Goal: Information Seeking & Learning: Learn about a topic

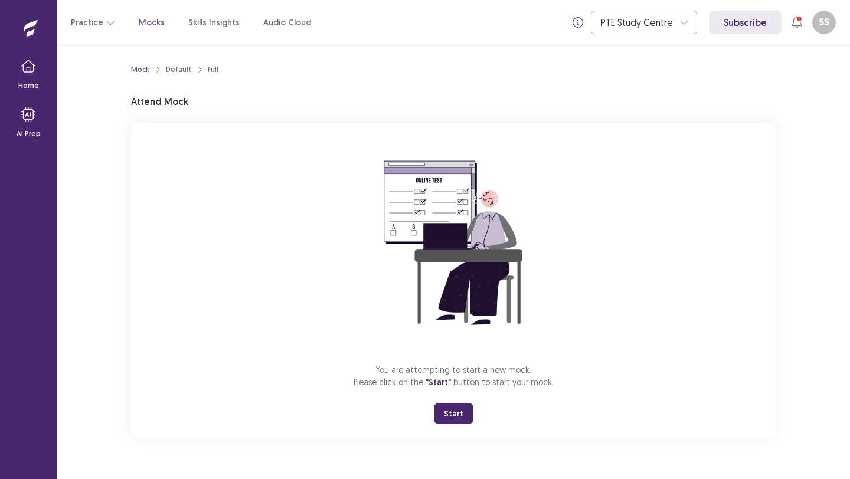
click at [457, 417] on button "Start" at bounding box center [454, 413] width 40 height 21
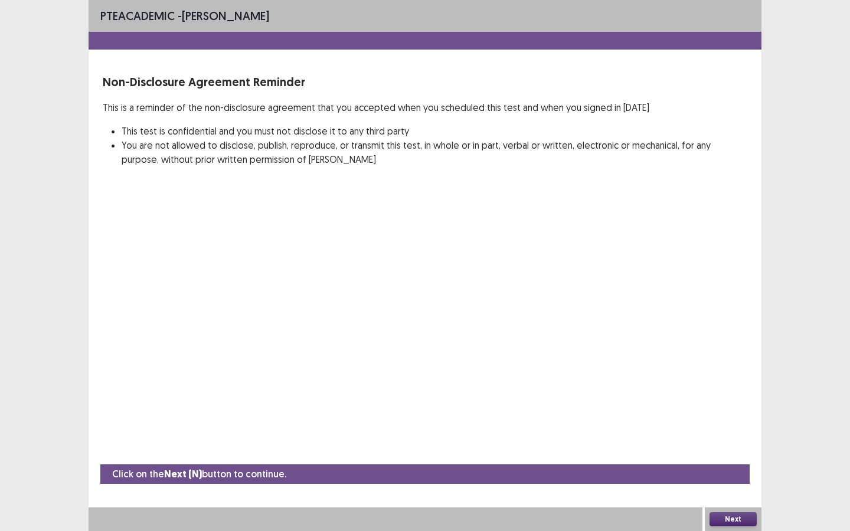
click at [735, 479] on button "Next" at bounding box center [732, 519] width 47 height 14
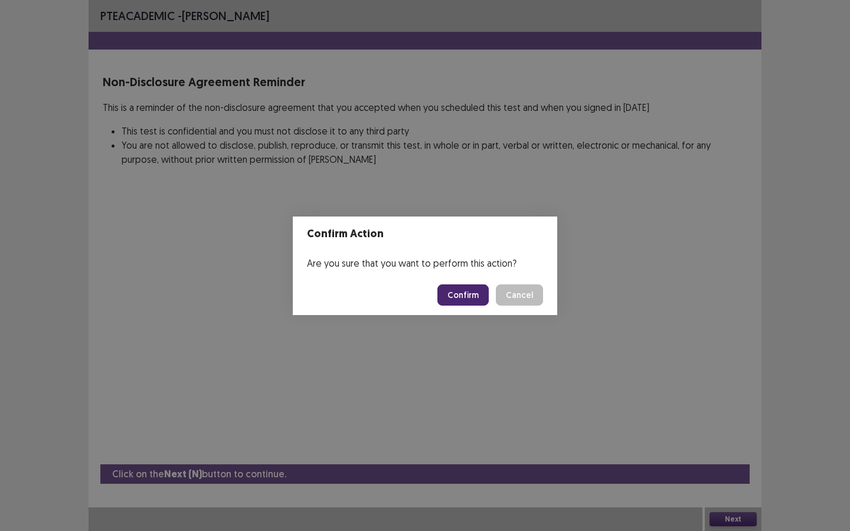
click at [454, 288] on button "Confirm" at bounding box center [462, 294] width 51 height 21
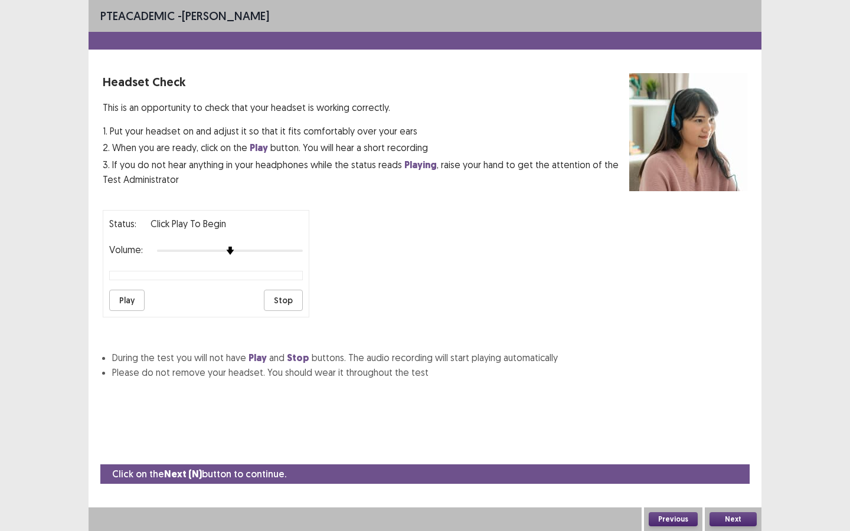
click at [133, 294] on button "Play" at bounding box center [126, 300] width 35 height 21
click at [735, 479] on button "Next" at bounding box center [732, 519] width 47 height 14
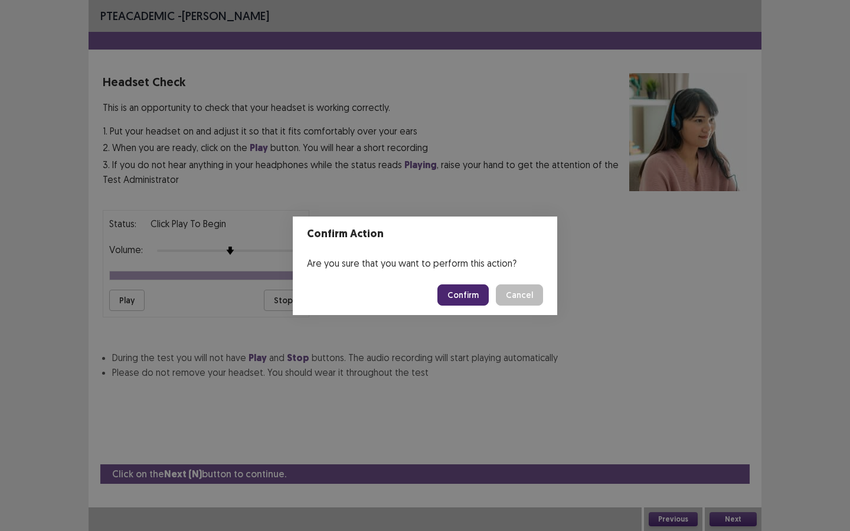
click at [465, 296] on button "Confirm" at bounding box center [462, 294] width 51 height 21
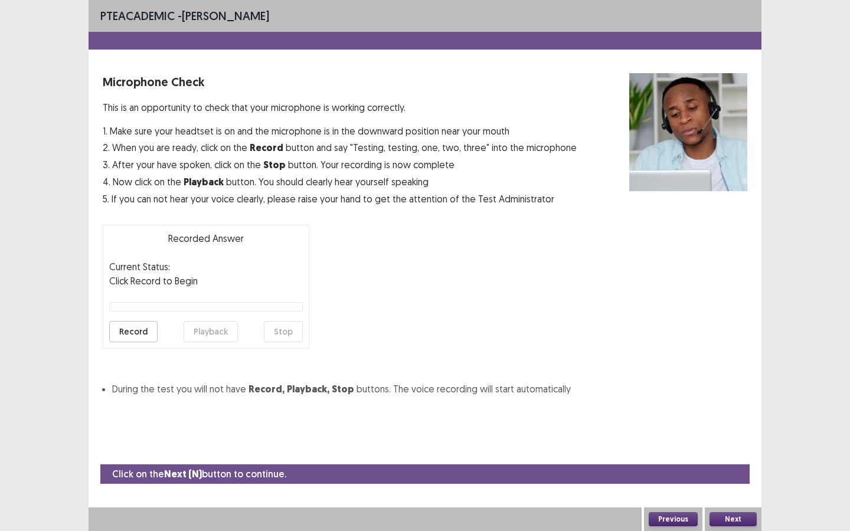
click at [139, 326] on button "Record" at bounding box center [133, 331] width 48 height 21
click at [291, 333] on button "Stop" at bounding box center [283, 331] width 39 height 21
click at [209, 333] on button "Playback" at bounding box center [211, 331] width 54 height 21
click at [733, 479] on button "Next" at bounding box center [732, 519] width 47 height 14
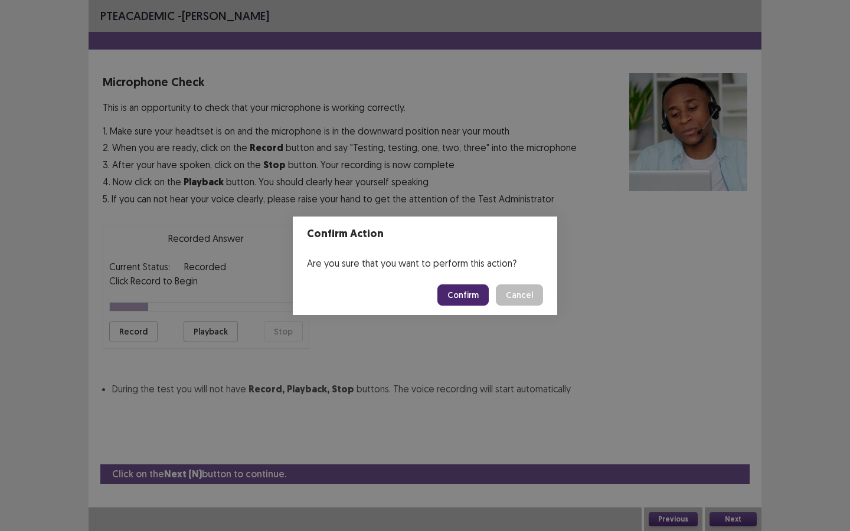
click at [477, 299] on button "Confirm" at bounding box center [462, 294] width 51 height 21
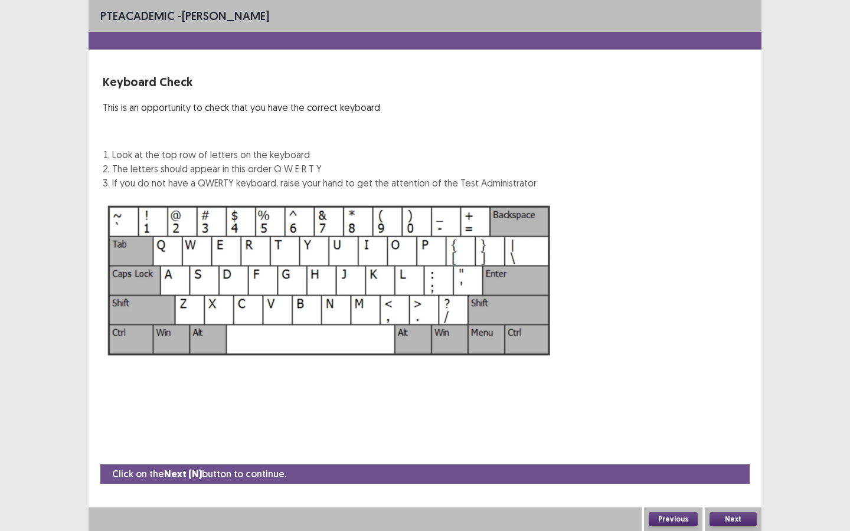
click at [738, 479] on button "Next" at bounding box center [732, 519] width 47 height 14
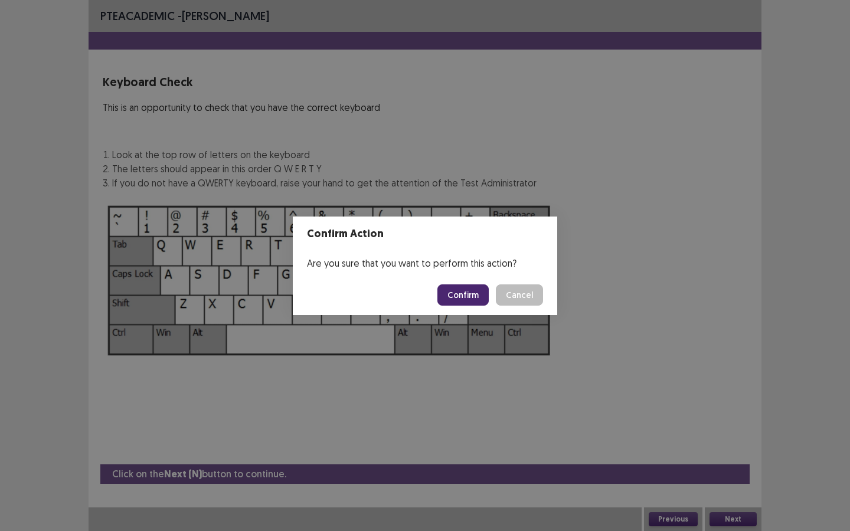
click at [466, 293] on button "Confirm" at bounding box center [462, 294] width 51 height 21
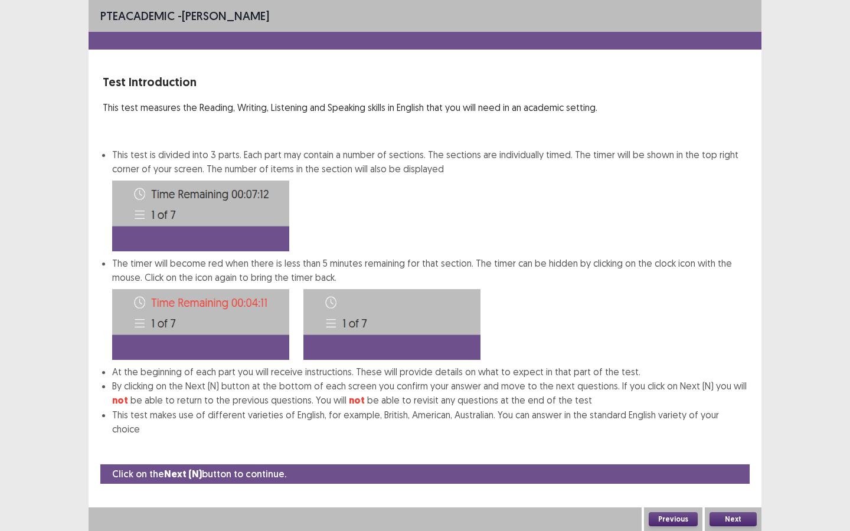
click at [742, 479] on button "Next" at bounding box center [732, 519] width 47 height 14
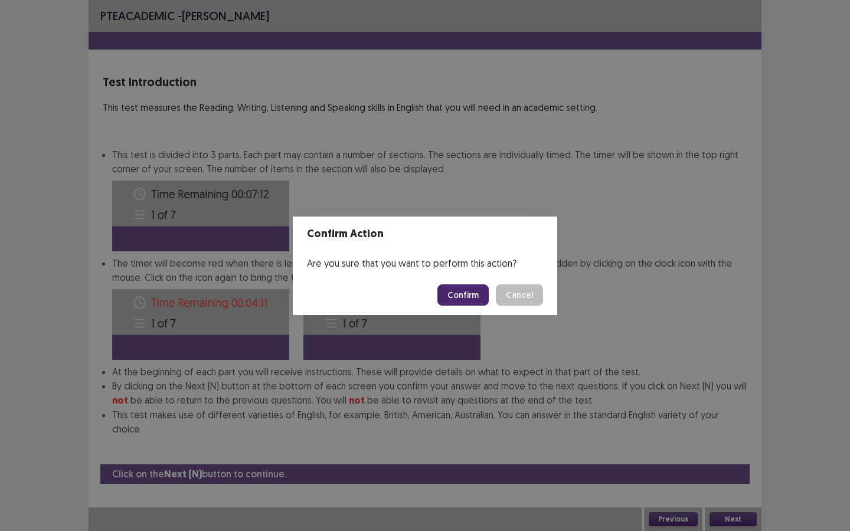
click at [464, 294] on button "Confirm" at bounding box center [462, 294] width 51 height 21
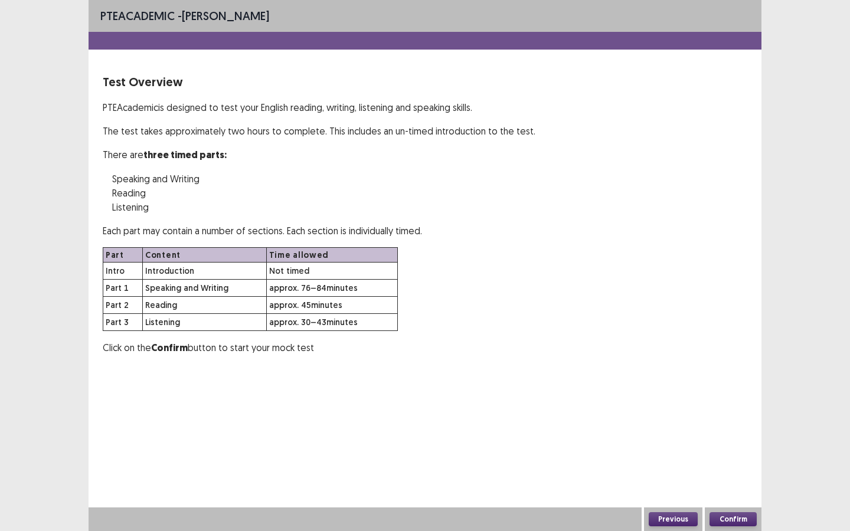
click at [736, 479] on button "Confirm" at bounding box center [732, 519] width 47 height 14
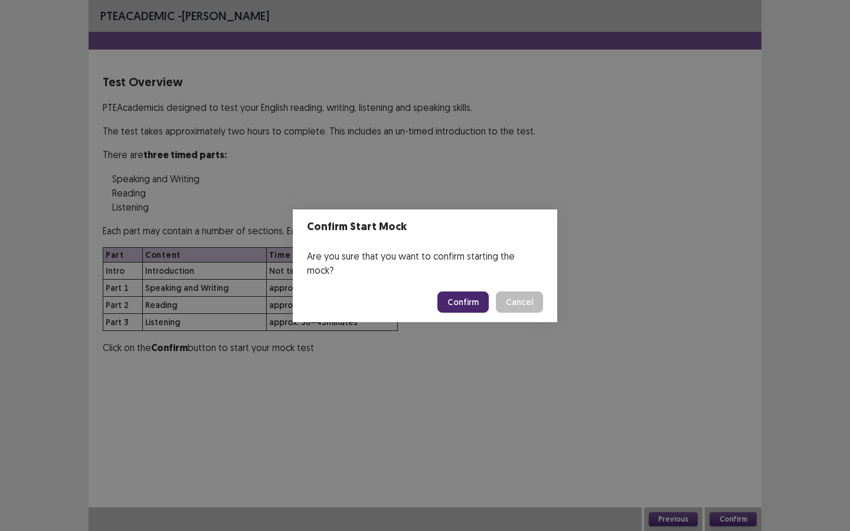
click at [479, 299] on button "Confirm" at bounding box center [462, 301] width 51 height 21
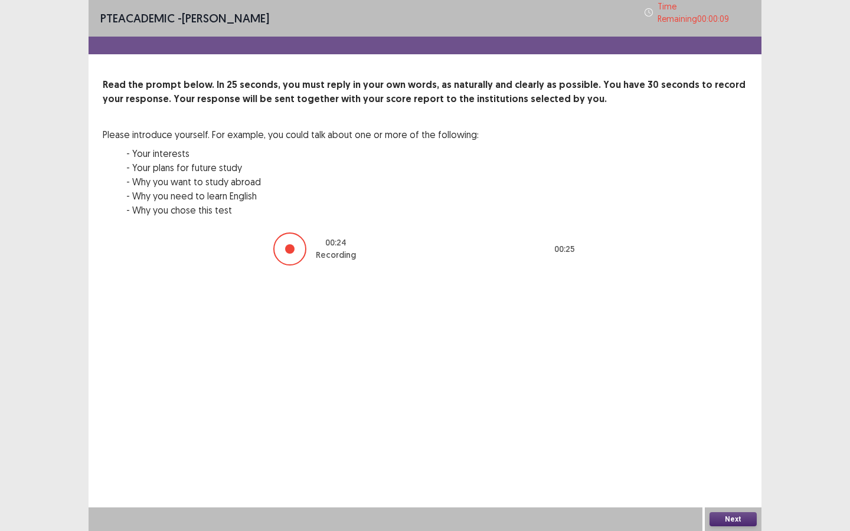
click at [733, 479] on button "Next" at bounding box center [732, 519] width 47 height 14
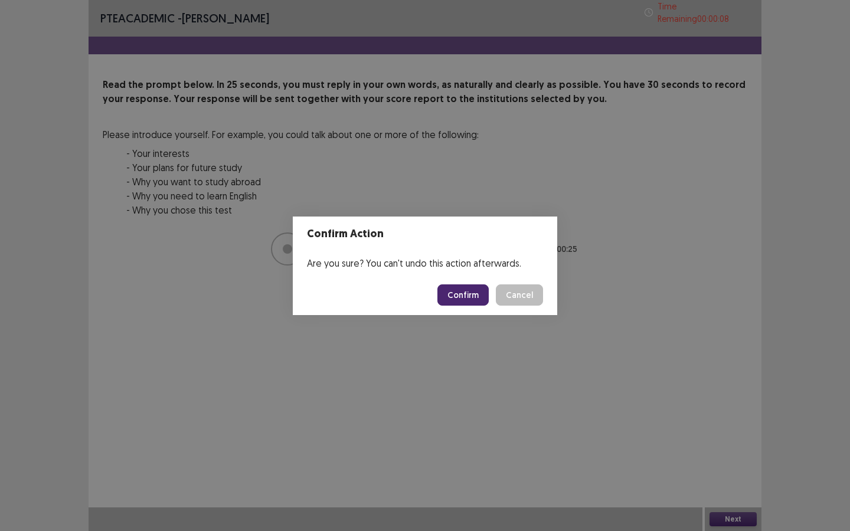
click at [462, 297] on button "Confirm" at bounding box center [462, 294] width 51 height 21
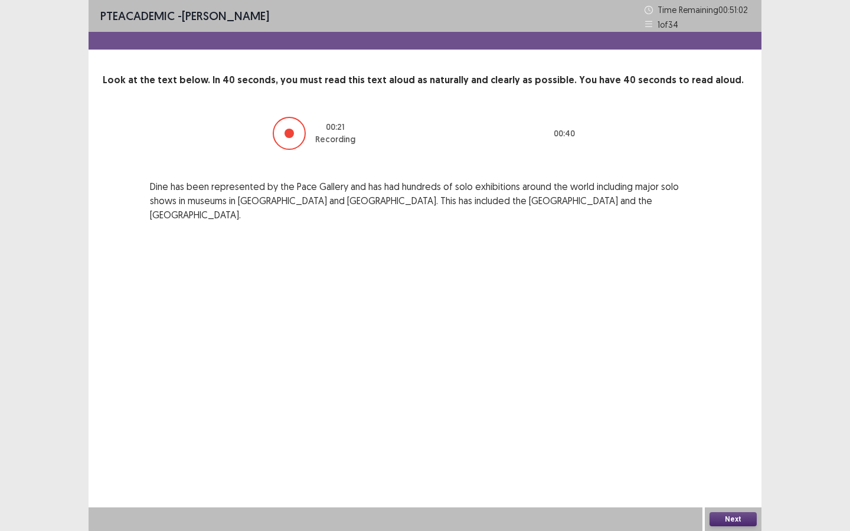
click at [732, 479] on button "Next" at bounding box center [732, 519] width 47 height 14
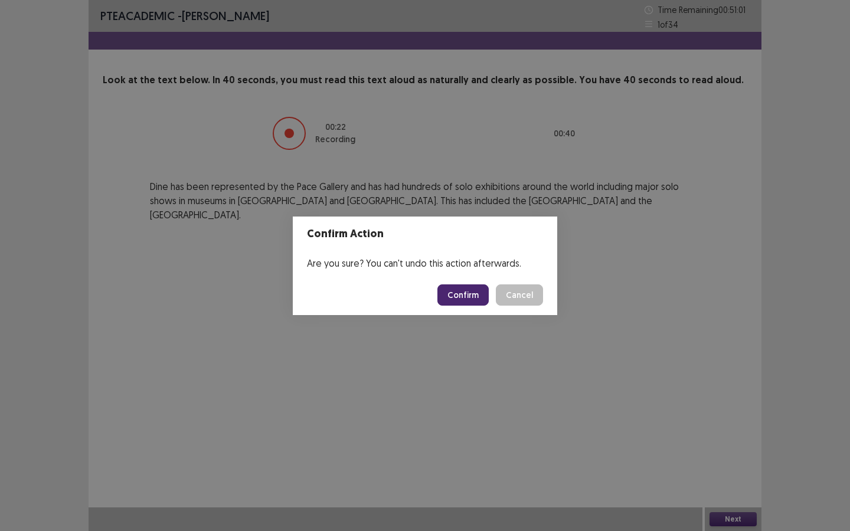
click at [473, 300] on button "Confirm" at bounding box center [462, 294] width 51 height 21
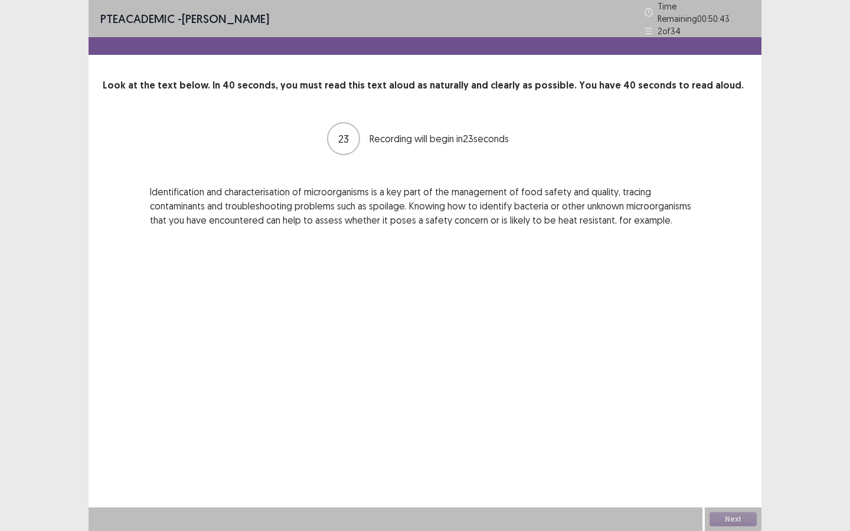
drag, startPoint x: 150, startPoint y: 199, endPoint x: 207, endPoint y: 199, distance: 57.2
click at [207, 199] on p "Identification and characterisation of microorganisms is a key part of the mana…" at bounding box center [425, 206] width 550 height 42
click at [728, 479] on button "Next" at bounding box center [732, 519] width 47 height 14
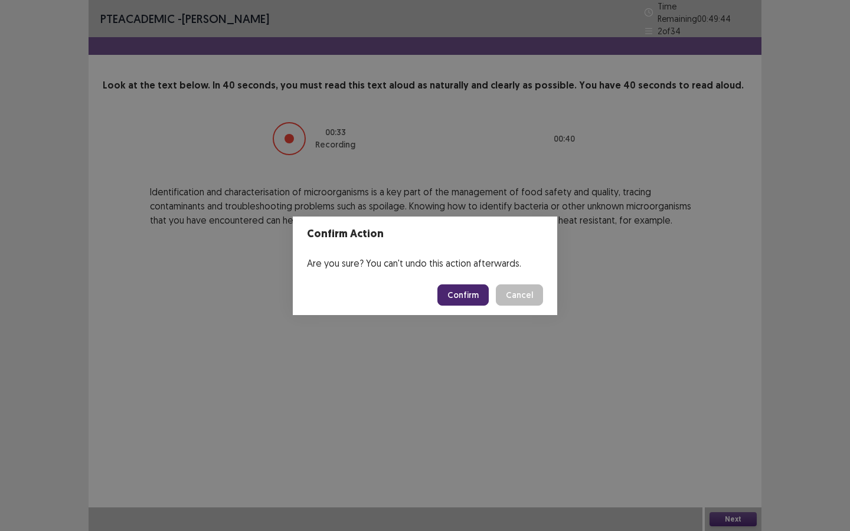
click at [466, 295] on button "Confirm" at bounding box center [462, 294] width 51 height 21
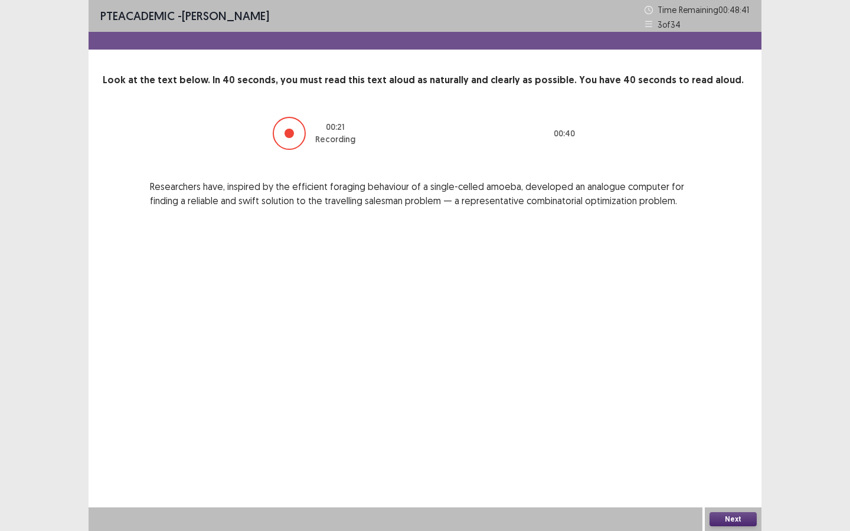
click at [735, 479] on button "Next" at bounding box center [732, 519] width 47 height 14
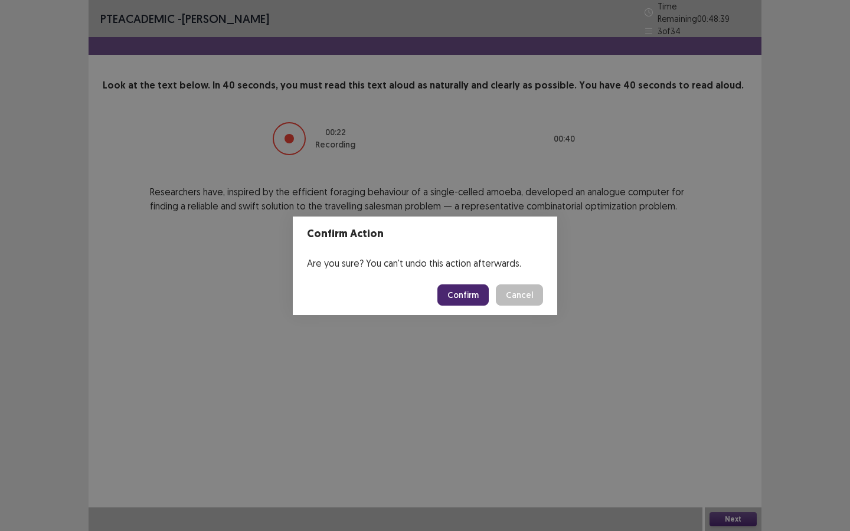
click at [478, 297] on button "Confirm" at bounding box center [462, 294] width 51 height 21
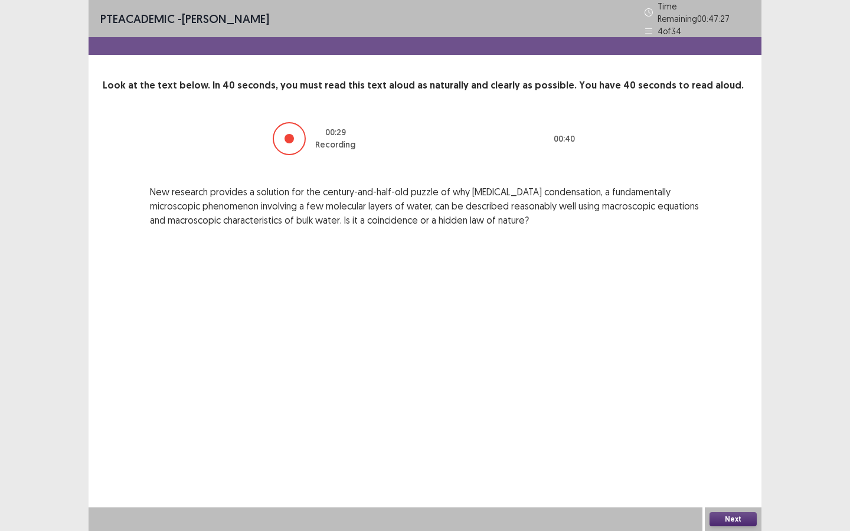
click at [739, 479] on button "Next" at bounding box center [732, 519] width 47 height 14
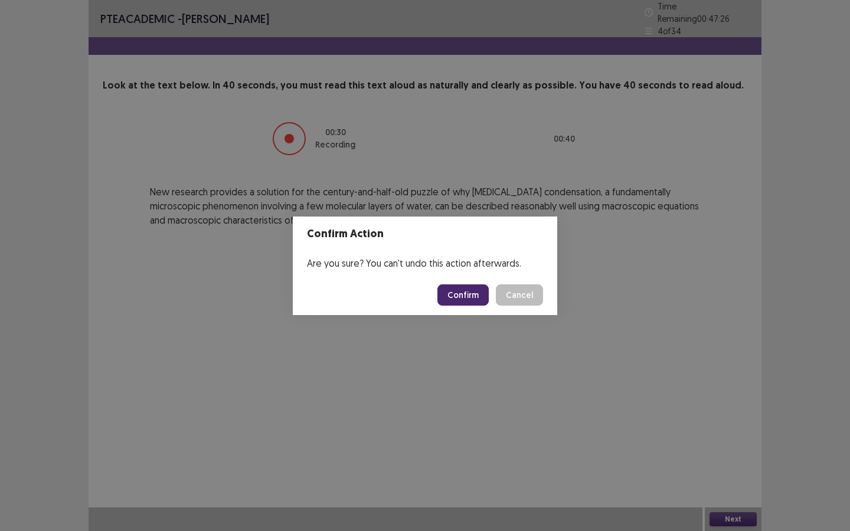
click at [469, 302] on button "Confirm" at bounding box center [462, 294] width 51 height 21
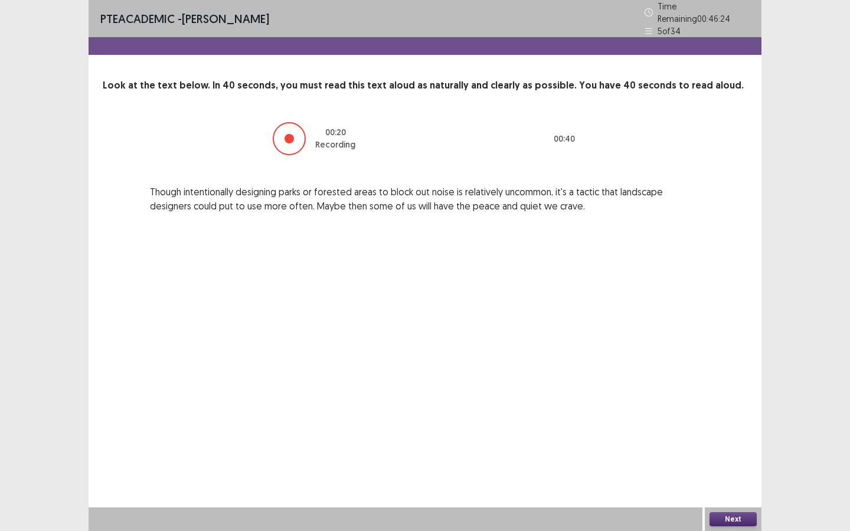
click at [746, 479] on button "Next" at bounding box center [732, 519] width 47 height 14
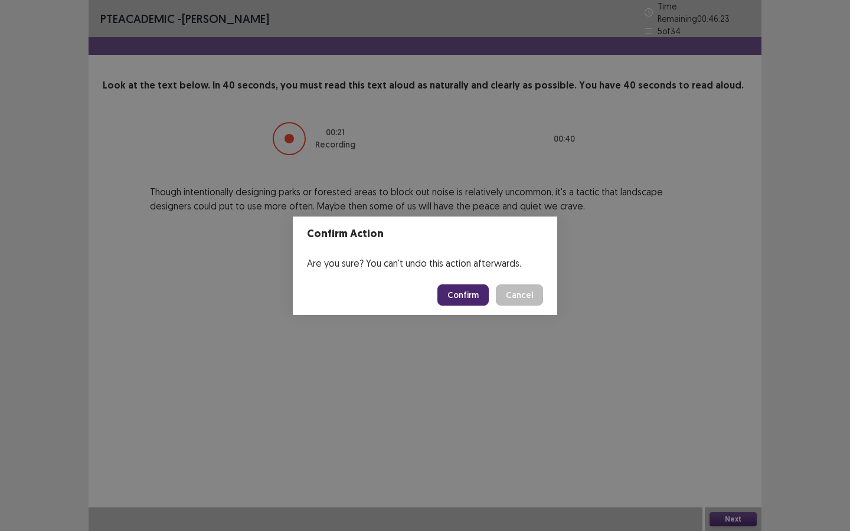
click at [467, 290] on button "Confirm" at bounding box center [462, 294] width 51 height 21
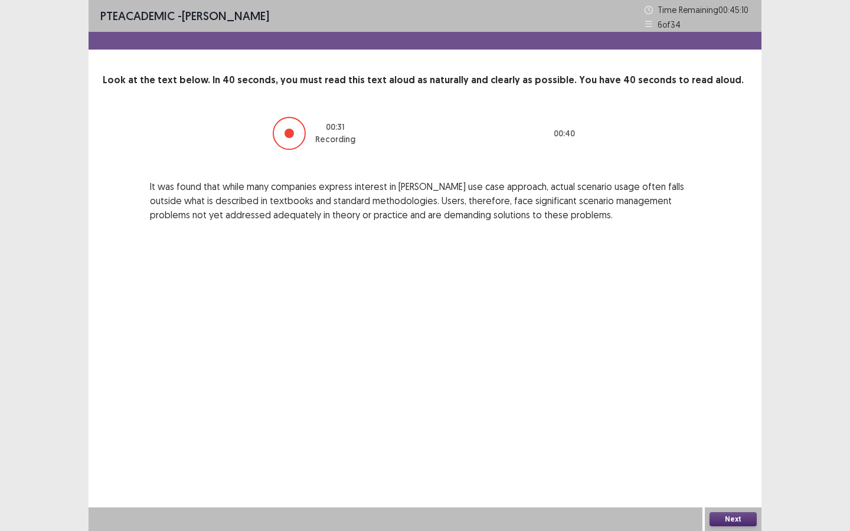
click at [742, 479] on button "Next" at bounding box center [732, 519] width 47 height 14
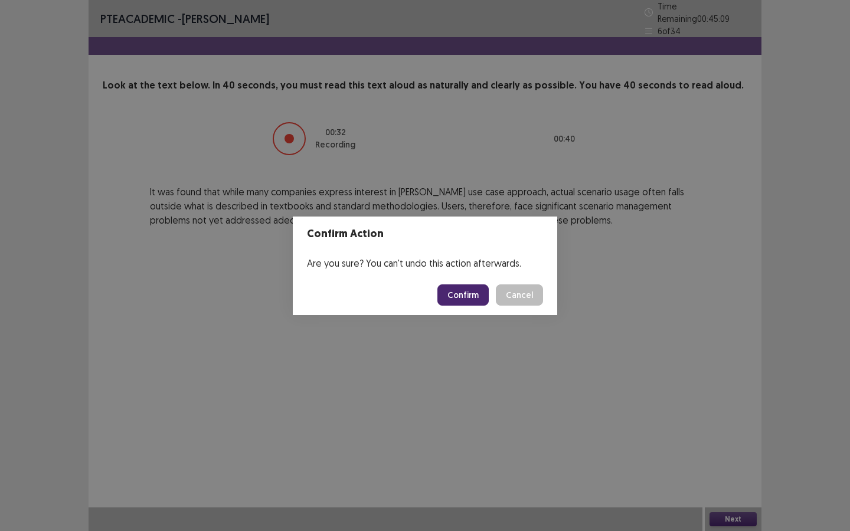
click at [481, 300] on button "Confirm" at bounding box center [462, 294] width 51 height 21
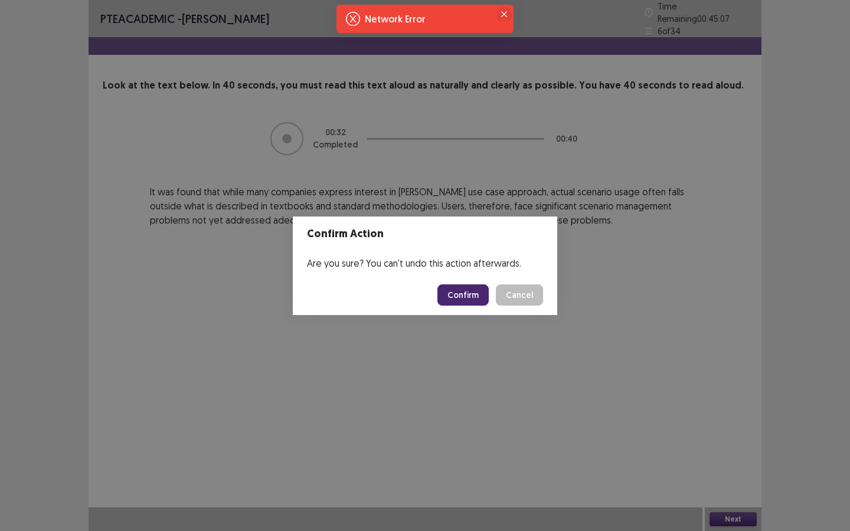
click at [506, 14] on icon "Close" at bounding box center [504, 14] width 6 height 6
click at [471, 290] on button "Confirm" at bounding box center [462, 294] width 51 height 21
click at [472, 292] on button "Confirm" at bounding box center [462, 294] width 51 height 21
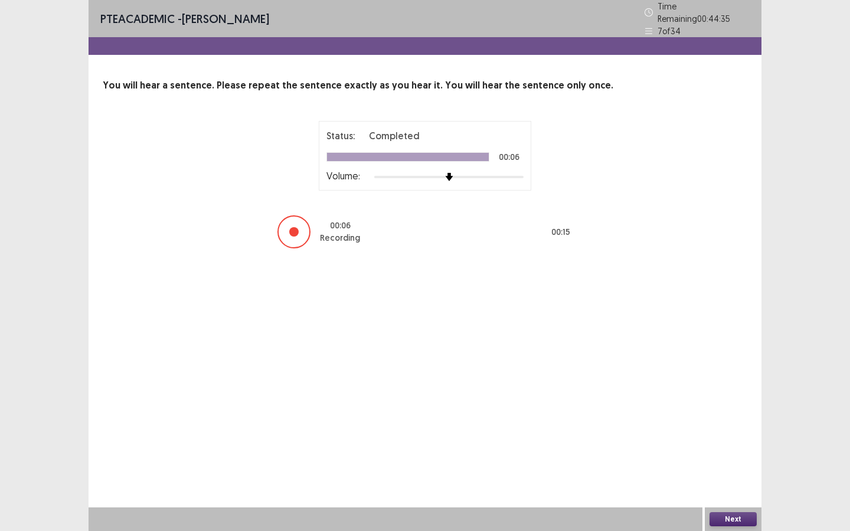
click at [743, 479] on button "Next" at bounding box center [732, 519] width 47 height 14
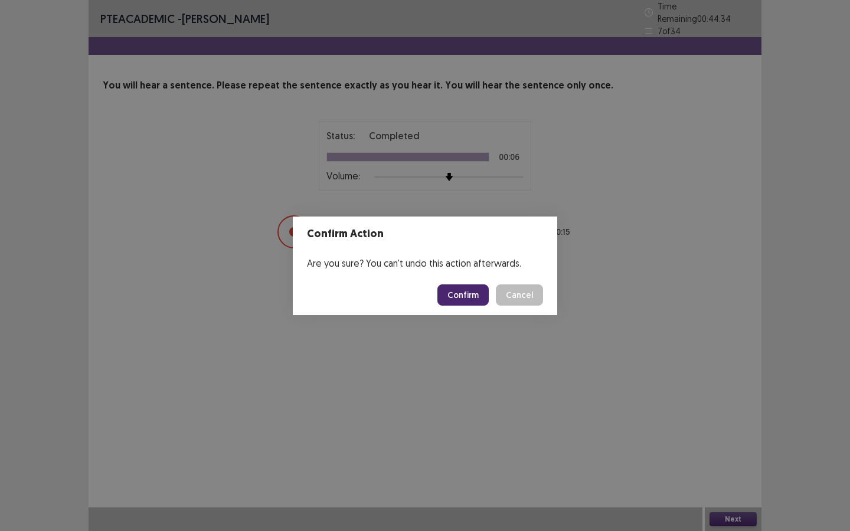
click at [466, 293] on button "Confirm" at bounding box center [462, 294] width 51 height 21
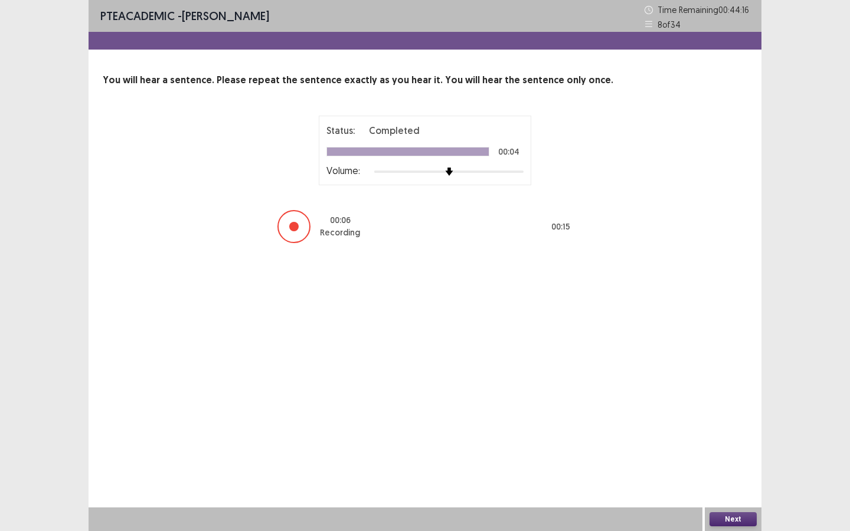
click at [734, 479] on button "Next" at bounding box center [732, 519] width 47 height 14
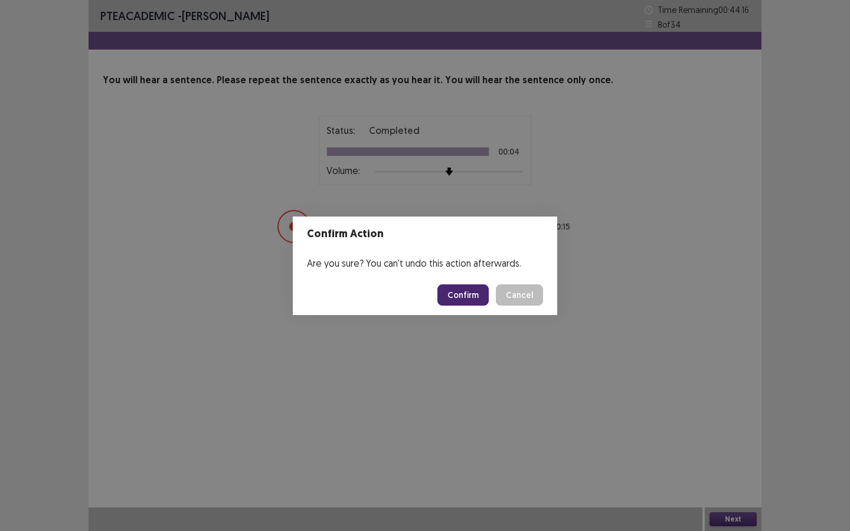
click at [459, 293] on button "Confirm" at bounding box center [462, 294] width 51 height 21
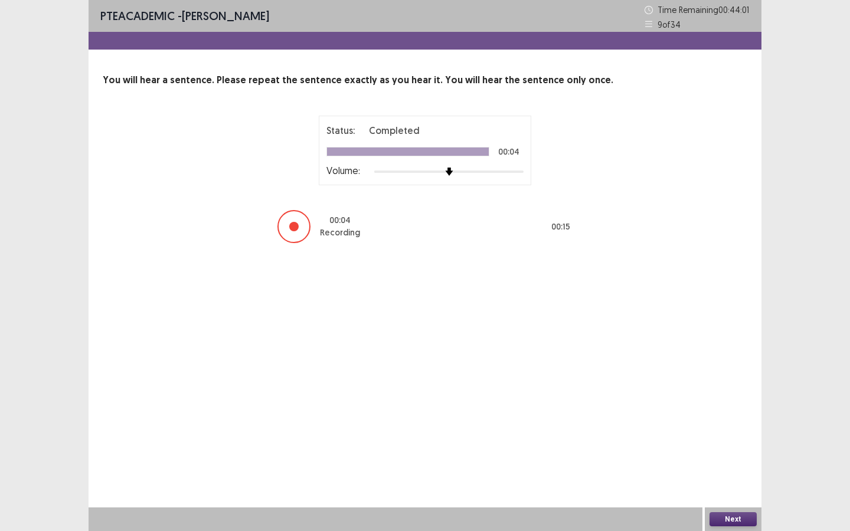
click at [730, 479] on div "Next" at bounding box center [733, 519] width 57 height 24
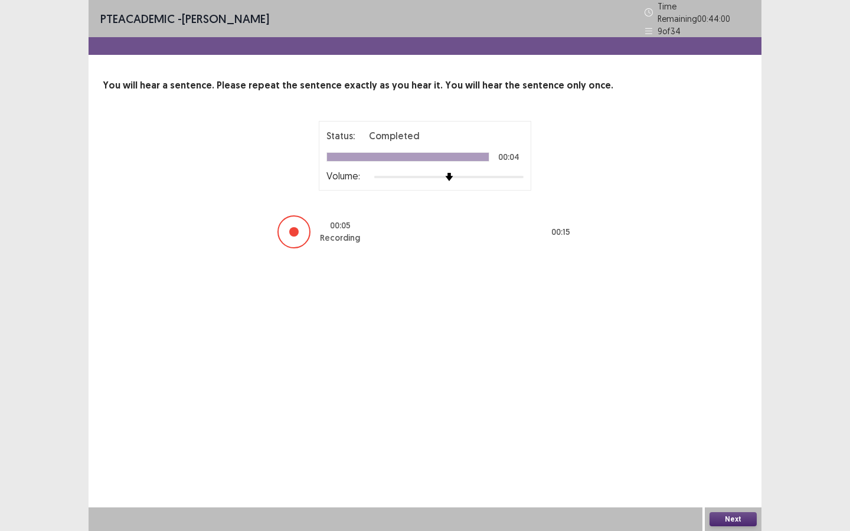
click at [731, 479] on button "Next" at bounding box center [732, 519] width 47 height 14
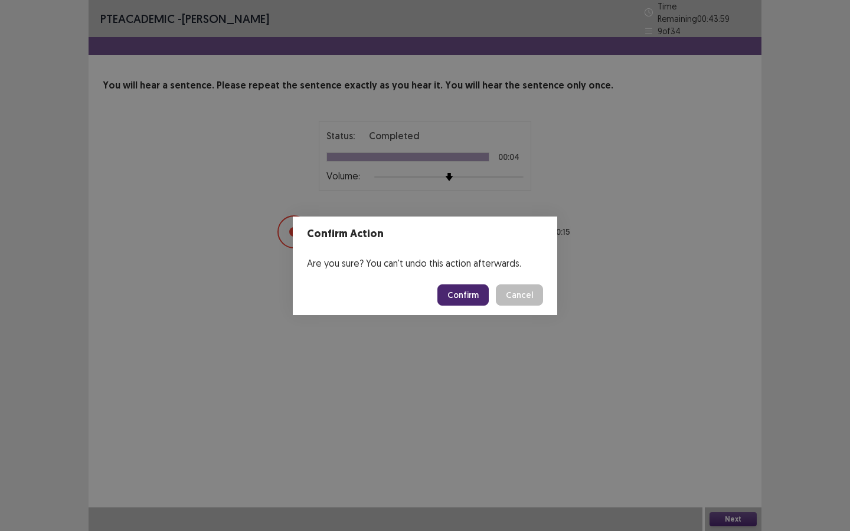
click at [464, 297] on button "Confirm" at bounding box center [462, 294] width 51 height 21
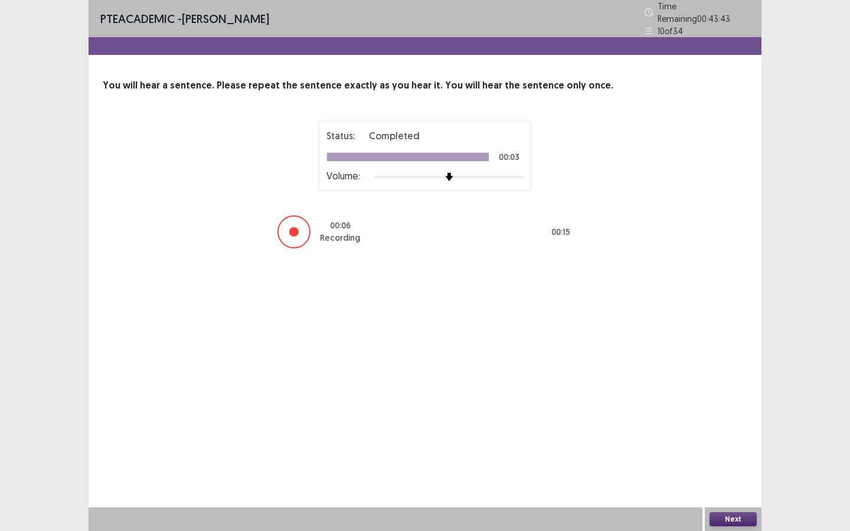
click at [738, 479] on button "Next" at bounding box center [732, 519] width 47 height 14
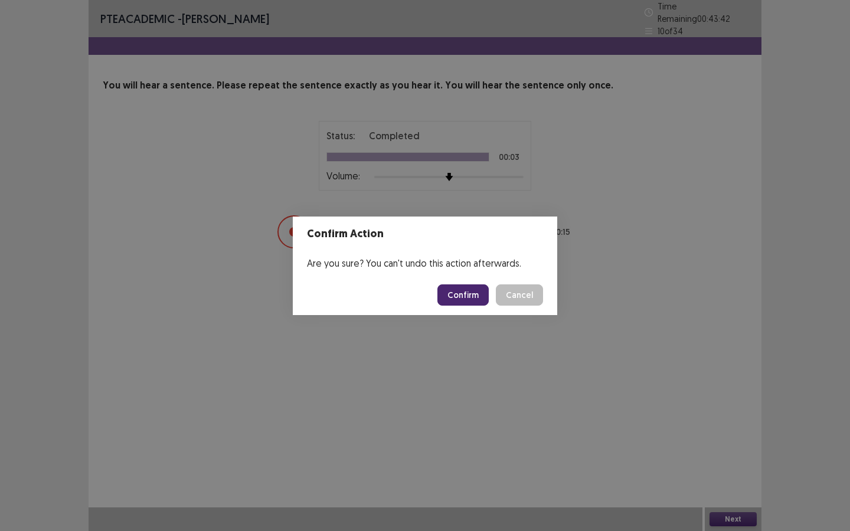
click at [468, 299] on button "Confirm" at bounding box center [462, 294] width 51 height 21
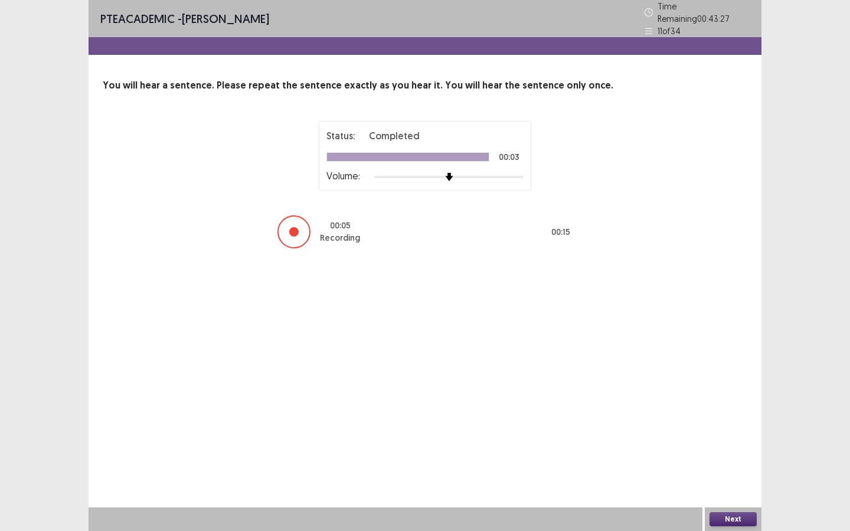
click at [734, 479] on button "Next" at bounding box center [732, 519] width 47 height 14
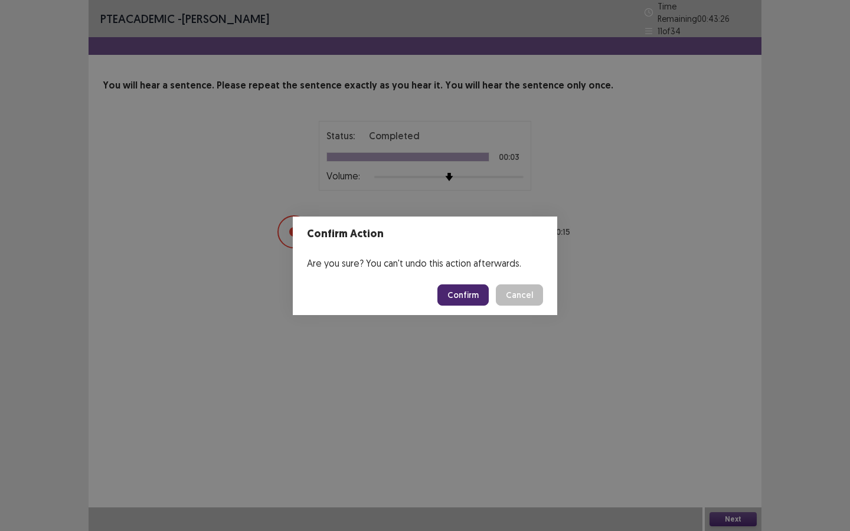
click at [456, 296] on button "Confirm" at bounding box center [462, 294] width 51 height 21
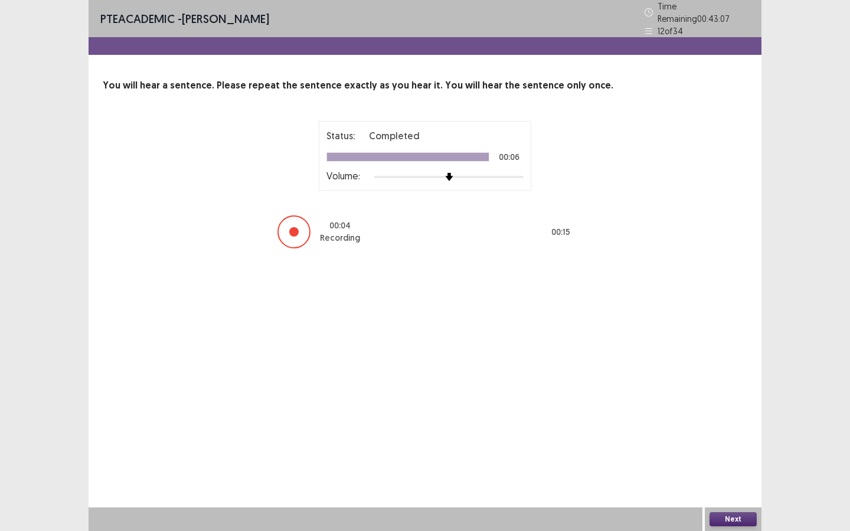
click at [750, 479] on button "Next" at bounding box center [732, 519] width 47 height 14
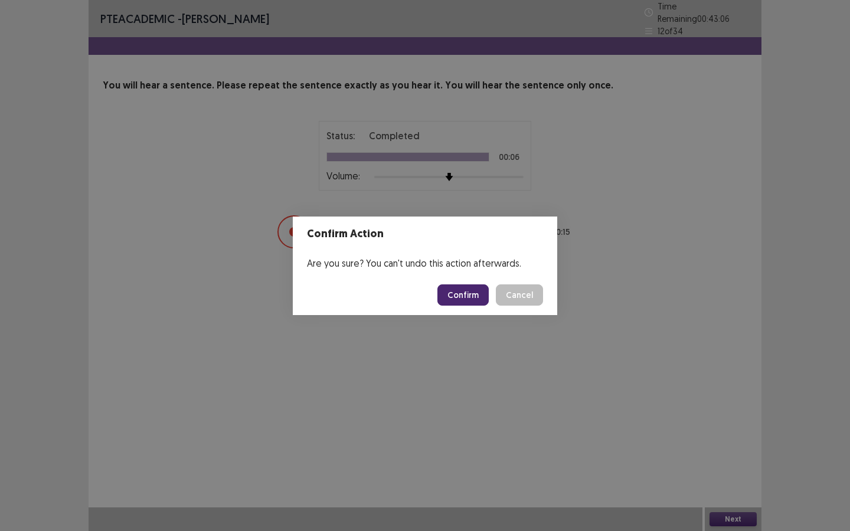
click at [464, 298] on button "Confirm" at bounding box center [462, 294] width 51 height 21
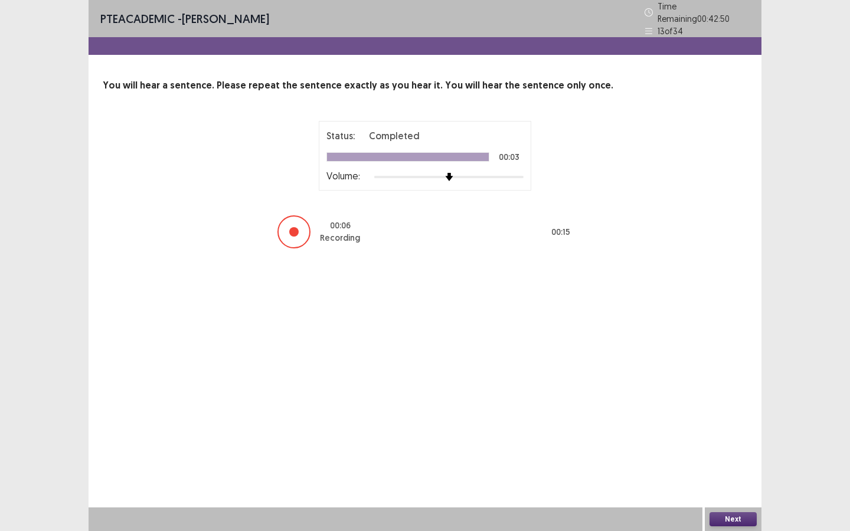
click at [742, 479] on button "Next" at bounding box center [732, 519] width 47 height 14
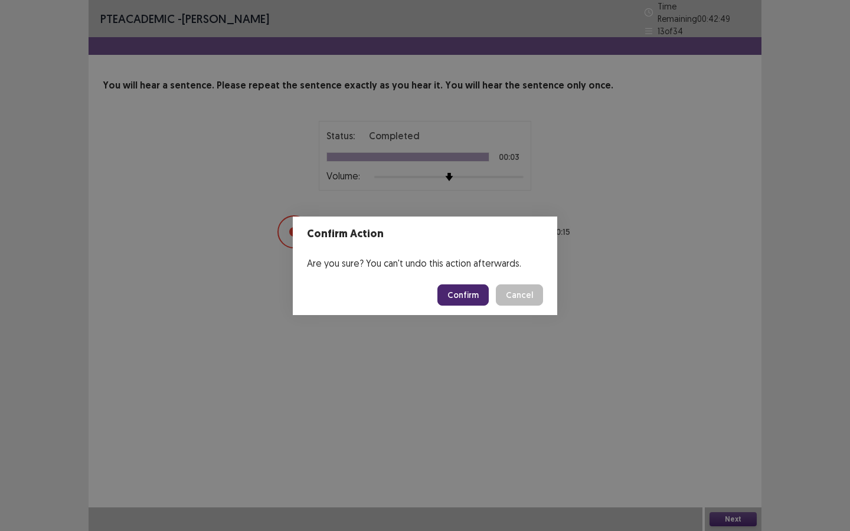
click at [466, 300] on button "Confirm" at bounding box center [462, 294] width 51 height 21
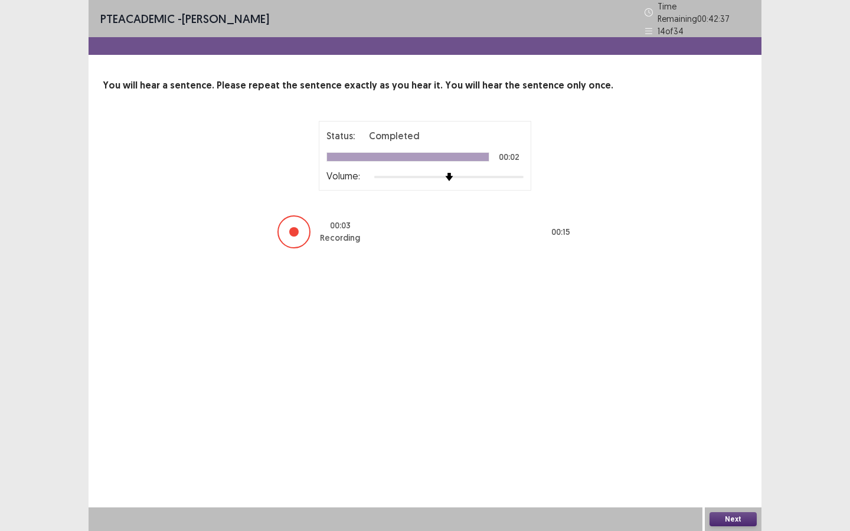
click at [742, 479] on button "Next" at bounding box center [732, 519] width 47 height 14
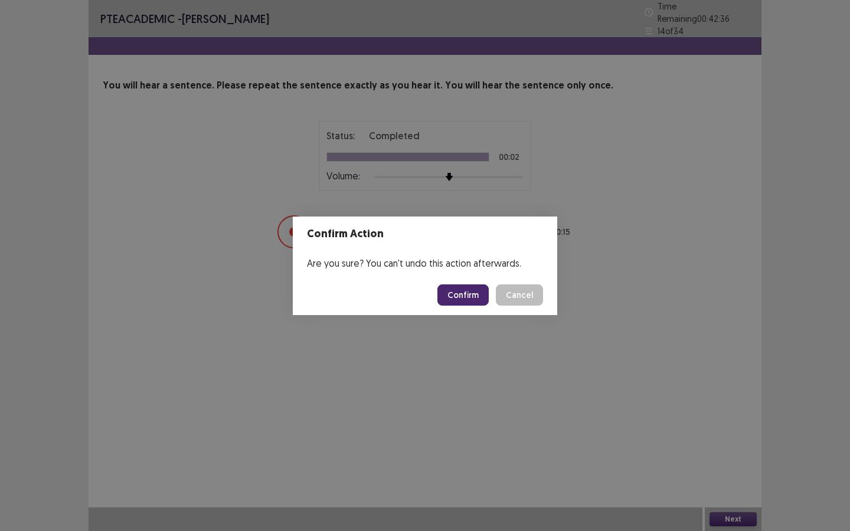
click at [475, 296] on button "Confirm" at bounding box center [462, 294] width 51 height 21
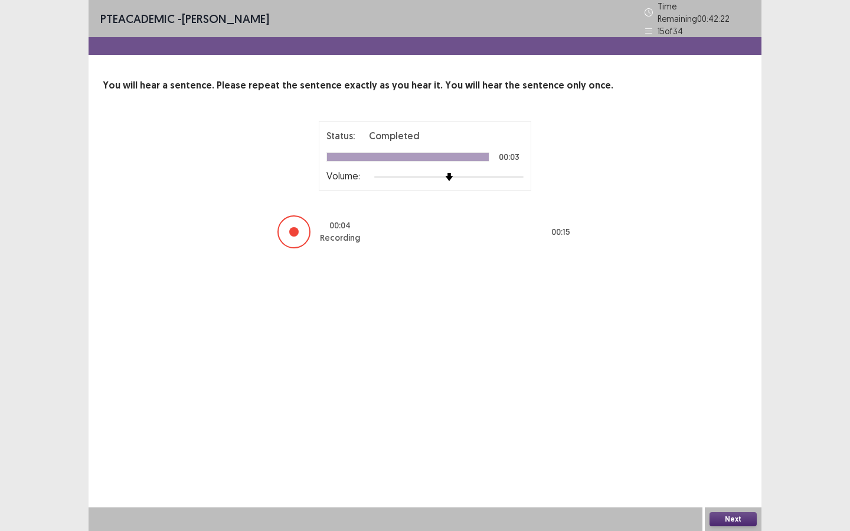
click at [742, 479] on button "Next" at bounding box center [732, 519] width 47 height 14
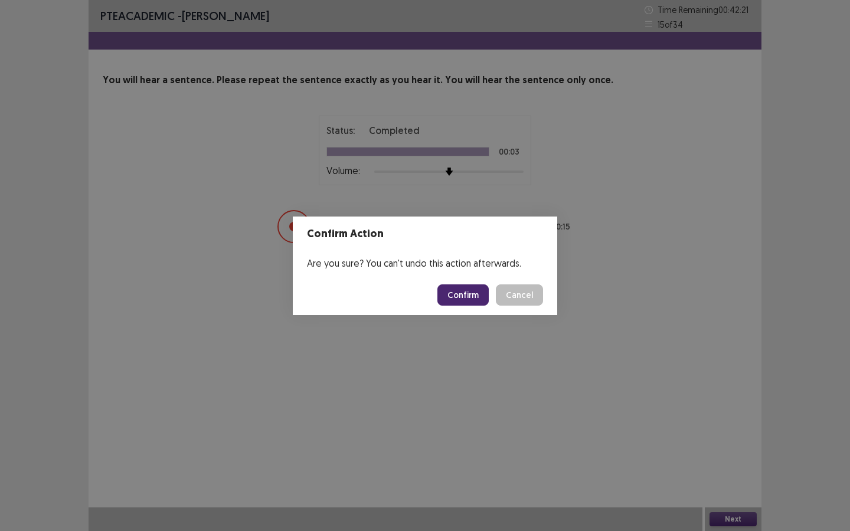
click at [476, 294] on button "Confirm" at bounding box center [462, 294] width 51 height 21
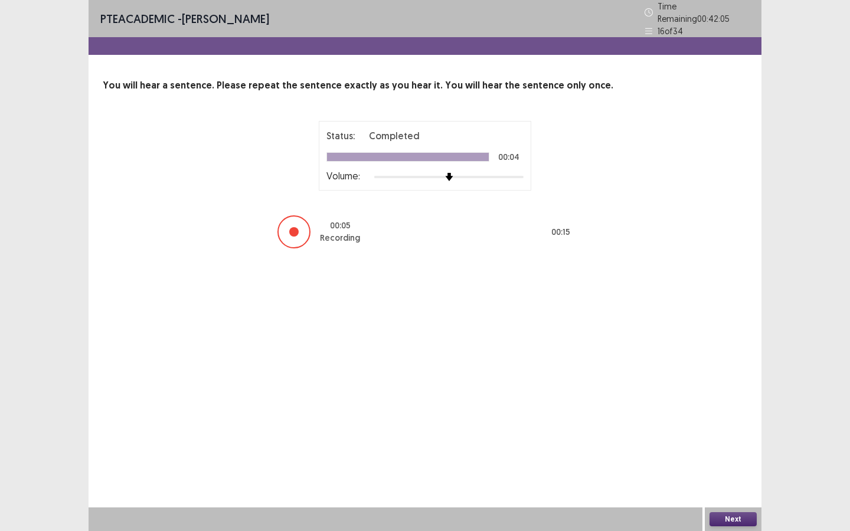
click at [745, 479] on button "Next" at bounding box center [732, 519] width 47 height 14
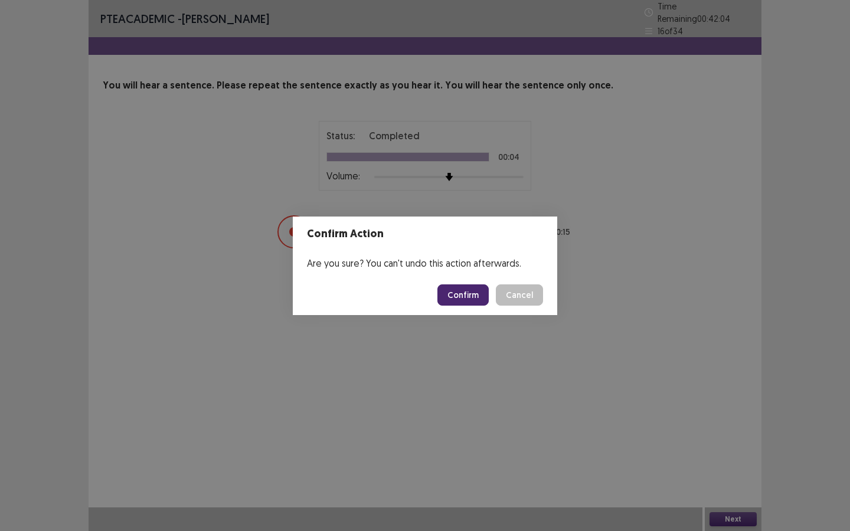
click at [455, 290] on button "Confirm" at bounding box center [462, 294] width 51 height 21
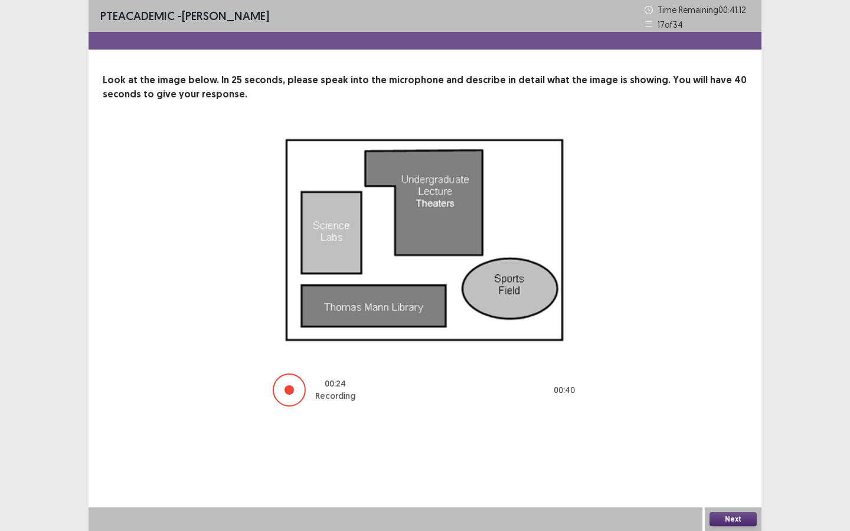
click at [741, 479] on button "Next" at bounding box center [732, 519] width 47 height 14
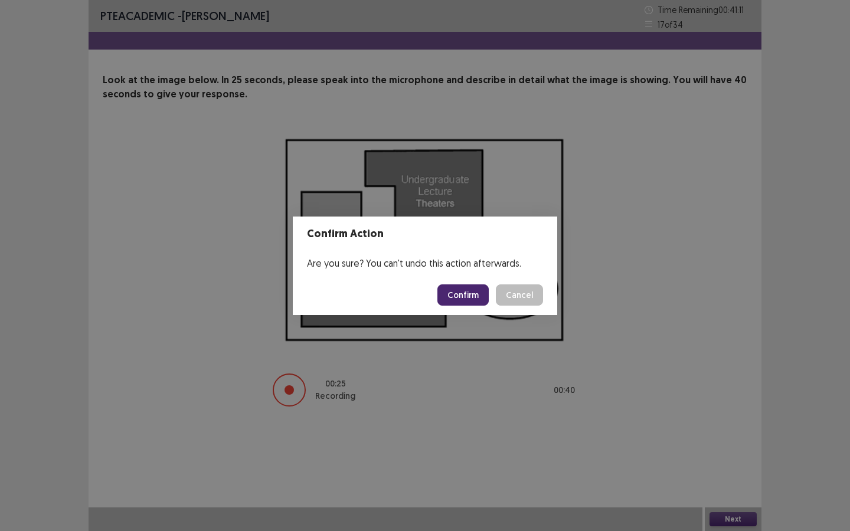
click at [473, 296] on button "Confirm" at bounding box center [462, 294] width 51 height 21
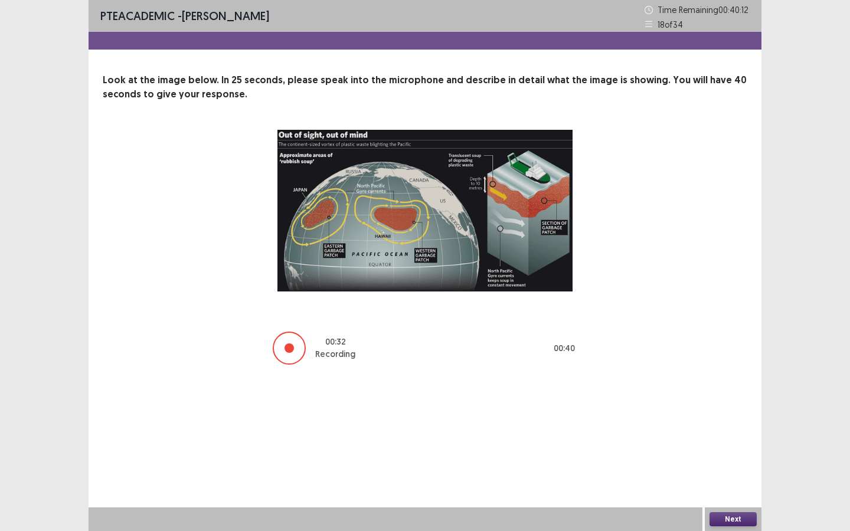
click at [736, 479] on button "Next" at bounding box center [732, 519] width 47 height 14
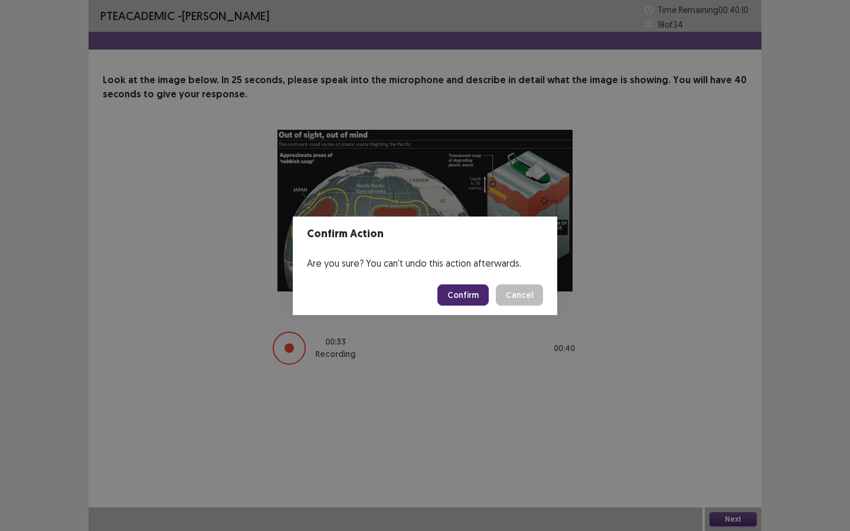
click at [476, 300] on button "Confirm" at bounding box center [462, 294] width 51 height 21
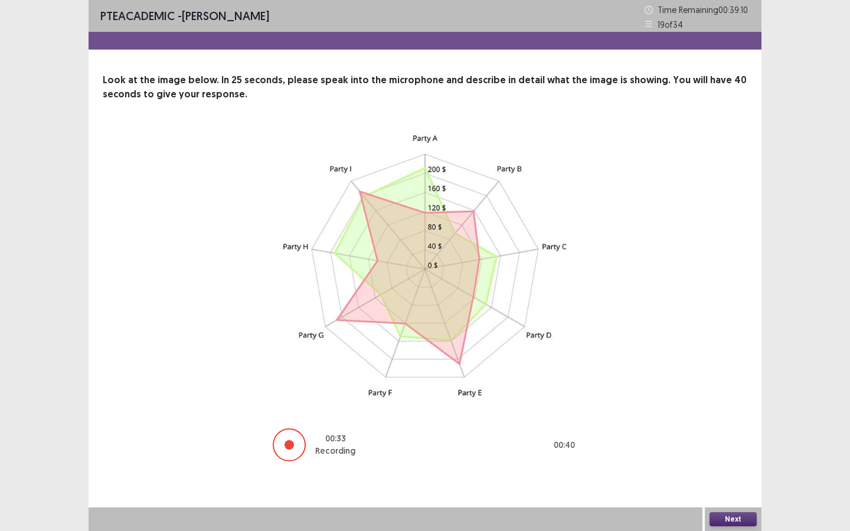
click at [740, 479] on button "Next" at bounding box center [732, 519] width 47 height 14
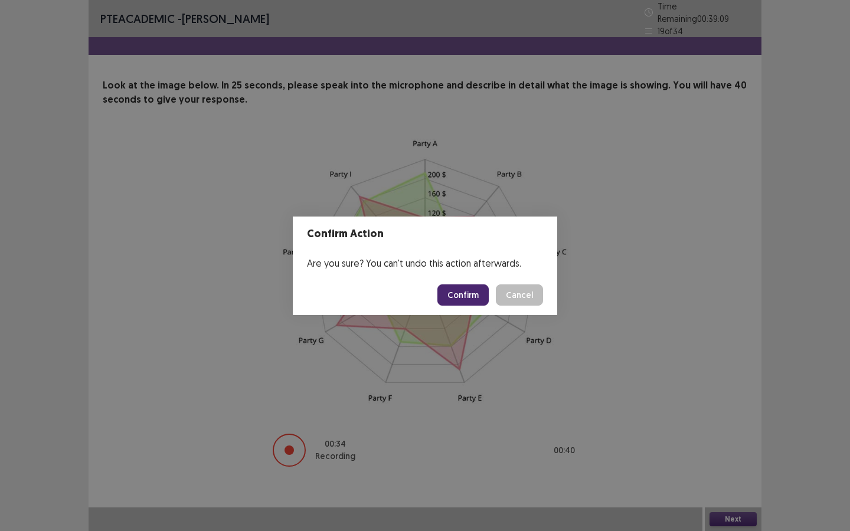
click at [471, 292] on button "Confirm" at bounding box center [462, 294] width 51 height 21
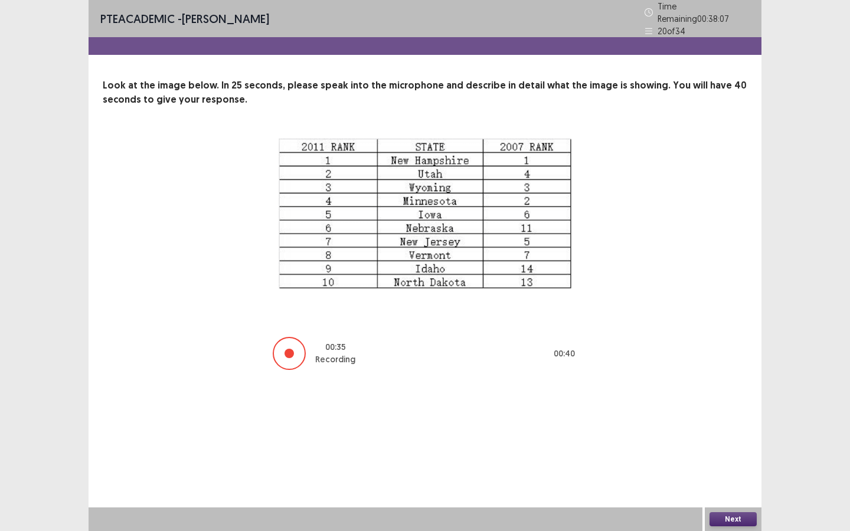
click at [745, 479] on button "Next" at bounding box center [732, 519] width 47 height 14
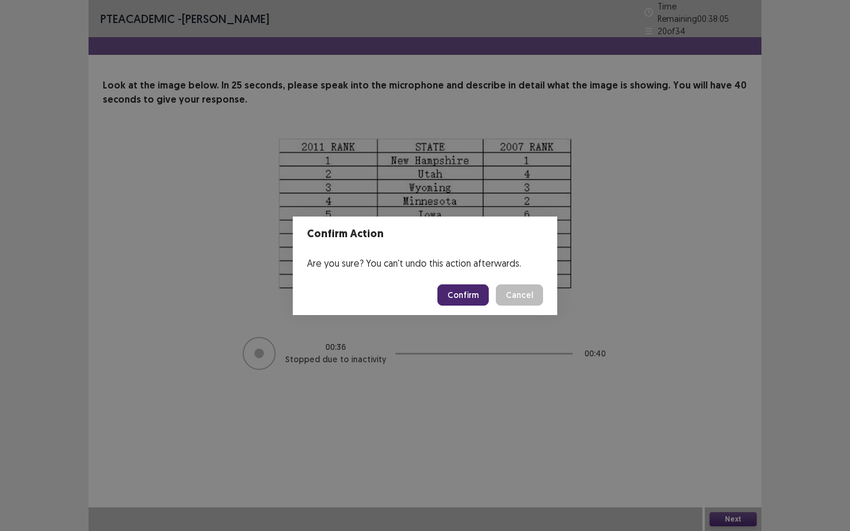
click at [473, 301] on button "Confirm" at bounding box center [462, 294] width 51 height 21
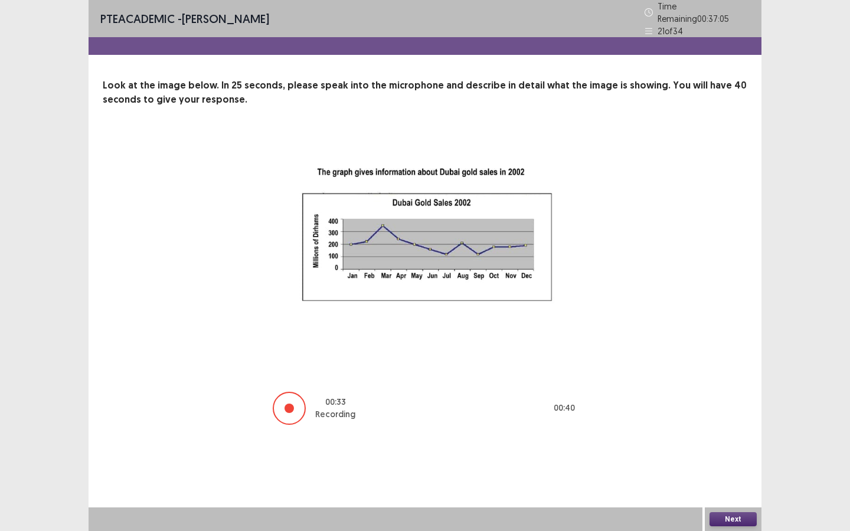
click at [728, 479] on button "Next" at bounding box center [732, 519] width 47 height 14
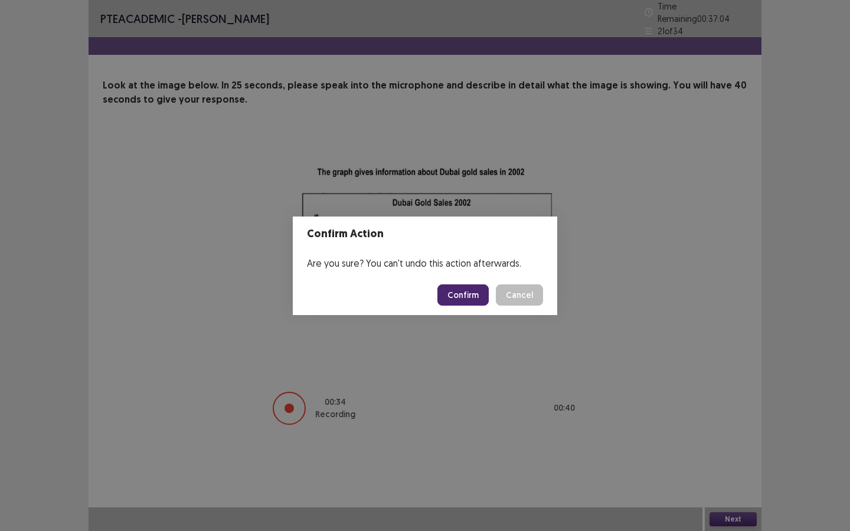
click at [475, 295] on button "Confirm" at bounding box center [462, 294] width 51 height 21
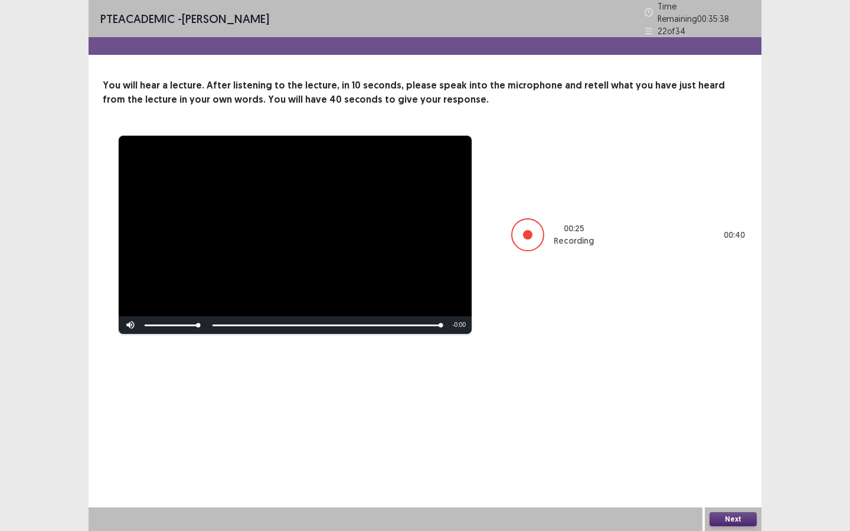
click at [736, 479] on button "Next" at bounding box center [732, 519] width 47 height 14
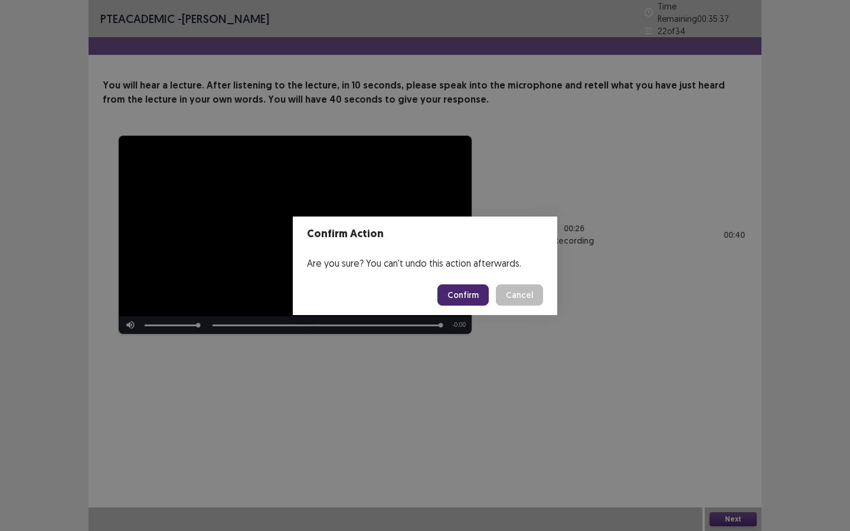
click at [467, 303] on button "Confirm" at bounding box center [462, 294] width 51 height 21
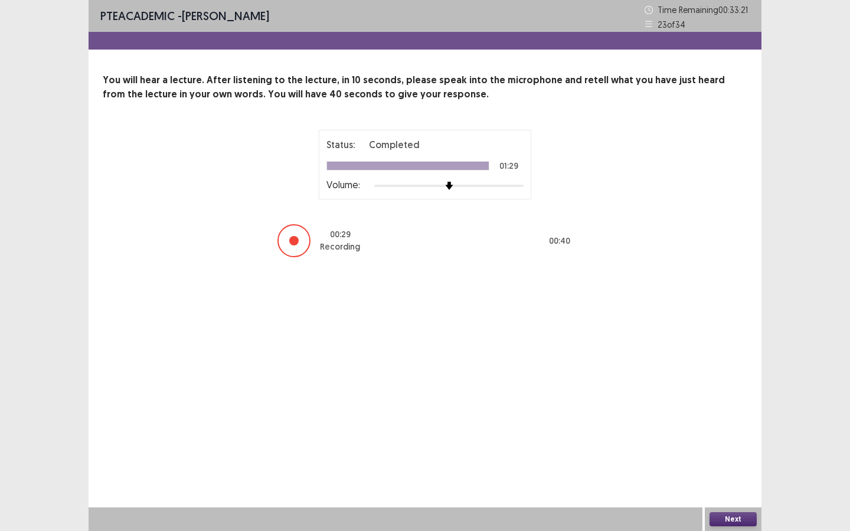
click at [732, 479] on button "Next" at bounding box center [732, 519] width 47 height 14
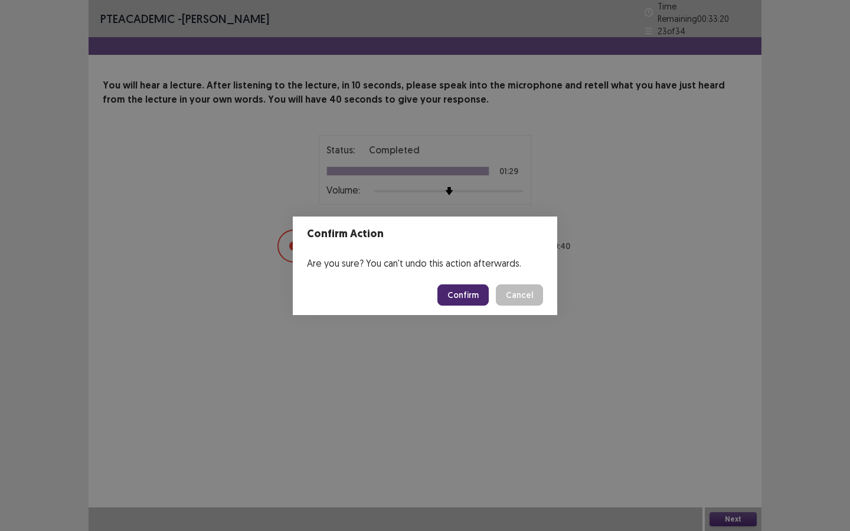
click at [480, 296] on button "Confirm" at bounding box center [462, 294] width 51 height 21
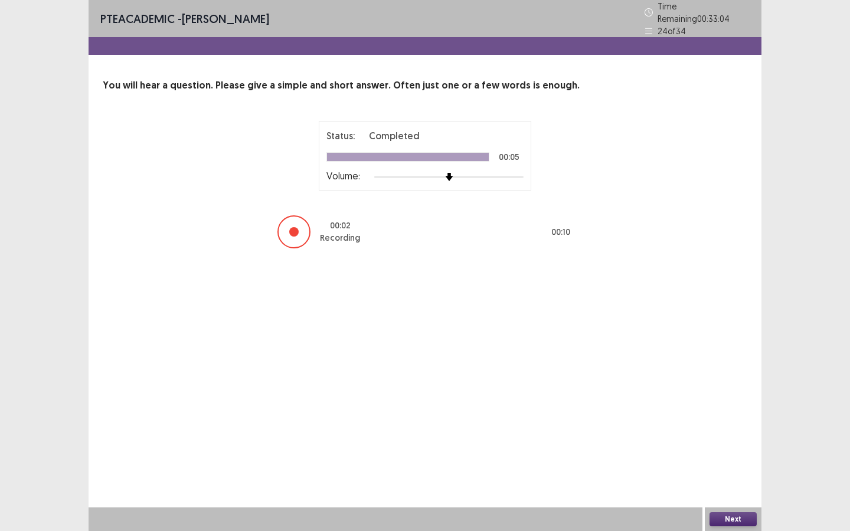
click at [735, 479] on button "Next" at bounding box center [732, 519] width 47 height 14
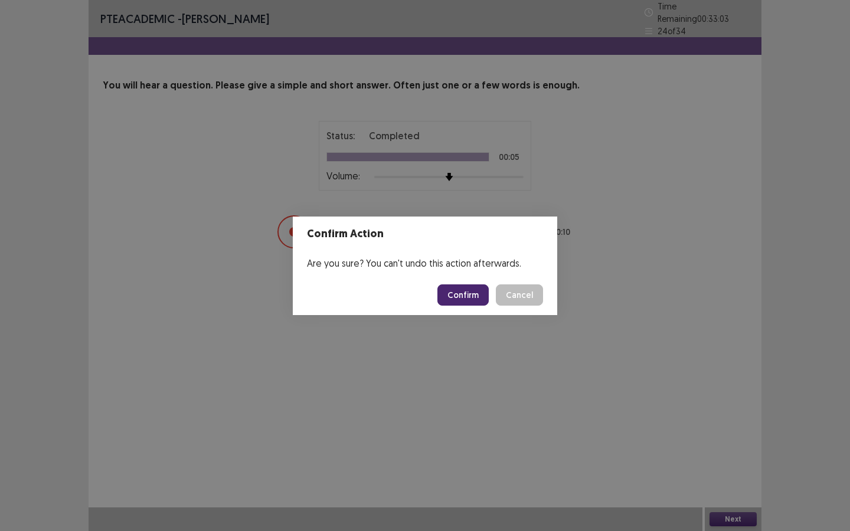
click at [467, 294] on button "Confirm" at bounding box center [462, 294] width 51 height 21
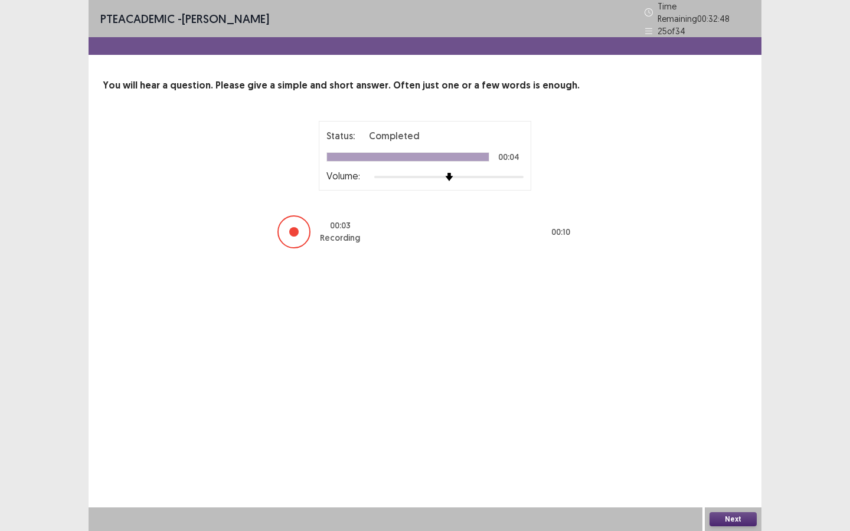
click at [734, 479] on button "Next" at bounding box center [732, 519] width 47 height 14
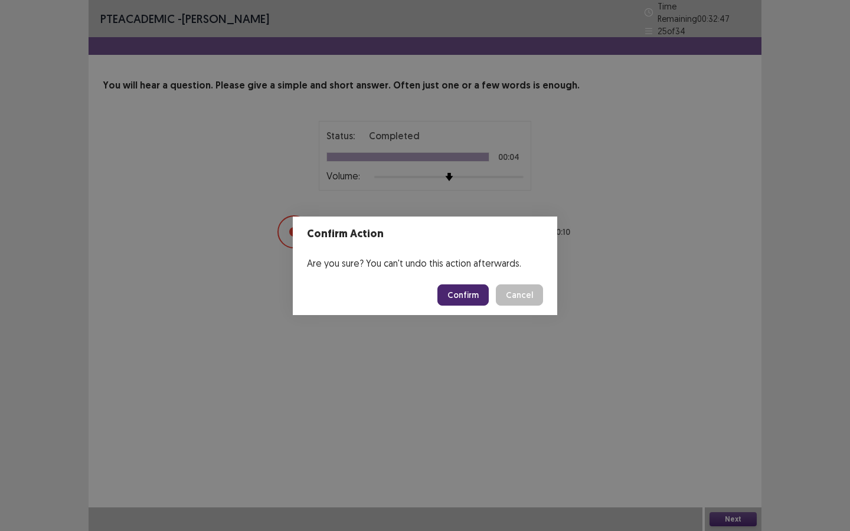
click at [465, 290] on button "Confirm" at bounding box center [462, 294] width 51 height 21
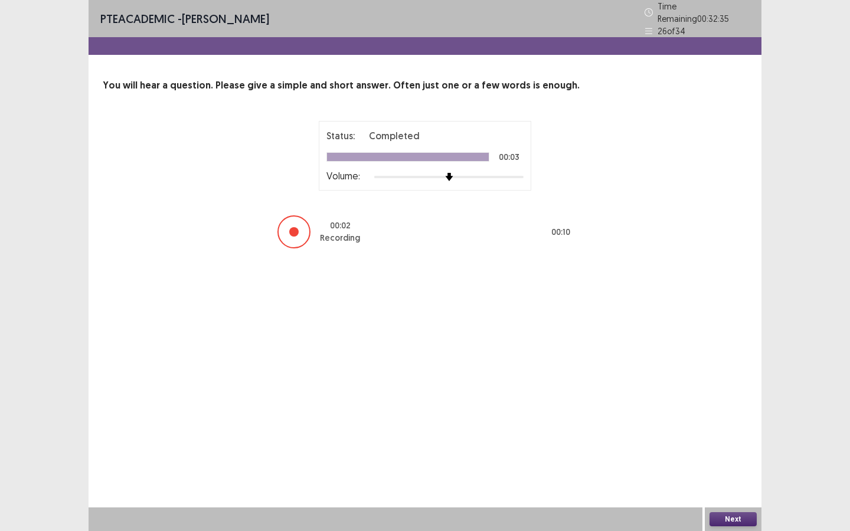
click at [734, 479] on button "Next" at bounding box center [732, 519] width 47 height 14
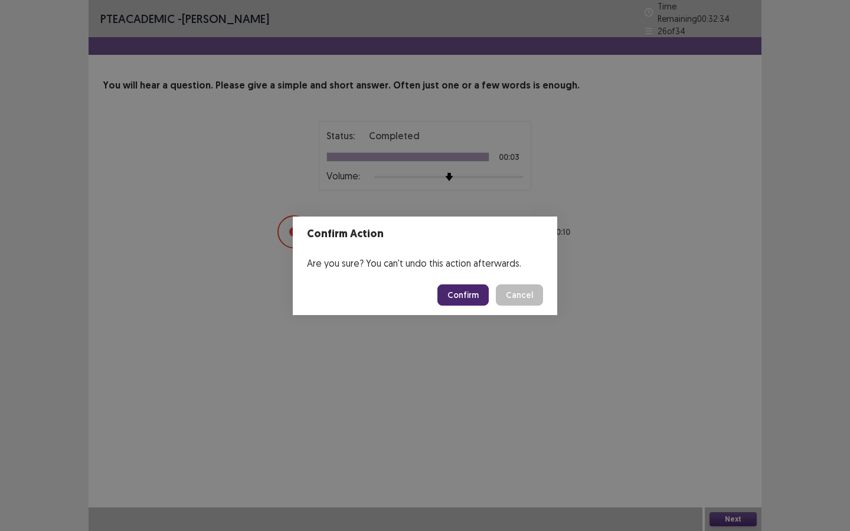
click at [466, 296] on button "Confirm" at bounding box center [462, 294] width 51 height 21
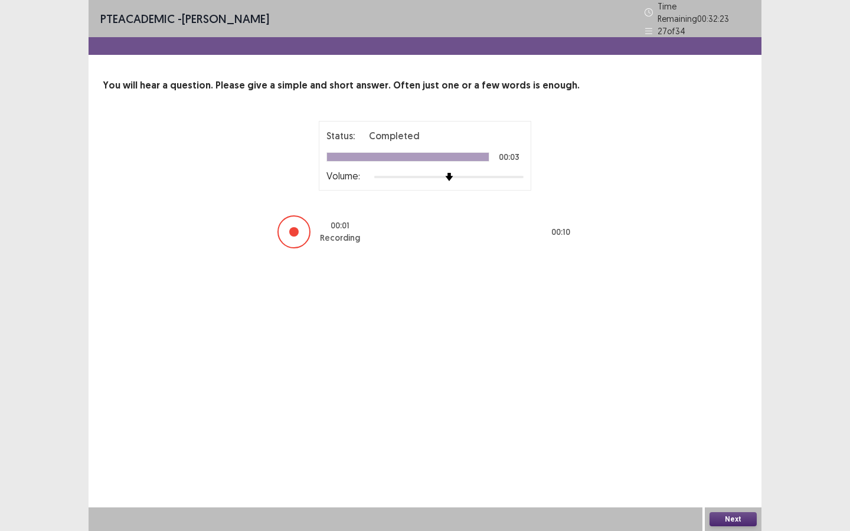
click at [733, 479] on button "Next" at bounding box center [732, 519] width 47 height 14
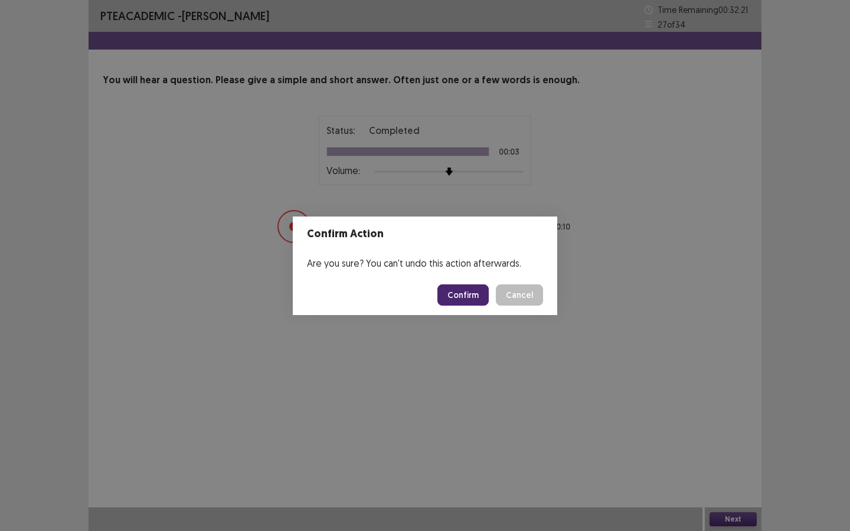
click at [462, 284] on button "Confirm" at bounding box center [462, 294] width 51 height 21
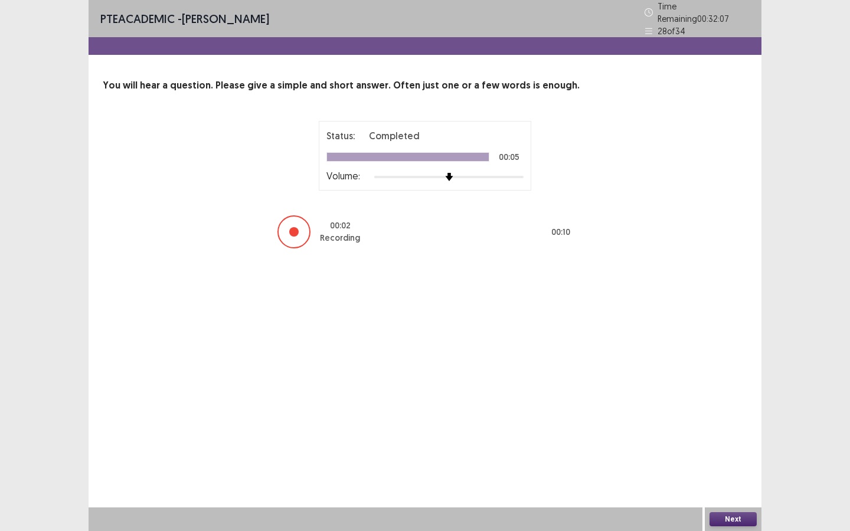
click at [745, 479] on button "Next" at bounding box center [732, 519] width 47 height 14
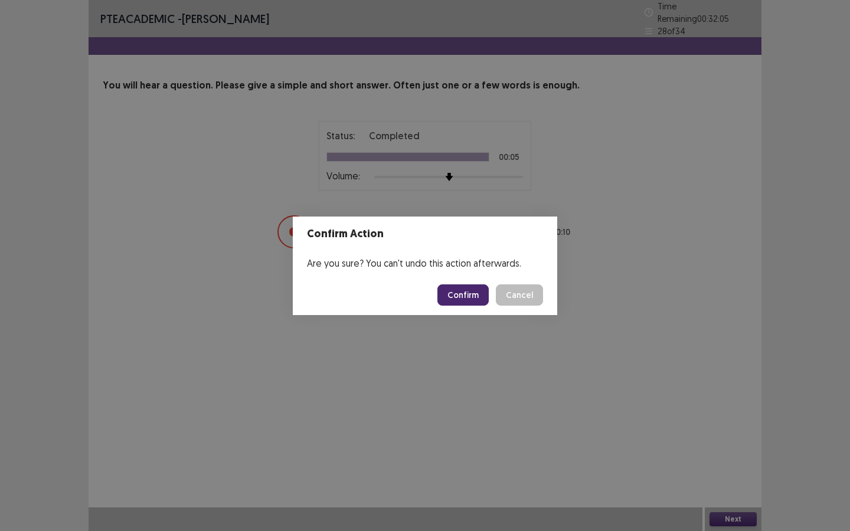
click at [484, 299] on button "Confirm" at bounding box center [462, 294] width 51 height 21
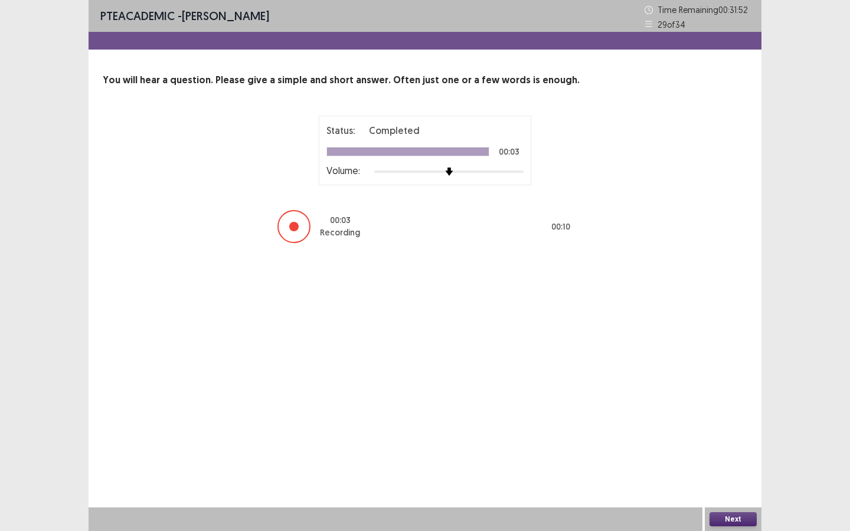
click at [735, 479] on button "Next" at bounding box center [732, 519] width 47 height 14
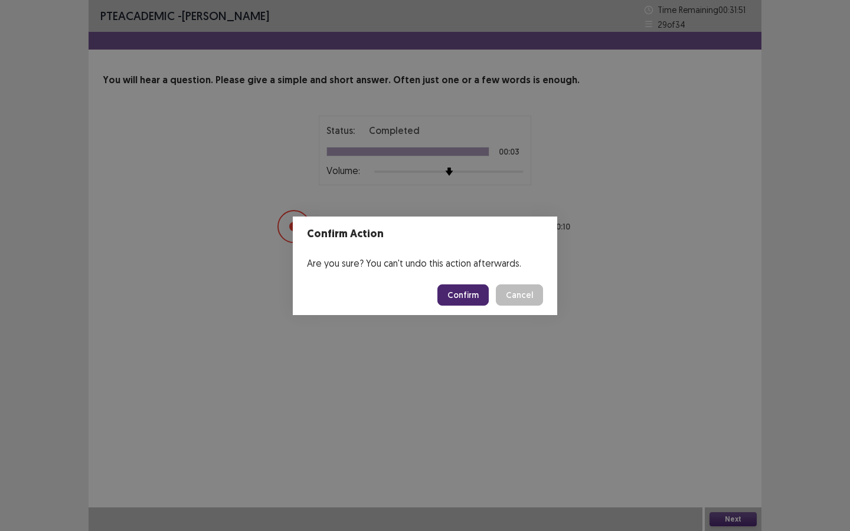
click at [472, 291] on button "Confirm" at bounding box center [462, 294] width 51 height 21
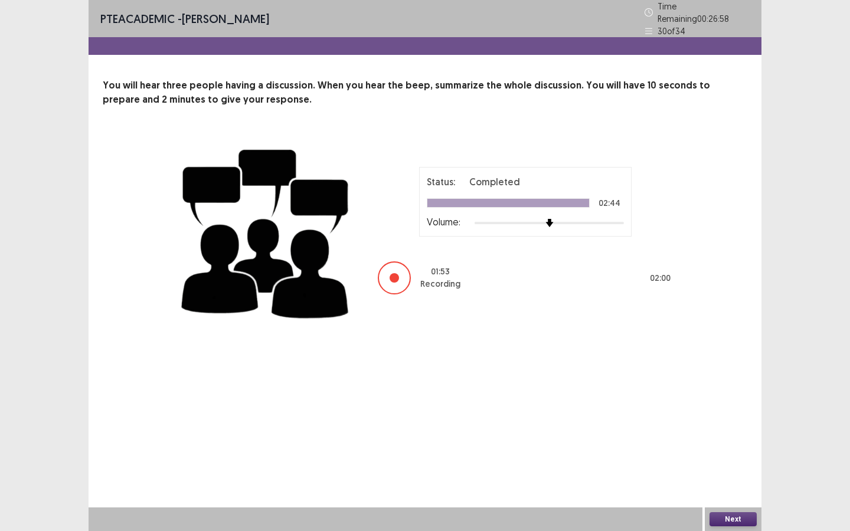
click at [735, 479] on button "Next" at bounding box center [732, 519] width 47 height 14
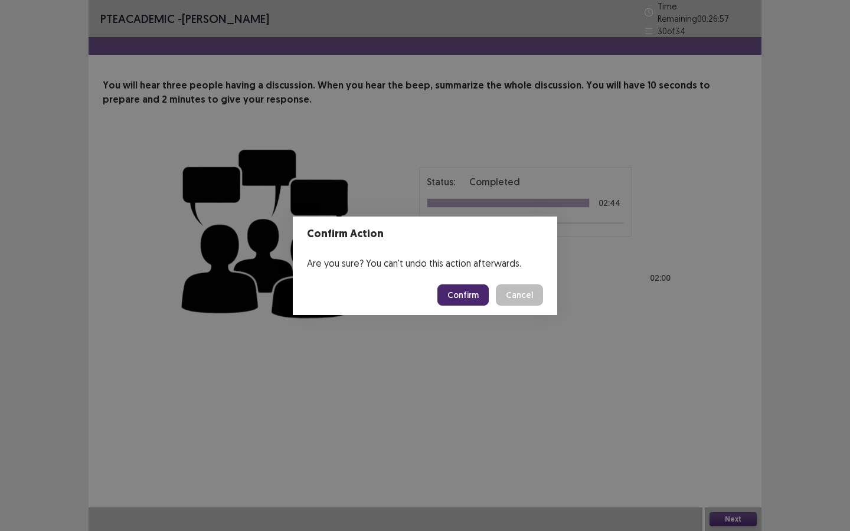
click at [460, 291] on button "Confirm" at bounding box center [462, 294] width 51 height 21
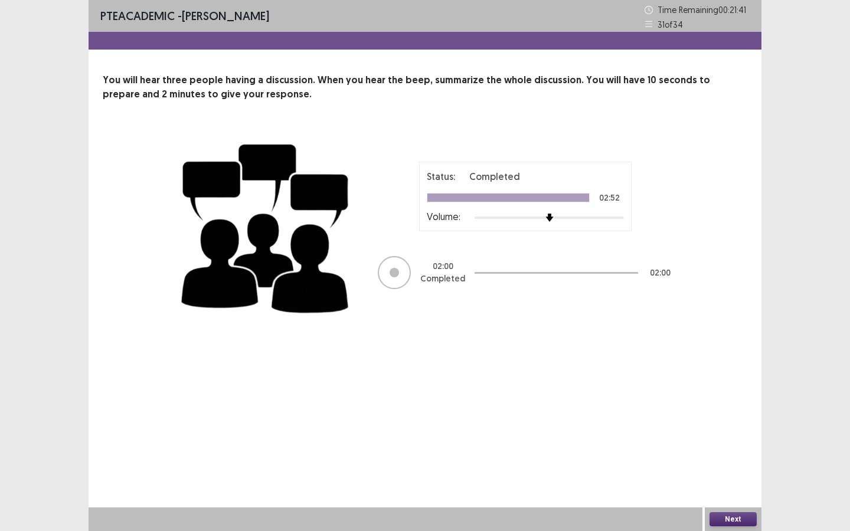
click at [739, 479] on button "Next" at bounding box center [732, 519] width 47 height 14
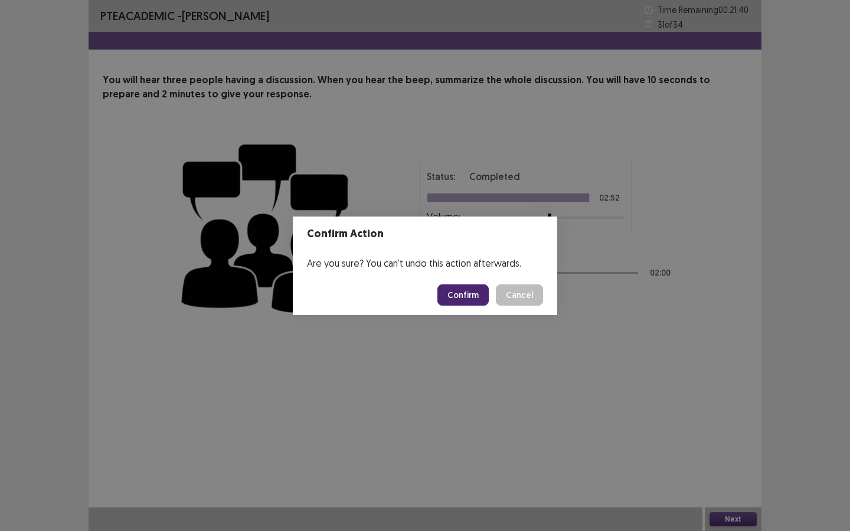
click at [473, 299] on button "Confirm" at bounding box center [462, 294] width 51 height 21
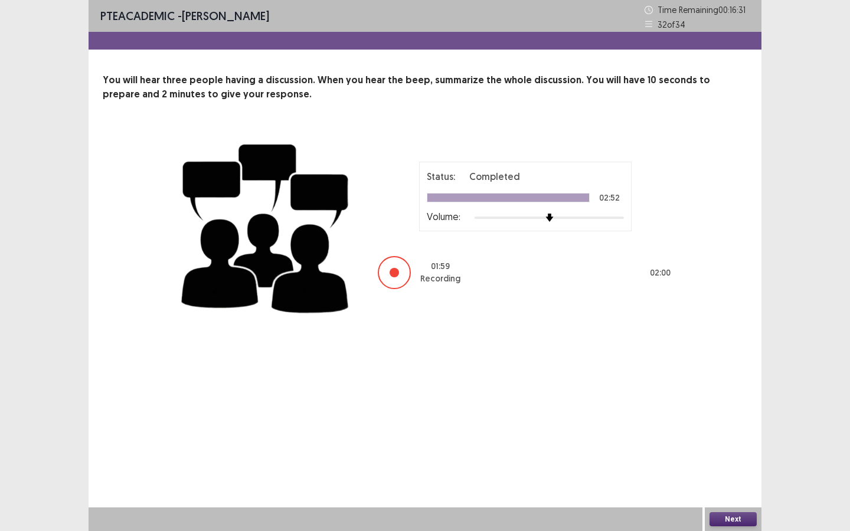
click at [730, 479] on button "Next" at bounding box center [732, 519] width 47 height 14
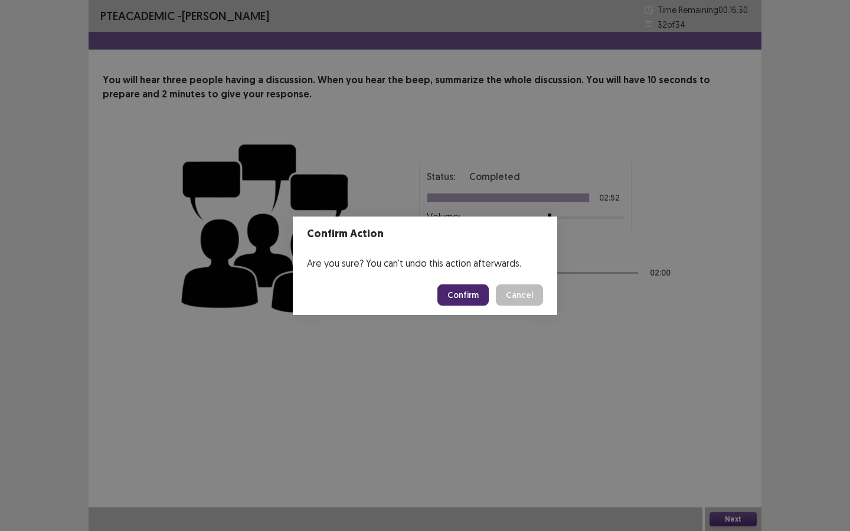
click at [463, 299] on button "Confirm" at bounding box center [462, 294] width 51 height 21
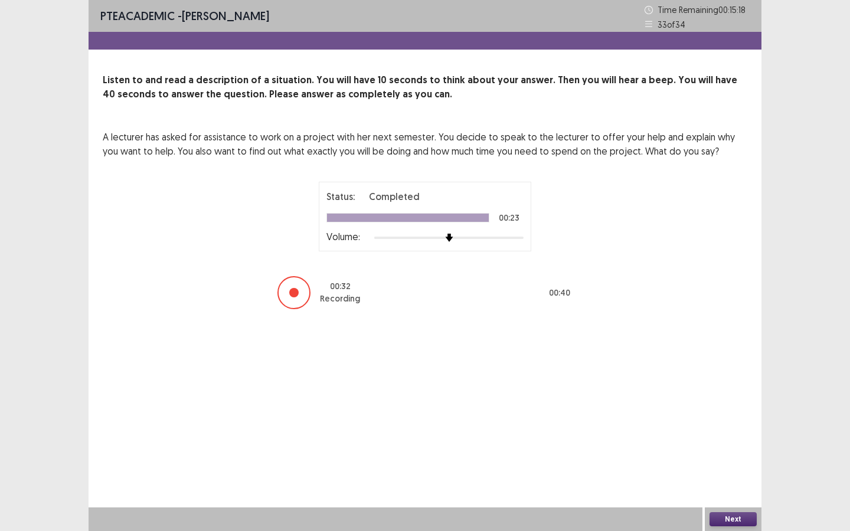
click at [738, 479] on button "Next" at bounding box center [732, 519] width 47 height 14
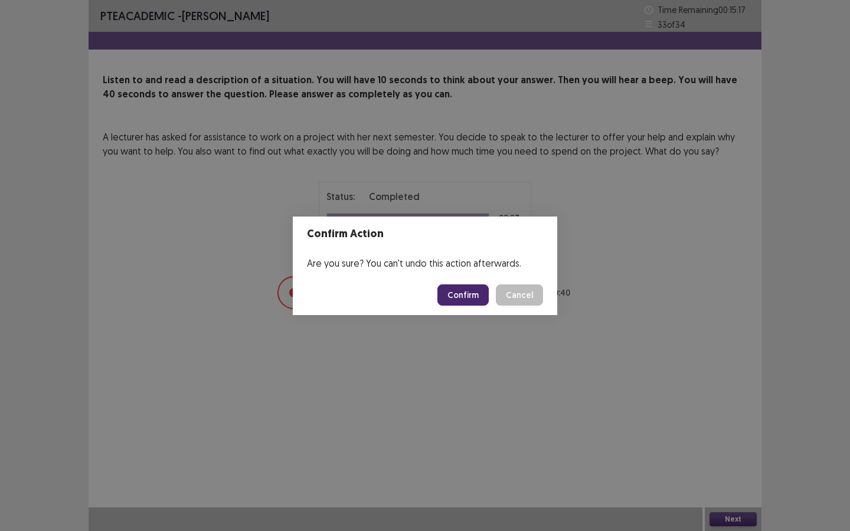
click at [468, 294] on button "Confirm" at bounding box center [462, 294] width 51 height 21
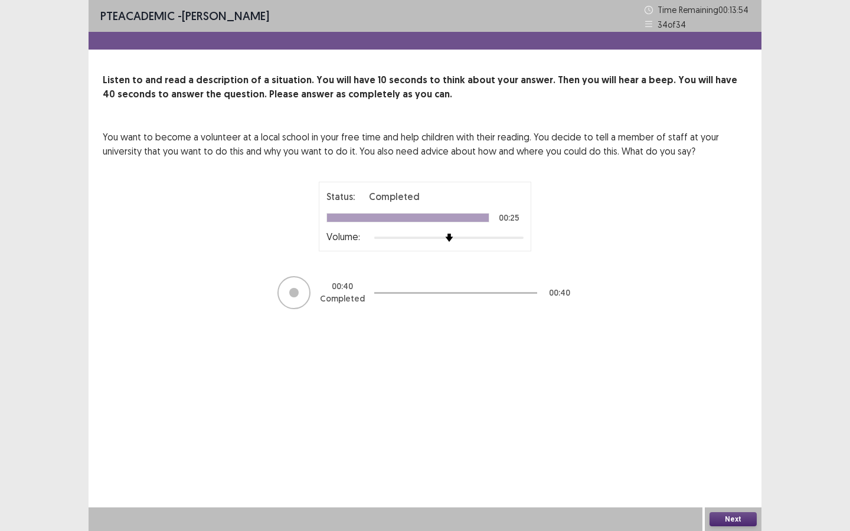
click at [727, 479] on button "Next" at bounding box center [732, 519] width 47 height 14
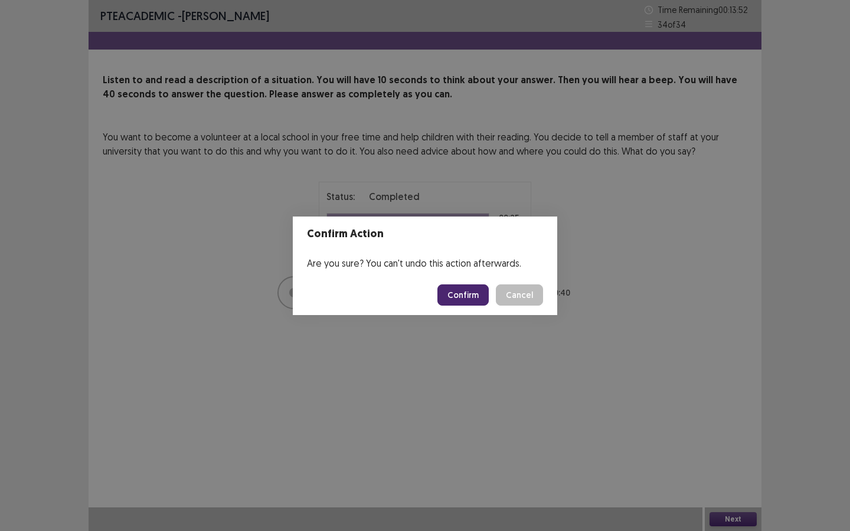
click at [471, 300] on button "Confirm" at bounding box center [462, 294] width 51 height 21
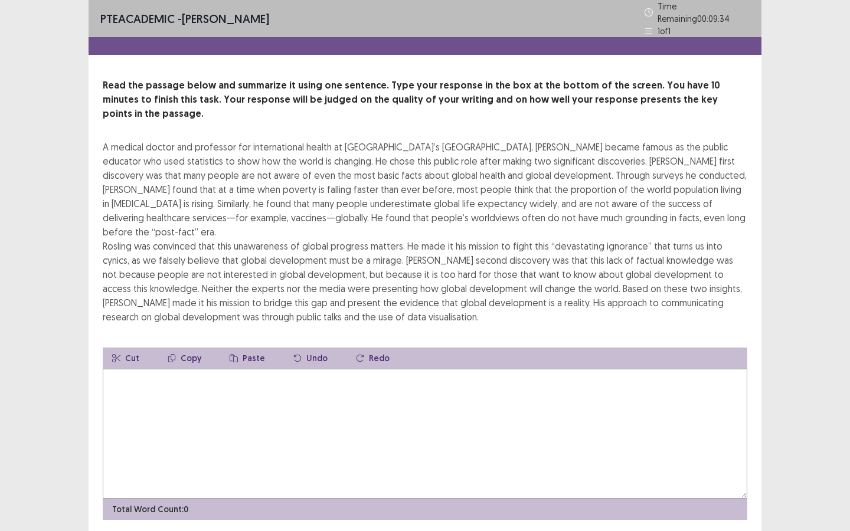
click at [268, 369] on textarea at bounding box center [425, 434] width 644 height 130
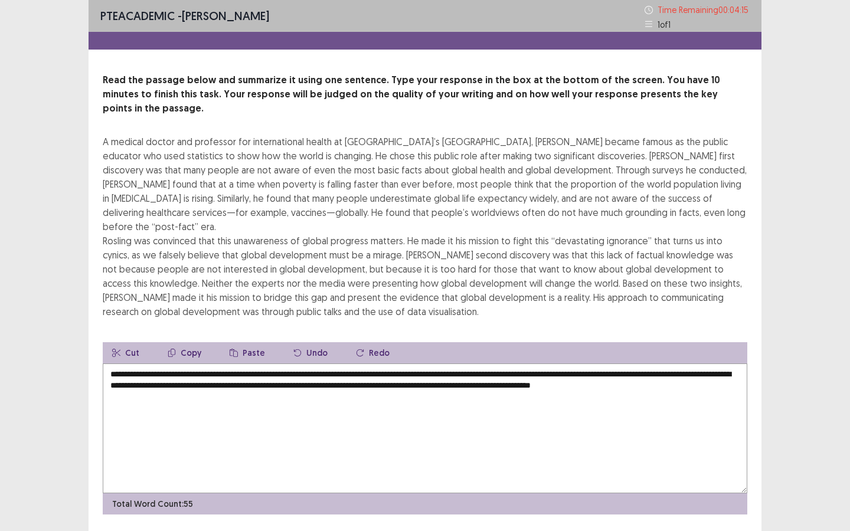
click at [160, 371] on textarea "**********" at bounding box center [425, 428] width 644 height 130
click at [194, 370] on textarea "**********" at bounding box center [425, 428] width 644 height 130
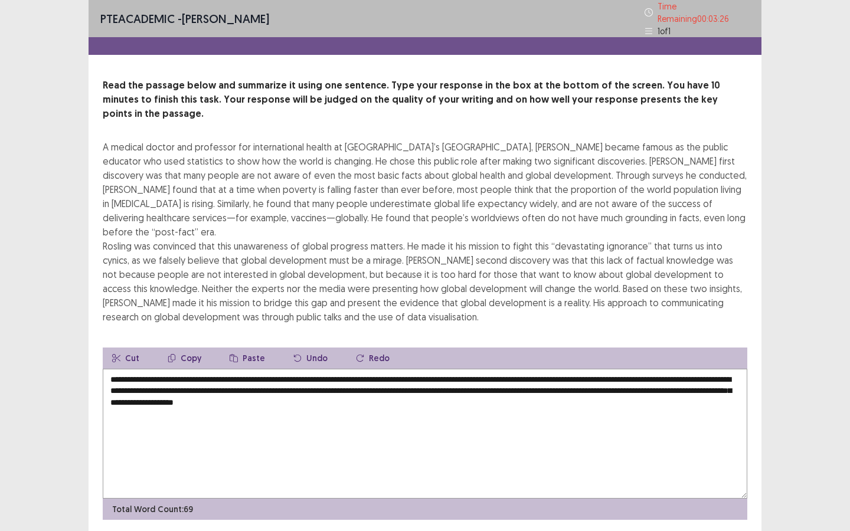
scroll to position [7, 0]
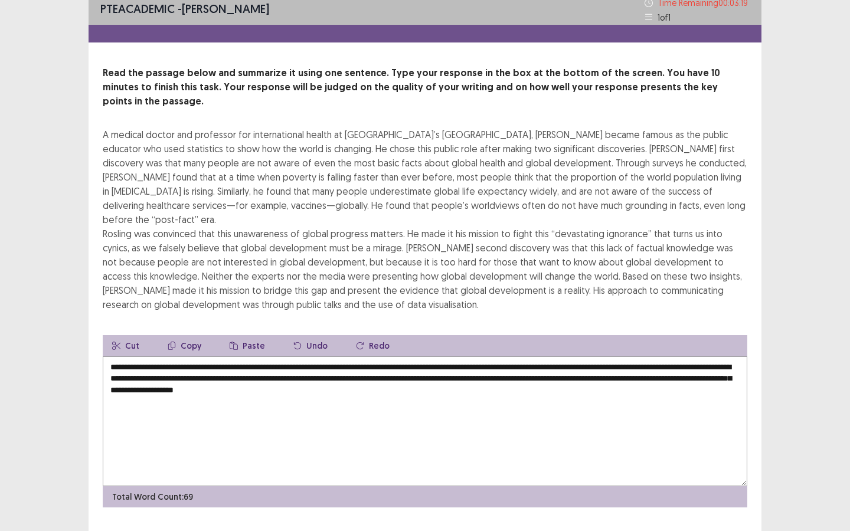
click at [227, 356] on textarea "**********" at bounding box center [425, 421] width 644 height 130
click at [447, 356] on textarea "**********" at bounding box center [425, 421] width 644 height 130
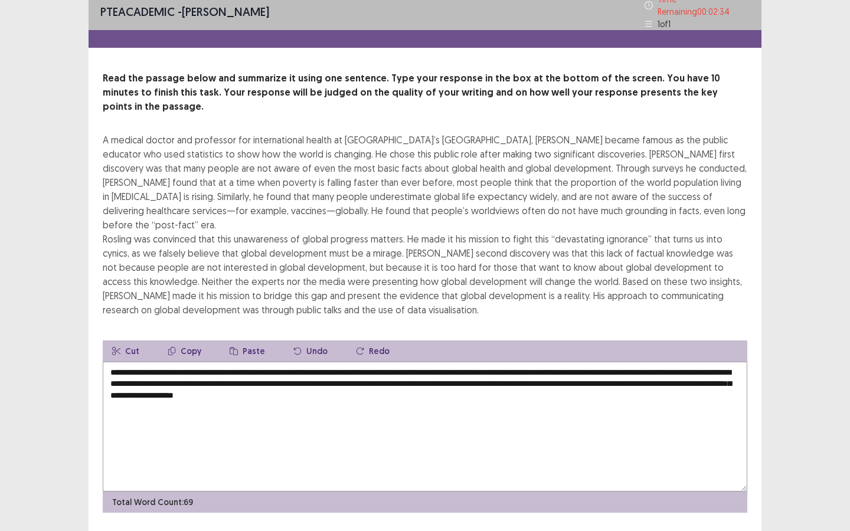
click at [509, 362] on textarea "**********" at bounding box center [425, 427] width 644 height 130
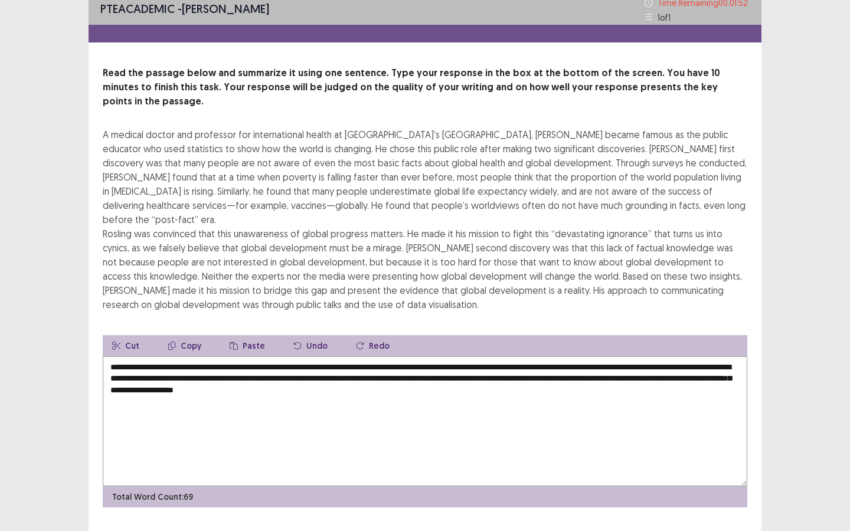
click at [507, 362] on textarea "**********" at bounding box center [425, 421] width 644 height 130
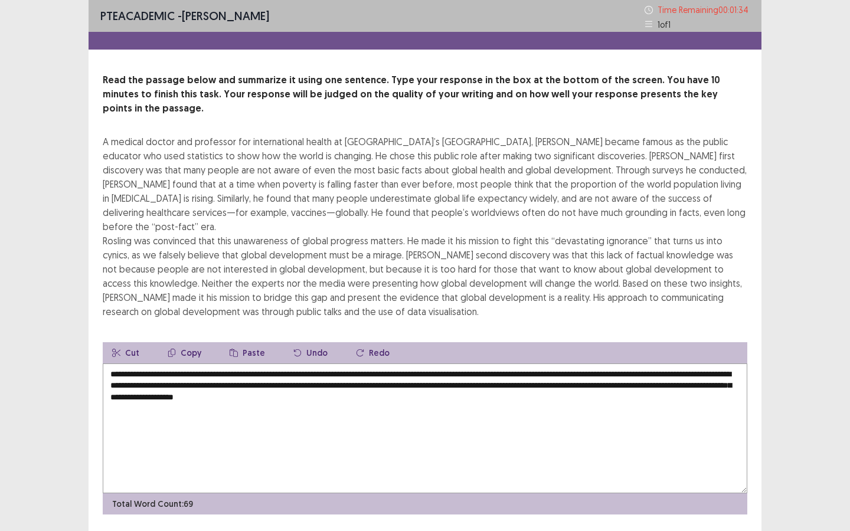
drag, startPoint x: 482, startPoint y: 359, endPoint x: 443, endPoint y: 358, distance: 39.5
click at [443, 363] on textarea "**********" at bounding box center [425, 428] width 644 height 130
click at [528, 379] on textarea "**********" at bounding box center [425, 428] width 644 height 130
type textarea "**********"
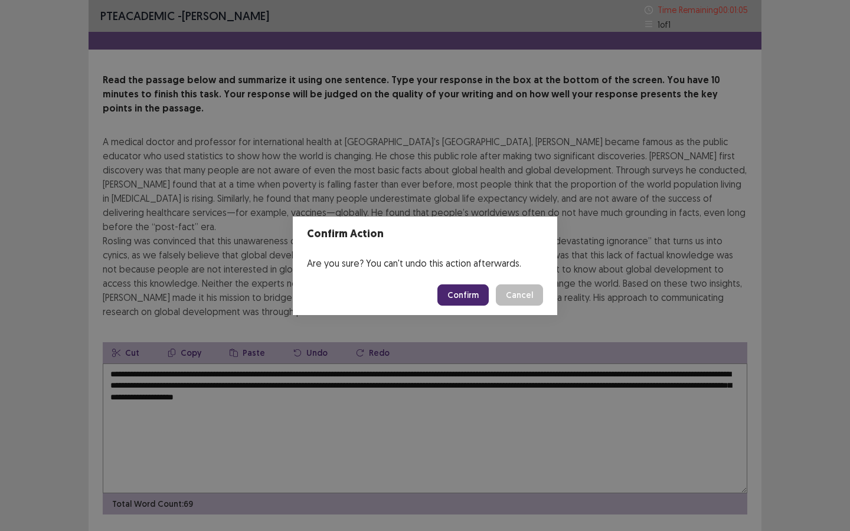
click at [521, 300] on button "Cancel" at bounding box center [519, 294] width 47 height 21
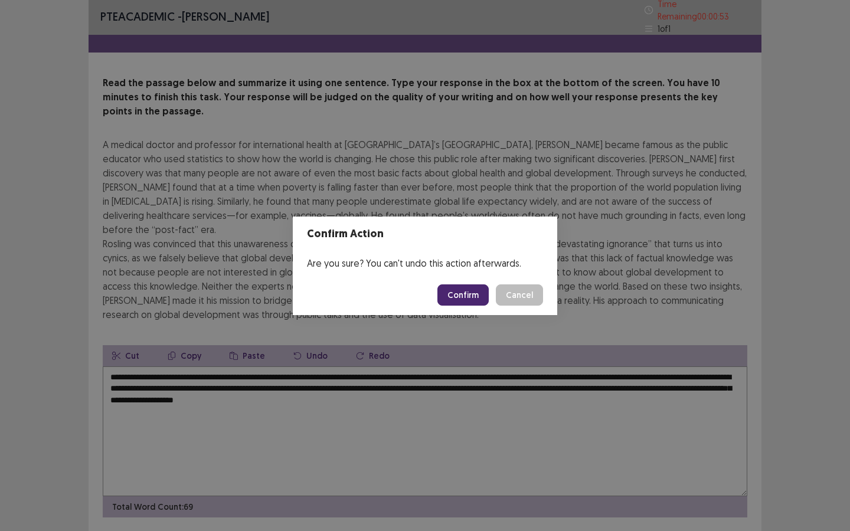
click at [477, 297] on button "Confirm" at bounding box center [462, 294] width 51 height 21
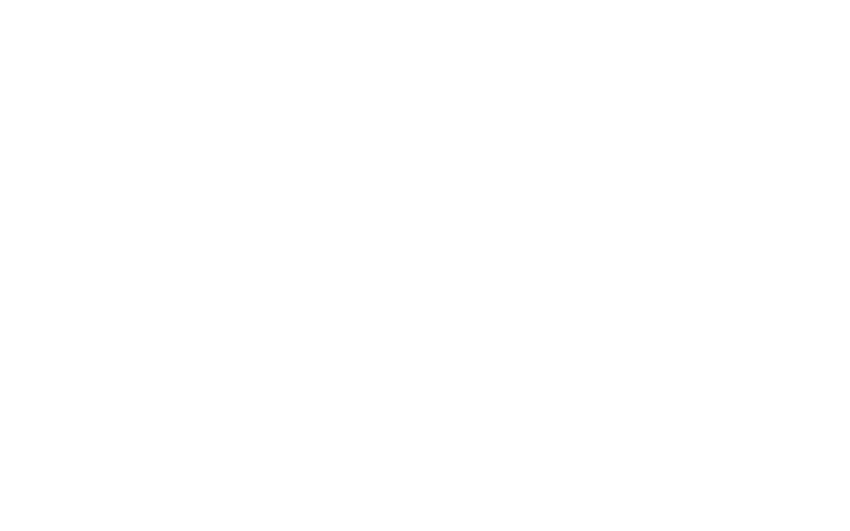
scroll to position [0, 0]
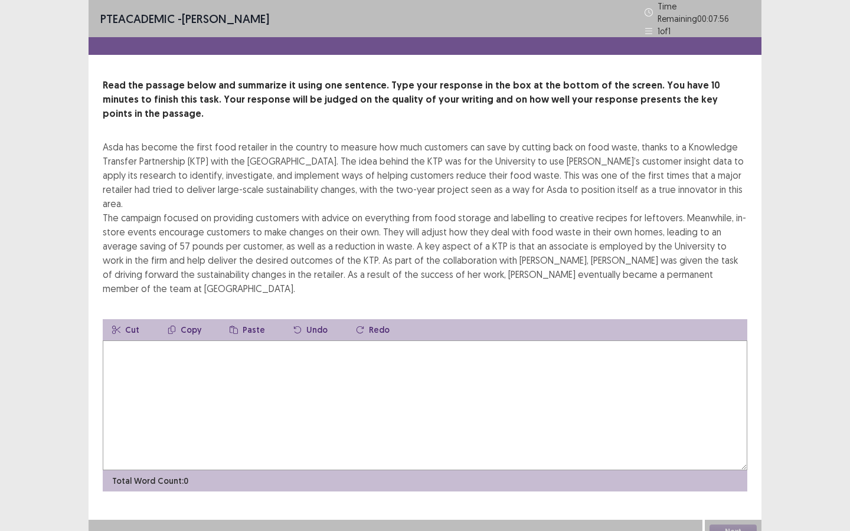
click at [419, 386] on textarea at bounding box center [425, 405] width 644 height 130
click at [481, 340] on textarea "**********" at bounding box center [425, 405] width 644 height 130
click at [517, 340] on textarea "**********" at bounding box center [425, 405] width 644 height 130
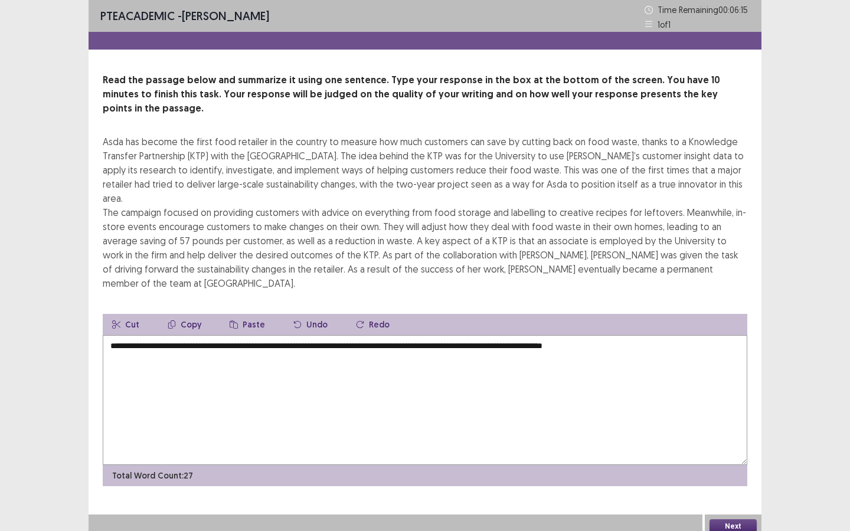
click at [620, 335] on textarea "**********" at bounding box center [425, 400] width 644 height 130
click at [677, 335] on textarea "**********" at bounding box center [425, 400] width 644 height 130
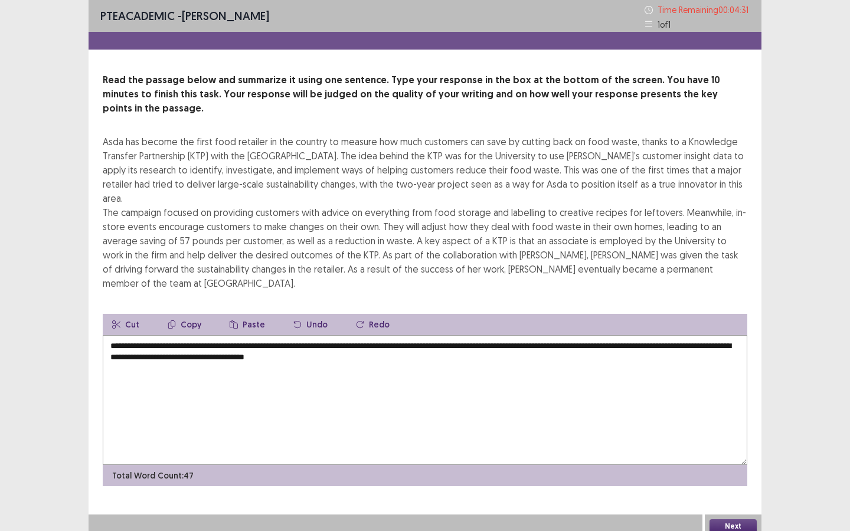
click at [407, 335] on textarea "**********" at bounding box center [425, 400] width 644 height 130
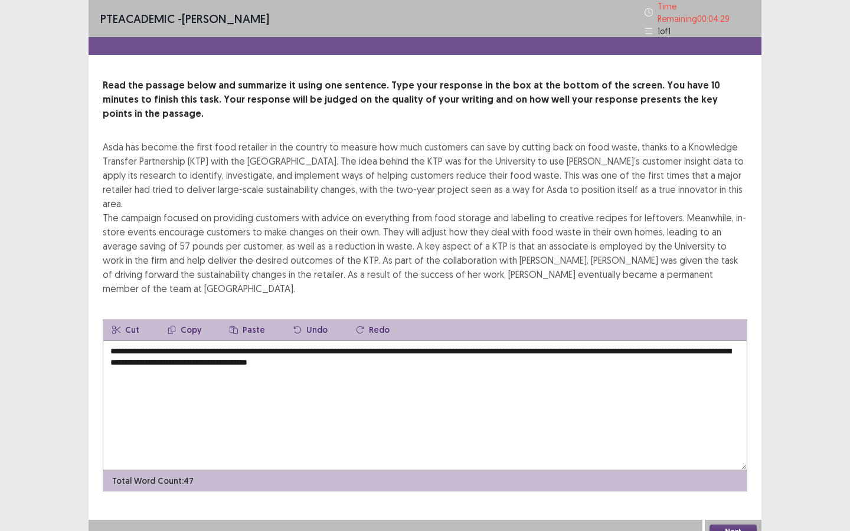
click at [436, 340] on textarea "**********" at bounding box center [425, 405] width 644 height 130
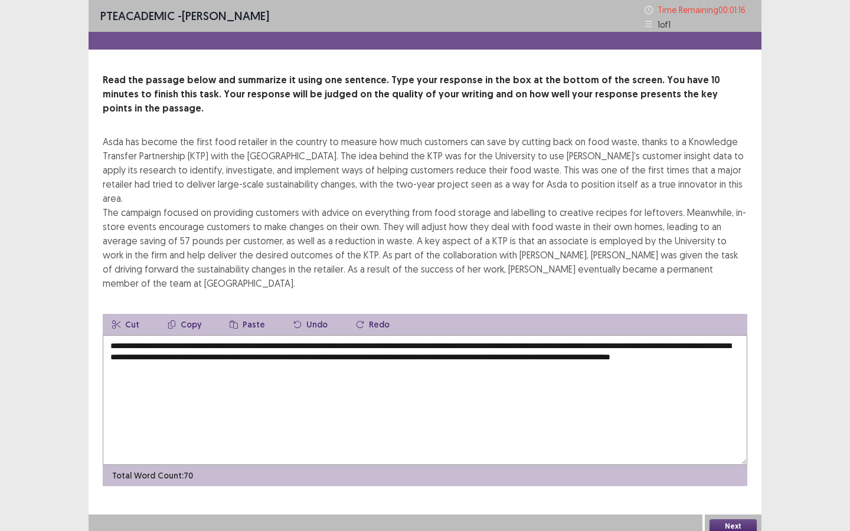
click at [686, 335] on textarea "**********" at bounding box center [425, 400] width 644 height 130
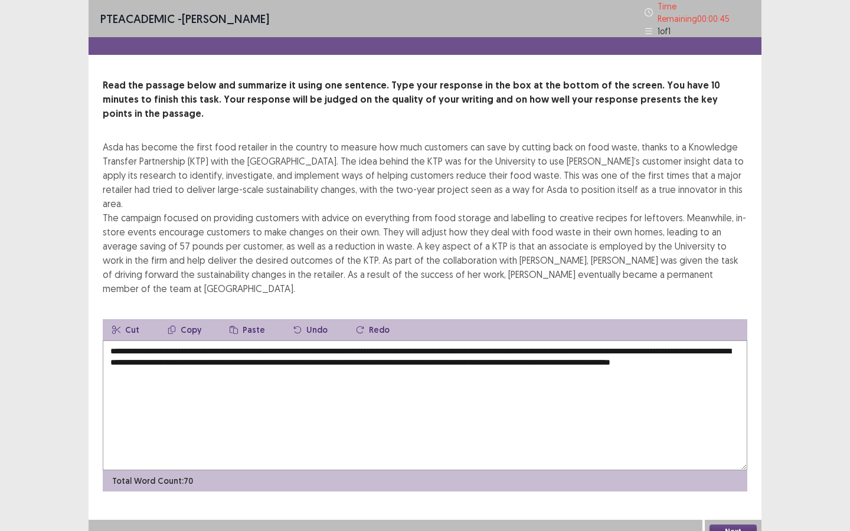
click at [704, 340] on textarea "**********" at bounding box center [425, 405] width 644 height 130
click at [271, 340] on textarea "**********" at bounding box center [425, 405] width 644 height 130
type textarea "**********"
click at [743, 479] on button "Next" at bounding box center [732, 532] width 47 height 14
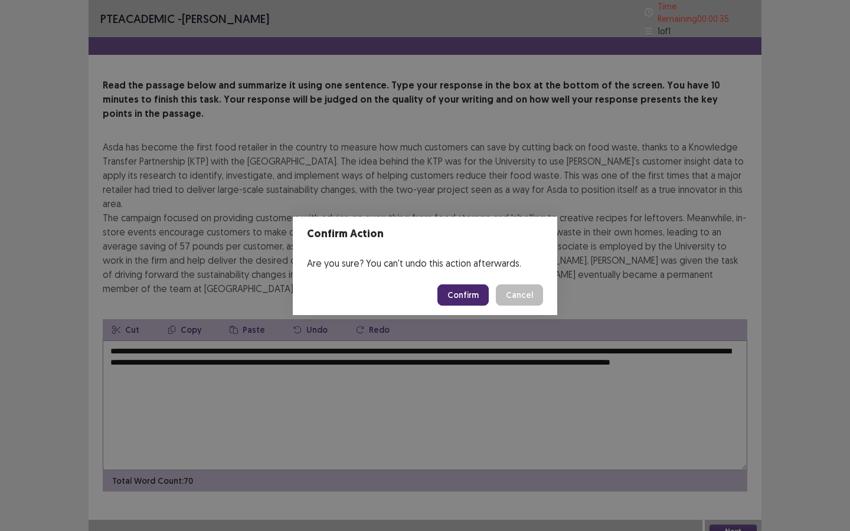
click at [471, 292] on button "Confirm" at bounding box center [462, 294] width 51 height 21
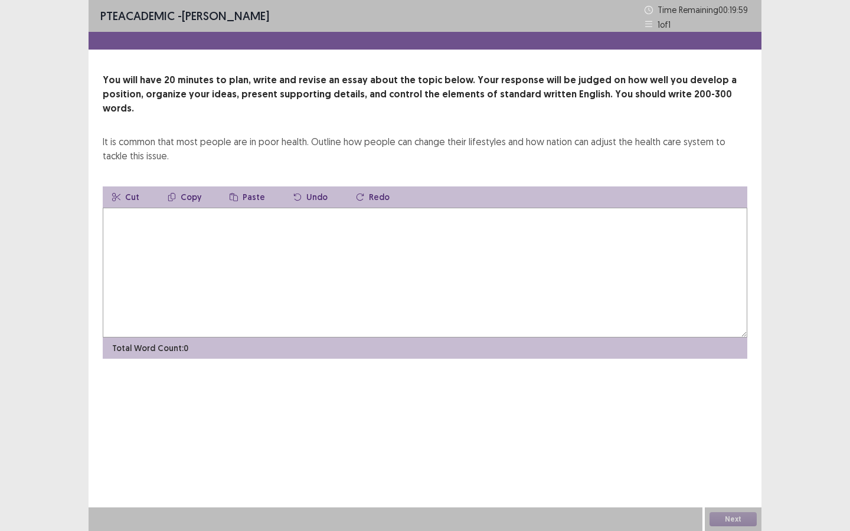
click at [410, 231] on textarea at bounding box center [425, 273] width 644 height 130
click at [386, 241] on textarea at bounding box center [425, 273] width 644 height 130
click at [215, 216] on textarea "**********" at bounding box center [425, 273] width 644 height 130
click at [181, 209] on textarea "**********" at bounding box center [425, 273] width 644 height 130
click at [349, 208] on textarea "**********" at bounding box center [425, 273] width 644 height 130
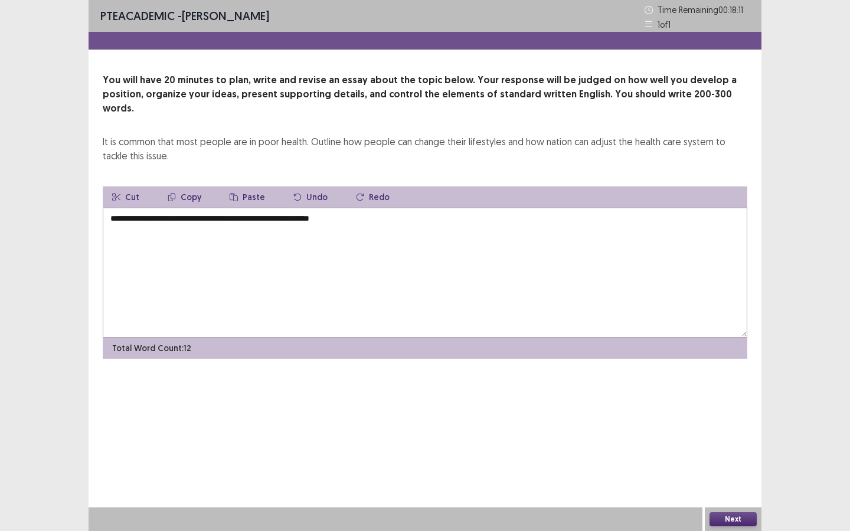
drag, startPoint x: 169, startPoint y: 205, endPoint x: 124, endPoint y: 204, distance: 44.9
click at [124, 208] on textarea "**********" at bounding box center [425, 273] width 644 height 130
click at [123, 208] on textarea "**********" at bounding box center [425, 273] width 644 height 130
click at [366, 209] on textarea "**********" at bounding box center [425, 273] width 644 height 130
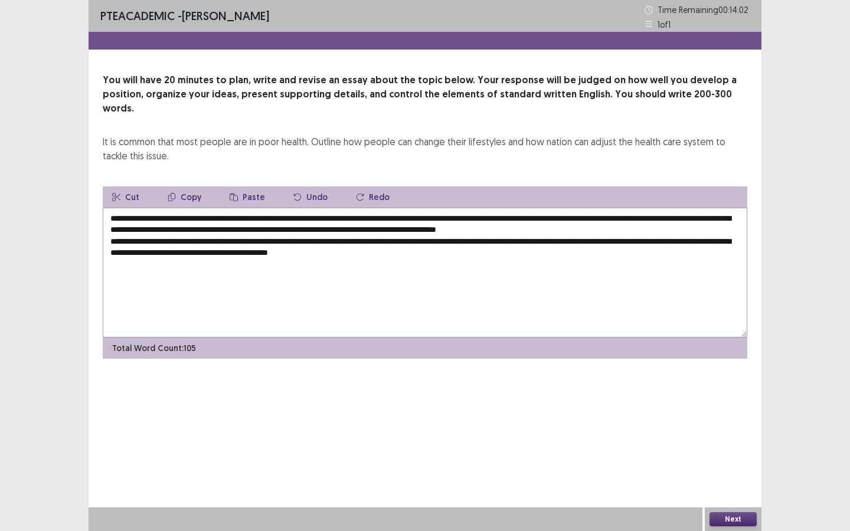
click at [274, 241] on textarea "**********" at bounding box center [425, 273] width 644 height 130
click at [438, 245] on textarea "**********" at bounding box center [425, 273] width 644 height 130
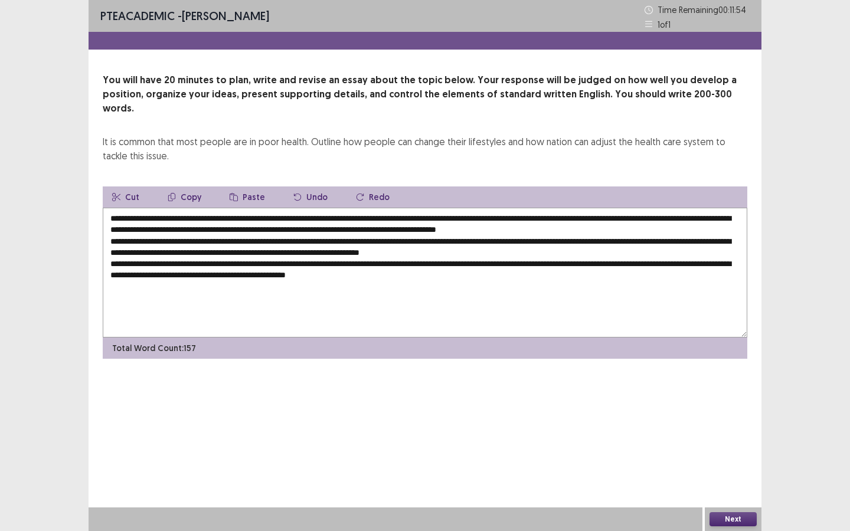
click at [437, 264] on textarea "**********" at bounding box center [425, 273] width 644 height 130
click at [447, 262] on textarea "**********" at bounding box center [425, 273] width 644 height 130
click at [574, 263] on textarea "**********" at bounding box center [425, 273] width 644 height 130
click at [616, 263] on textarea "**********" at bounding box center [425, 273] width 644 height 130
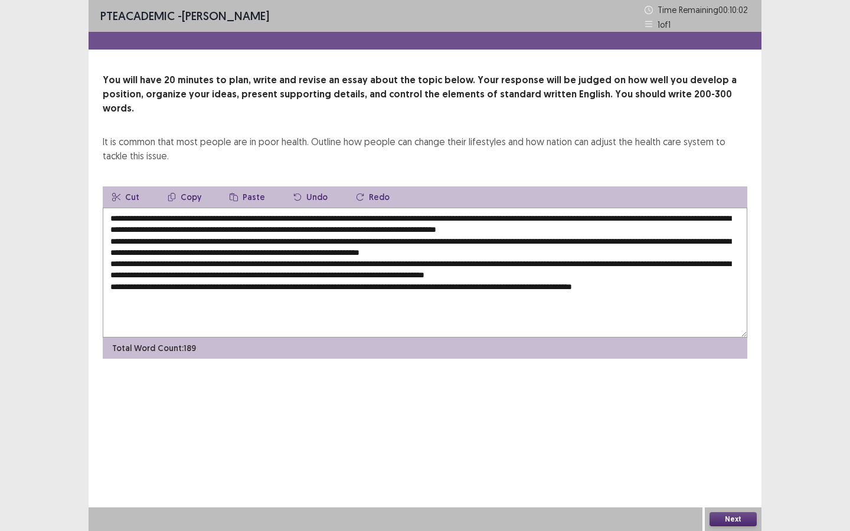
drag, startPoint x: 157, startPoint y: 206, endPoint x: 345, endPoint y: 205, distance: 187.6
click at [345, 208] on textarea at bounding box center [425, 273] width 644 height 130
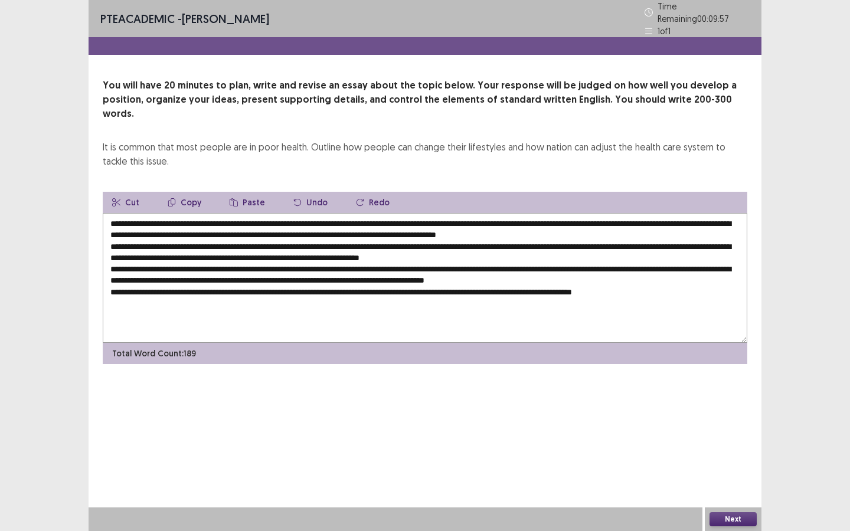
click at [284, 228] on textarea at bounding box center [425, 278] width 644 height 130
paste textarea "**********"
click at [280, 228] on textarea at bounding box center [425, 278] width 644 height 130
click at [289, 249] on textarea at bounding box center [425, 278] width 644 height 130
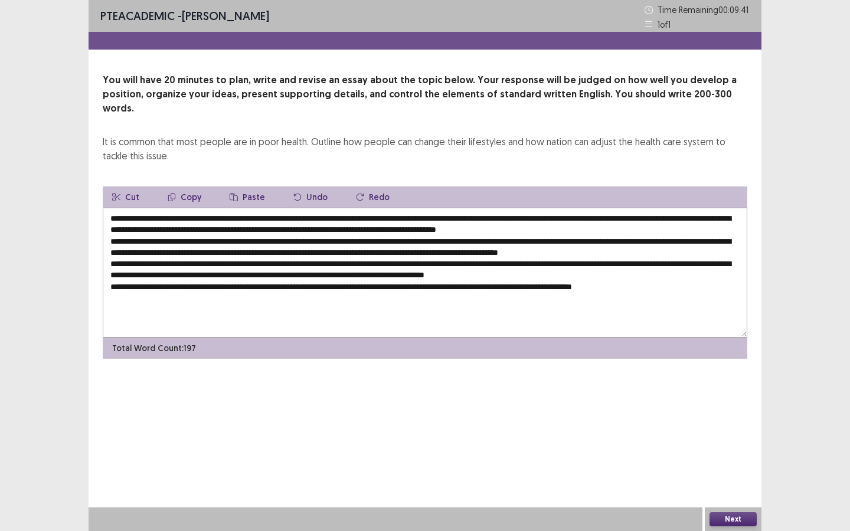
paste textarea "**********"
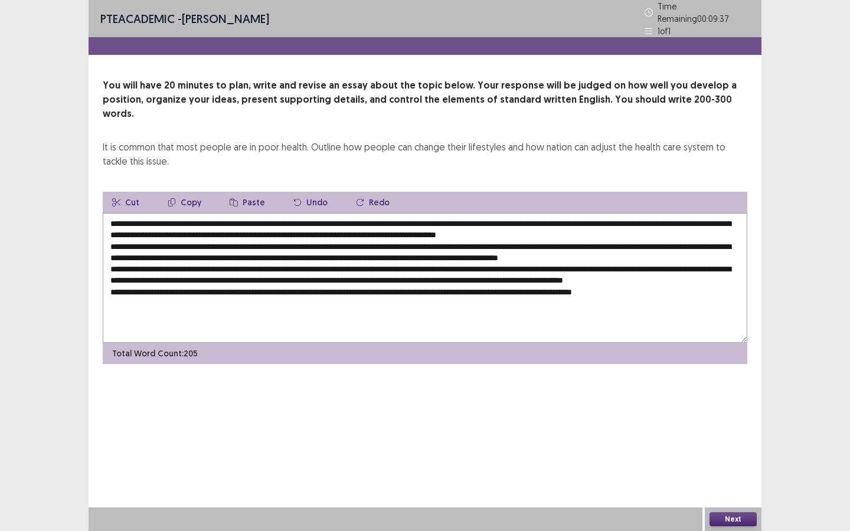
click at [389, 285] on textarea at bounding box center [425, 278] width 644 height 130
paste textarea "**********"
click at [122, 273] on textarea at bounding box center [425, 278] width 644 height 130
paste textarea "**********"
click at [653, 213] on textarea at bounding box center [425, 278] width 644 height 130
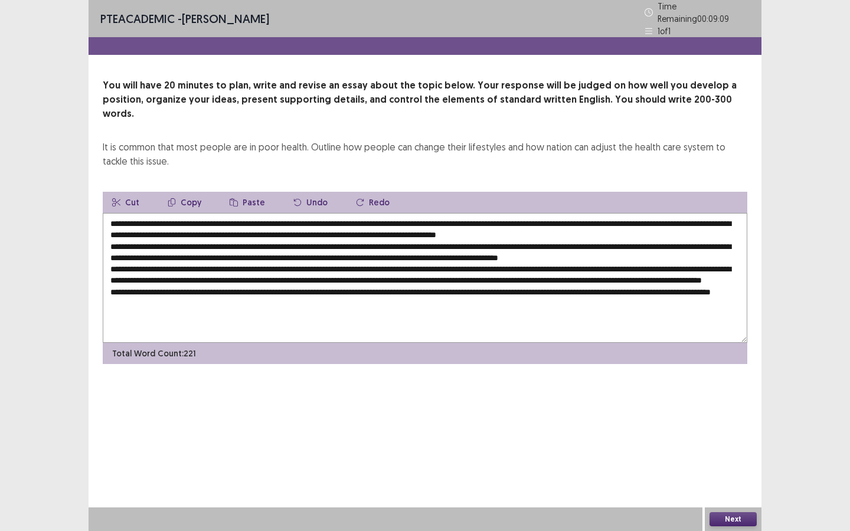
drag, startPoint x: 133, startPoint y: 215, endPoint x: 112, endPoint y: 215, distance: 21.2
click at [112, 215] on textarea at bounding box center [425, 278] width 644 height 130
click at [199, 217] on textarea at bounding box center [425, 278] width 644 height 130
click at [474, 214] on textarea at bounding box center [425, 278] width 644 height 130
drag, startPoint x: 610, startPoint y: 219, endPoint x: 594, endPoint y: 219, distance: 15.9
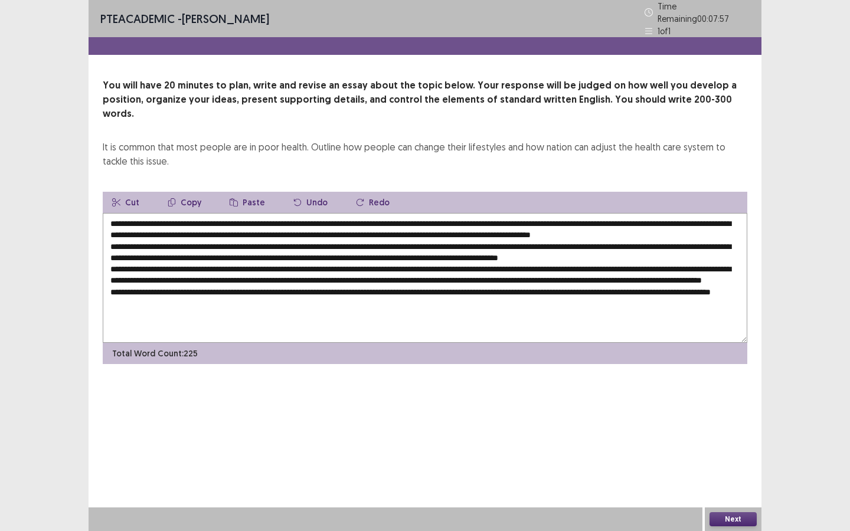
click at [594, 219] on textarea at bounding box center [425, 278] width 644 height 130
click at [614, 217] on textarea at bounding box center [425, 278] width 644 height 130
drag, startPoint x: 474, startPoint y: 218, endPoint x: 592, endPoint y: 218, distance: 117.4
click at [592, 218] on textarea at bounding box center [425, 278] width 644 height 130
click at [256, 251] on textarea at bounding box center [425, 278] width 644 height 130
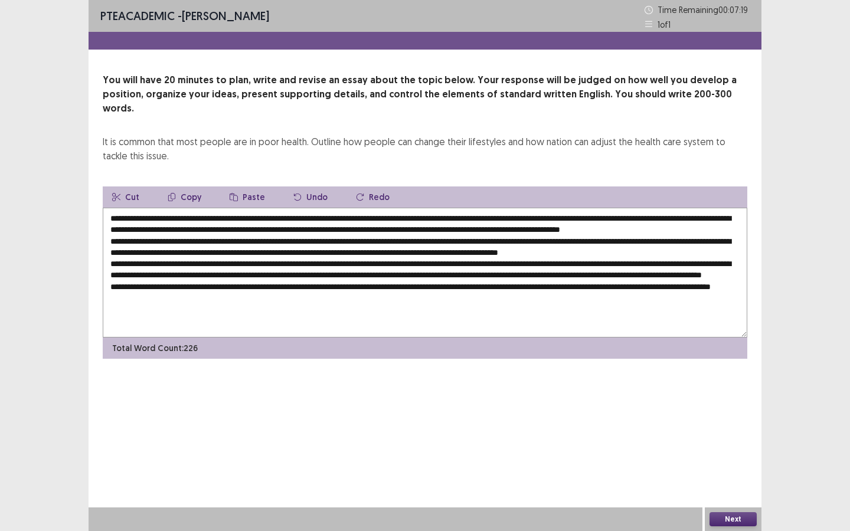
paste textarea "**********"
drag, startPoint x: 476, startPoint y: 217, endPoint x: 591, endPoint y: 217, distance: 115.6
click at [591, 217] on textarea at bounding box center [425, 273] width 644 height 130
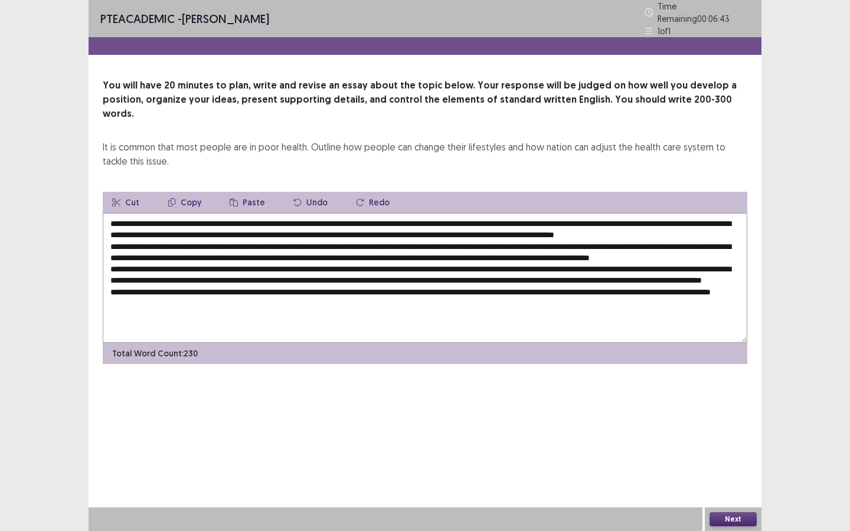
drag, startPoint x: 604, startPoint y: 217, endPoint x: 641, endPoint y: 219, distance: 37.2
click at [641, 219] on textarea at bounding box center [425, 278] width 644 height 130
click at [499, 217] on textarea at bounding box center [425, 278] width 644 height 130
click at [604, 219] on textarea at bounding box center [425, 278] width 644 height 130
drag, startPoint x: 510, startPoint y: 217, endPoint x: 564, endPoint y: 224, distance: 54.2
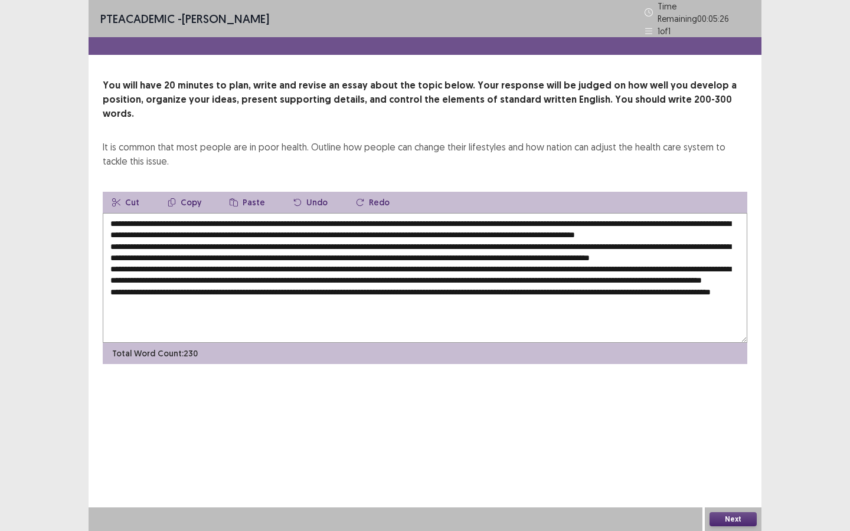
click at [564, 224] on textarea at bounding box center [425, 278] width 644 height 130
drag, startPoint x: 512, startPoint y: 215, endPoint x: 583, endPoint y: 221, distance: 71.1
click at [583, 221] on textarea at bounding box center [425, 278] width 644 height 130
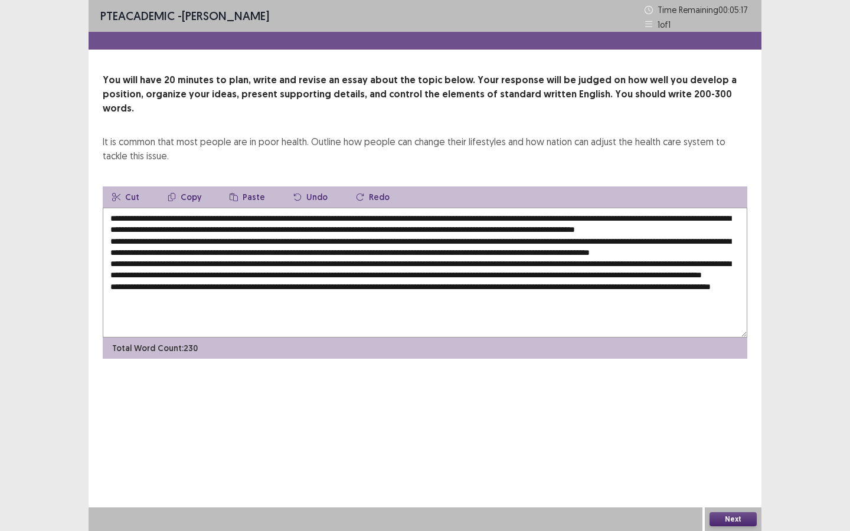
click at [738, 240] on textarea at bounding box center [425, 273] width 644 height 130
paste textarea "**********"
click at [732, 238] on textarea at bounding box center [425, 273] width 644 height 130
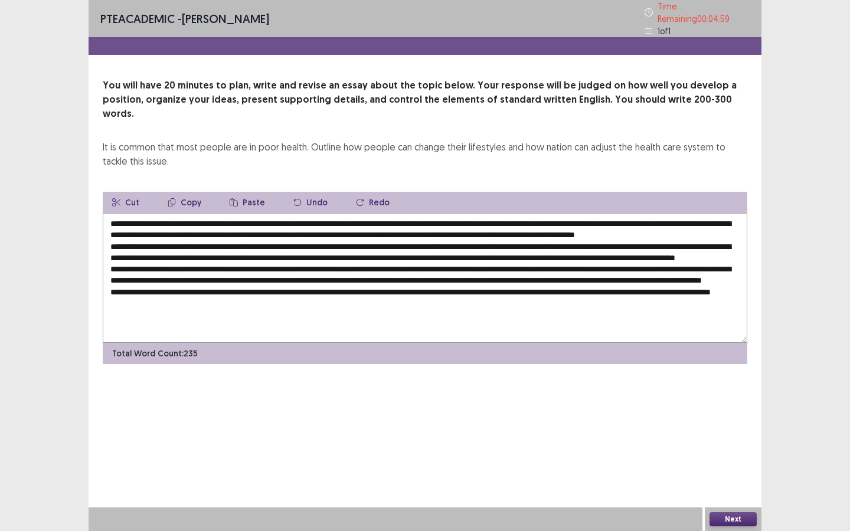
click at [356, 250] on textarea at bounding box center [425, 278] width 644 height 130
click at [697, 251] on textarea at bounding box center [425, 278] width 644 height 130
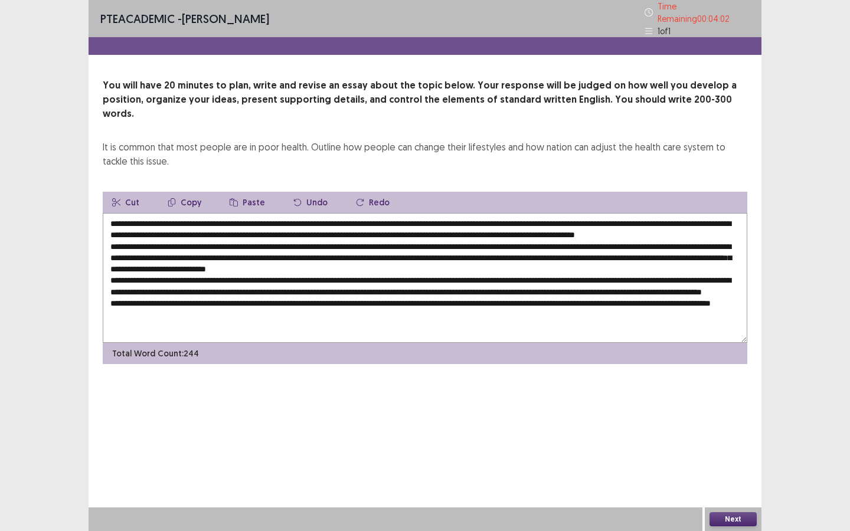
click at [177, 266] on textarea at bounding box center [425, 278] width 644 height 130
click at [700, 250] on textarea at bounding box center [425, 278] width 644 height 130
click at [176, 264] on textarea at bounding box center [425, 278] width 644 height 130
click at [149, 266] on textarea at bounding box center [425, 278] width 644 height 130
click at [250, 262] on textarea at bounding box center [425, 278] width 644 height 130
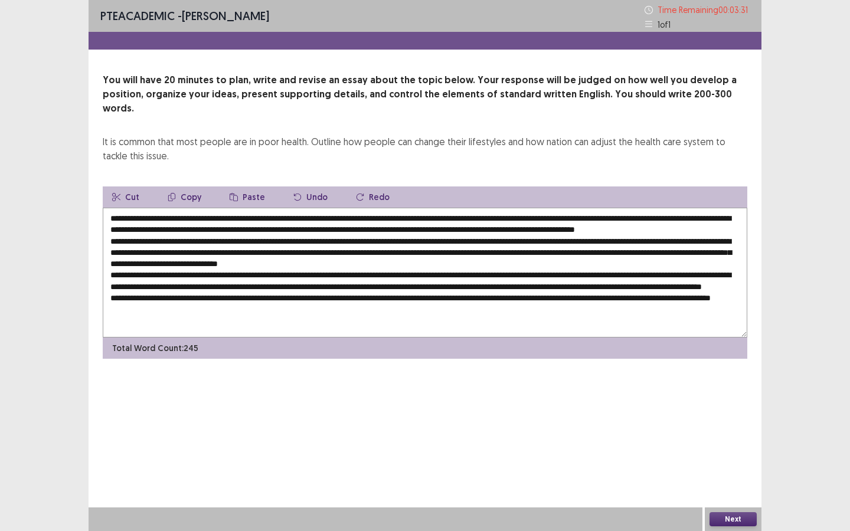
drag, startPoint x: 157, startPoint y: 204, endPoint x: 345, endPoint y: 206, distance: 187.6
click at [345, 208] on textarea at bounding box center [425, 273] width 644 height 130
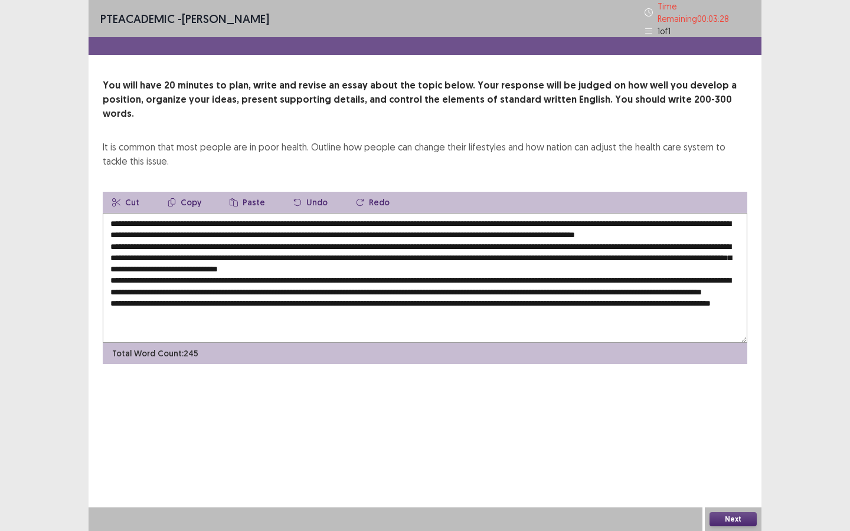
click at [399, 263] on textarea at bounding box center [425, 278] width 644 height 130
paste textarea "**********"
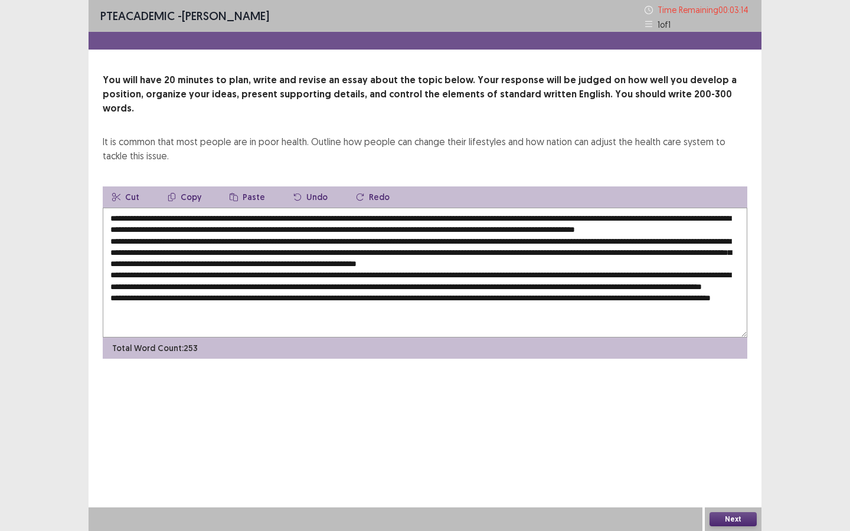
click at [265, 287] on textarea at bounding box center [425, 273] width 644 height 130
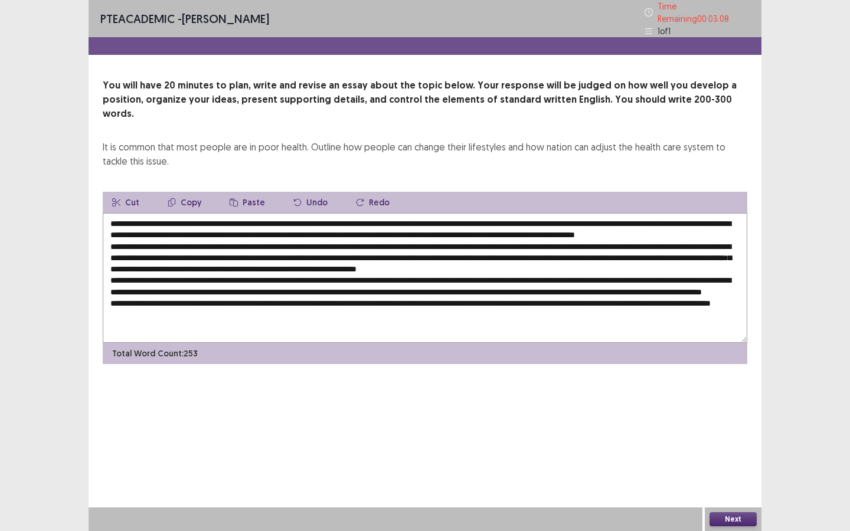
drag, startPoint x: 605, startPoint y: 218, endPoint x: 679, endPoint y: 218, distance: 74.3
click at [679, 218] on textarea at bounding box center [425, 278] width 644 height 130
click at [266, 286] on textarea at bounding box center [425, 278] width 644 height 130
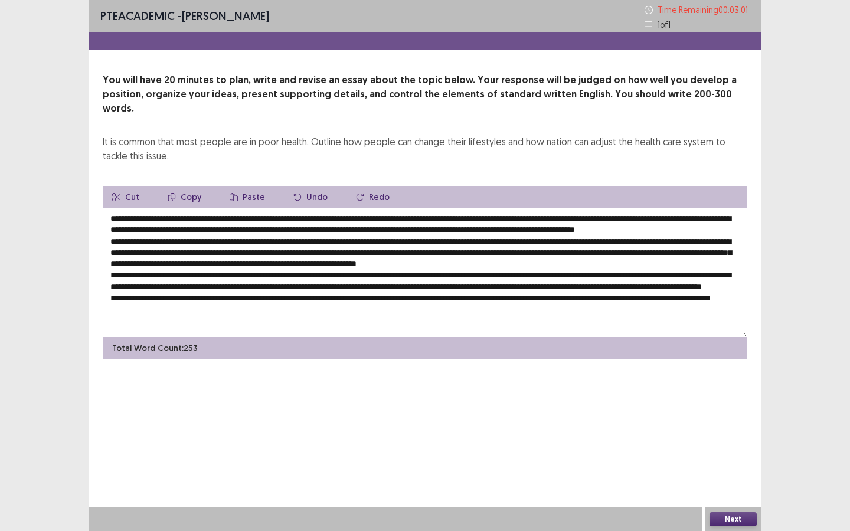
paste textarea "**********"
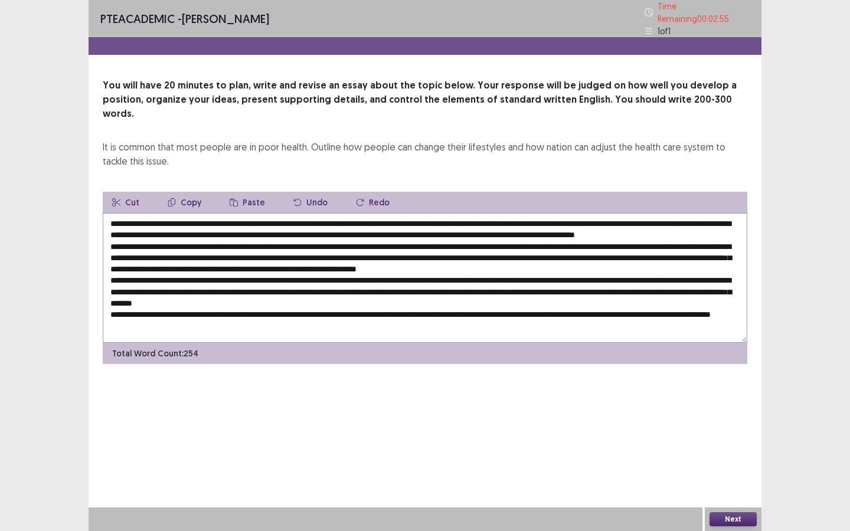
click at [264, 286] on textarea at bounding box center [425, 278] width 644 height 130
click at [113, 298] on textarea at bounding box center [425, 278] width 644 height 130
click at [587, 274] on textarea at bounding box center [425, 278] width 644 height 130
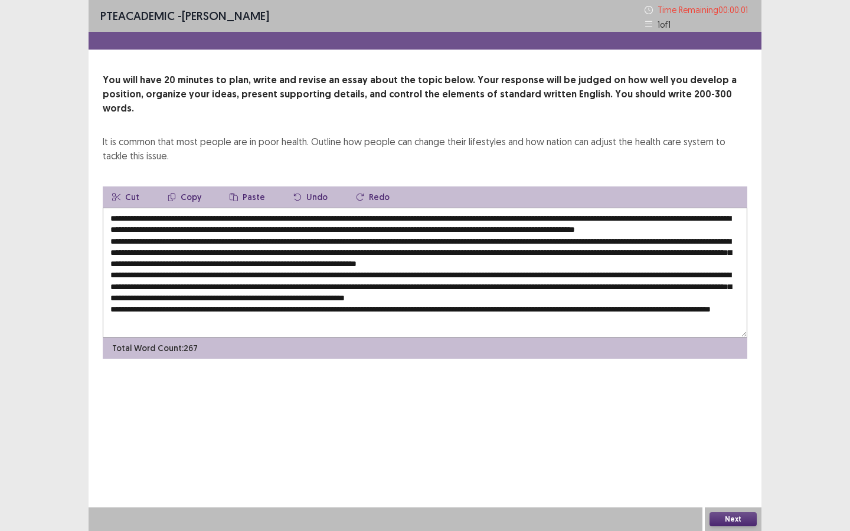
type textarea "**********"
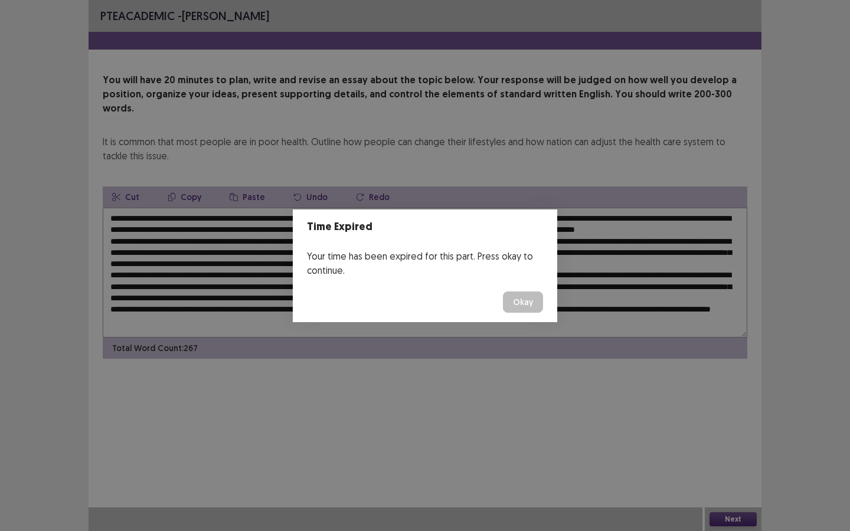
click at [529, 302] on button "Okay" at bounding box center [523, 301] width 40 height 21
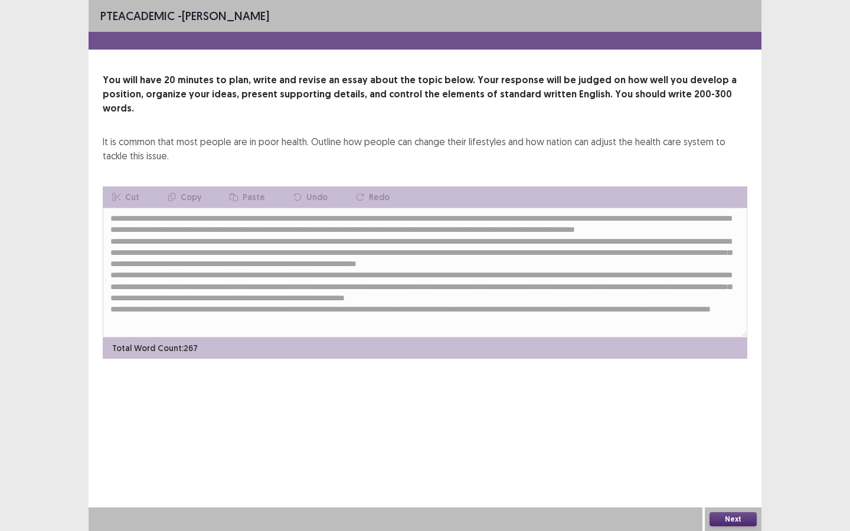
click at [743, 479] on button "Next" at bounding box center [732, 519] width 47 height 14
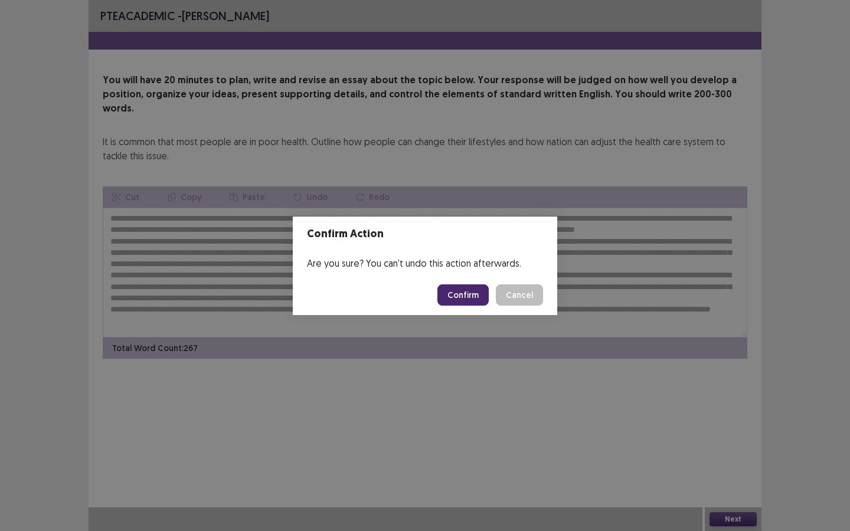
click at [468, 300] on button "Confirm" at bounding box center [462, 294] width 51 height 21
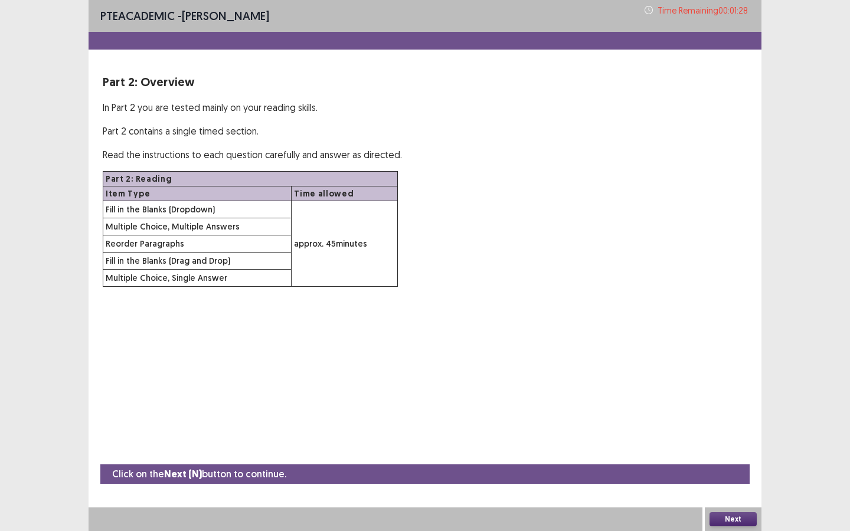
click at [751, 479] on button "Next" at bounding box center [732, 519] width 47 height 14
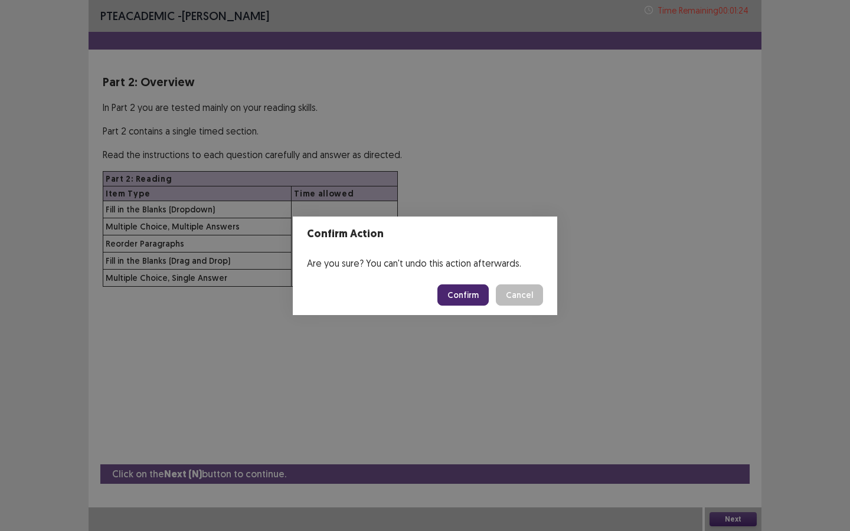
click at [474, 301] on button "Confirm" at bounding box center [462, 294] width 51 height 21
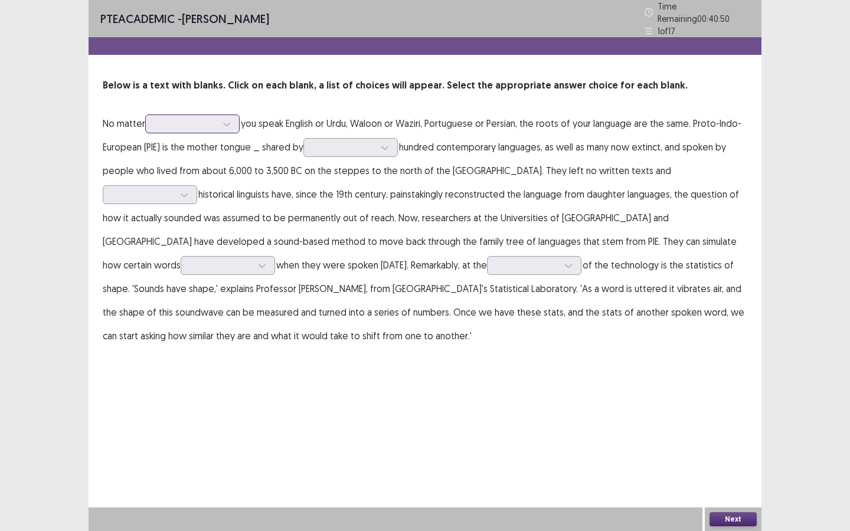
click at [227, 120] on icon at bounding box center [226, 124] width 8 height 8
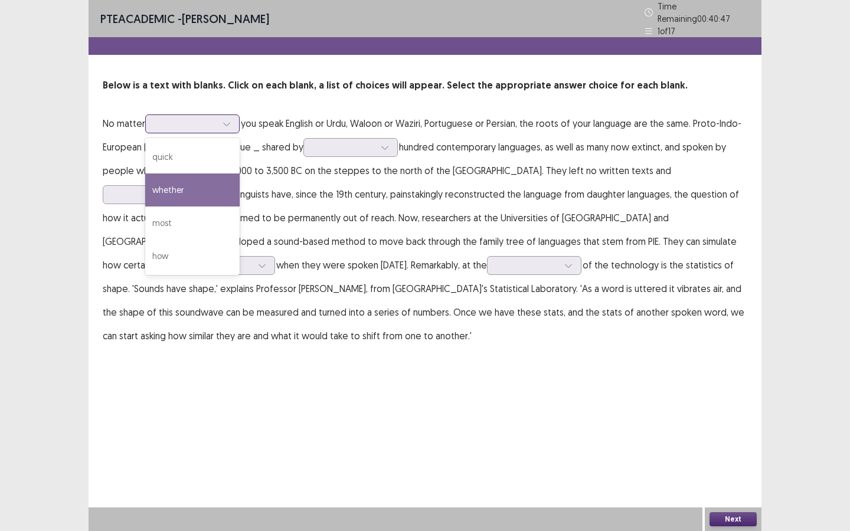
click at [210, 190] on div "whether" at bounding box center [192, 189] width 94 height 33
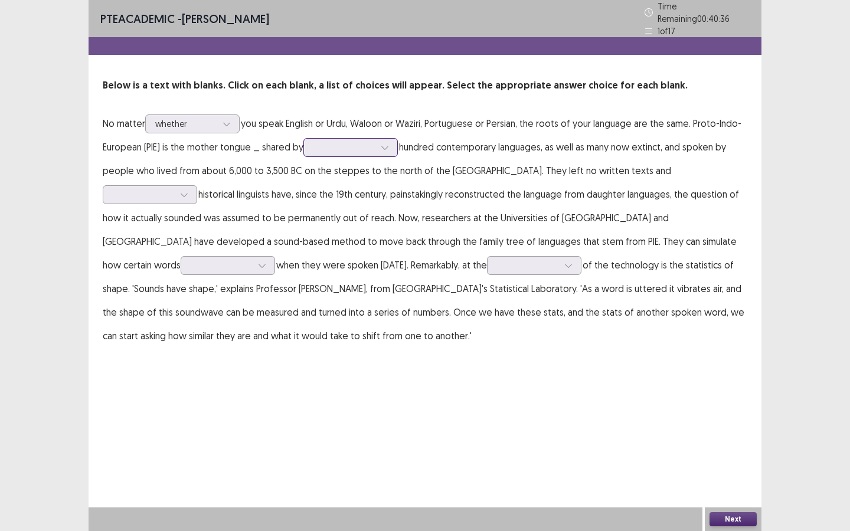
click at [378, 145] on div at bounding box center [385, 148] width 18 height 18
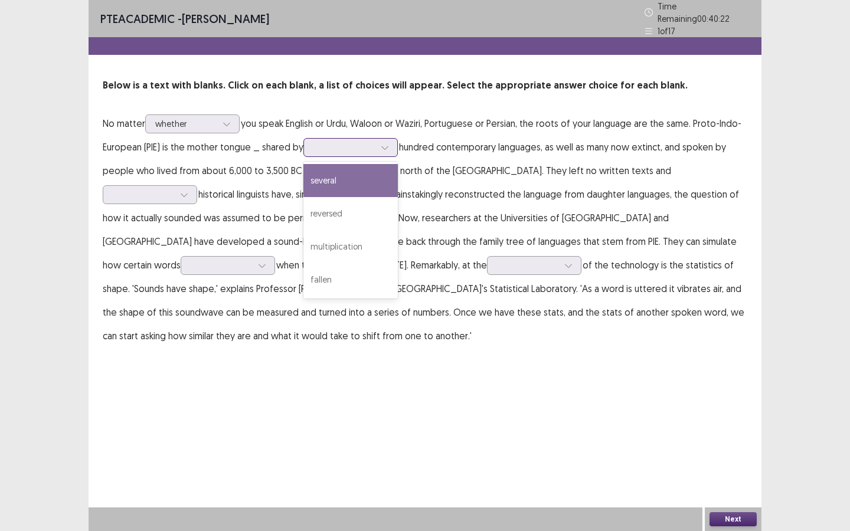
click at [373, 183] on div "several" at bounding box center [350, 180] width 94 height 33
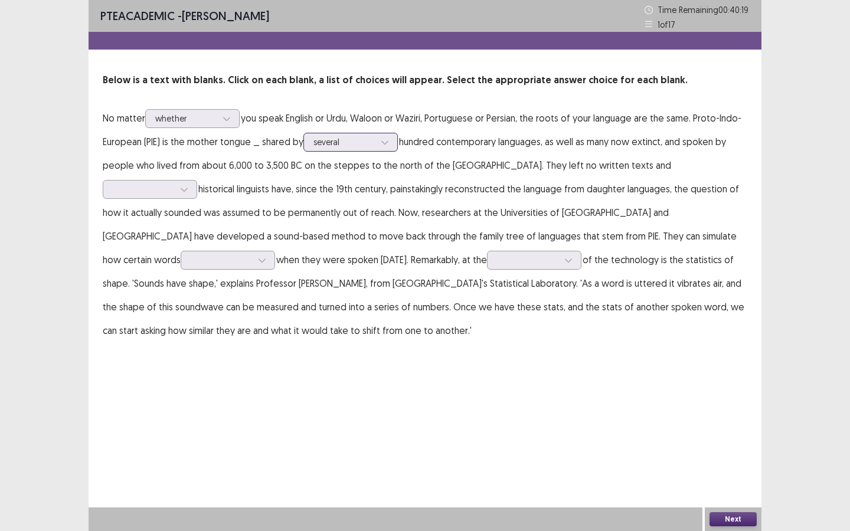
click at [371, 142] on div at bounding box center [343, 141] width 61 height 11
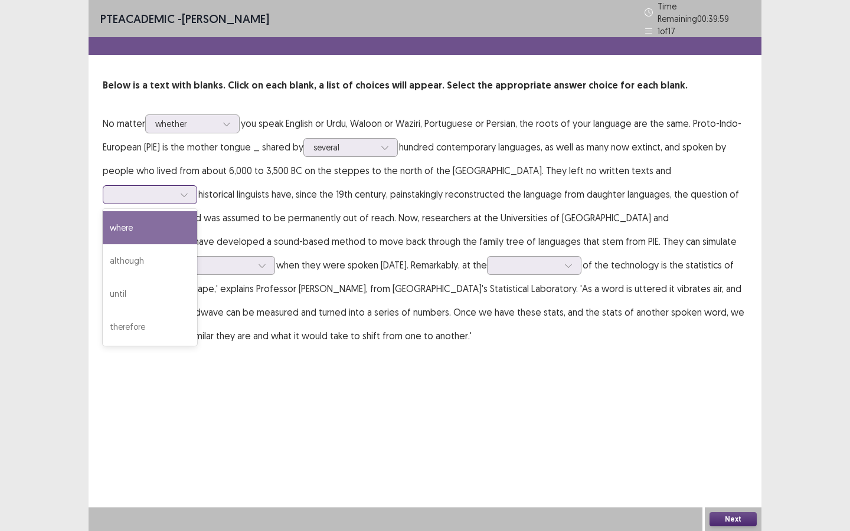
click at [175, 188] on div at bounding box center [144, 195] width 64 height 14
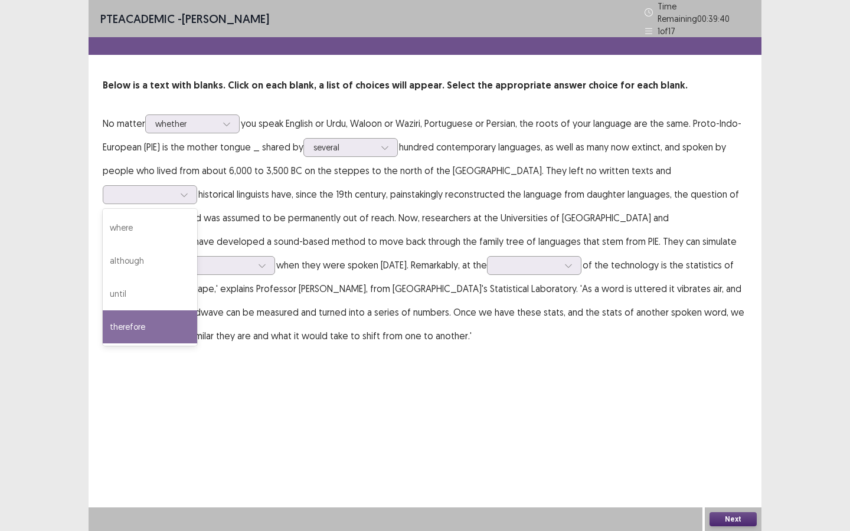
click at [499, 342] on div "PTE academic - [PERSON_NAME] Time Remaining 00 : 39 : 40 1 of 17 Below is a tex…" at bounding box center [425, 185] width 673 height 371
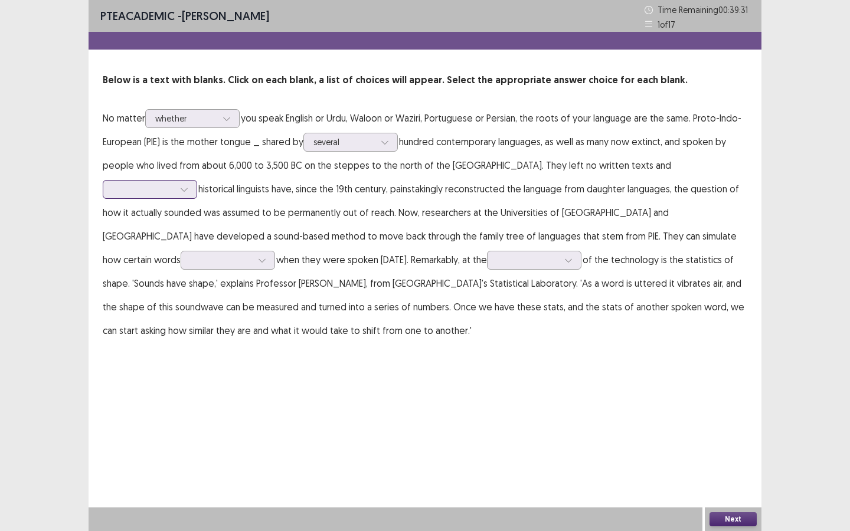
click at [174, 184] on div at bounding box center [143, 189] width 61 height 11
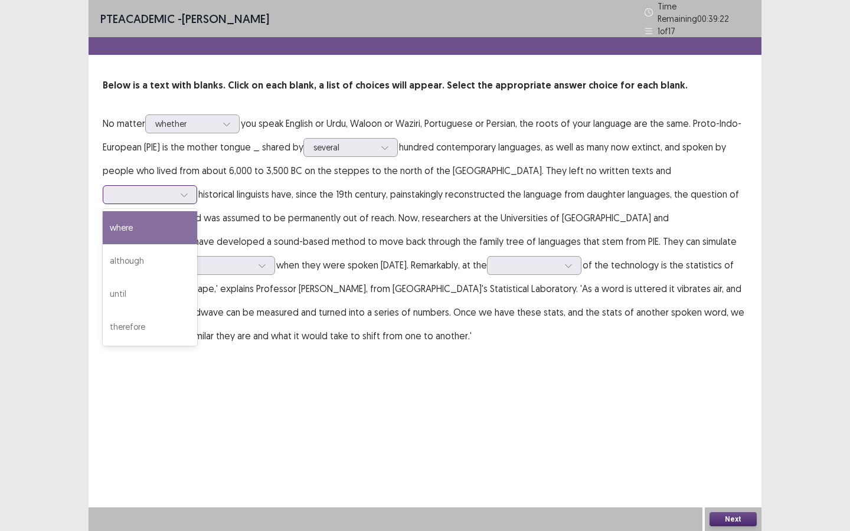
click at [197, 211] on div "where" at bounding box center [150, 227] width 94 height 33
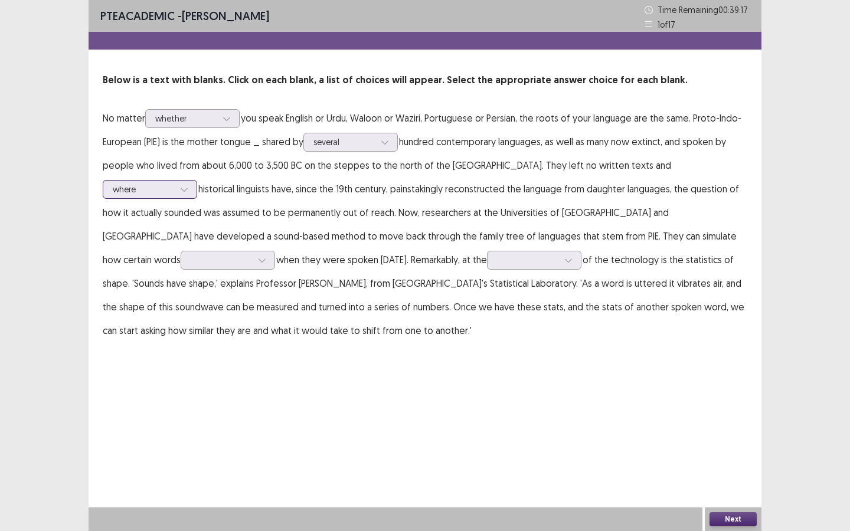
click at [174, 184] on div at bounding box center [143, 189] width 61 height 11
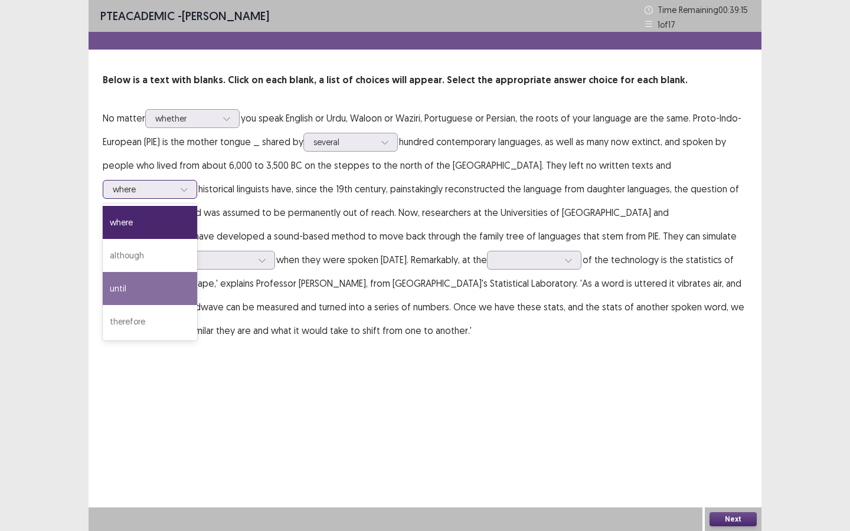
click at [197, 272] on div "until" at bounding box center [150, 288] width 94 height 33
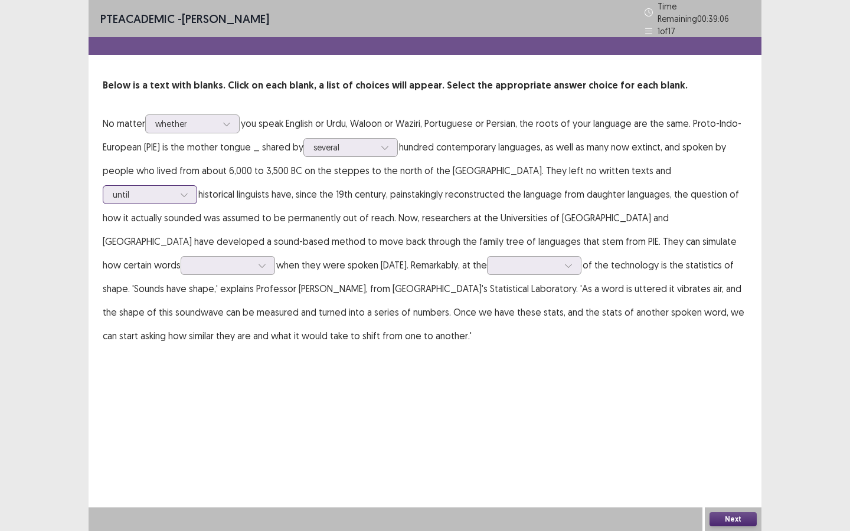
click at [174, 189] on div at bounding box center [143, 194] width 61 height 11
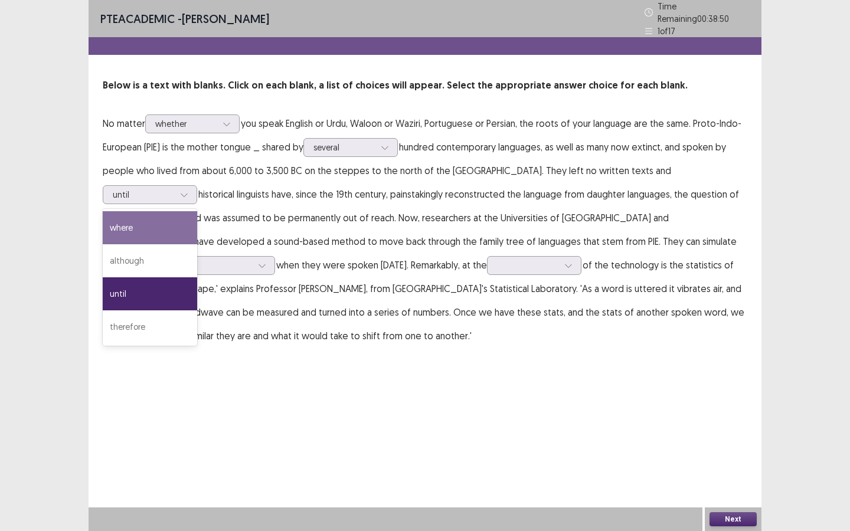
click at [428, 201] on p "No matter whether you speak English or Urdu, Waloon or Waziri, Portuguese or Pe…" at bounding box center [425, 230] width 644 height 236
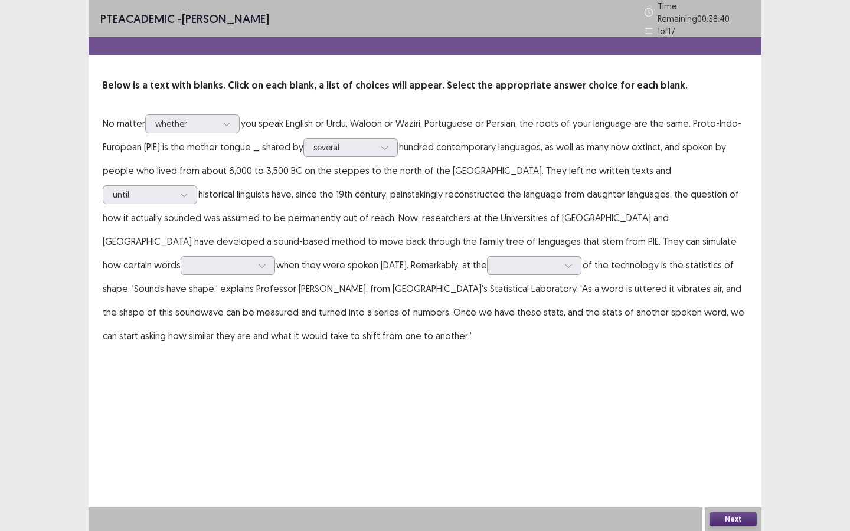
click at [677, 178] on p "No matter whether you speak English or Urdu, Waloon or Waziri, Portuguese or Pe…" at bounding box center [425, 230] width 644 height 236
click at [174, 189] on div at bounding box center [143, 194] width 61 height 11
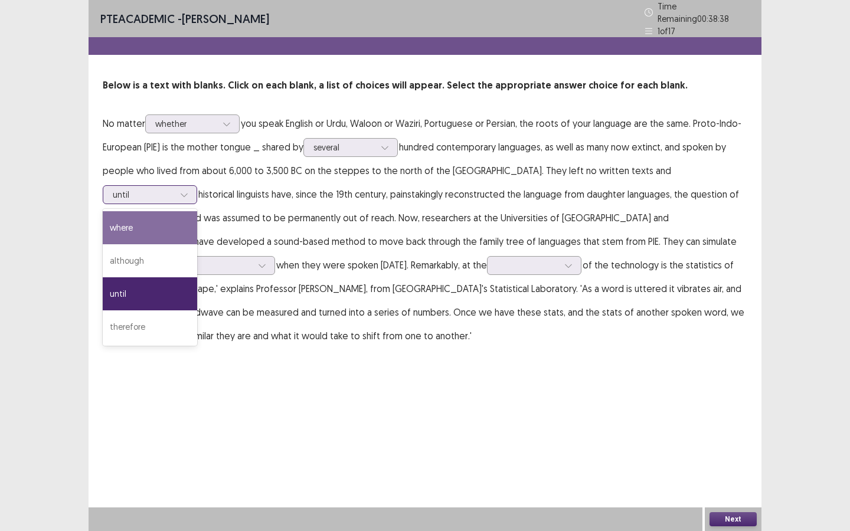
click at [197, 211] on div "where" at bounding box center [150, 227] width 94 height 33
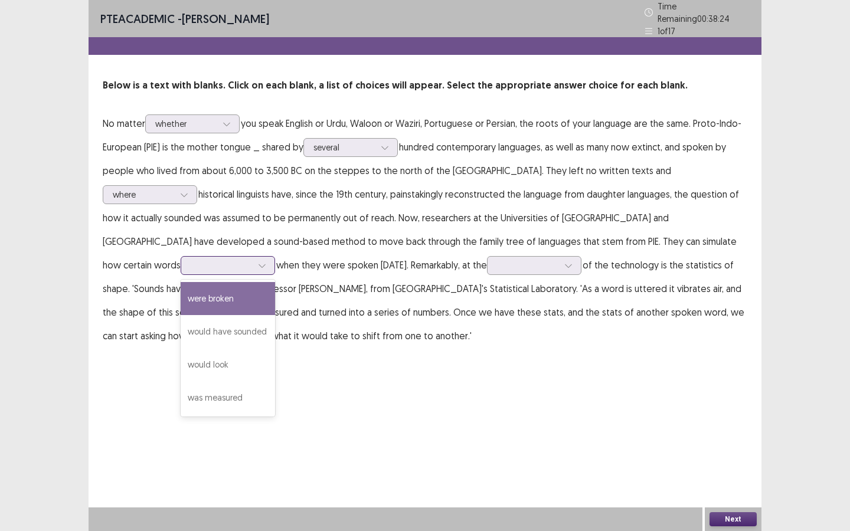
click at [271, 257] on div at bounding box center [262, 266] width 18 height 18
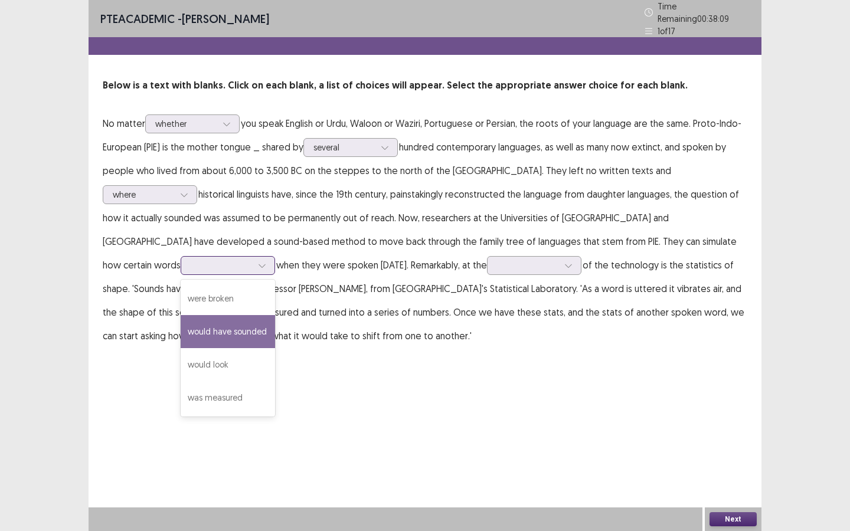
click at [275, 315] on div "would have sounded" at bounding box center [228, 331] width 94 height 33
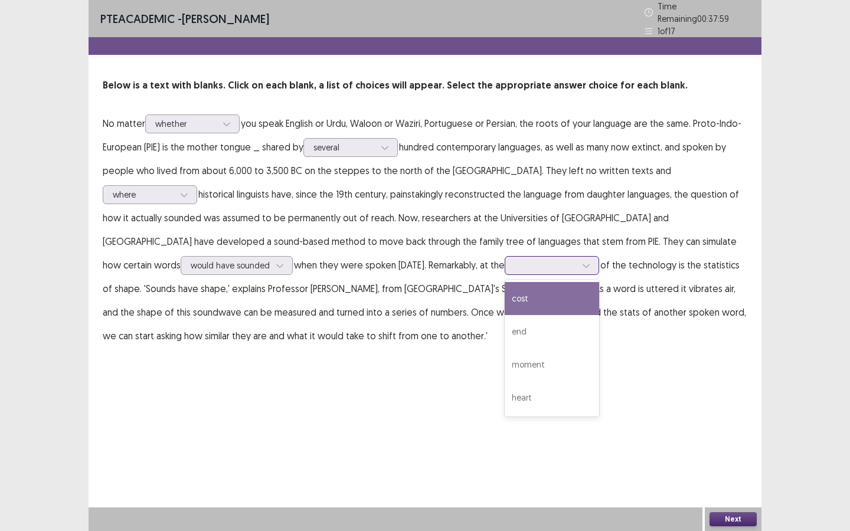
click at [515, 260] on div at bounding box center [545, 265] width 61 height 11
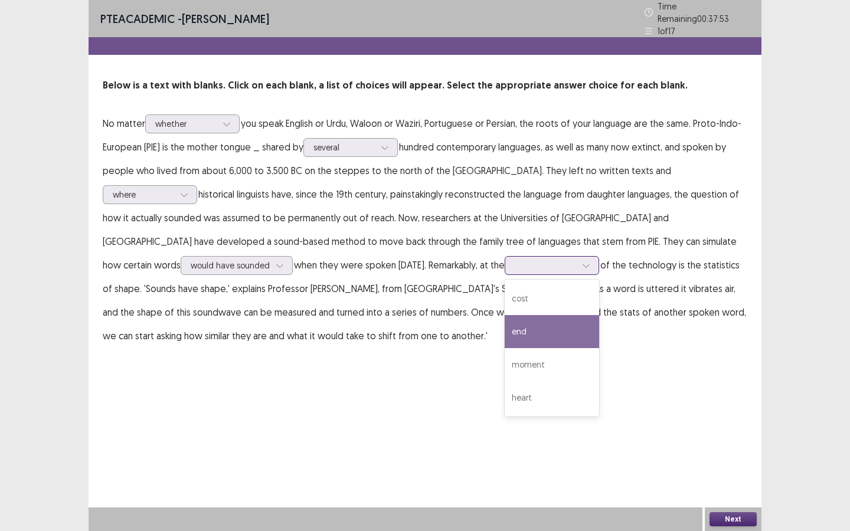
click at [504, 335] on div "end" at bounding box center [551, 331] width 94 height 33
click at [577, 267] on div at bounding box center [586, 266] width 18 height 18
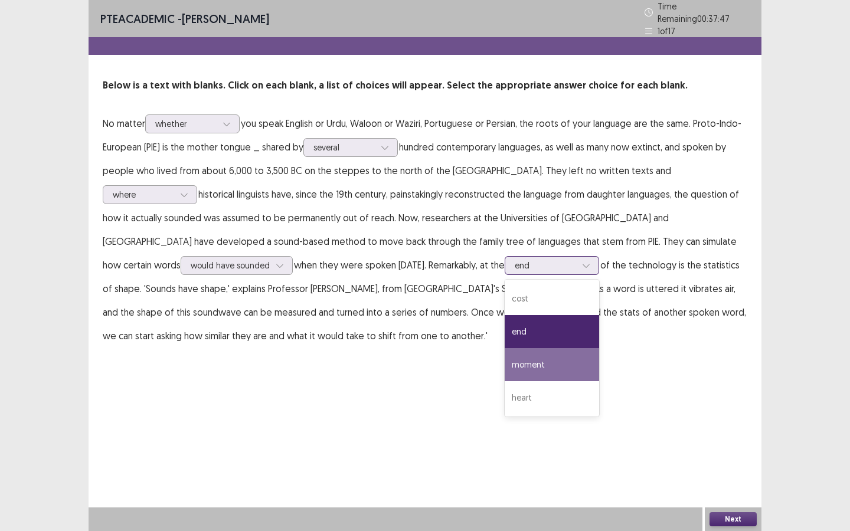
click at [504, 358] on div "moment" at bounding box center [551, 364] width 94 height 33
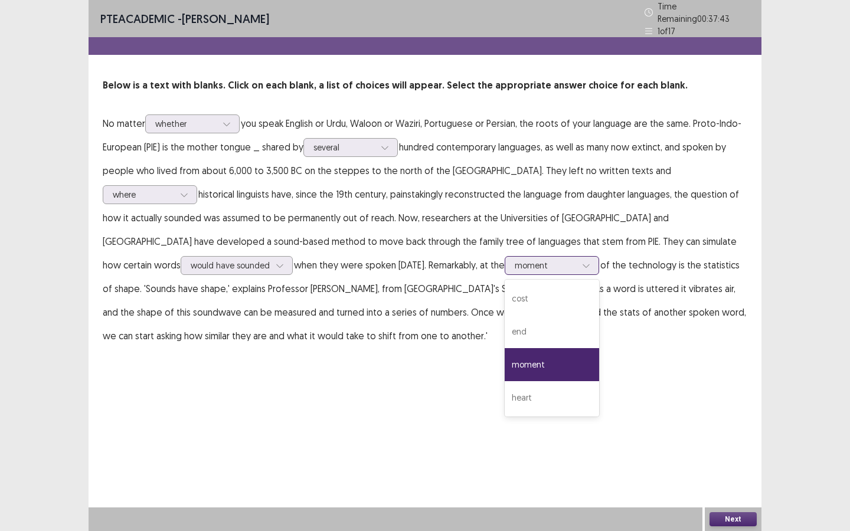
click at [577, 266] on div at bounding box center [586, 266] width 18 height 18
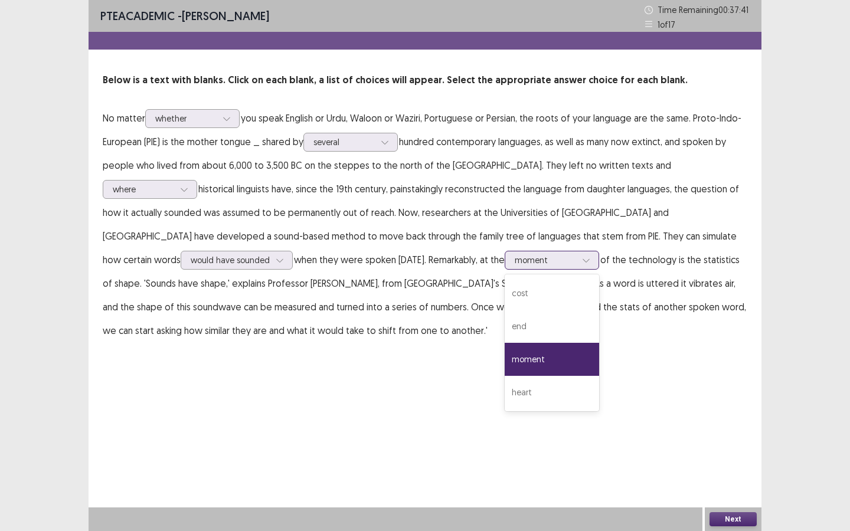
click at [577, 266] on div at bounding box center [586, 260] width 18 height 18
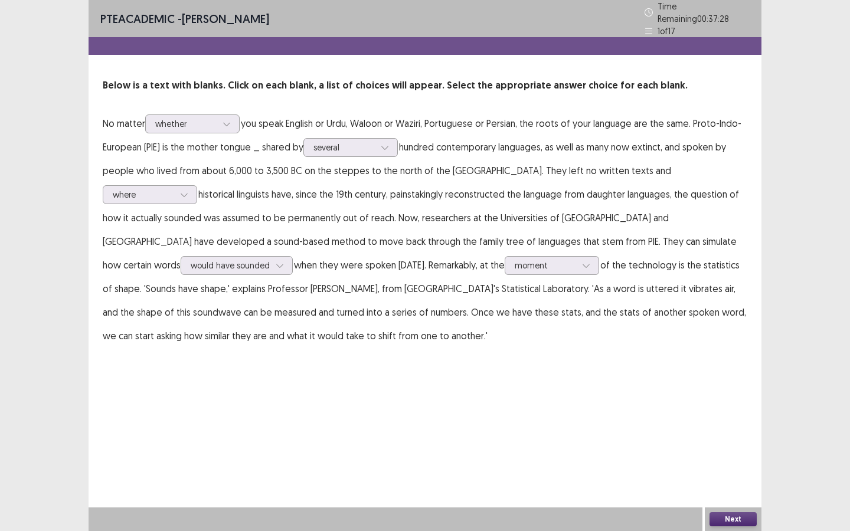
click at [742, 479] on button "Next" at bounding box center [732, 519] width 47 height 14
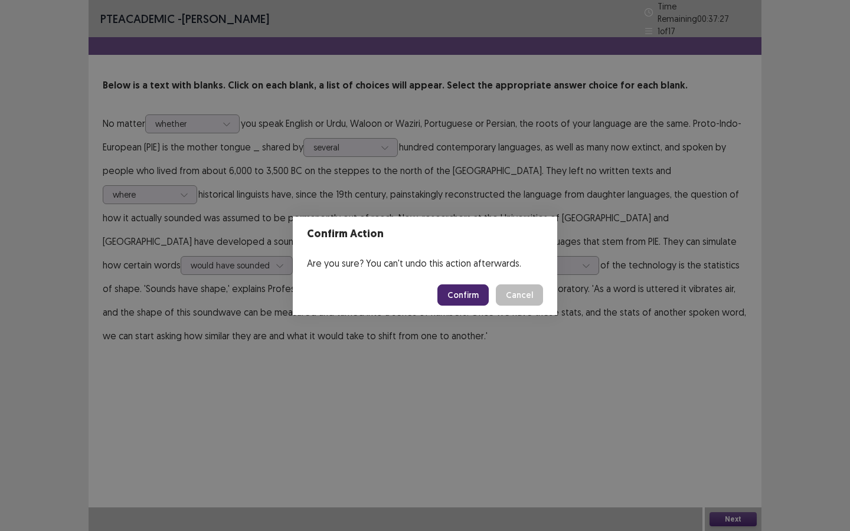
click at [483, 295] on button "Confirm" at bounding box center [462, 294] width 51 height 21
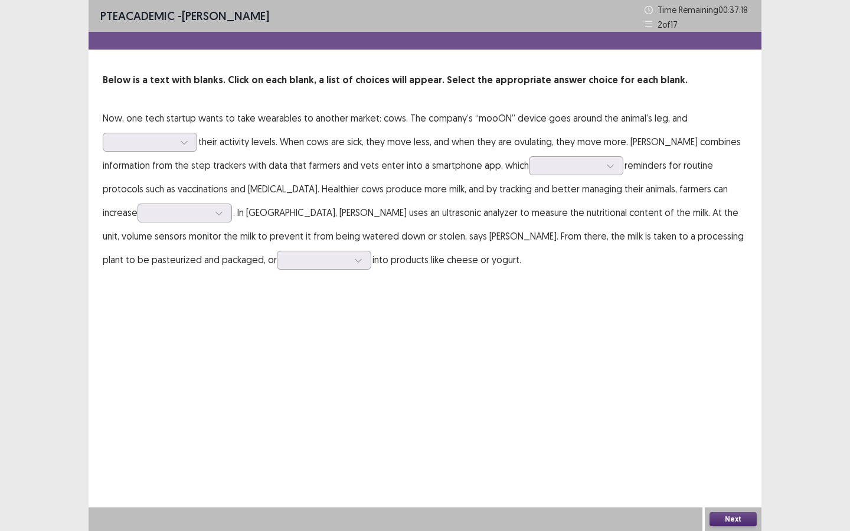
drag, startPoint x: 257, startPoint y: 112, endPoint x: 297, endPoint y: 117, distance: 40.4
click at [297, 117] on p "Now, one tech startup wants to take wearables to another market: cows. The comp…" at bounding box center [425, 188] width 644 height 165
click at [174, 139] on div at bounding box center [144, 142] width 64 height 14
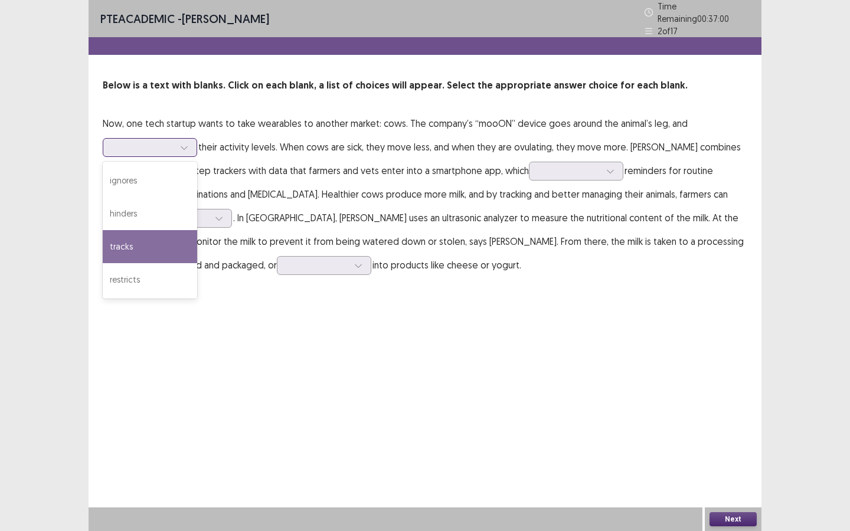
click at [159, 238] on div "tracks" at bounding box center [150, 246] width 94 height 33
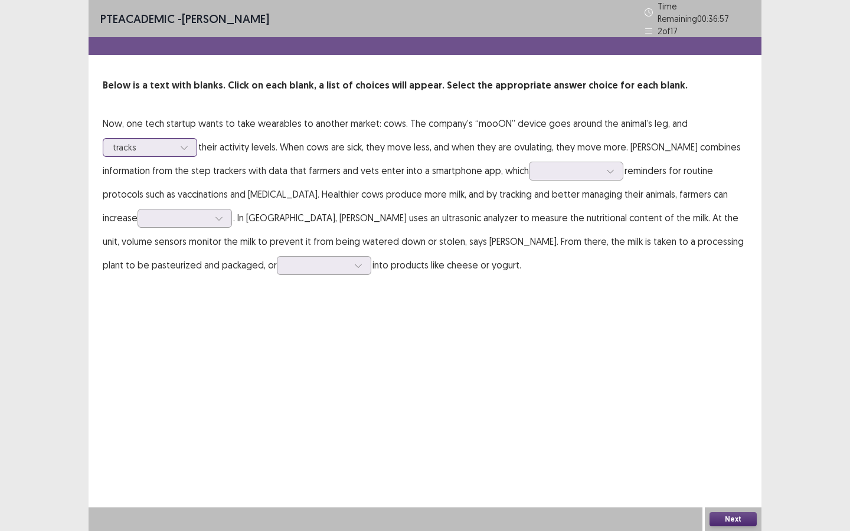
click at [178, 142] on div at bounding box center [184, 148] width 18 height 18
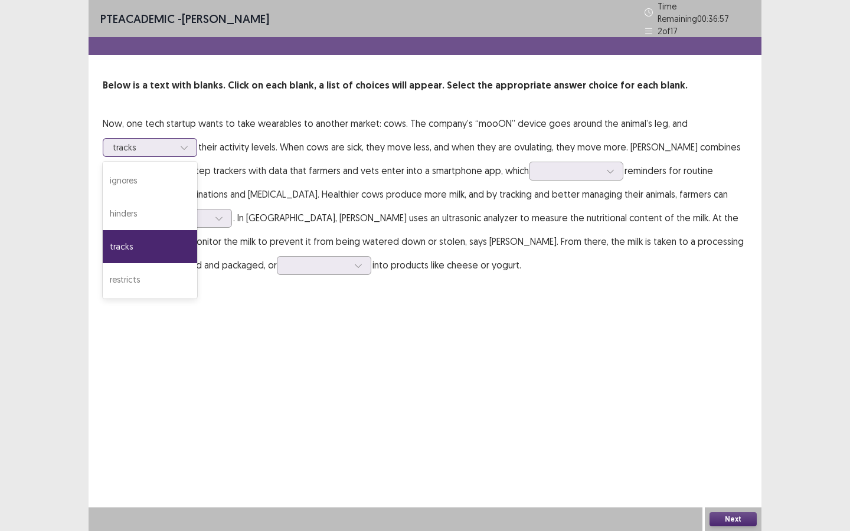
click at [178, 142] on div at bounding box center [184, 148] width 18 height 18
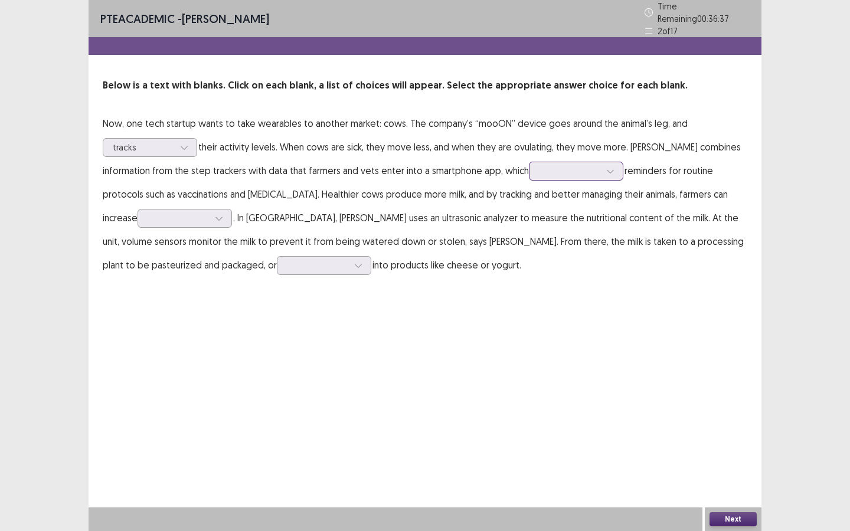
click at [585, 169] on div at bounding box center [569, 170] width 61 height 11
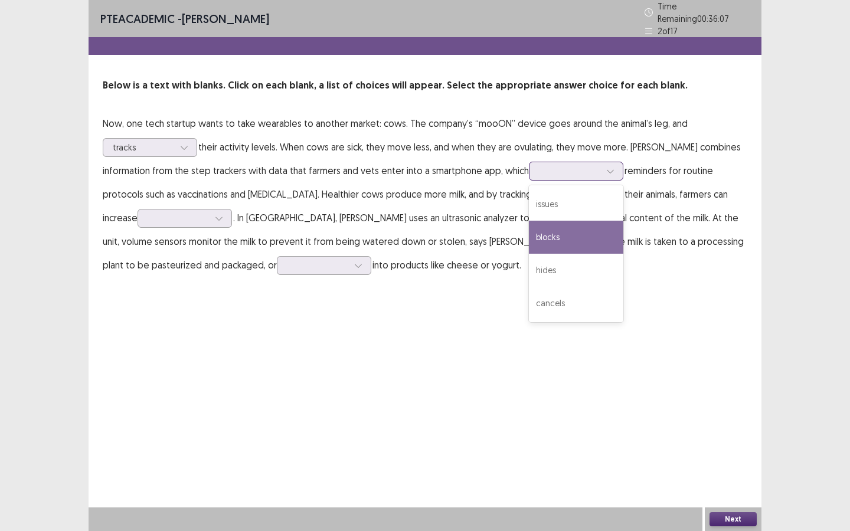
click at [559, 234] on div "blocks" at bounding box center [576, 237] width 94 height 33
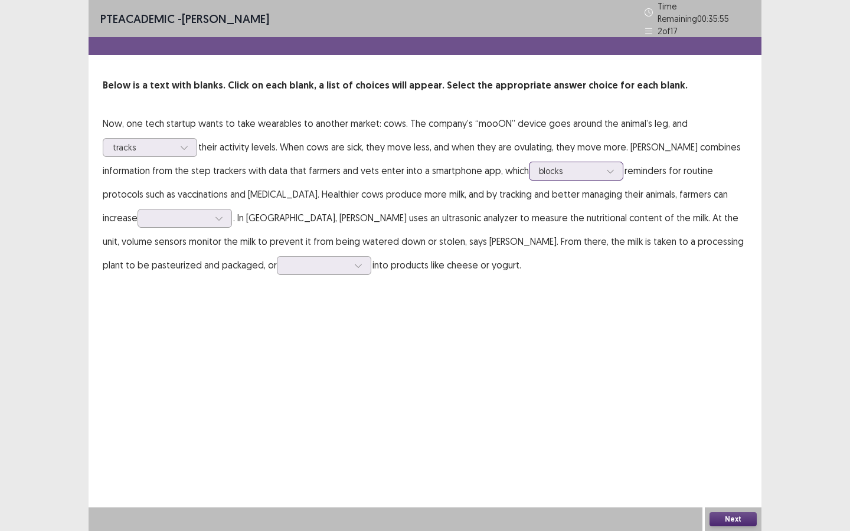
click at [584, 166] on div at bounding box center [569, 170] width 61 height 11
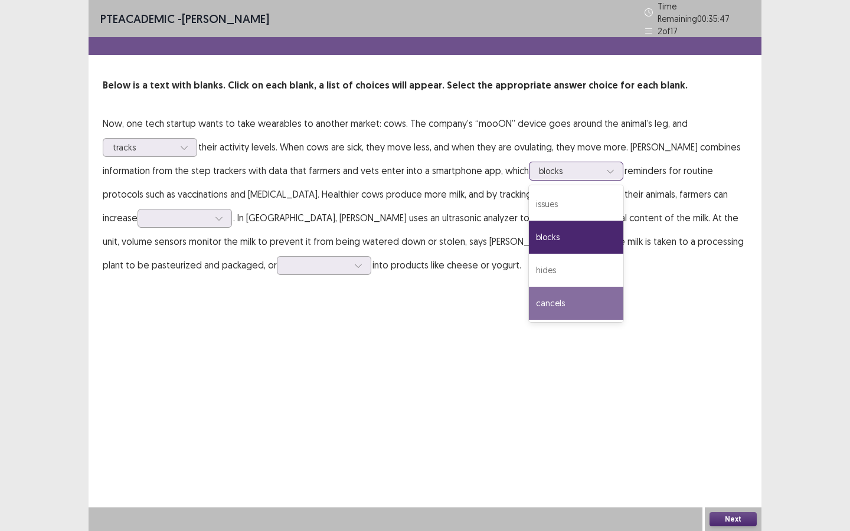
click at [571, 299] on div "cancels" at bounding box center [576, 303] width 94 height 33
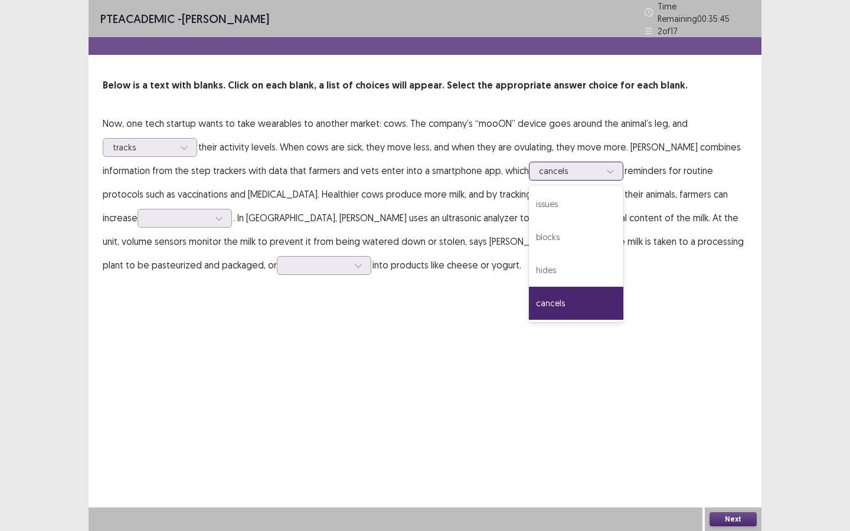
click at [588, 168] on div at bounding box center [569, 170] width 61 height 11
click at [576, 269] on div "hides" at bounding box center [576, 270] width 94 height 33
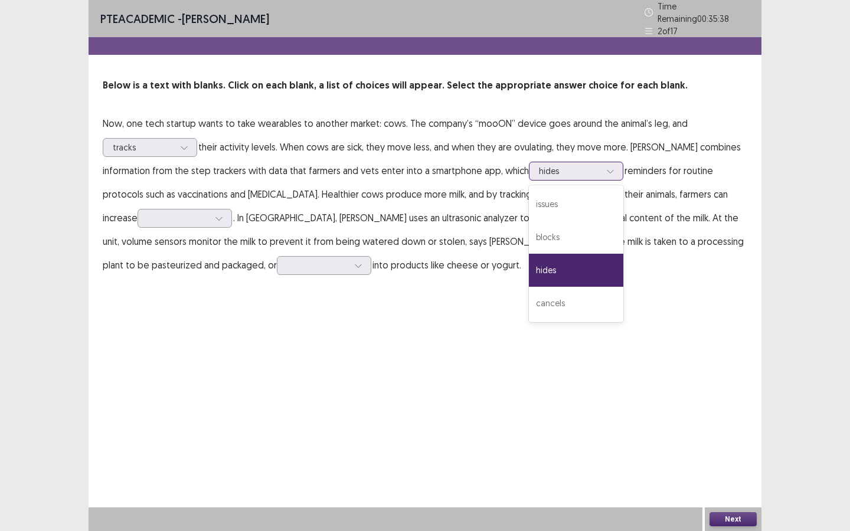
click at [601, 165] on div at bounding box center [610, 171] width 18 height 18
click at [561, 304] on div "cancels" at bounding box center [576, 303] width 94 height 33
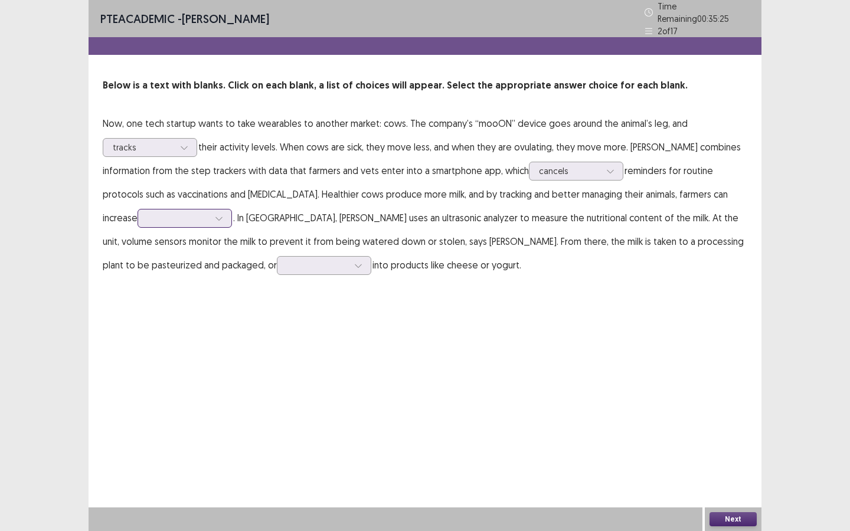
click at [206, 217] on div at bounding box center [178, 217] width 61 height 11
click at [195, 250] on div "costs" at bounding box center [184, 251] width 94 height 33
click at [287, 261] on div at bounding box center [317, 265] width 61 height 11
click at [277, 366] on div "converted" at bounding box center [324, 364] width 94 height 33
click at [734, 479] on button "Next" at bounding box center [732, 519] width 47 height 14
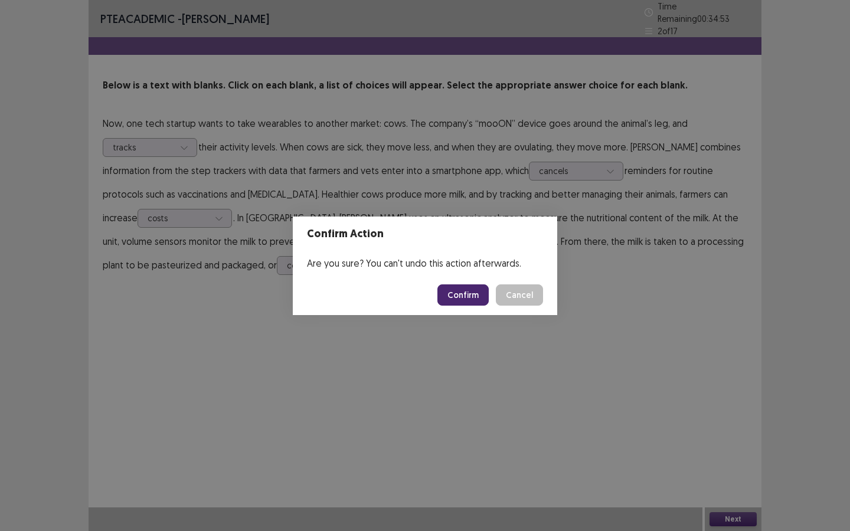
click at [467, 300] on button "Confirm" at bounding box center [462, 294] width 51 height 21
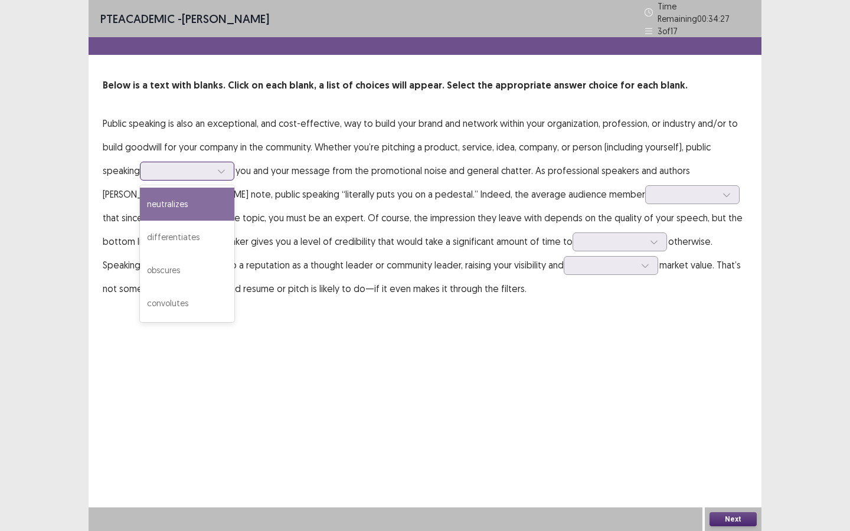
click at [204, 172] on div at bounding box center [180, 170] width 61 height 11
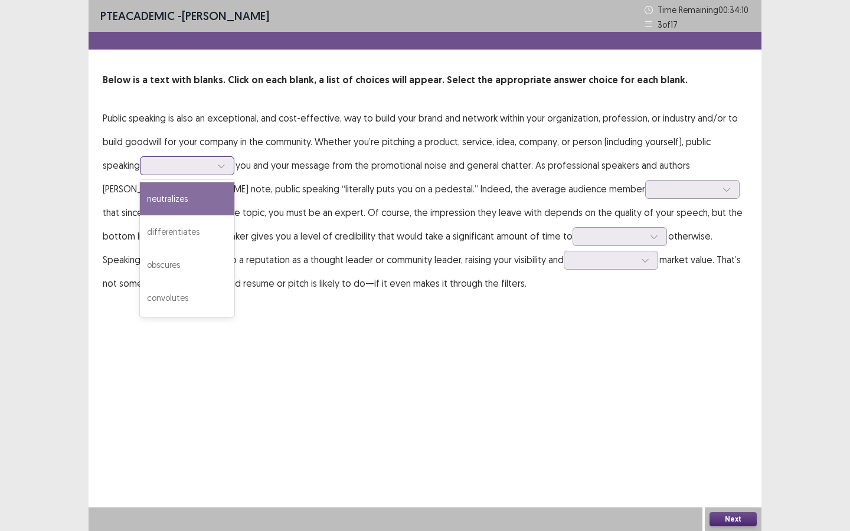
click at [195, 209] on div "neutralizes" at bounding box center [187, 198] width 94 height 33
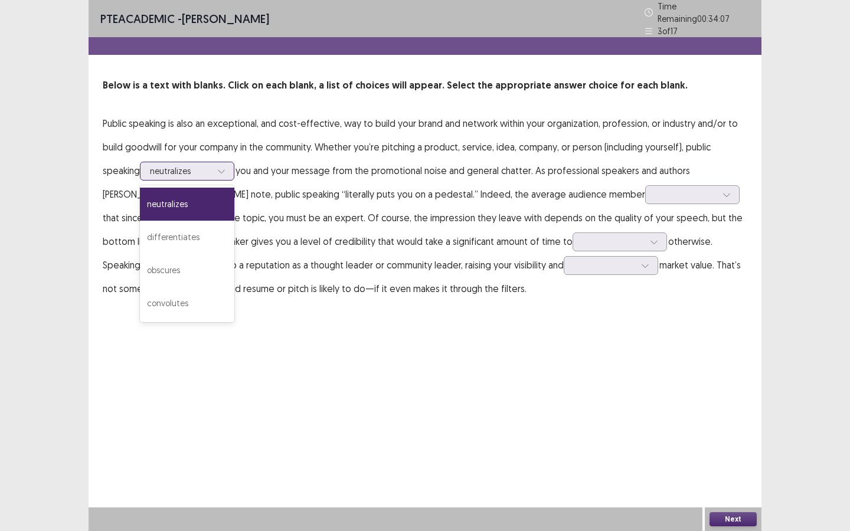
click at [212, 166] on div "neutralizes" at bounding box center [181, 171] width 64 height 18
click at [202, 236] on div "differentiates" at bounding box center [187, 237] width 94 height 33
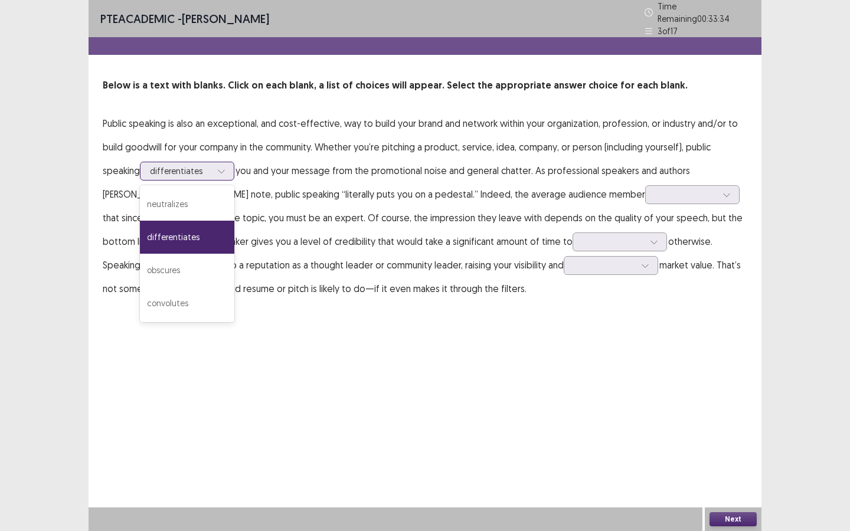
click at [215, 162] on div at bounding box center [221, 171] width 18 height 18
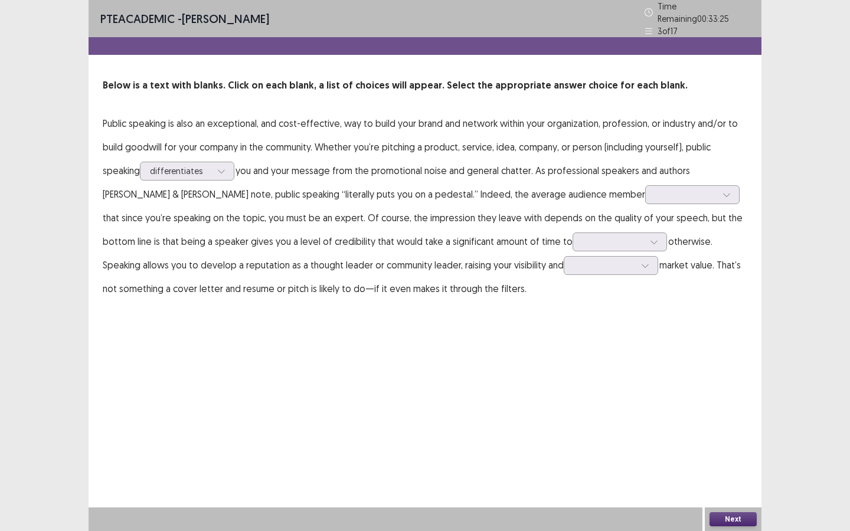
click at [211, 218] on p "Public speaking is also an exceptional, and cost-effective, way to build your b…" at bounding box center [425, 206] width 644 height 189
click at [722, 192] on icon at bounding box center [726, 195] width 8 height 8
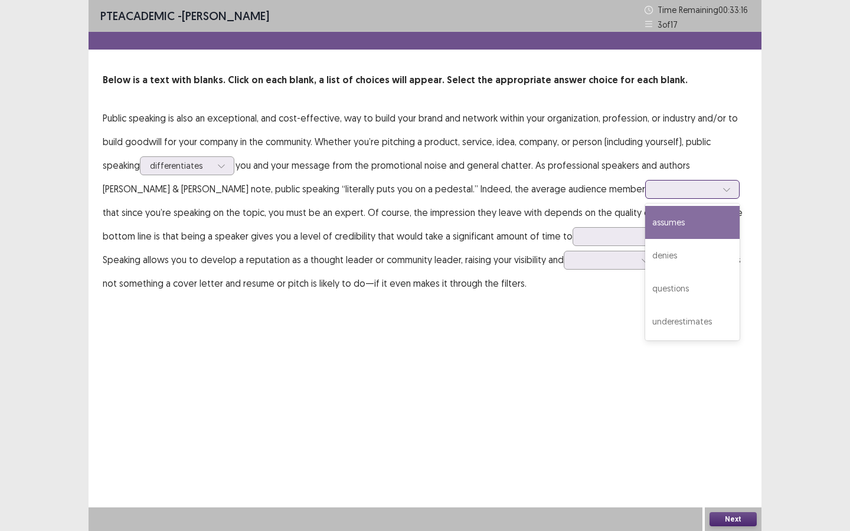
click at [645, 221] on div "assumes" at bounding box center [692, 222] width 94 height 33
click at [655, 192] on div at bounding box center [685, 189] width 61 height 11
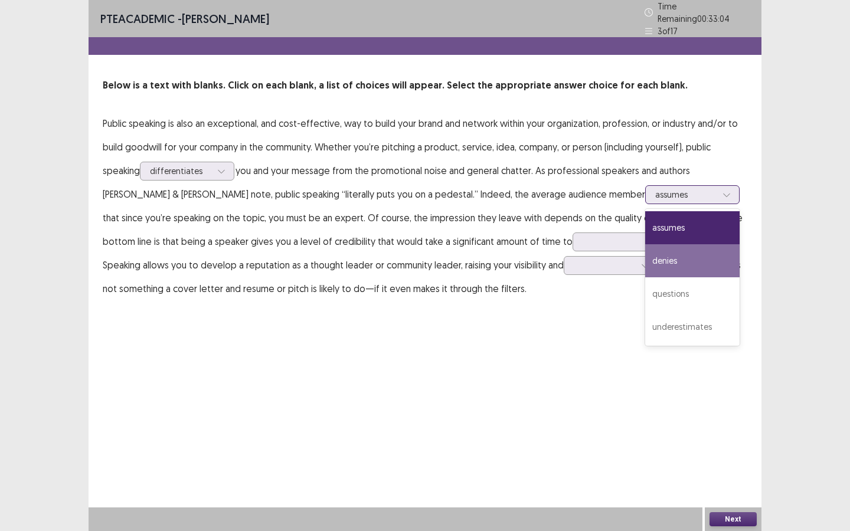
click at [645, 261] on div "denies" at bounding box center [692, 260] width 94 height 33
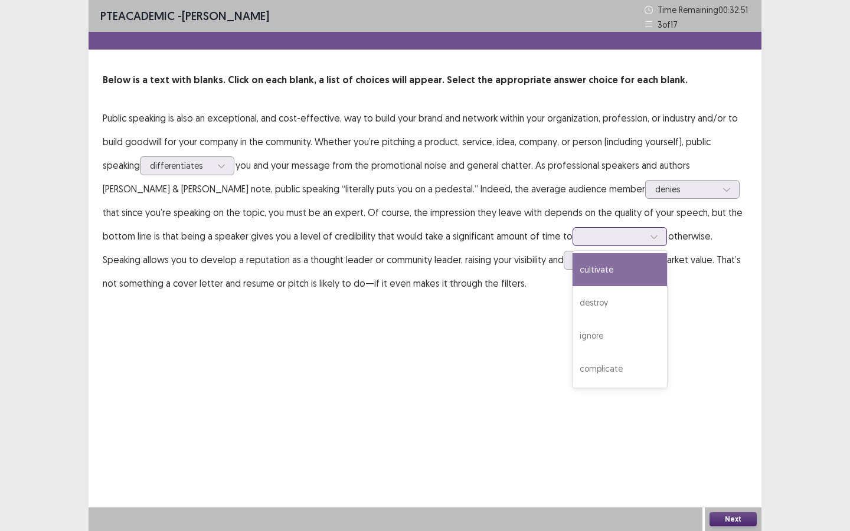
click at [582, 238] on div at bounding box center [612, 236] width 61 height 11
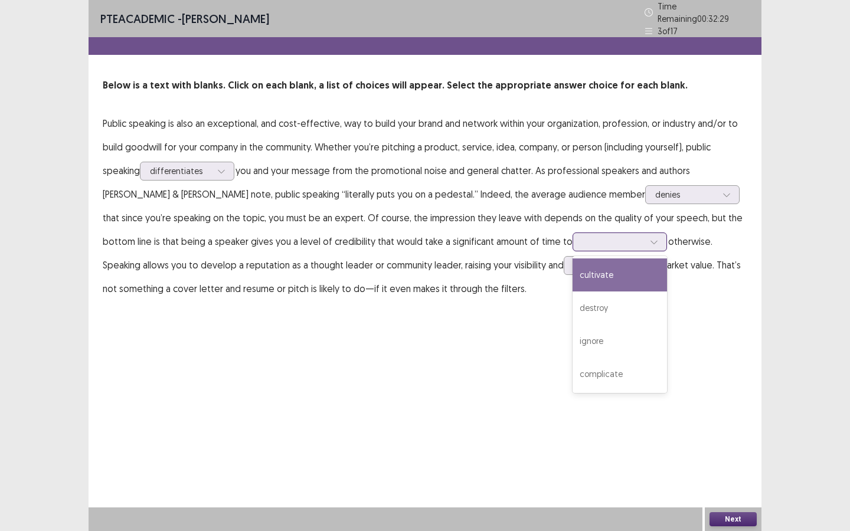
click at [572, 274] on div "cultivate" at bounding box center [619, 274] width 94 height 33
click at [582, 236] on div at bounding box center [612, 241] width 61 height 11
click at [574, 261] on div at bounding box center [604, 265] width 61 height 11
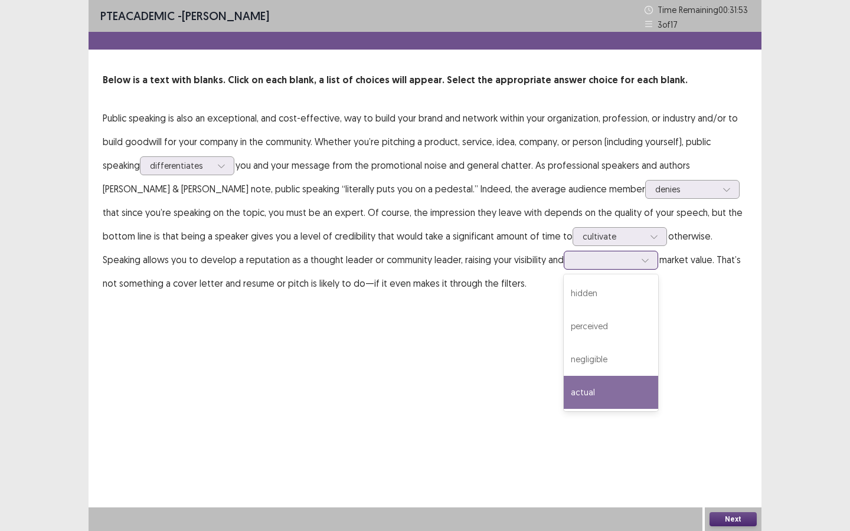
click at [563, 391] on div "actual" at bounding box center [610, 392] width 94 height 33
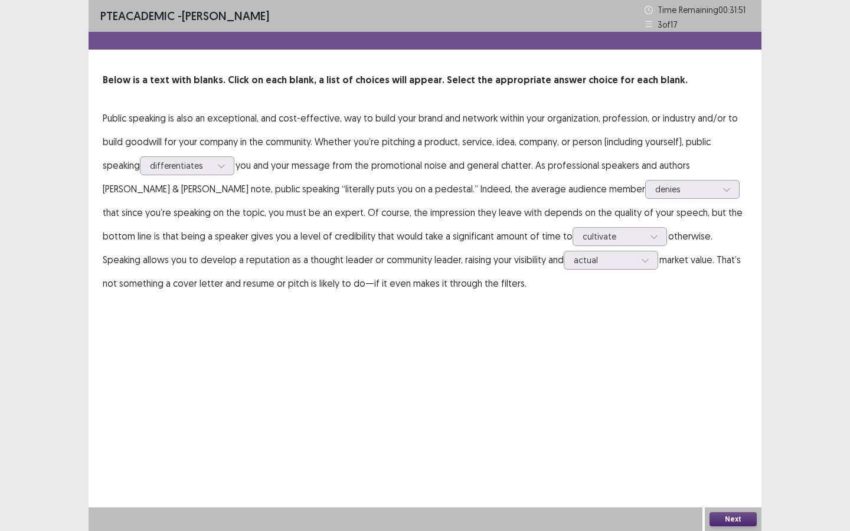
click at [738, 479] on button "Next" at bounding box center [732, 519] width 47 height 14
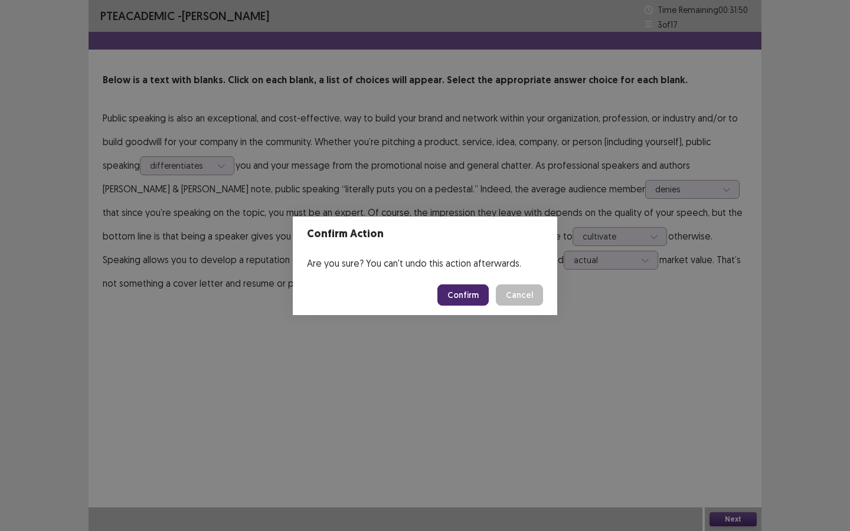
click at [469, 294] on button "Confirm" at bounding box center [462, 294] width 51 height 21
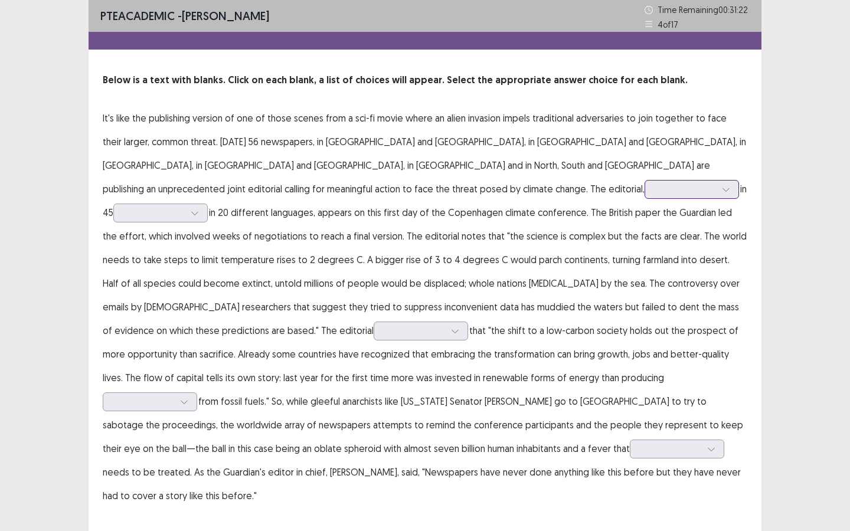
click at [654, 186] on div at bounding box center [684, 189] width 61 height 11
click at [365, 137] on p "It's like the publishing version of one of those scenes from a sci-fi movie whe…" at bounding box center [425, 306] width 644 height 401
click at [654, 189] on div at bounding box center [684, 189] width 61 height 11
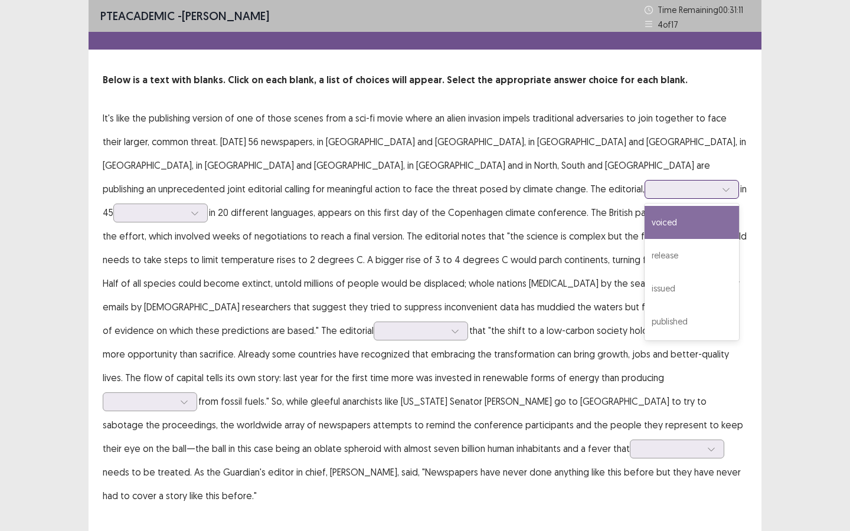
click at [644, 230] on div "voiced" at bounding box center [691, 222] width 94 height 33
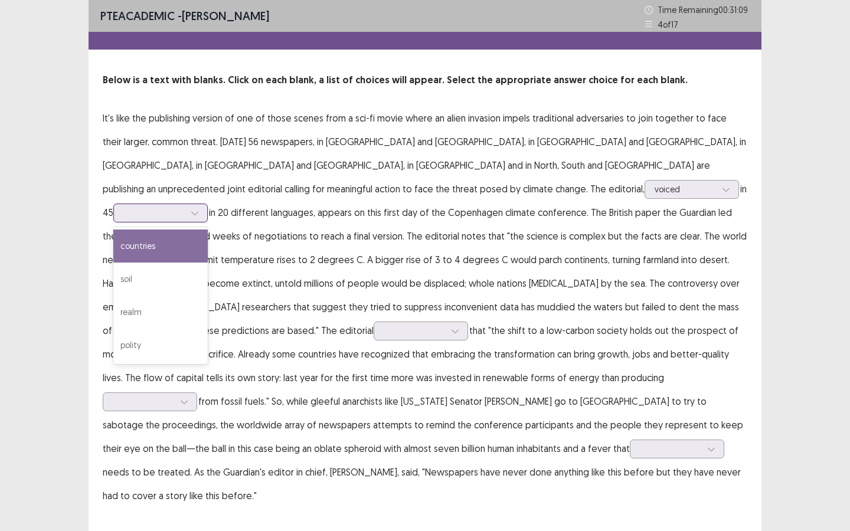
click at [185, 207] on div at bounding box center [153, 212] width 61 height 11
click at [208, 230] on div "countries" at bounding box center [160, 246] width 94 height 33
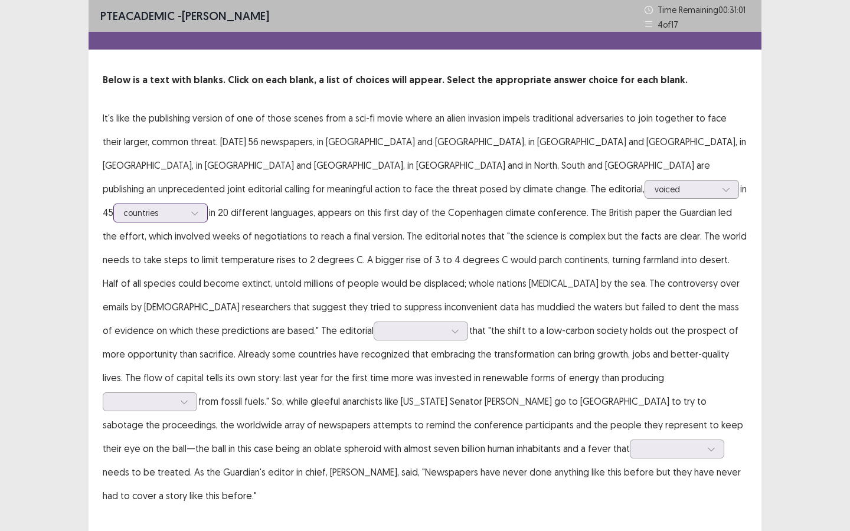
click at [185, 207] on div at bounding box center [153, 212] width 61 height 11
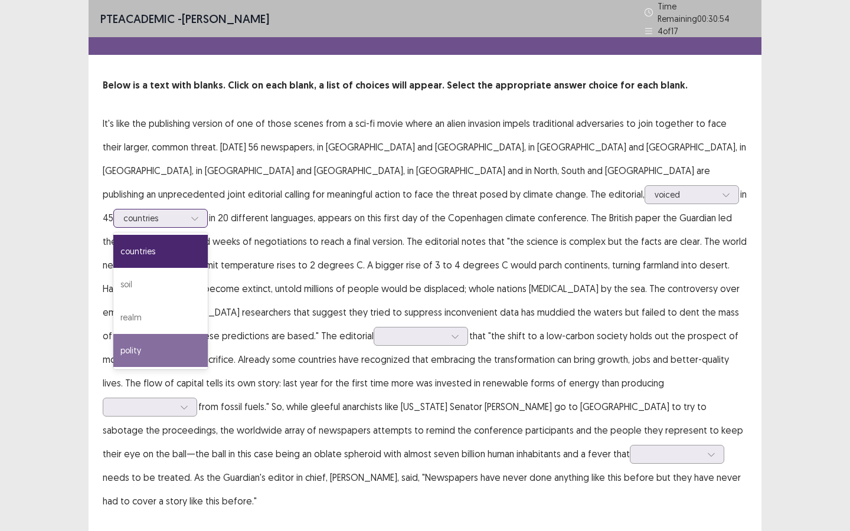
click at [208, 334] on div "polity" at bounding box center [160, 350] width 94 height 33
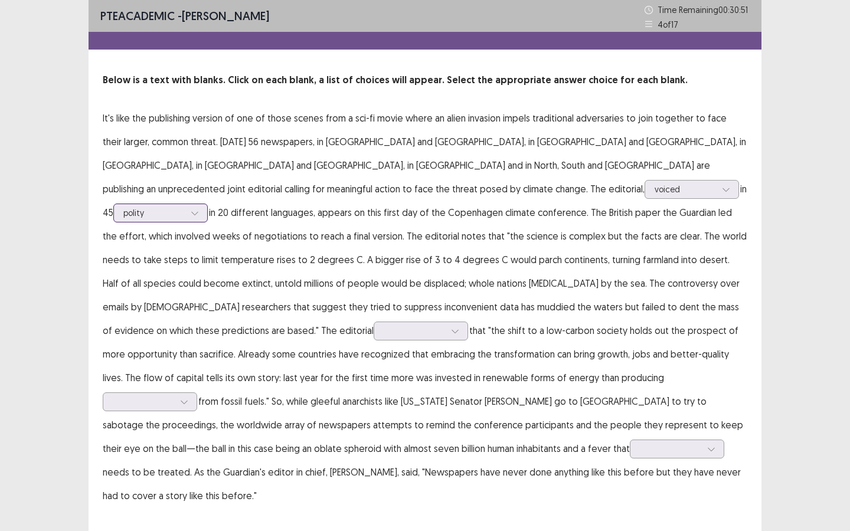
click at [185, 207] on div at bounding box center [153, 212] width 61 height 11
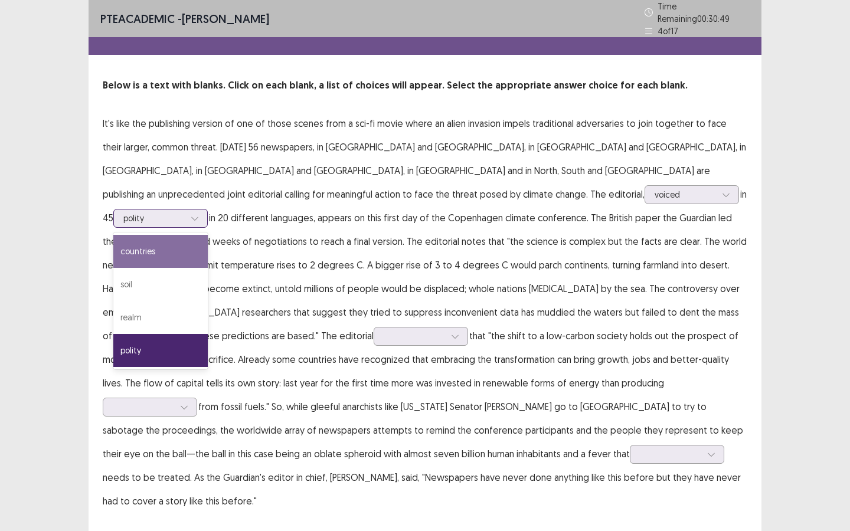
click at [208, 235] on div "countries" at bounding box center [160, 251] width 94 height 33
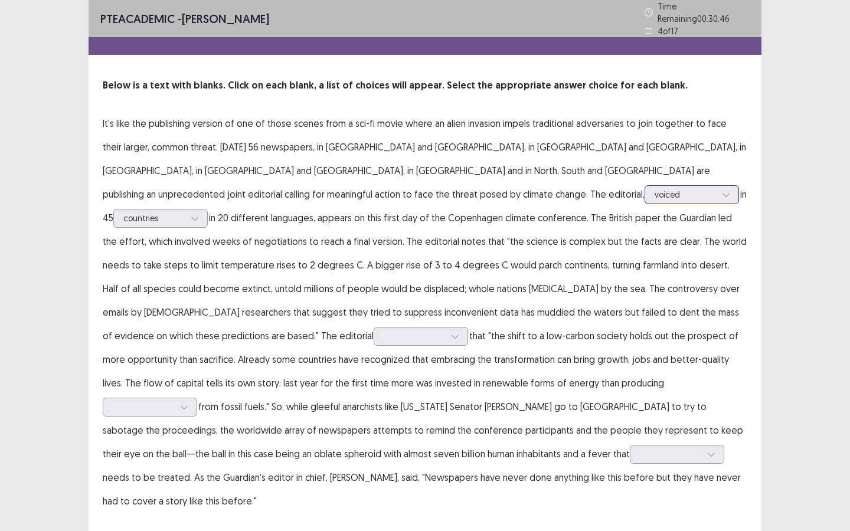
click at [654, 195] on div "voiced" at bounding box center [684, 195] width 61 height 18
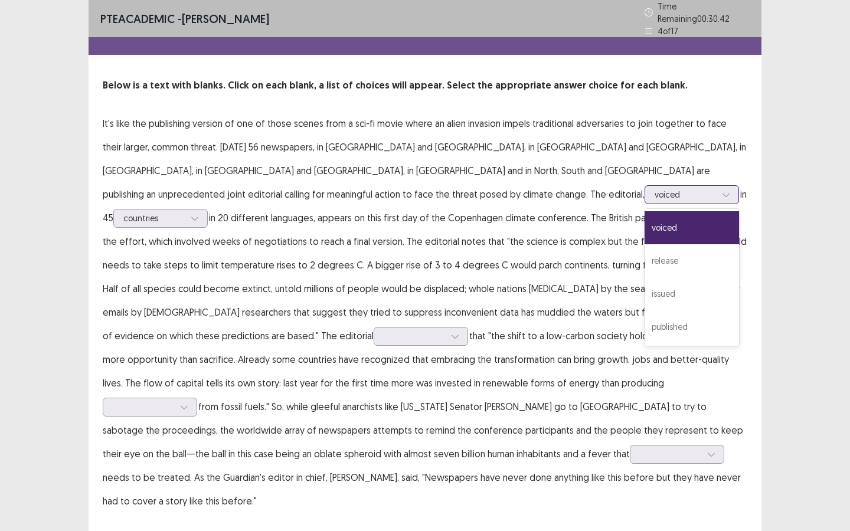
click at [644, 231] on div "voiced" at bounding box center [691, 227] width 94 height 33
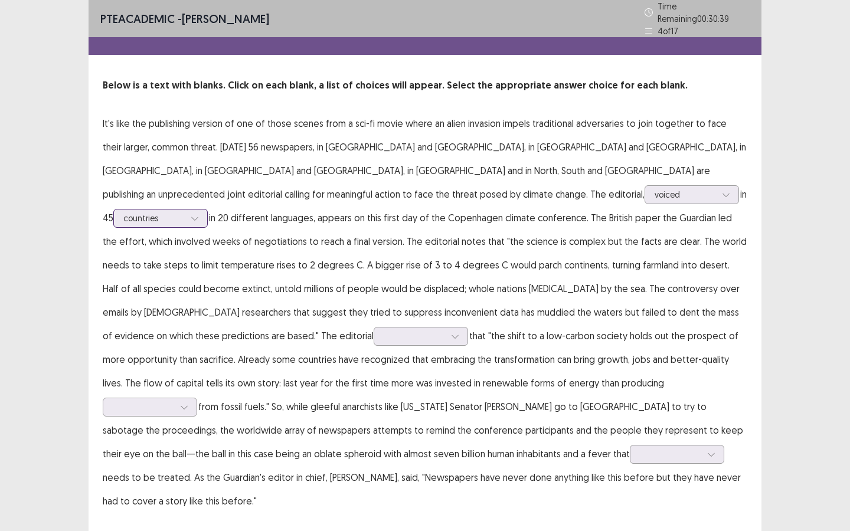
click at [186, 209] on div "countries" at bounding box center [154, 218] width 64 height 18
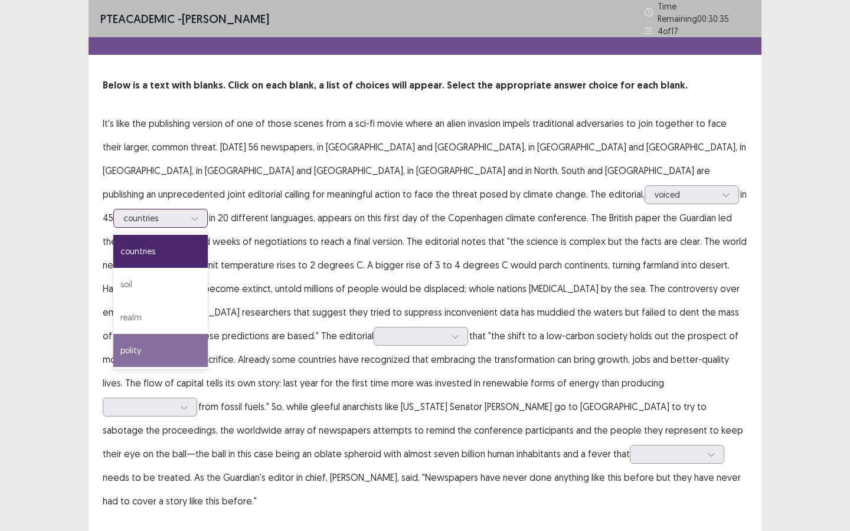
click at [208, 334] on div "polity" at bounding box center [160, 350] width 94 height 33
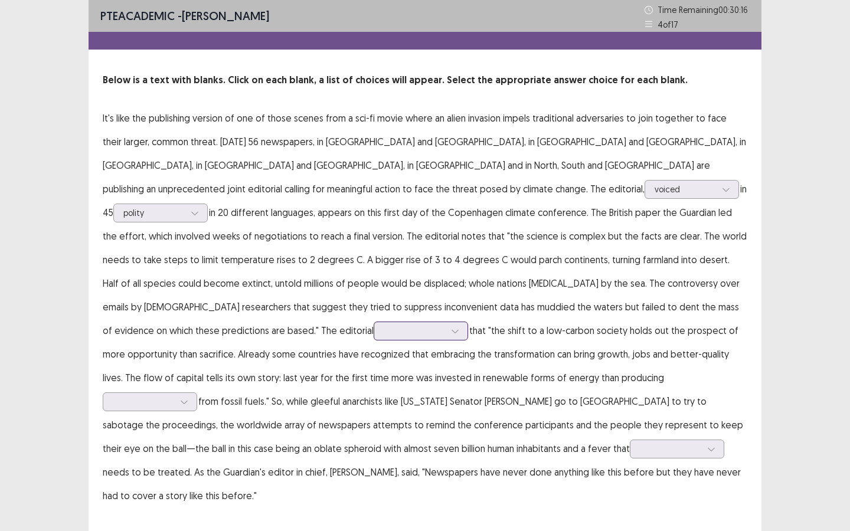
click at [429, 325] on div at bounding box center [414, 330] width 61 height 11
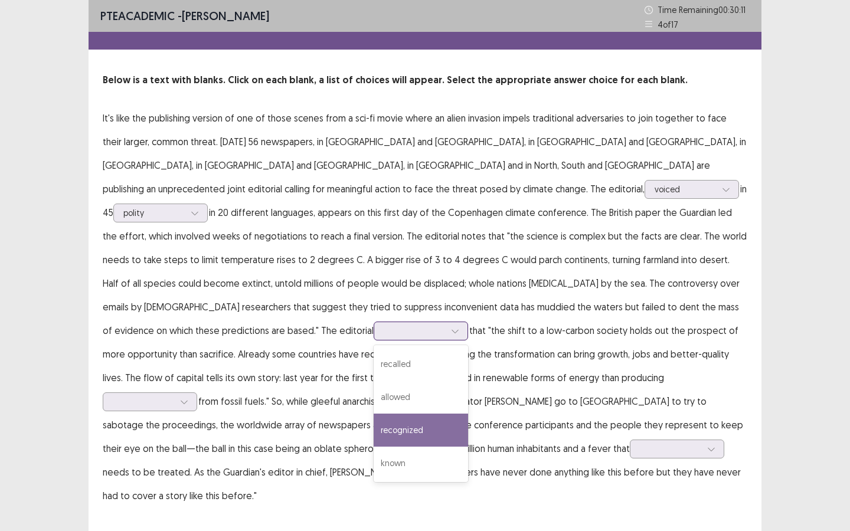
click at [406, 414] on div "recognized" at bounding box center [420, 430] width 94 height 33
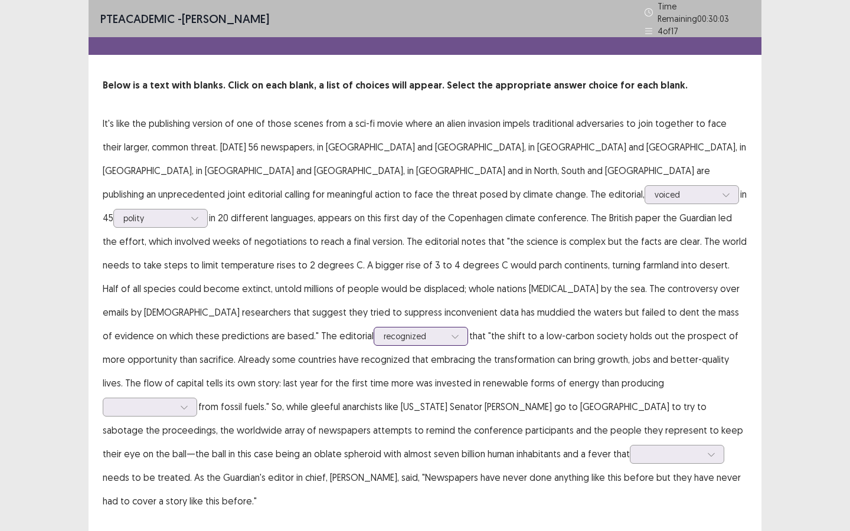
click at [389, 330] on div at bounding box center [414, 335] width 61 height 11
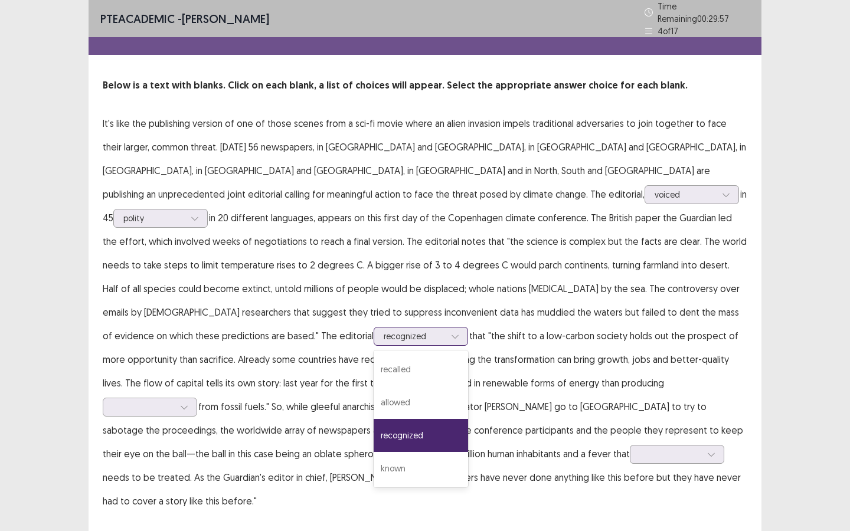
click at [389, 330] on div at bounding box center [414, 335] width 61 height 11
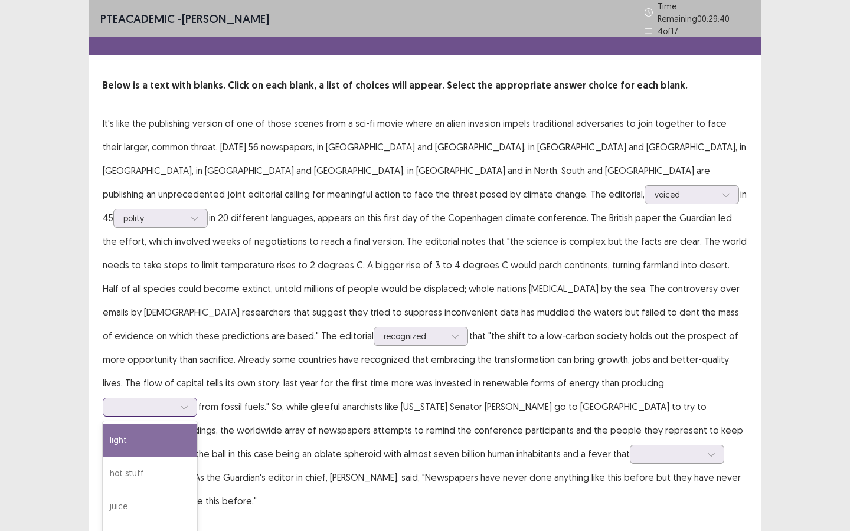
click at [174, 401] on div at bounding box center [143, 406] width 61 height 11
click at [197, 479] on div "electricity" at bounding box center [150, 539] width 94 height 33
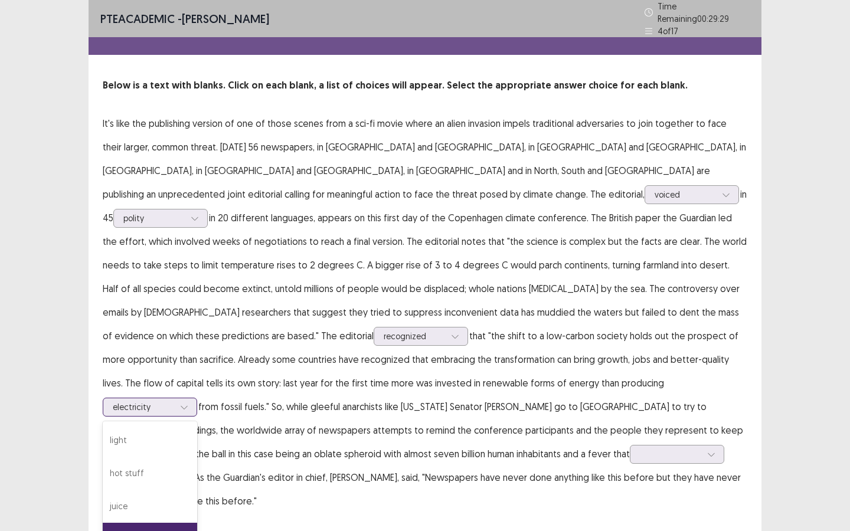
click at [174, 401] on div at bounding box center [143, 406] width 61 height 11
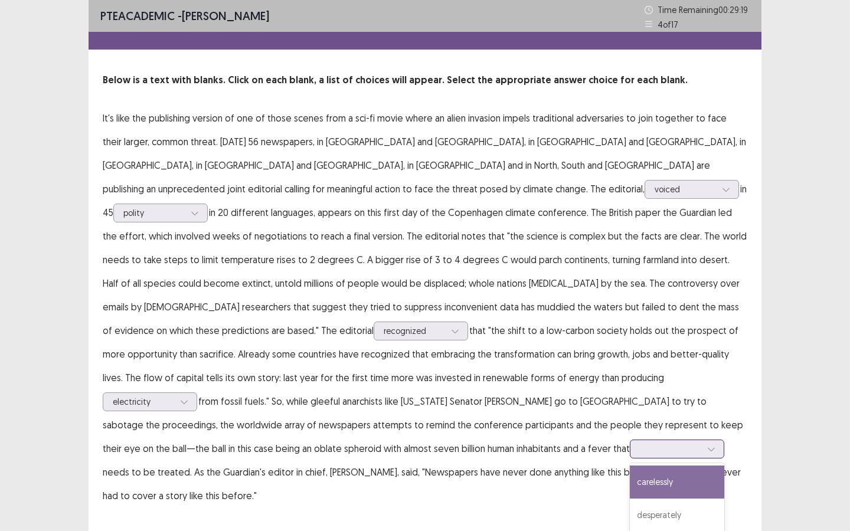
click at [640, 443] on div at bounding box center [670, 448] width 61 height 11
click at [630, 479] on div "likely" at bounding box center [677, 497] width 94 height 33
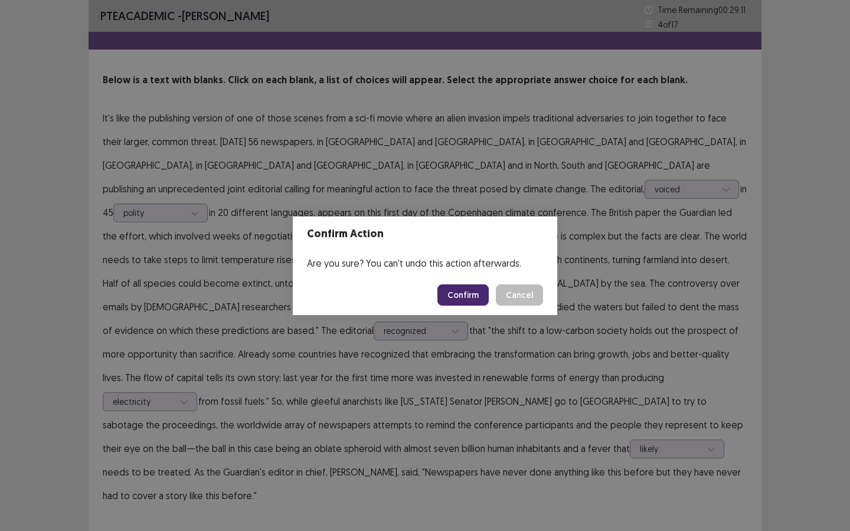
click at [456, 296] on button "Confirm" at bounding box center [462, 294] width 51 height 21
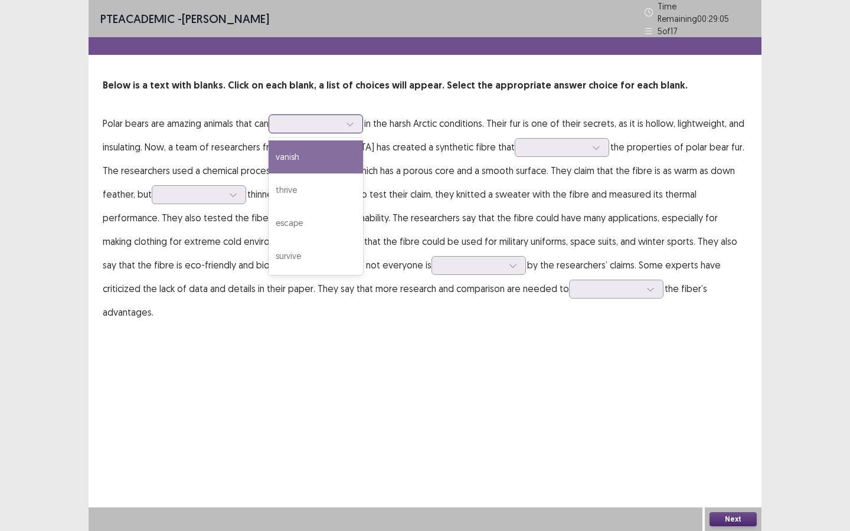
click at [339, 118] on div at bounding box center [309, 123] width 61 height 11
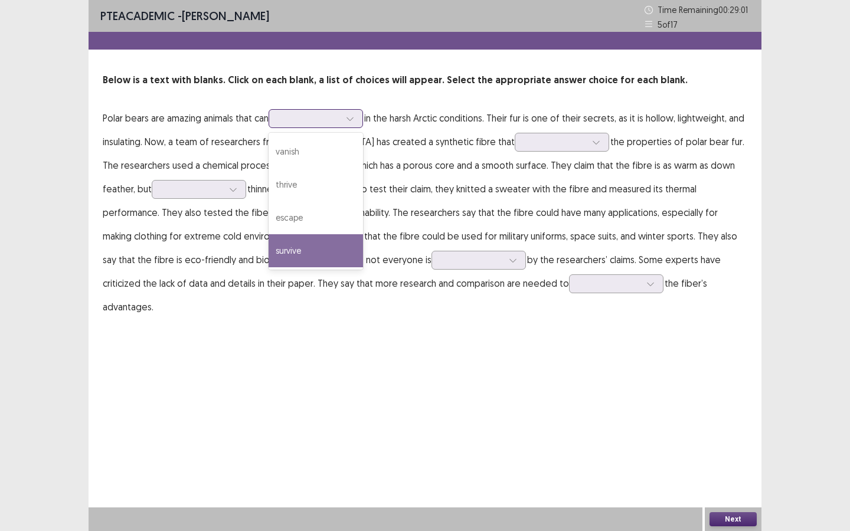
click at [309, 256] on div "survive" at bounding box center [315, 250] width 94 height 33
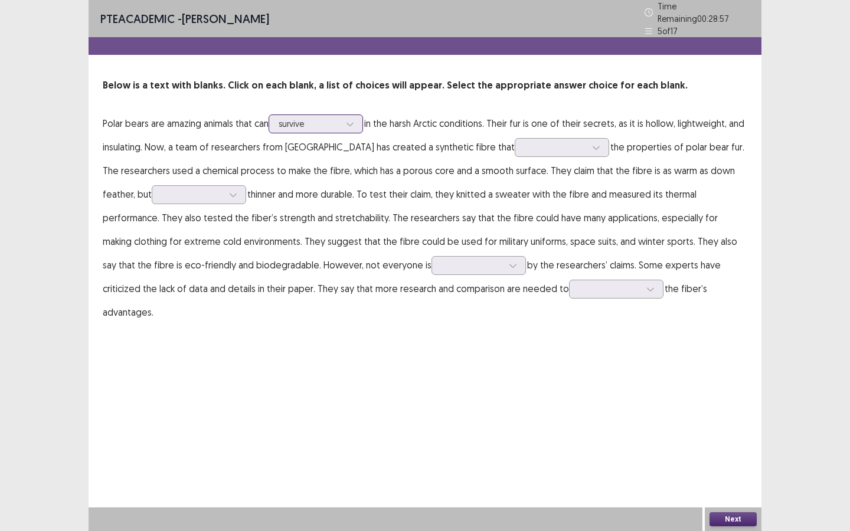
click at [300, 120] on div at bounding box center [309, 123] width 61 height 11
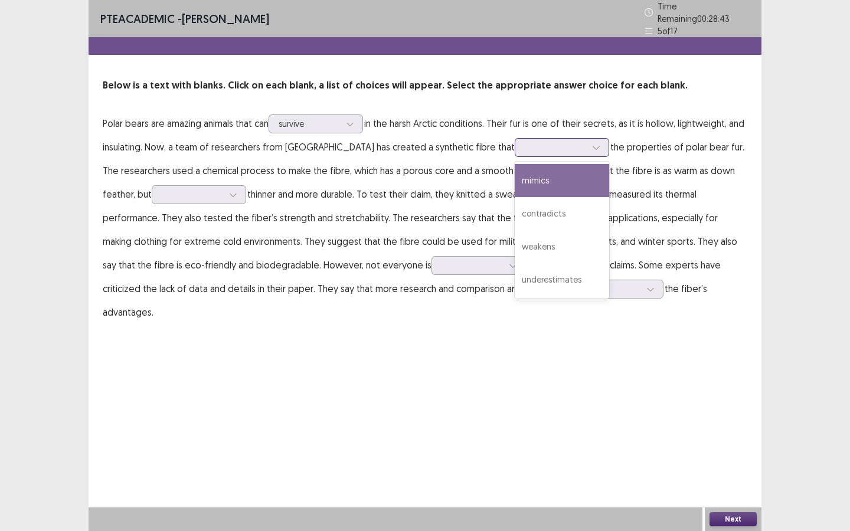
click at [525, 146] on div at bounding box center [555, 147] width 61 height 11
click at [515, 173] on div "mimics" at bounding box center [562, 180] width 94 height 33
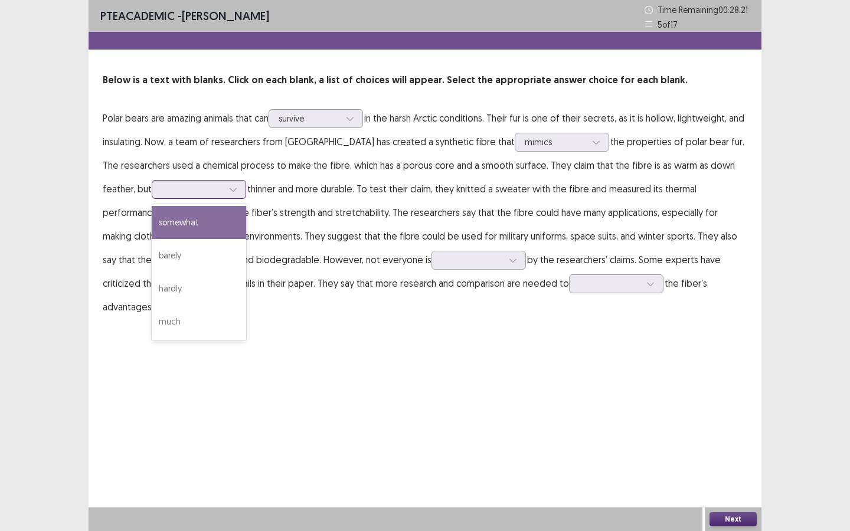
click at [186, 190] on div at bounding box center [192, 189] width 61 height 11
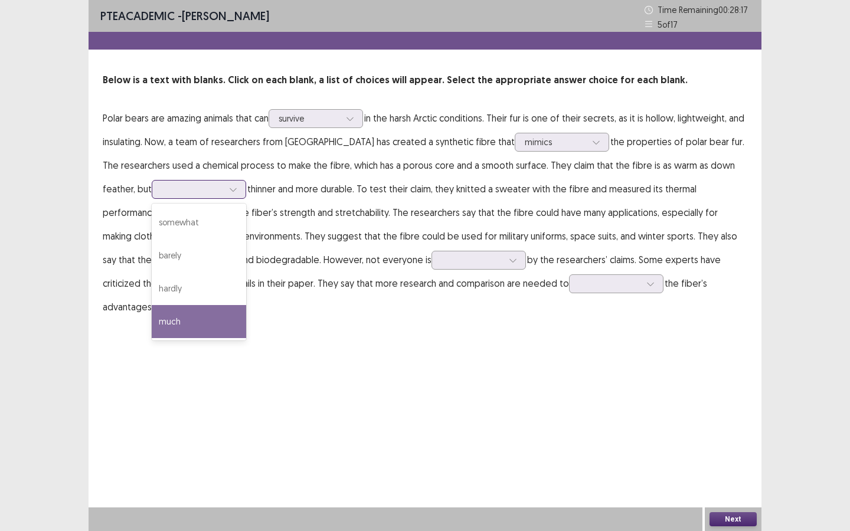
click at [166, 315] on div "much" at bounding box center [199, 321] width 94 height 33
click at [190, 194] on div "much" at bounding box center [192, 190] width 64 height 18
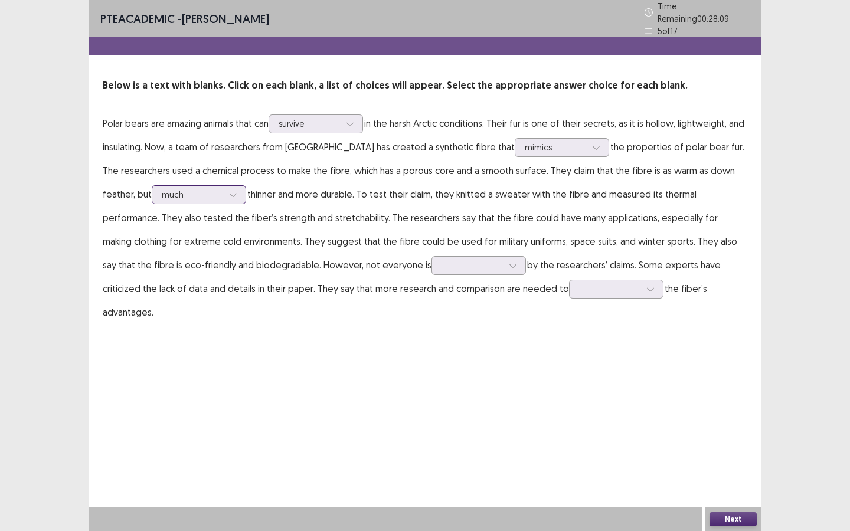
click at [190, 194] on div "much" at bounding box center [192, 195] width 64 height 18
click at [441, 264] on div at bounding box center [471, 265] width 61 height 11
click at [431, 299] on div "impressed" at bounding box center [478, 298] width 94 height 33
click at [441, 260] on div at bounding box center [471, 265] width 61 height 11
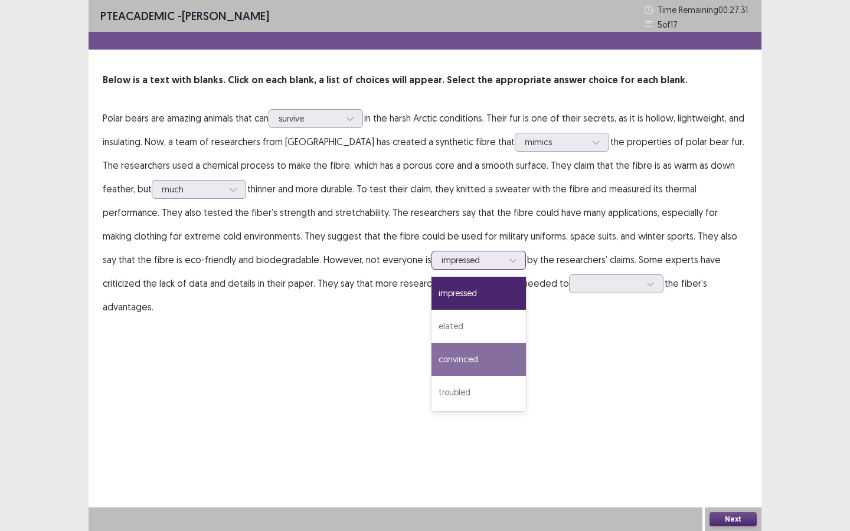
click at [431, 362] on div "convinced" at bounding box center [478, 359] width 94 height 33
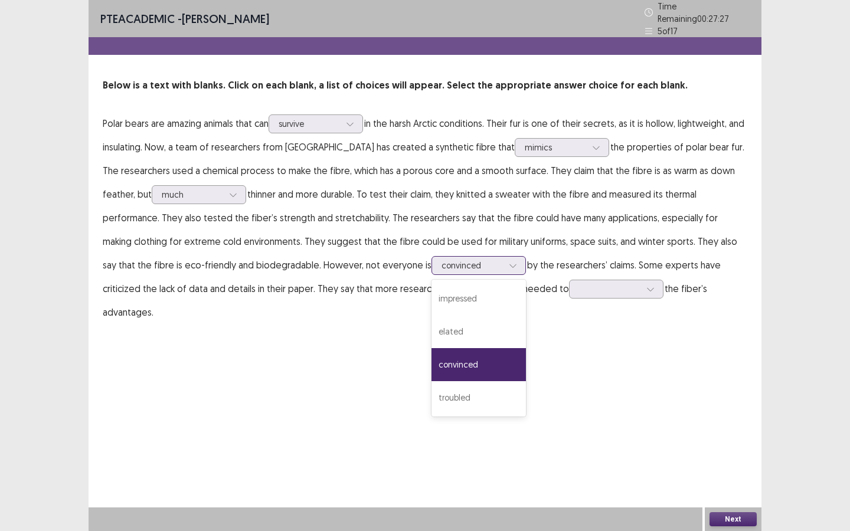
click at [441, 262] on div at bounding box center [471, 265] width 61 height 11
click at [431, 293] on div "impressed" at bounding box center [478, 298] width 94 height 33
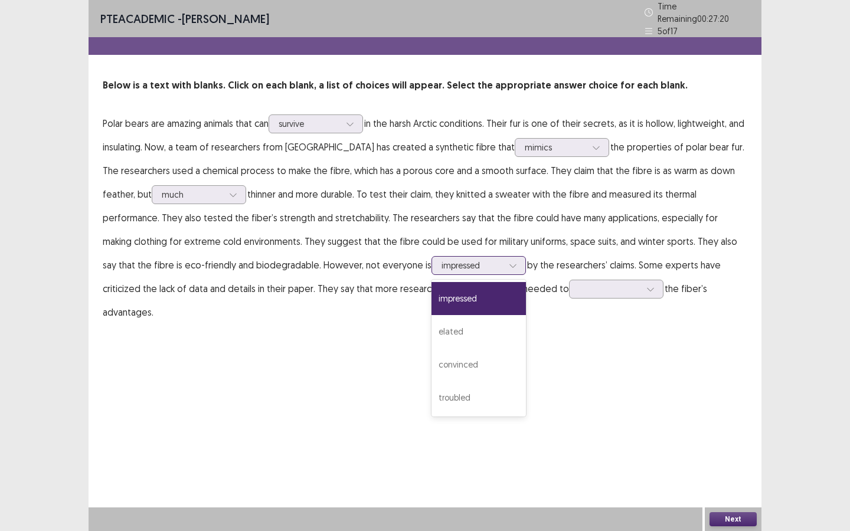
click at [441, 263] on div at bounding box center [471, 265] width 61 height 11
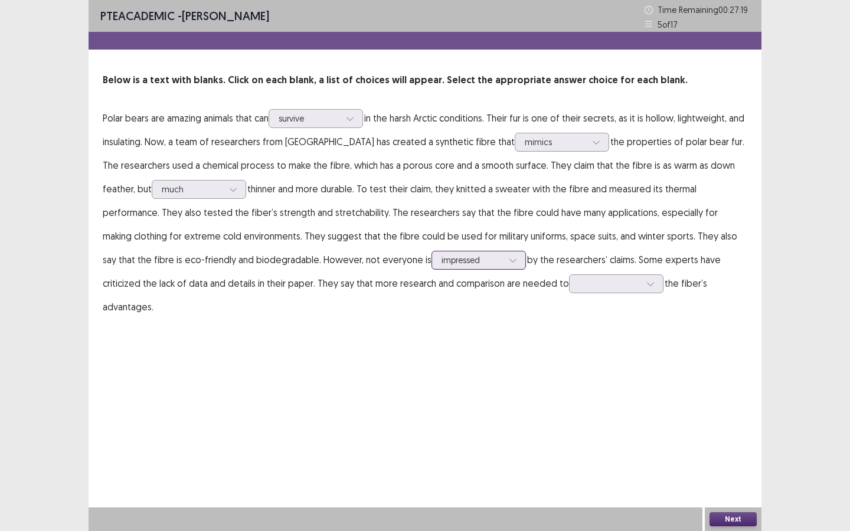
click at [441, 263] on div at bounding box center [471, 259] width 61 height 11
click at [641, 289] on div at bounding box center [650, 284] width 18 height 18
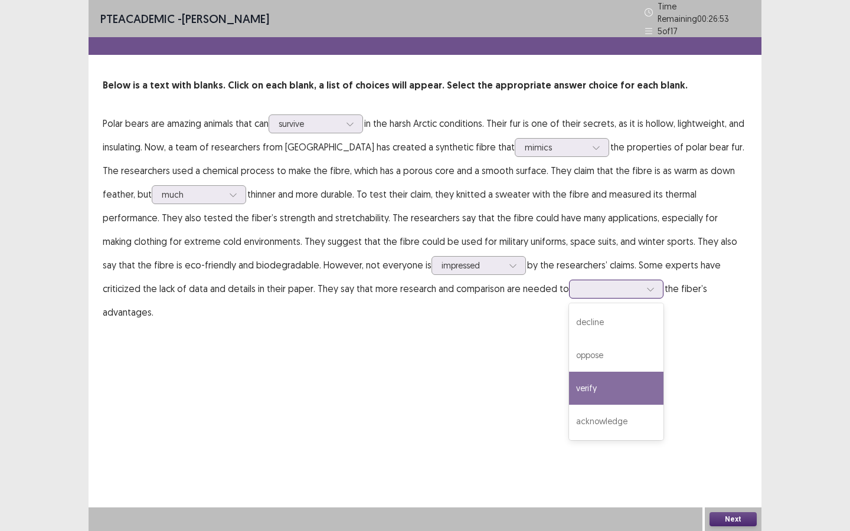
click at [569, 389] on div "verify" at bounding box center [616, 388] width 94 height 33
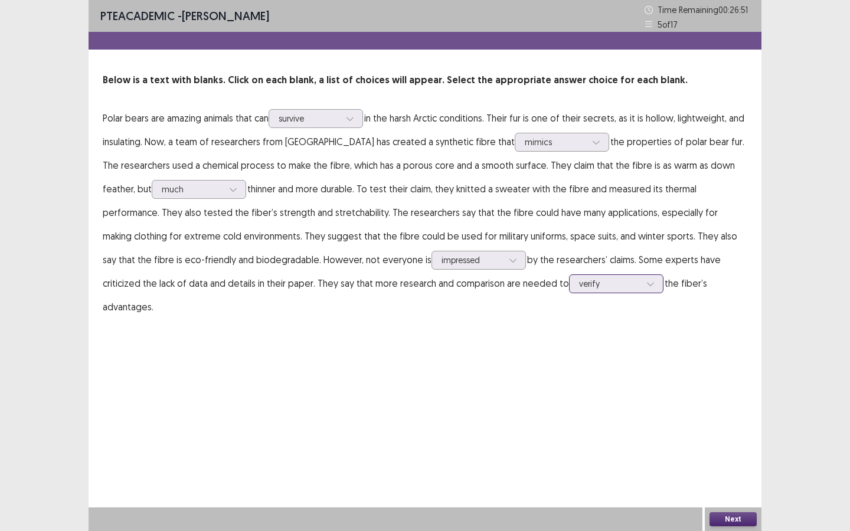
click at [579, 281] on div at bounding box center [609, 283] width 61 height 11
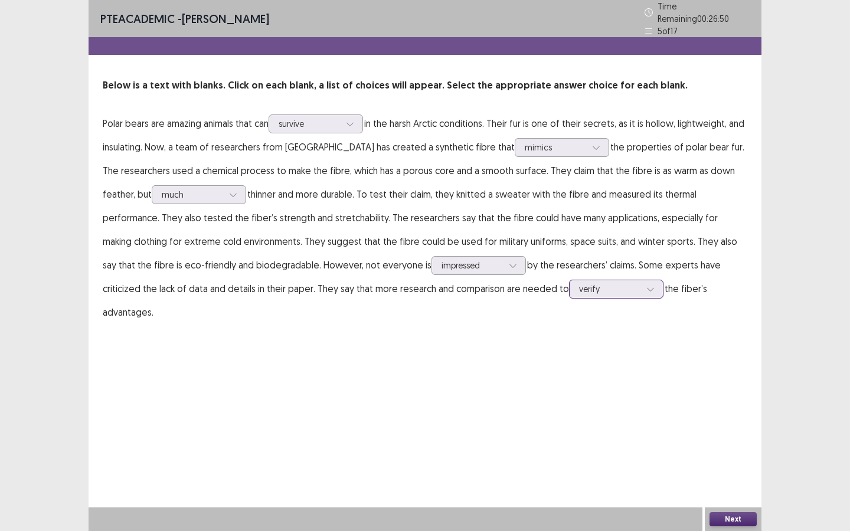
click at [579, 283] on div at bounding box center [609, 288] width 61 height 11
click at [729, 479] on button "Next" at bounding box center [732, 519] width 47 height 14
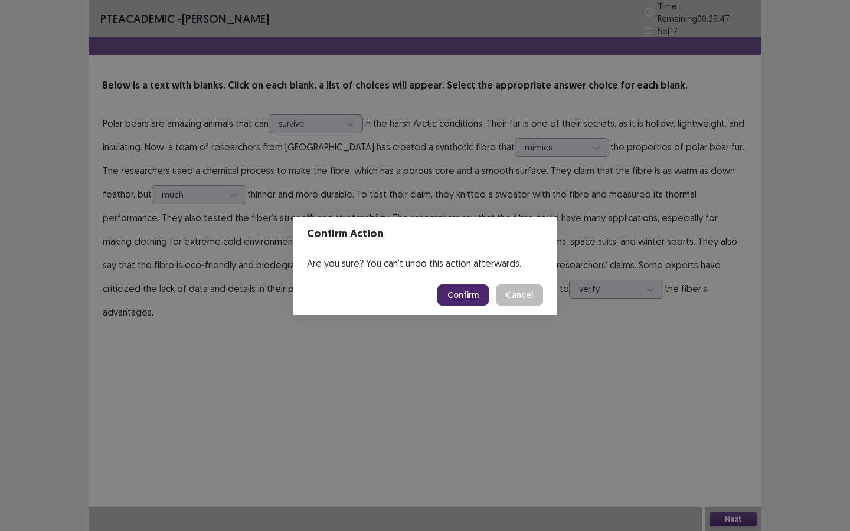
click at [468, 287] on button "Confirm" at bounding box center [462, 294] width 51 height 21
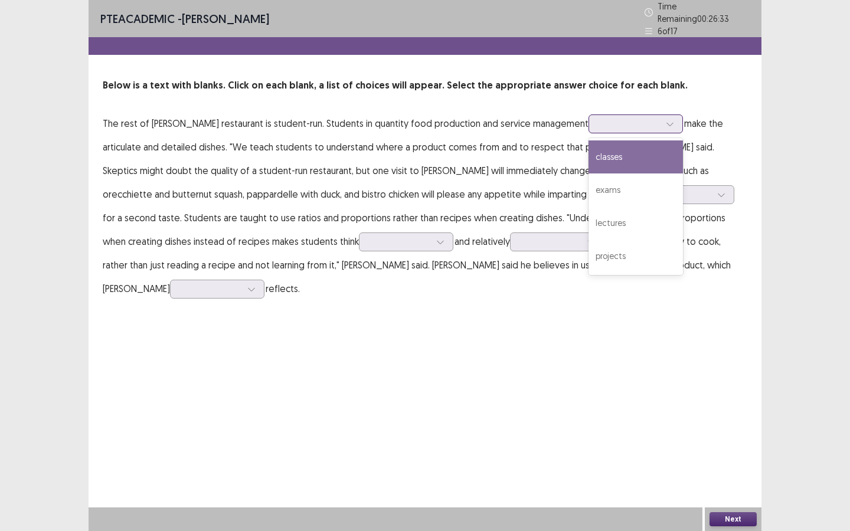
click at [605, 121] on div at bounding box center [628, 123] width 61 height 11
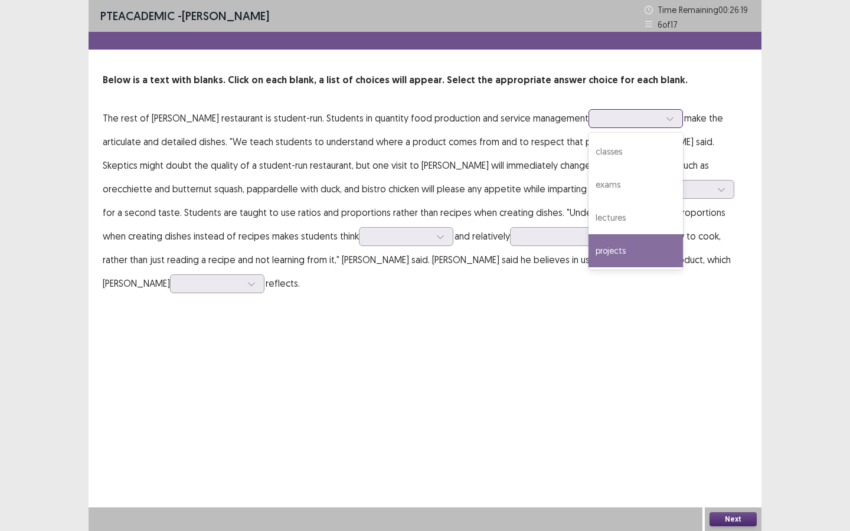
click at [602, 248] on div "projects" at bounding box center [635, 250] width 94 height 33
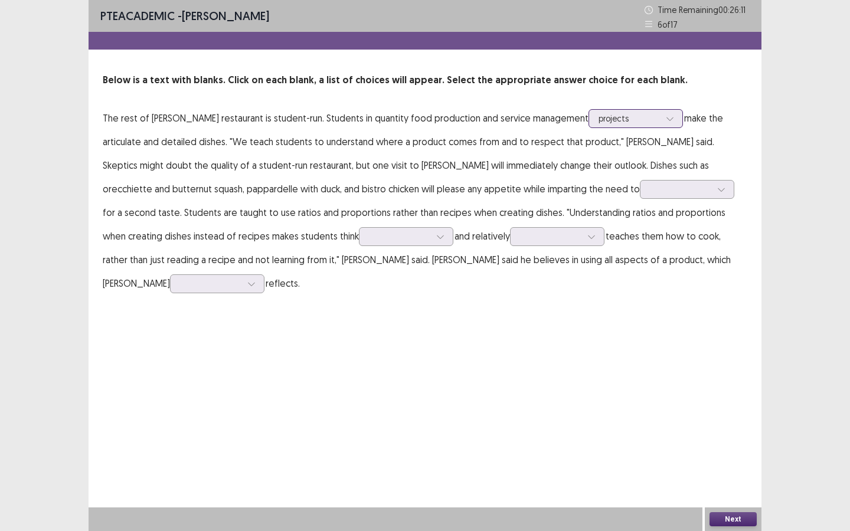
click at [610, 120] on div at bounding box center [628, 118] width 61 height 11
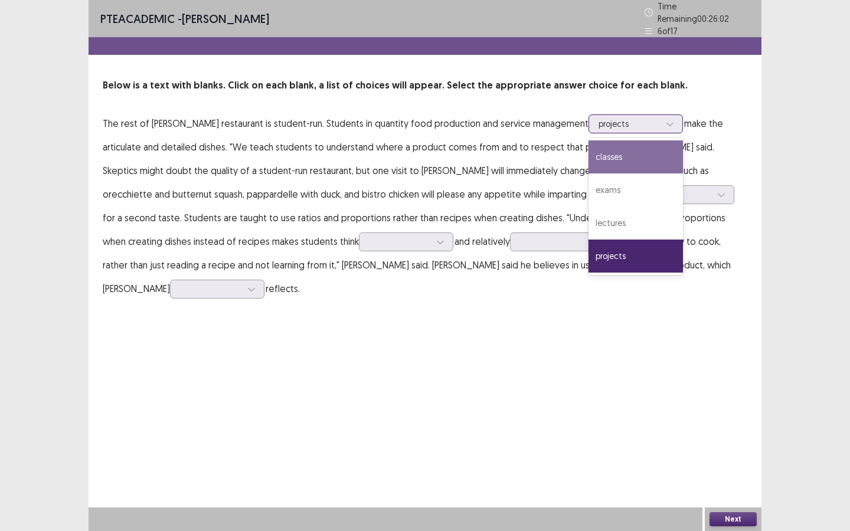
click at [588, 146] on div "classes" at bounding box center [635, 156] width 94 height 33
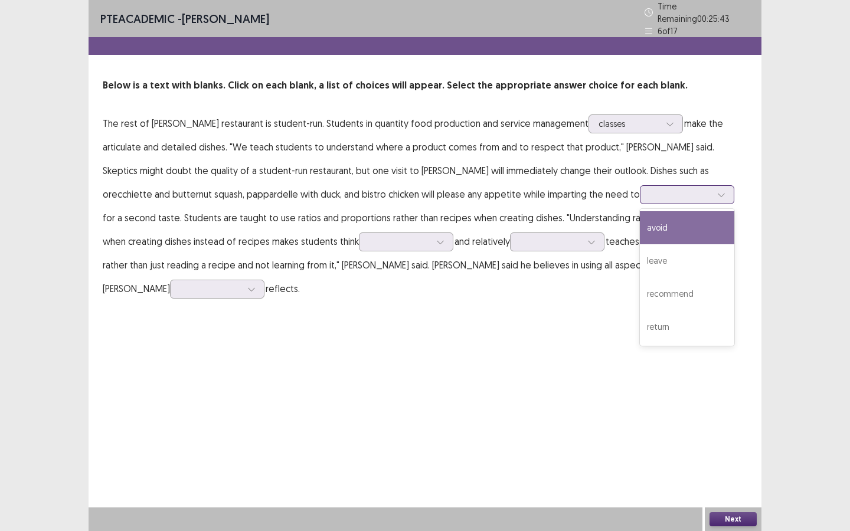
click at [650, 189] on div at bounding box center [680, 194] width 61 height 11
click at [640, 219] on div "avoid" at bounding box center [687, 227] width 94 height 33
click at [650, 191] on div at bounding box center [680, 194] width 61 height 11
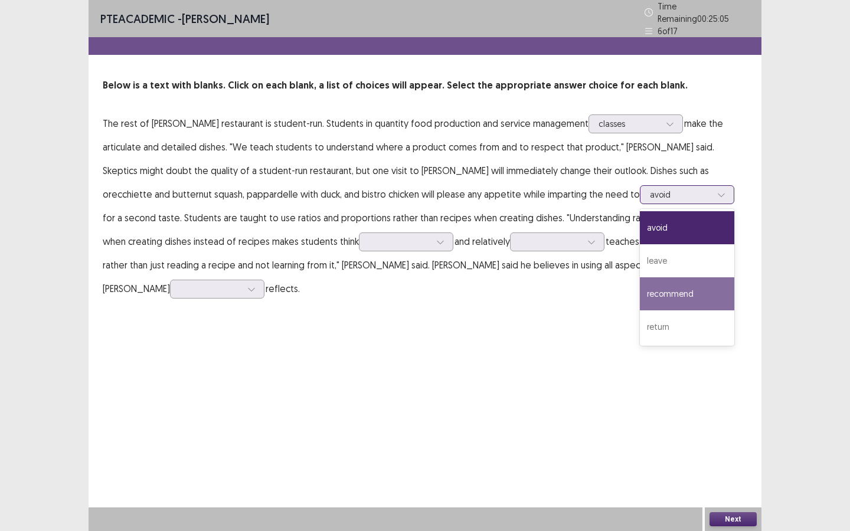
click at [640, 290] on div "recommend" at bounding box center [687, 293] width 94 height 33
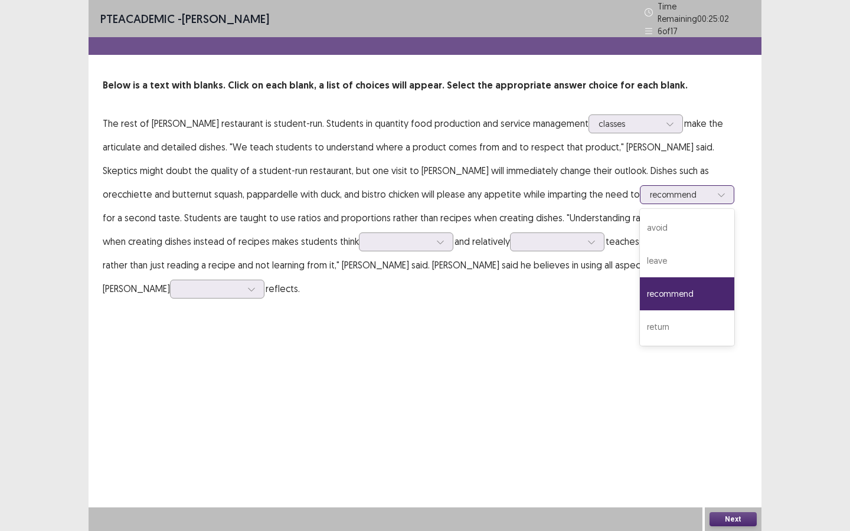
click at [650, 195] on div "recommend" at bounding box center [680, 195] width 61 height 18
click at [640, 224] on div "avoid" at bounding box center [687, 227] width 94 height 33
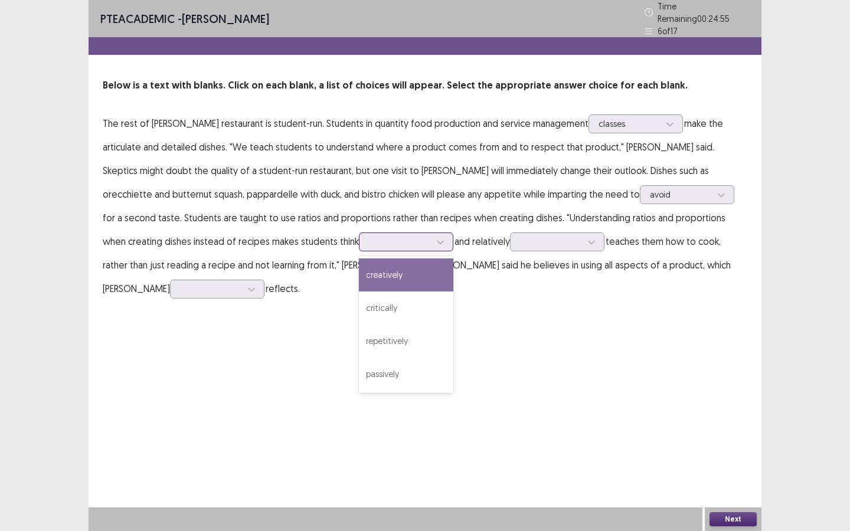
click at [369, 240] on div at bounding box center [399, 241] width 61 height 11
click at [359, 273] on div "creatively" at bounding box center [406, 274] width 94 height 33
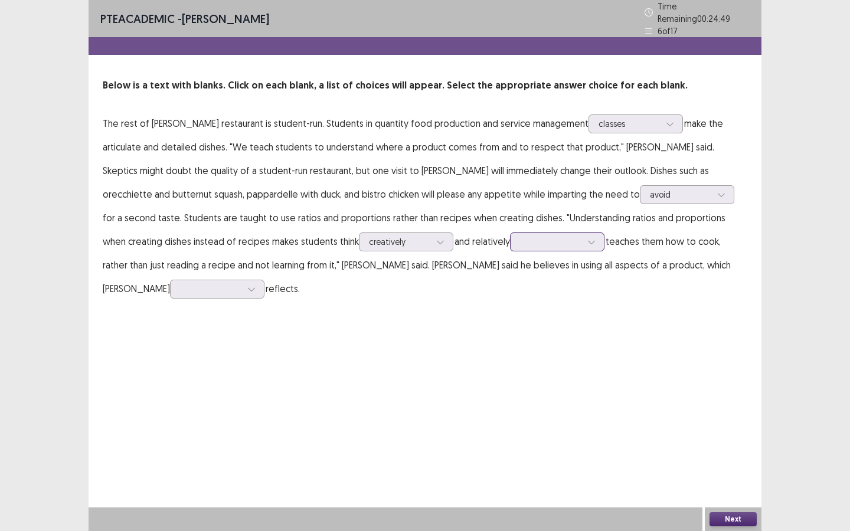
click at [520, 237] on div at bounding box center [550, 241] width 61 height 11
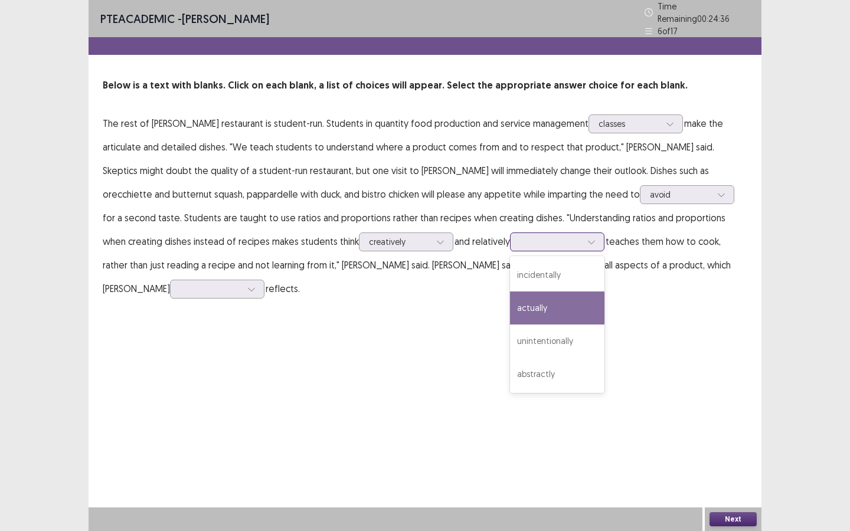
click at [510, 303] on div "actually" at bounding box center [557, 307] width 94 height 33
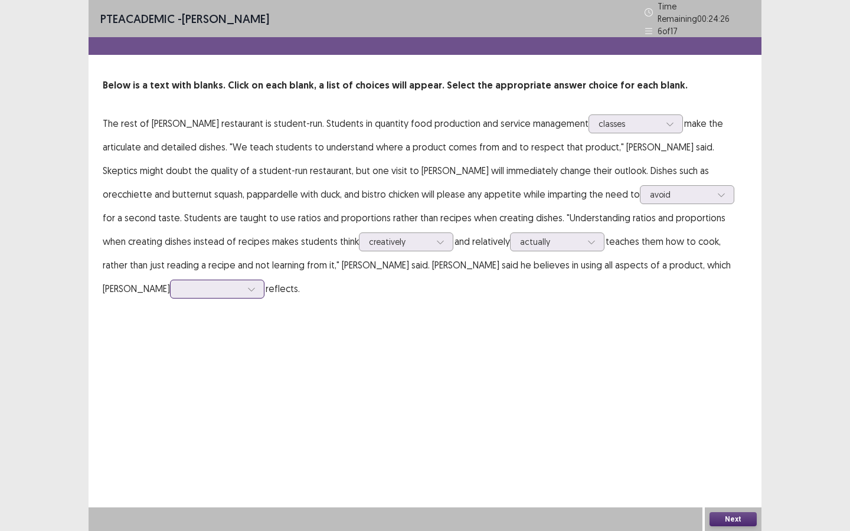
click at [241, 283] on div at bounding box center [210, 288] width 61 height 11
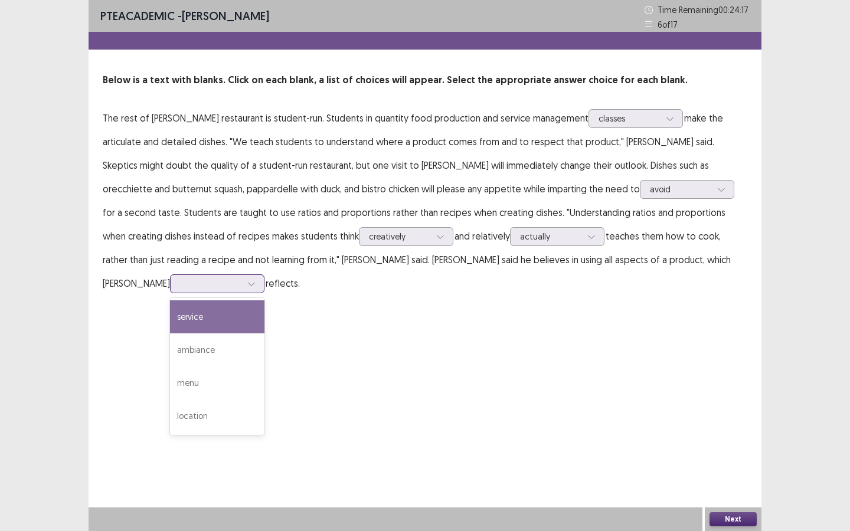
click at [264, 300] on div "service" at bounding box center [217, 316] width 94 height 33
click at [241, 278] on div at bounding box center [210, 283] width 61 height 11
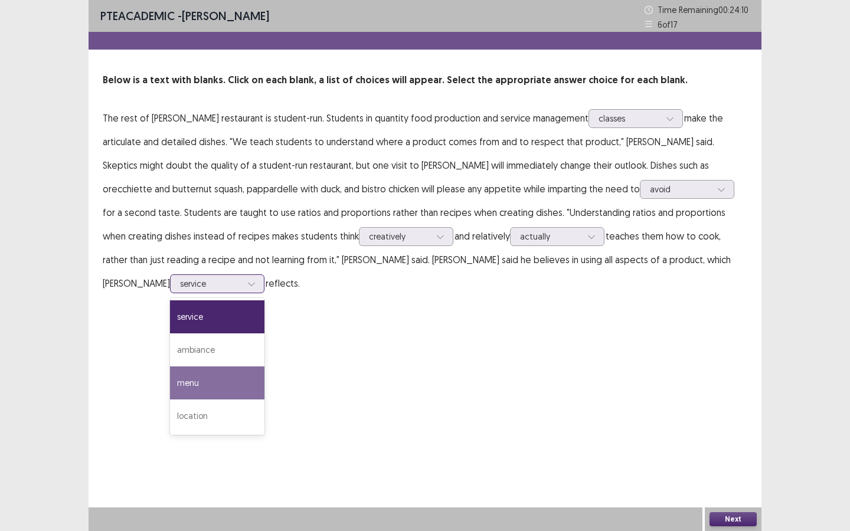
click at [264, 366] on div "menu" at bounding box center [217, 382] width 94 height 33
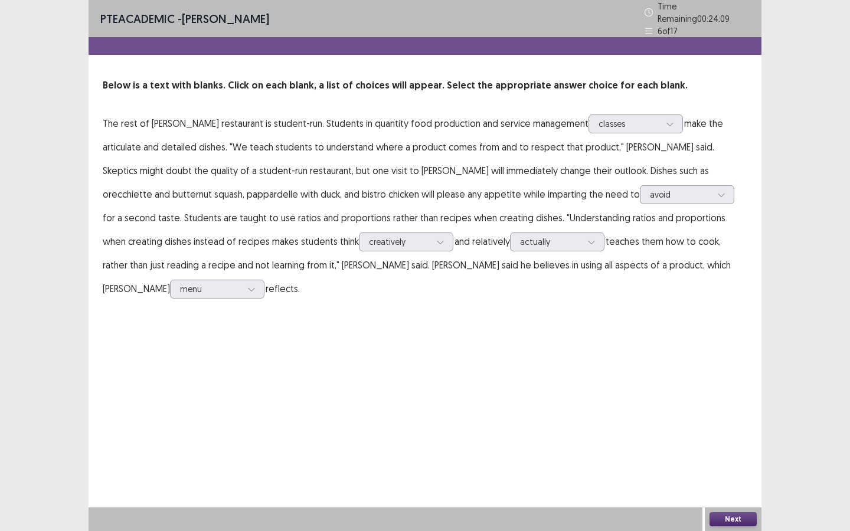
click at [732, 517] on button "Next" at bounding box center [732, 519] width 47 height 14
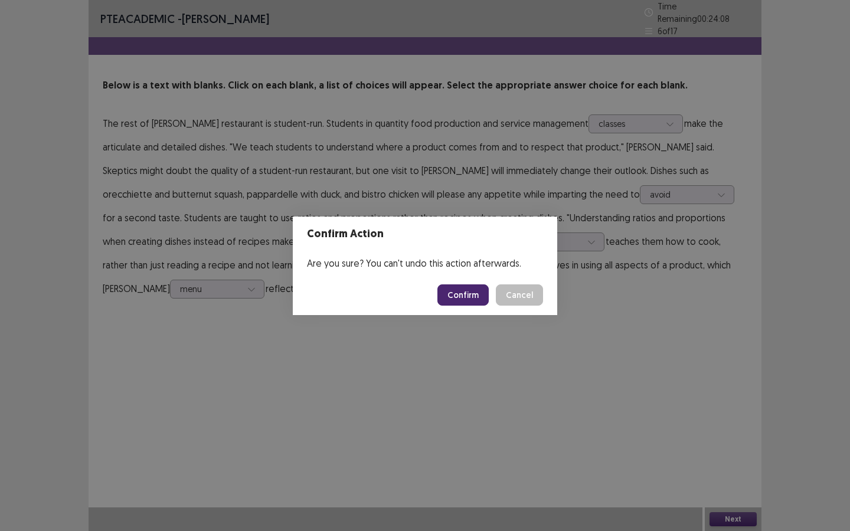
click at [464, 296] on button "Confirm" at bounding box center [462, 294] width 51 height 21
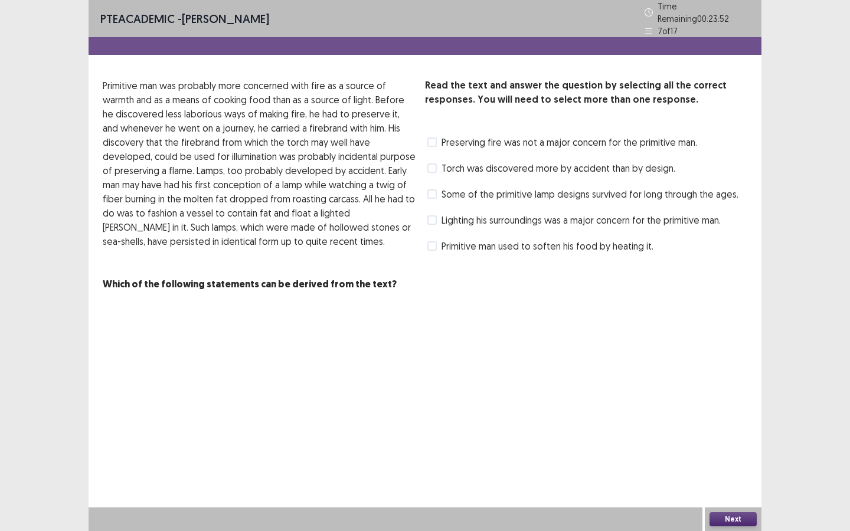
click at [435, 192] on span at bounding box center [431, 193] width 9 height 9
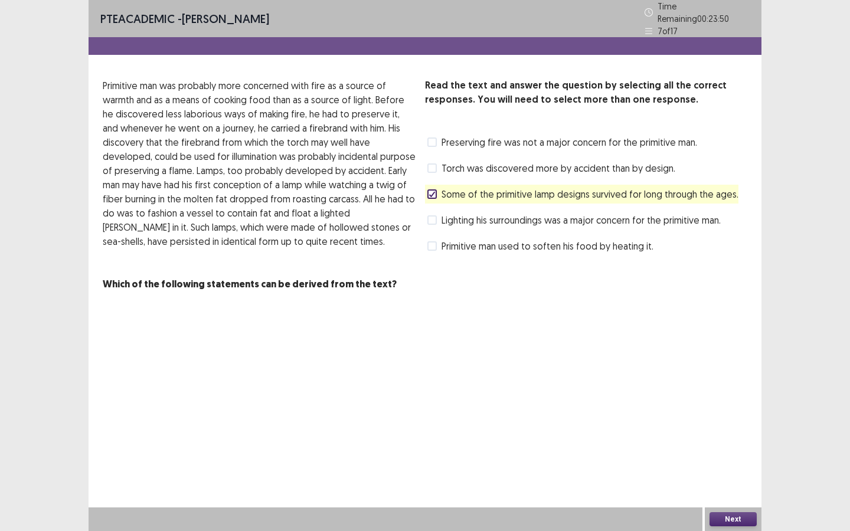
click at [738, 522] on button "Next" at bounding box center [732, 519] width 47 height 14
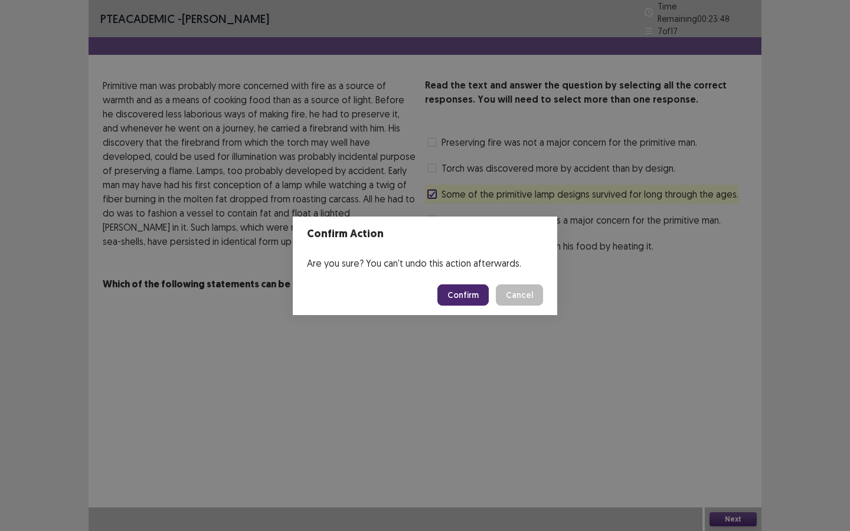
click at [473, 300] on button "Confirm" at bounding box center [462, 294] width 51 height 21
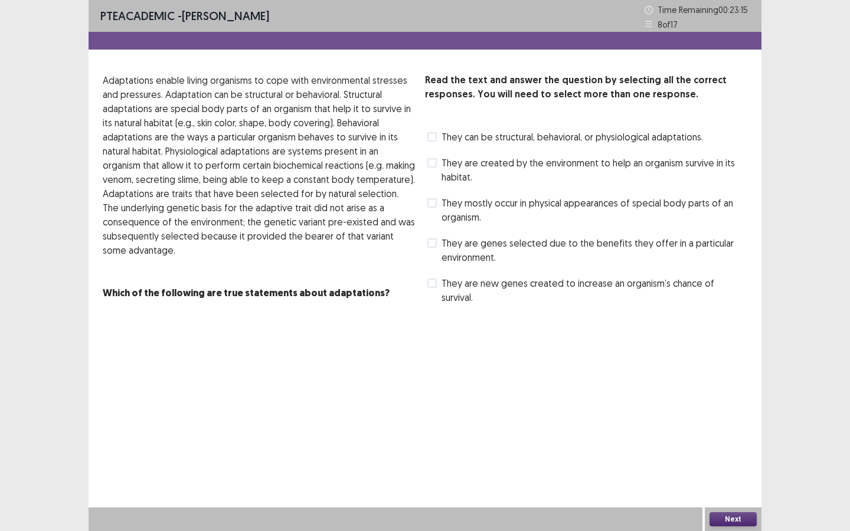
click at [467, 285] on span "They are new genes created to increase an organism’s chance of survival." at bounding box center [594, 290] width 306 height 28
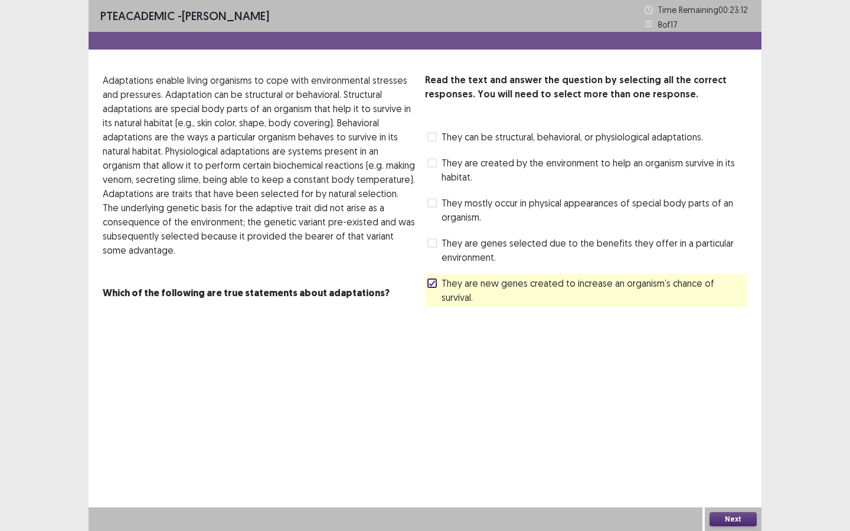
click at [733, 518] on button "Next" at bounding box center [732, 519] width 47 height 14
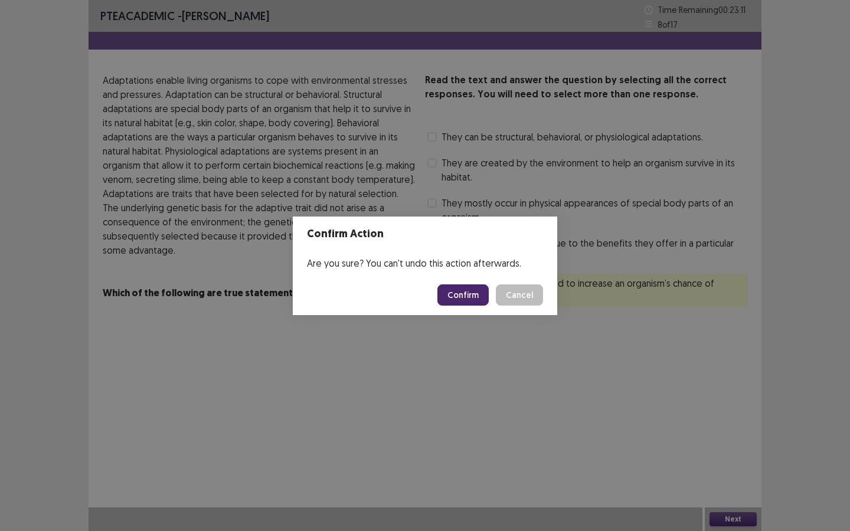
click at [471, 303] on button "Confirm" at bounding box center [462, 294] width 51 height 21
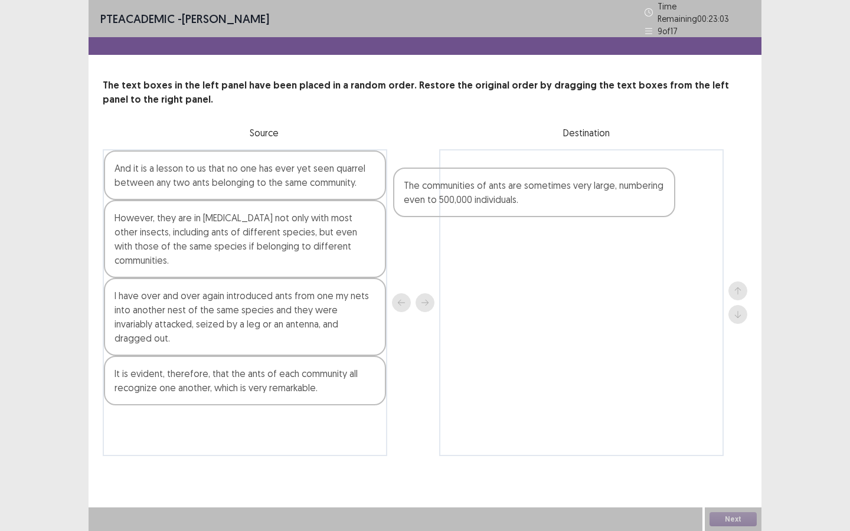
drag, startPoint x: 289, startPoint y: 182, endPoint x: 581, endPoint y: 205, distance: 293.5
click at [581, 205] on div "The communities of ants are sometimes very large, numbering even to 500,000 ind…" at bounding box center [425, 302] width 644 height 307
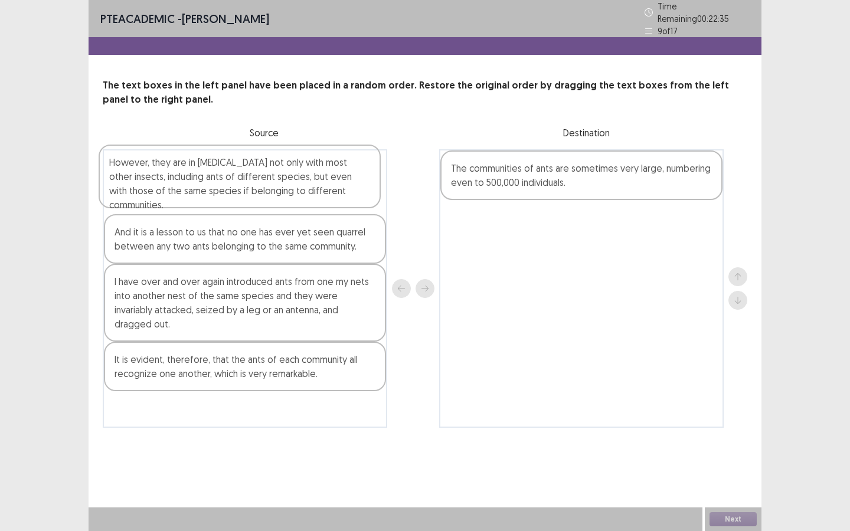
drag, startPoint x: 207, startPoint y: 251, endPoint x: 201, endPoint y: 196, distance: 55.1
click at [201, 196] on div "And it is a lesson to us that no one has ever yet seen quarrel between any two …" at bounding box center [245, 288] width 284 height 279
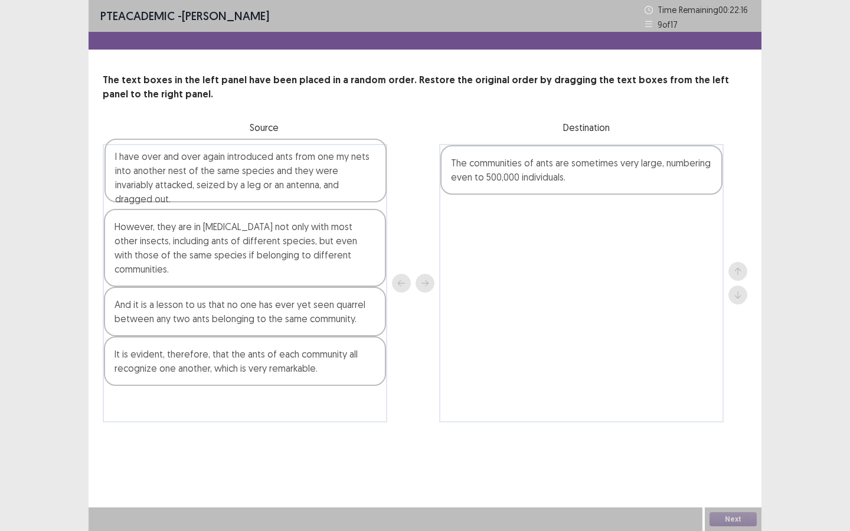
drag, startPoint x: 217, startPoint y: 297, endPoint x: 218, endPoint y: 174, distance: 123.3
click at [218, 174] on div "However, they are in hostility not only with most other insects, including ants…" at bounding box center [245, 283] width 284 height 279
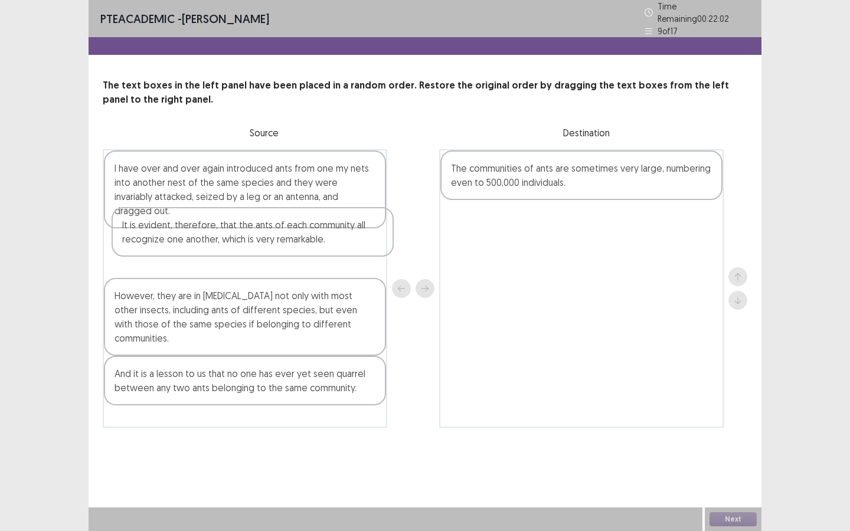
drag, startPoint x: 185, startPoint y: 365, endPoint x: 192, endPoint y: 247, distance: 118.8
click at [192, 247] on div "I have over and over again introduced ants from one my nets into another nest o…" at bounding box center [245, 288] width 284 height 279
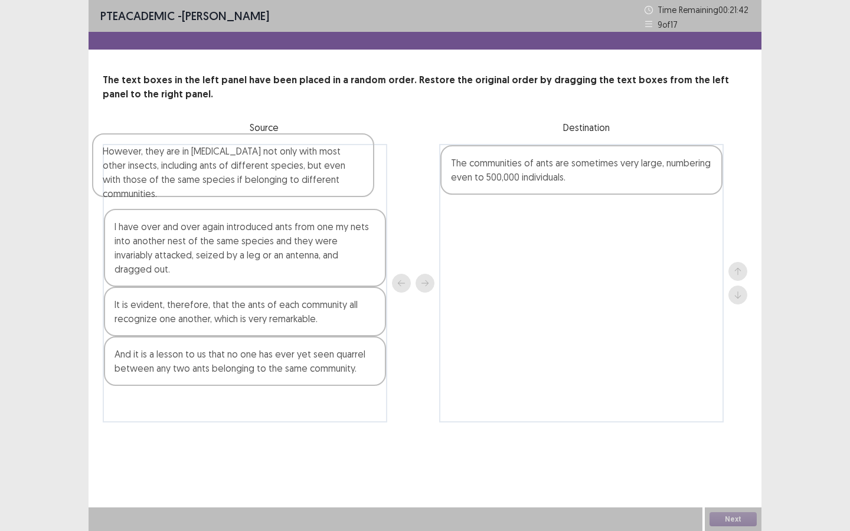
drag, startPoint x: 185, startPoint y: 304, endPoint x: 175, endPoint y: 176, distance: 127.8
click at [175, 176] on div "I have over and over again introduced ants from one my nets into another nest o…" at bounding box center [245, 283] width 284 height 279
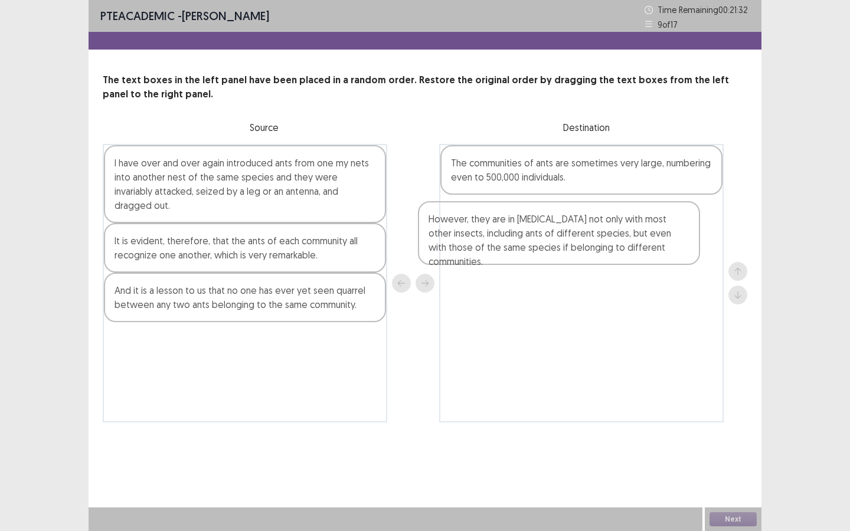
drag, startPoint x: 283, startPoint y: 191, endPoint x: 605, endPoint y: 250, distance: 327.5
click at [605, 250] on div "However, they are in hostility not only with most other insects, including ants…" at bounding box center [425, 283] width 644 height 279
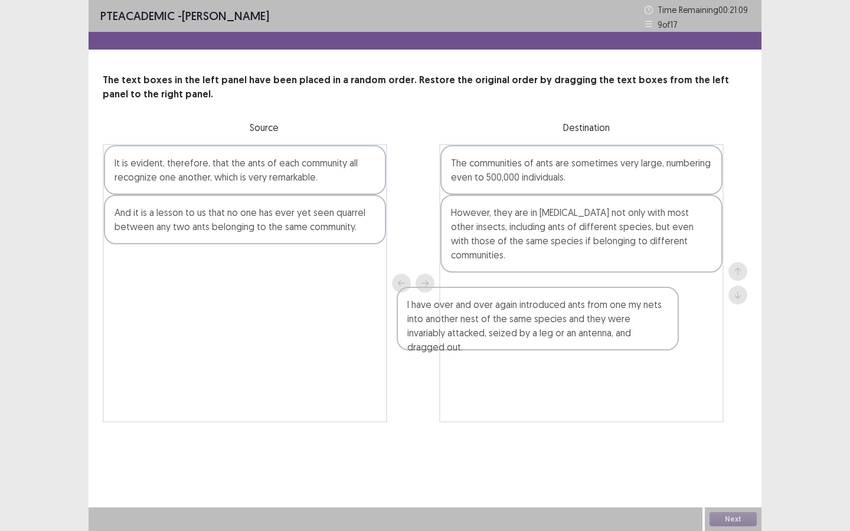
drag, startPoint x: 299, startPoint y: 178, endPoint x: 594, endPoint y: 322, distance: 328.5
click at [594, 322] on div "I have over and over again introduced ants from one my nets into another nest o…" at bounding box center [425, 283] width 644 height 279
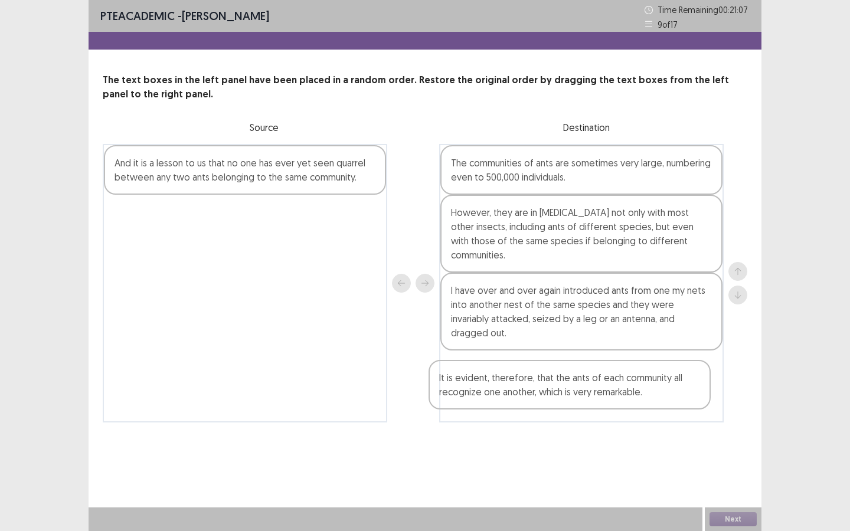
drag, startPoint x: 291, startPoint y: 180, endPoint x: 626, endPoint y: 398, distance: 399.2
click at [626, 398] on div "It is evident, therefore, that the ants of each community all recognize one ano…" at bounding box center [425, 283] width 644 height 279
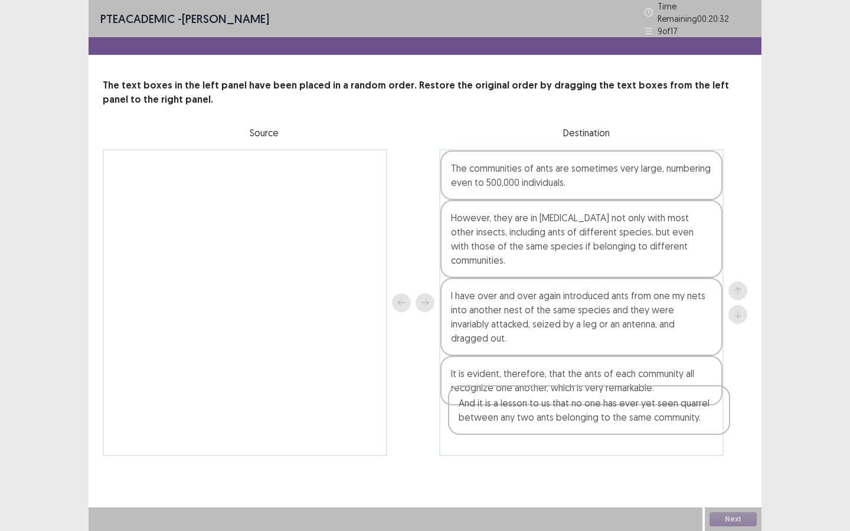
drag, startPoint x: 279, startPoint y: 169, endPoint x: 613, endPoint y: 409, distance: 411.8
click at [613, 409] on div "And it is a lesson to us that no one has ever yet seen quarrel between any two …" at bounding box center [425, 302] width 644 height 307
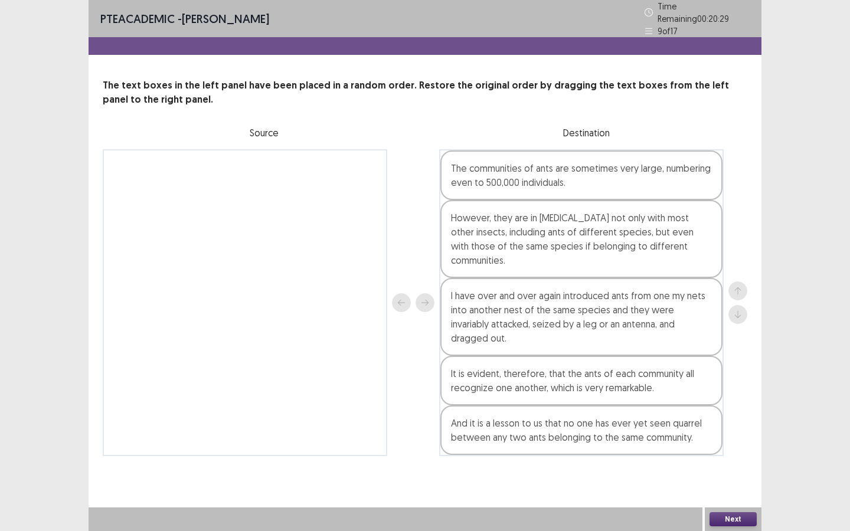
click at [736, 517] on button "Next" at bounding box center [732, 519] width 47 height 14
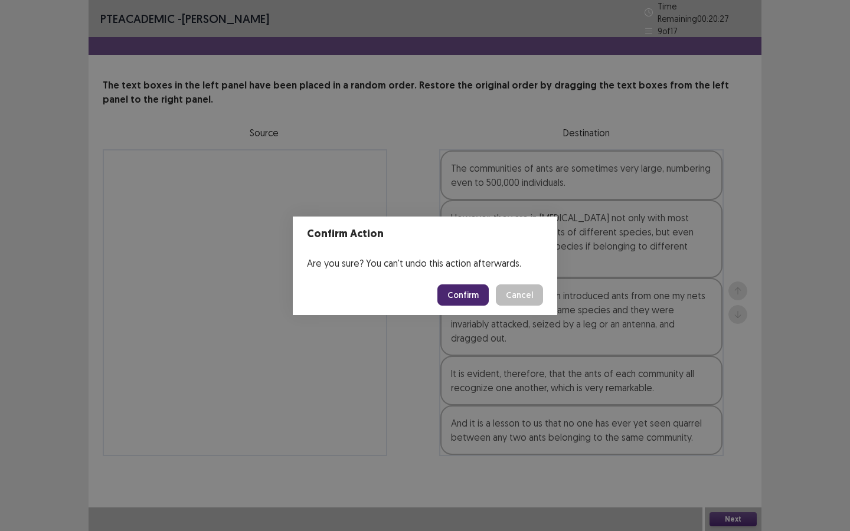
click at [468, 294] on button "Confirm" at bounding box center [462, 294] width 51 height 21
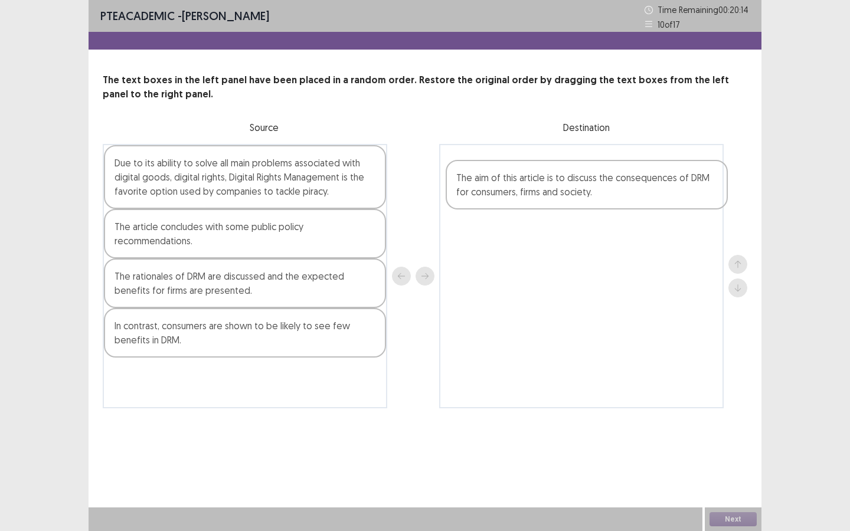
drag, startPoint x: 184, startPoint y: 387, endPoint x: 528, endPoint y: 189, distance: 397.5
click at [528, 189] on div "Due to its ability to solve all main problems associated with digital goods, di…" at bounding box center [425, 276] width 644 height 264
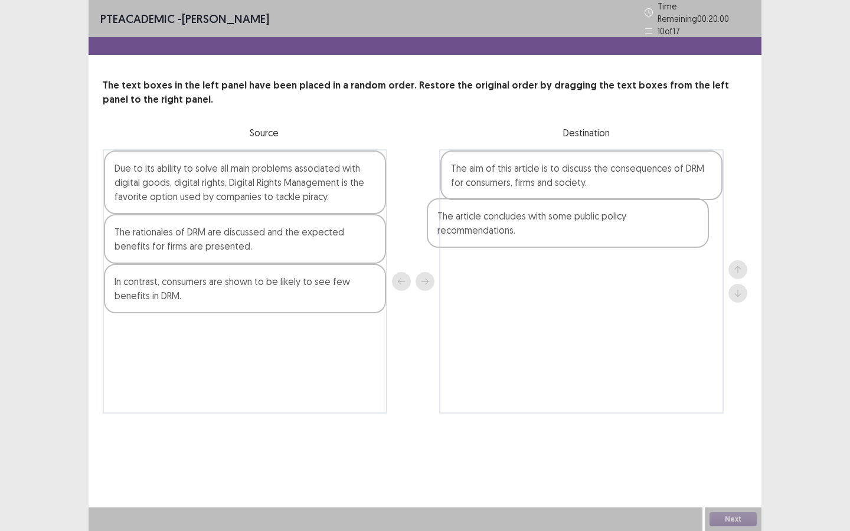
drag, startPoint x: 245, startPoint y: 247, endPoint x: 571, endPoint y: 236, distance: 325.3
click at [571, 236] on div "Due to its ability to solve all main problems associated with digital goods, di…" at bounding box center [425, 281] width 644 height 264
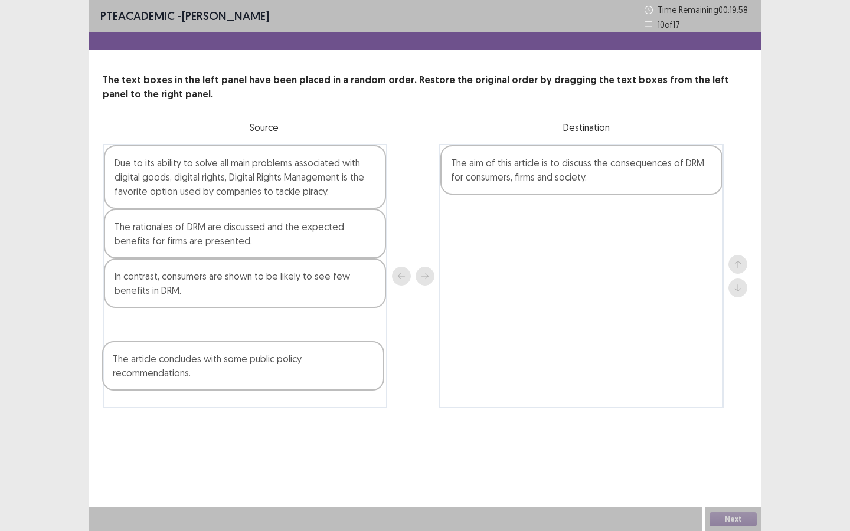
drag, startPoint x: 571, startPoint y: 236, endPoint x: 228, endPoint y: 384, distance: 373.2
click at [228, 384] on div "Due to its ability to solve all main problems associated with digital goods, di…" at bounding box center [425, 276] width 644 height 264
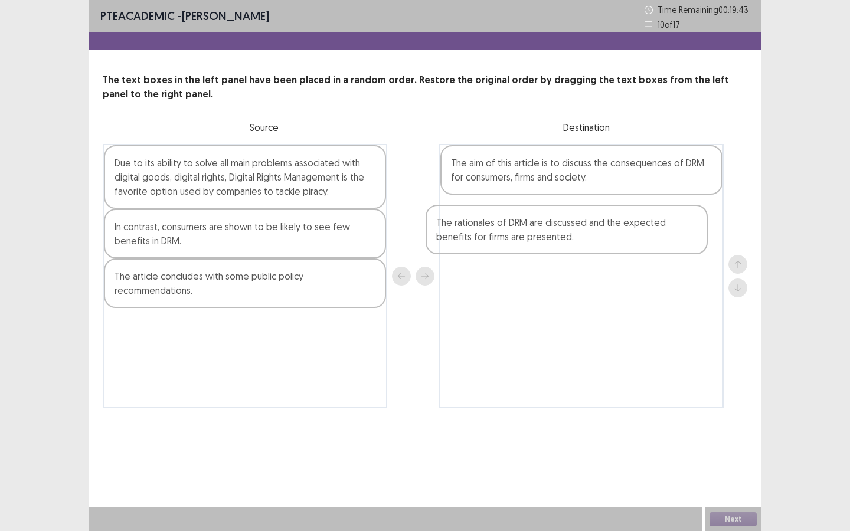
drag, startPoint x: 177, startPoint y: 238, endPoint x: 506, endPoint y: 235, distance: 328.7
click at [506, 235] on div "Due to its ability to solve all main problems associated with digital goods, di…" at bounding box center [425, 276] width 644 height 264
click at [303, 198] on div "Due to its ability to solve all main problems associated with digital goods, di…" at bounding box center [245, 177] width 282 height 64
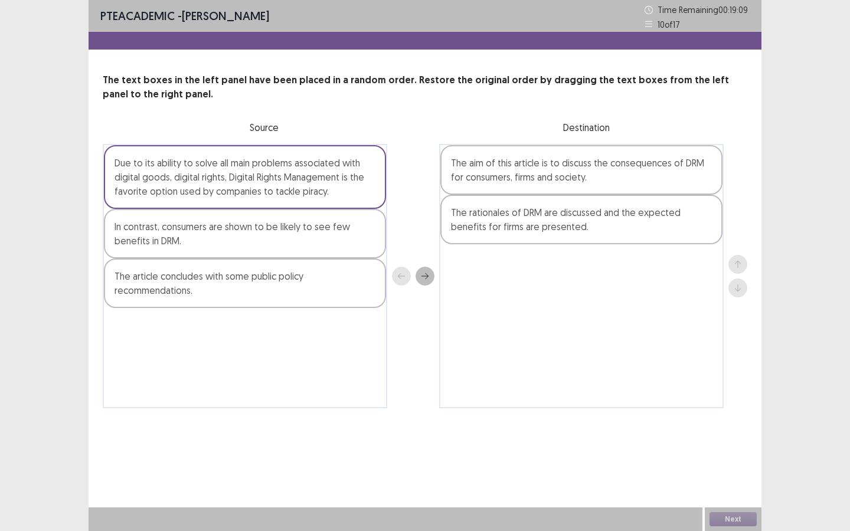
click at [277, 240] on div "In contrast, consumers are shown to be likely to see few benefits in DRM." at bounding box center [245, 234] width 282 height 50
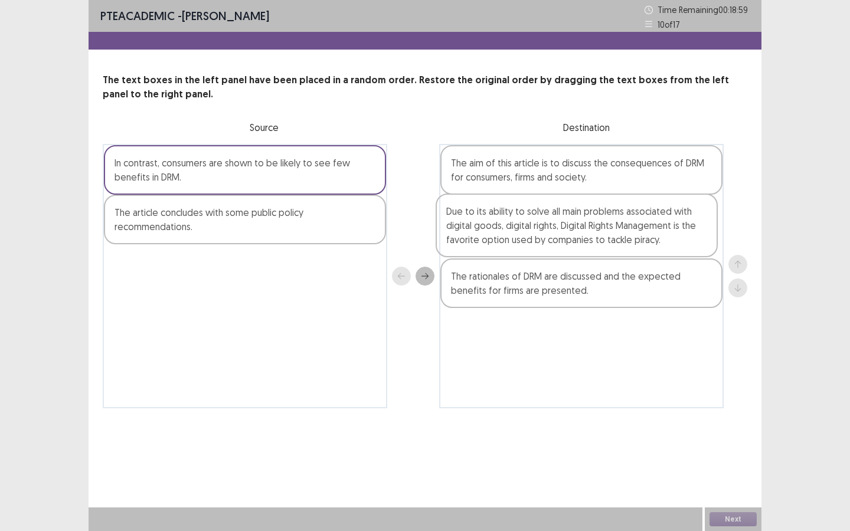
drag, startPoint x: 273, startPoint y: 192, endPoint x: 611, endPoint y: 240, distance: 341.5
click at [611, 240] on div "Due to its ability to solve all main problems associated with digital goods, di…" at bounding box center [425, 276] width 644 height 264
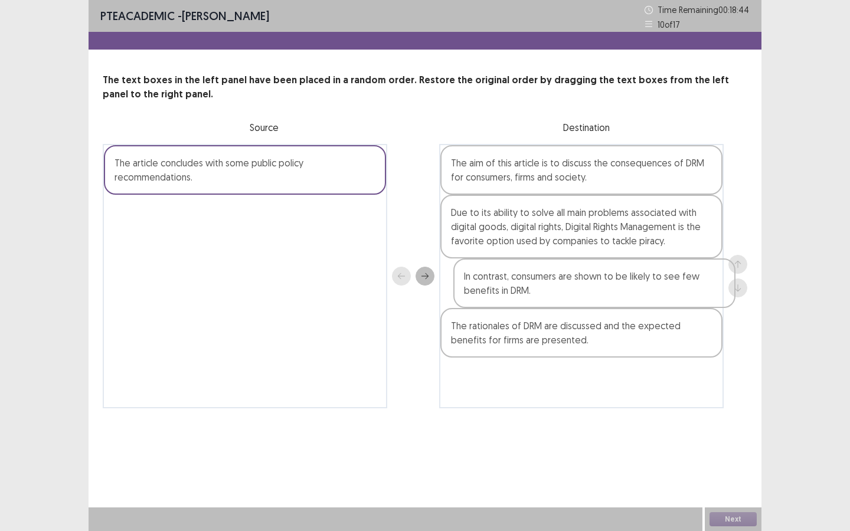
drag, startPoint x: 337, startPoint y: 173, endPoint x: 687, endPoint y: 292, distance: 369.6
click at [687, 292] on div "In contrast, consumers are shown to be likely to see few benefits in DRM. The a…" at bounding box center [425, 276] width 644 height 264
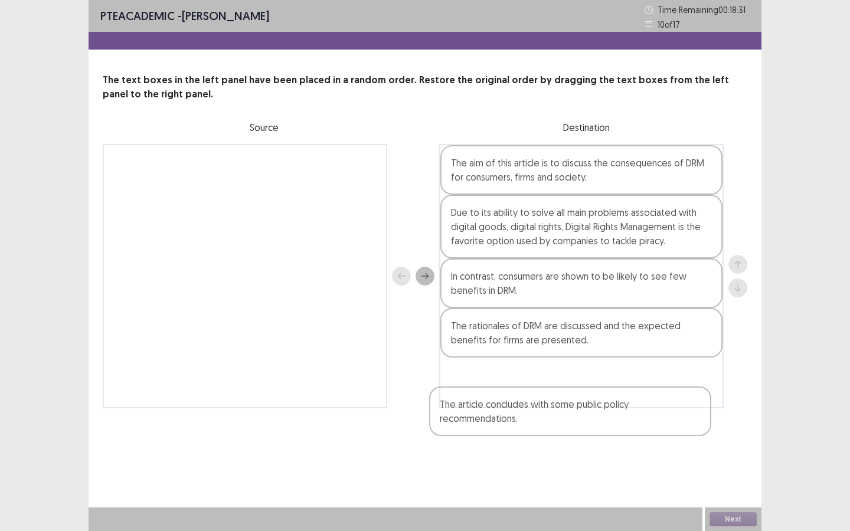
drag, startPoint x: 219, startPoint y: 175, endPoint x: 551, endPoint y: 408, distance: 404.8
click at [551, 408] on div "PTE academic - Sailyk Suvan Time Remaining 00 : 18 : 31 10 of 17 The text boxes…" at bounding box center [425, 216] width 673 height 432
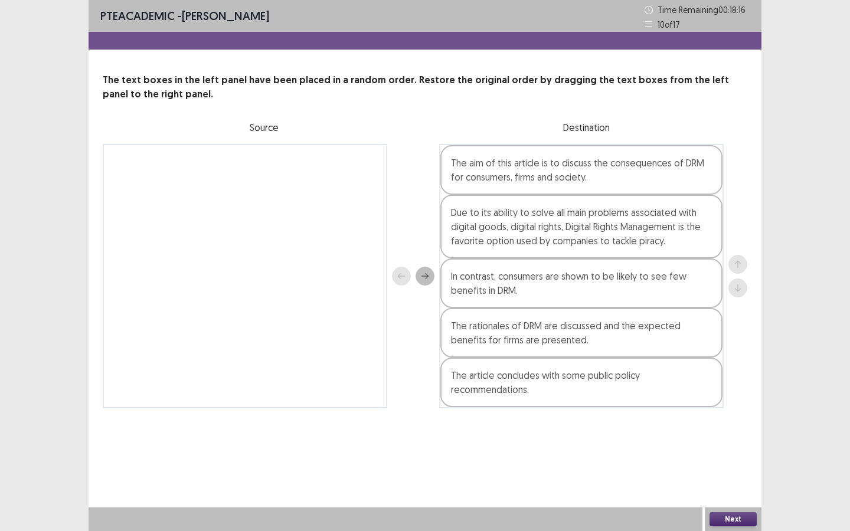
click at [736, 517] on button "Next" at bounding box center [732, 519] width 47 height 14
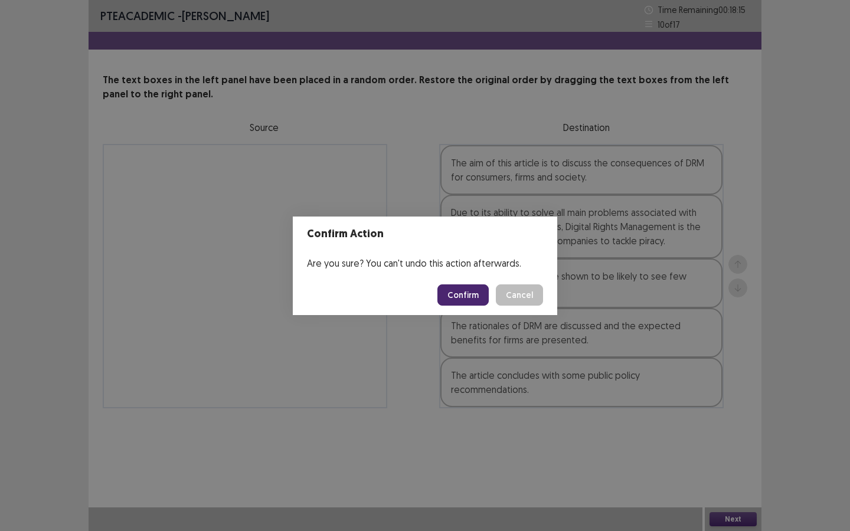
click at [474, 302] on button "Confirm" at bounding box center [462, 294] width 51 height 21
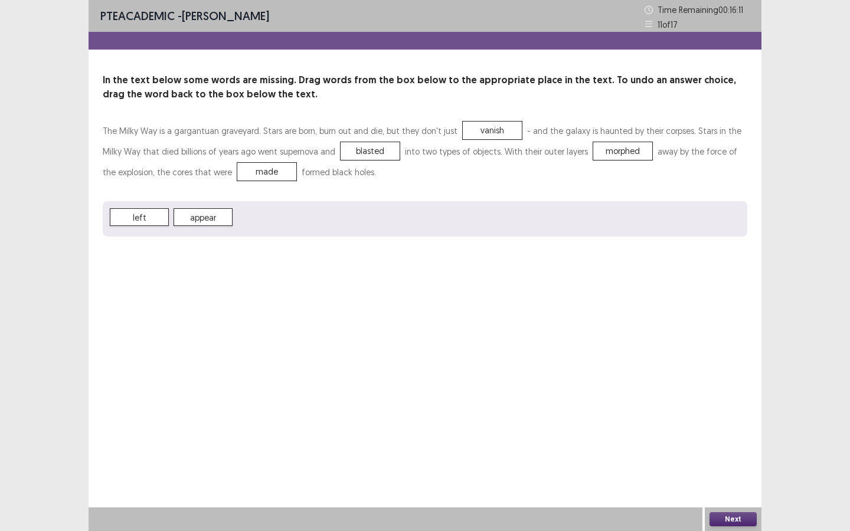
click at [747, 516] on button "Next" at bounding box center [732, 519] width 47 height 14
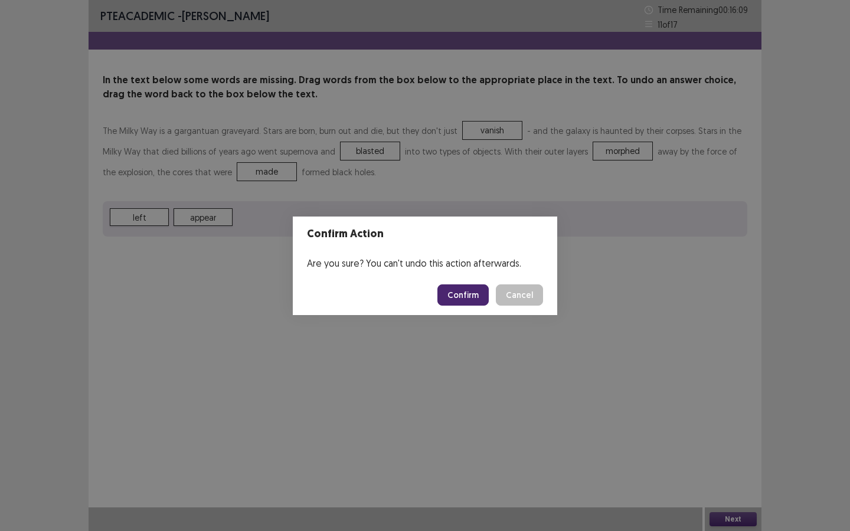
click at [468, 302] on button "Confirm" at bounding box center [462, 294] width 51 height 21
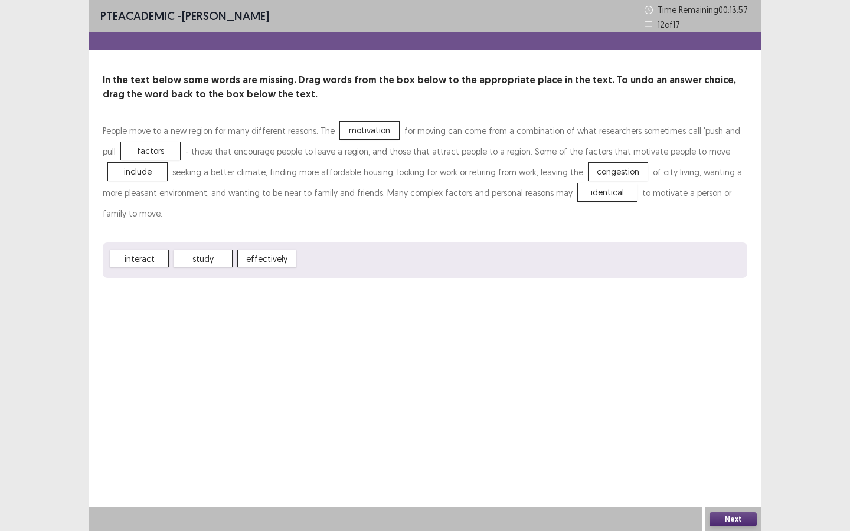
click at [739, 517] on button "Next" at bounding box center [732, 519] width 47 height 14
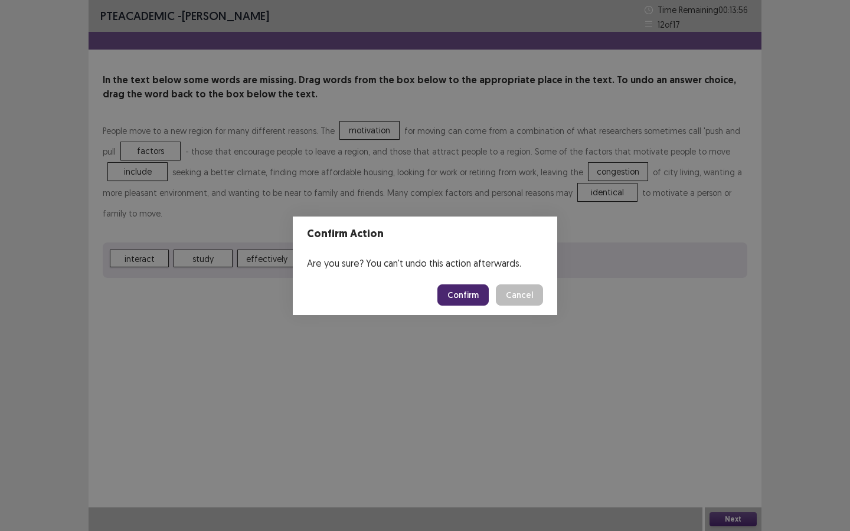
click at [460, 290] on button "Confirm" at bounding box center [462, 294] width 51 height 21
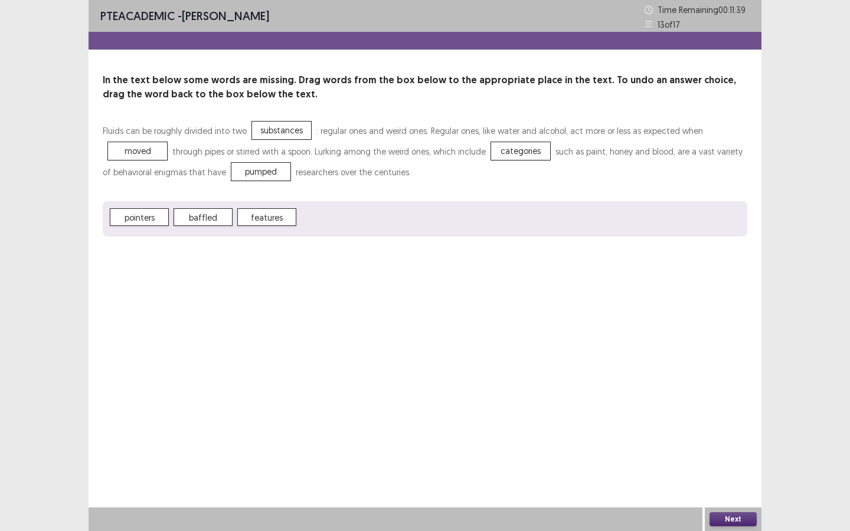
click at [733, 516] on button "Next" at bounding box center [732, 519] width 47 height 14
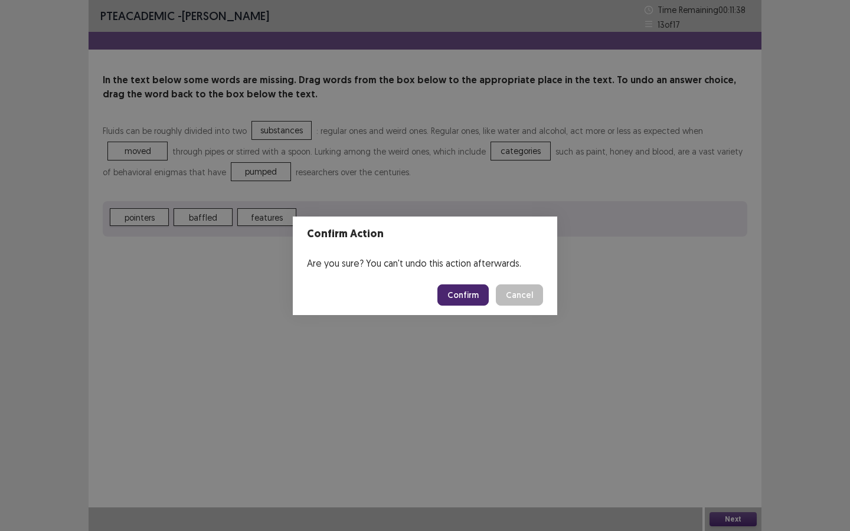
click at [468, 292] on button "Confirm" at bounding box center [462, 294] width 51 height 21
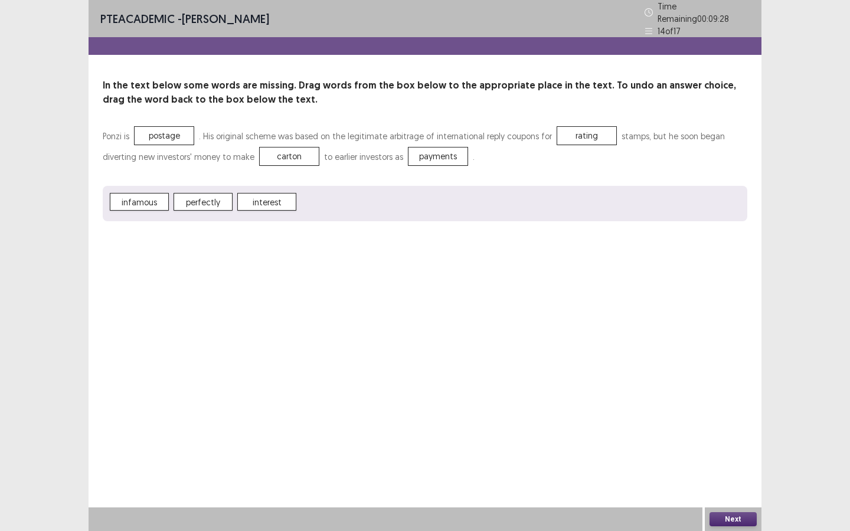
click at [736, 516] on button "Next" at bounding box center [732, 519] width 47 height 14
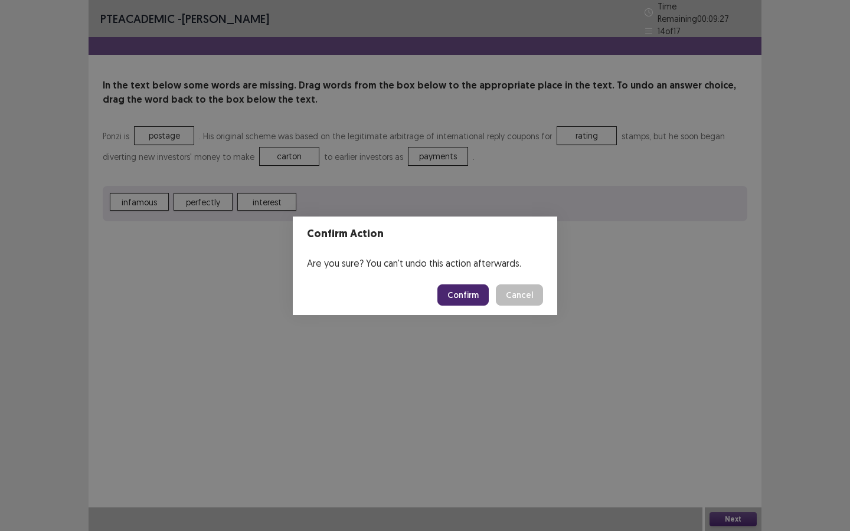
click at [465, 284] on button "Confirm" at bounding box center [462, 294] width 51 height 21
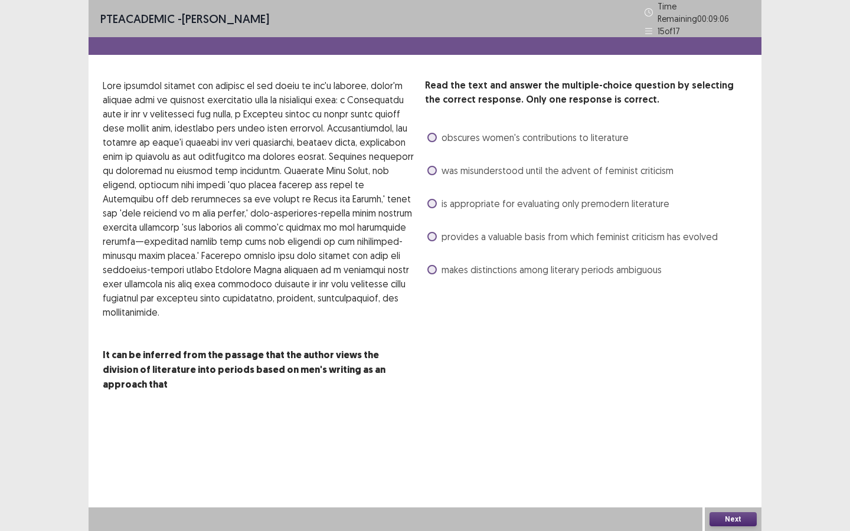
click at [434, 166] on span at bounding box center [431, 170] width 9 height 9
click at [740, 523] on button "Next" at bounding box center [732, 519] width 47 height 14
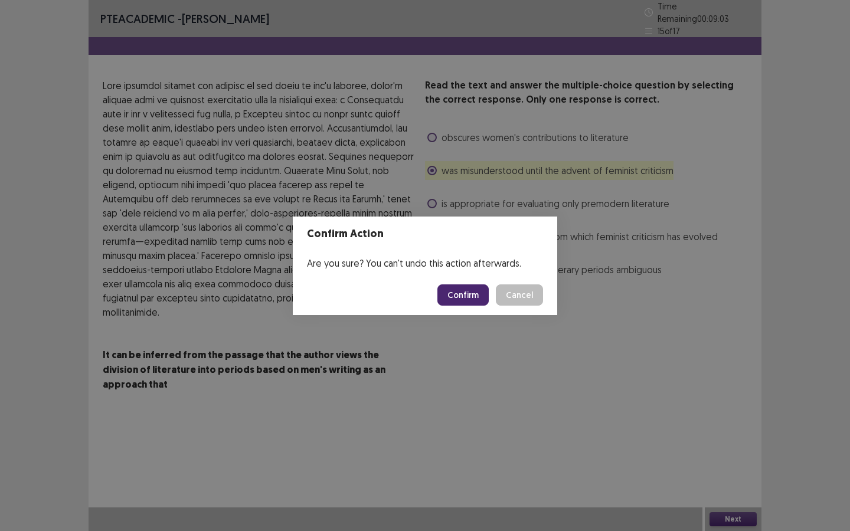
click at [474, 295] on button "Confirm" at bounding box center [462, 294] width 51 height 21
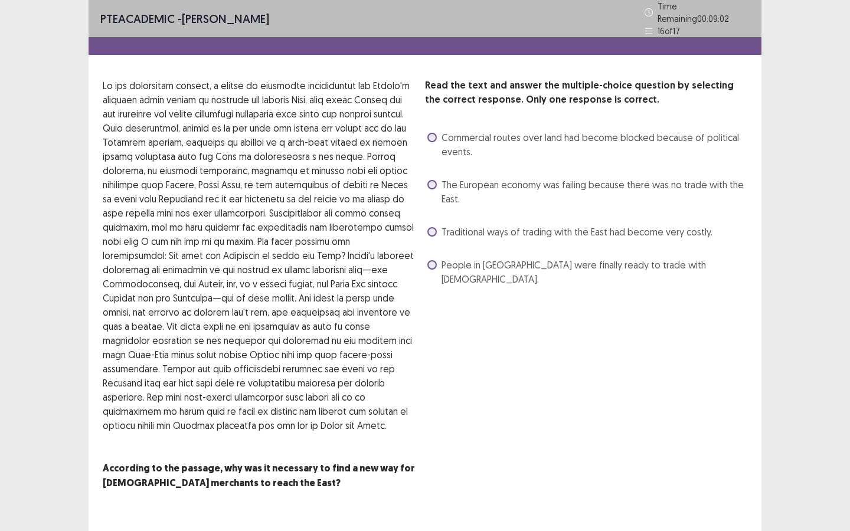
click at [434, 182] on span at bounding box center [431, 184] width 9 height 9
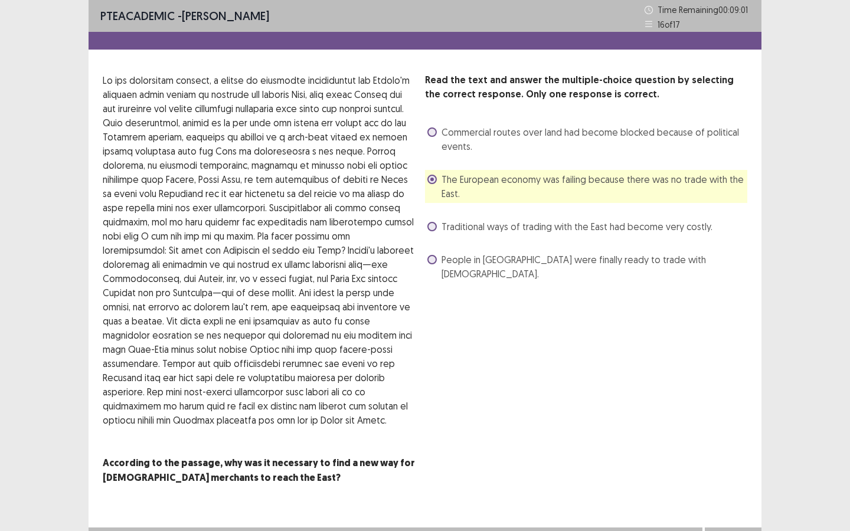
scroll to position [19, 0]
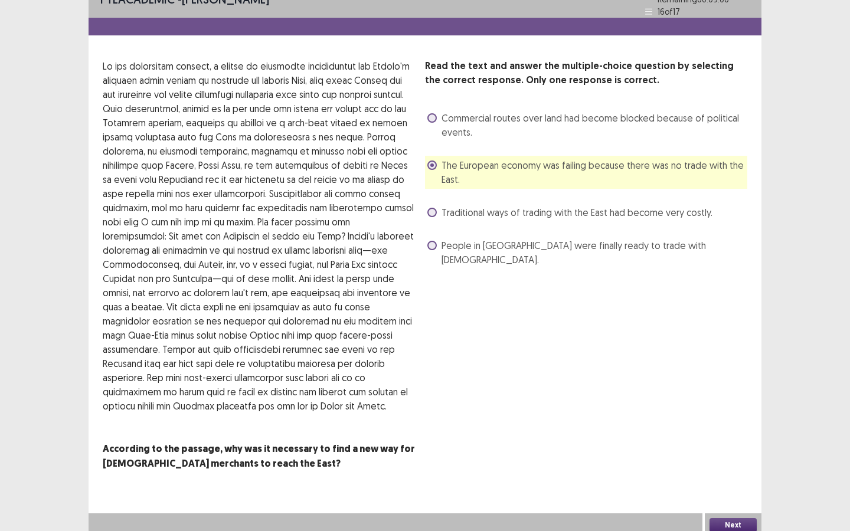
click at [745, 518] on button "Next" at bounding box center [732, 525] width 47 height 14
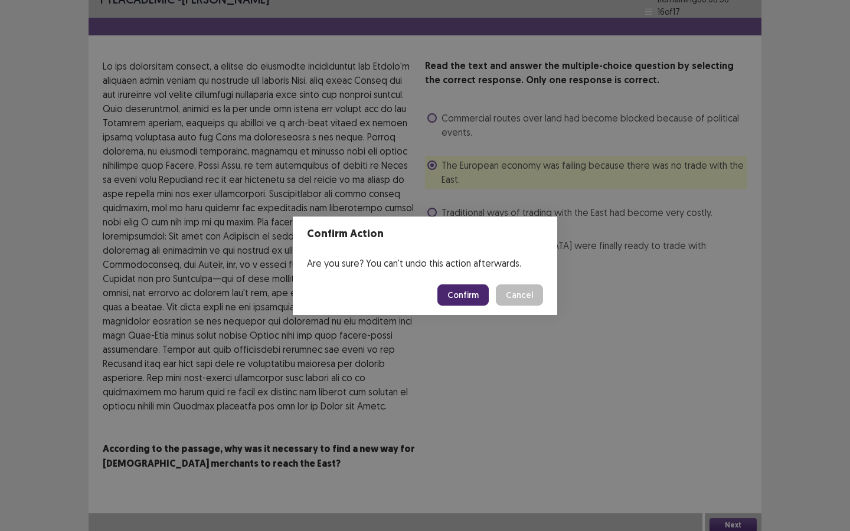
click at [472, 299] on button "Confirm" at bounding box center [462, 294] width 51 height 21
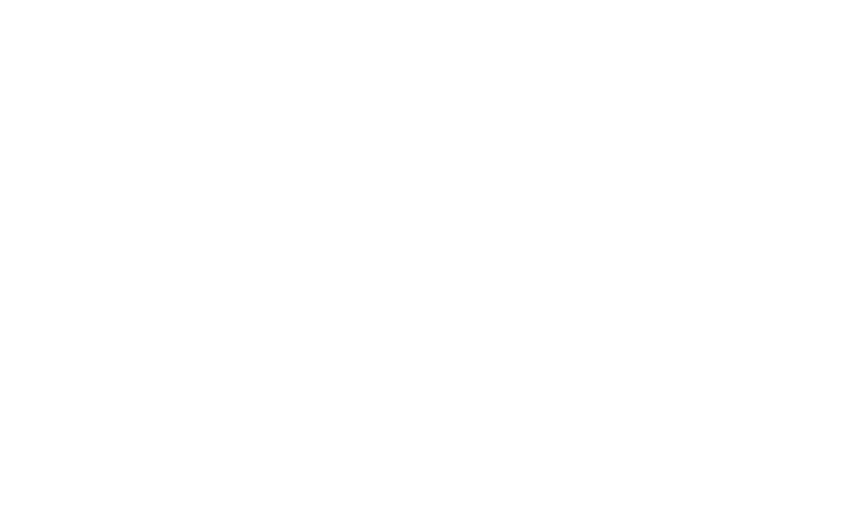
scroll to position [0, 0]
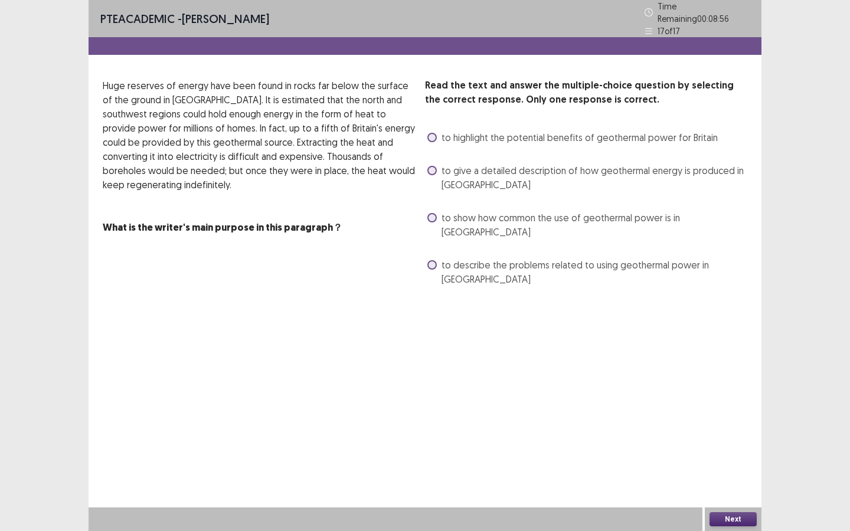
click at [431, 166] on span at bounding box center [431, 170] width 9 height 9
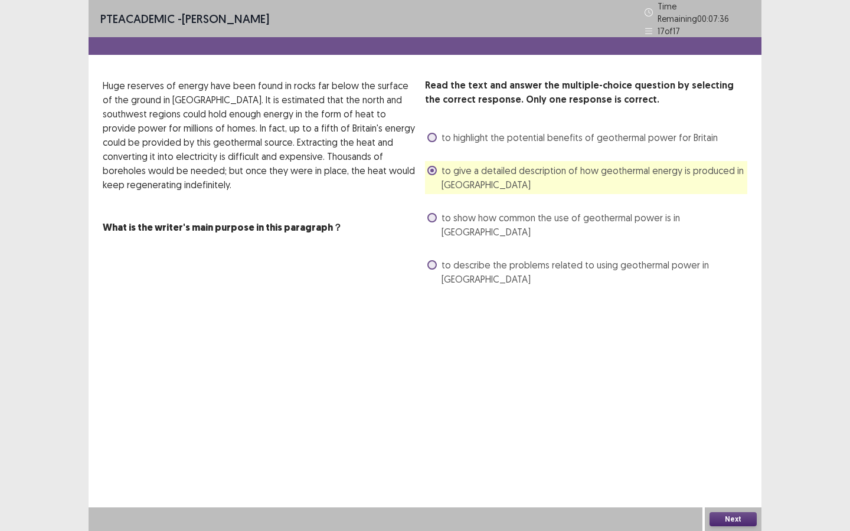
click at [443, 258] on span "to describe the problems related to using geothermal power in Britain" at bounding box center [594, 272] width 306 height 28
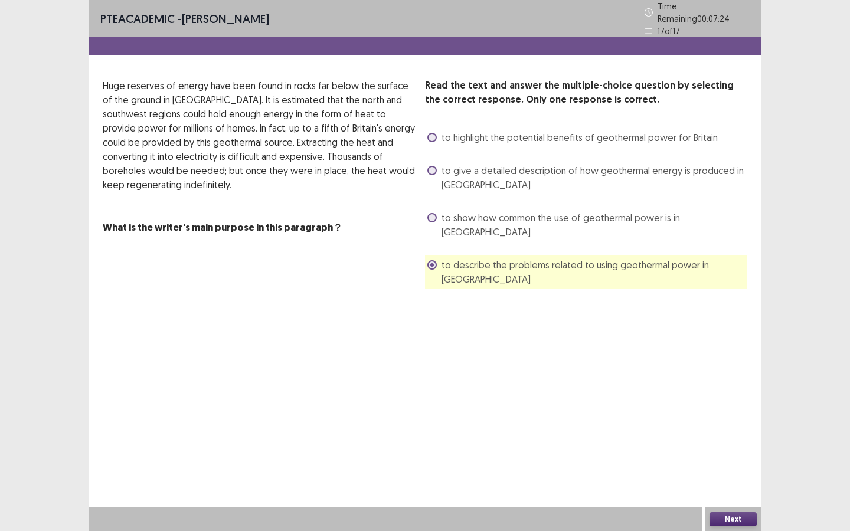
click at [732, 519] on button "Next" at bounding box center [732, 519] width 47 height 14
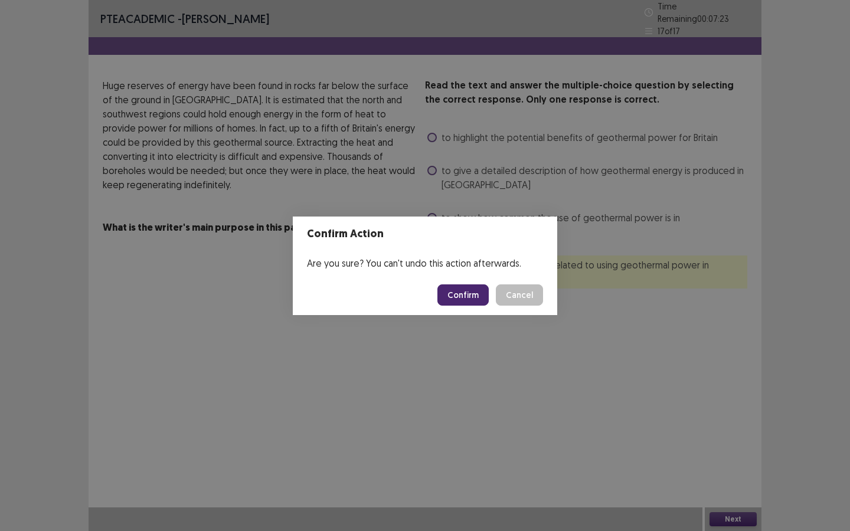
click at [483, 289] on button "Confirm" at bounding box center [462, 294] width 51 height 21
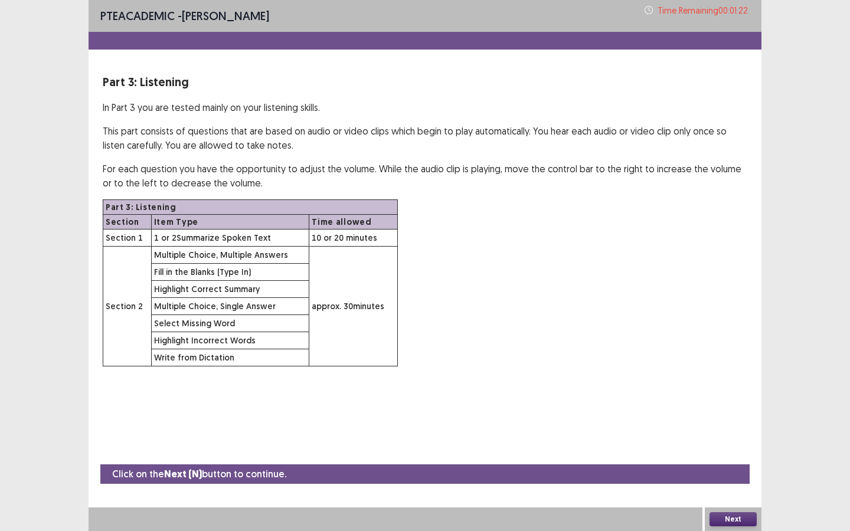
click at [733, 521] on button "Next" at bounding box center [732, 519] width 47 height 14
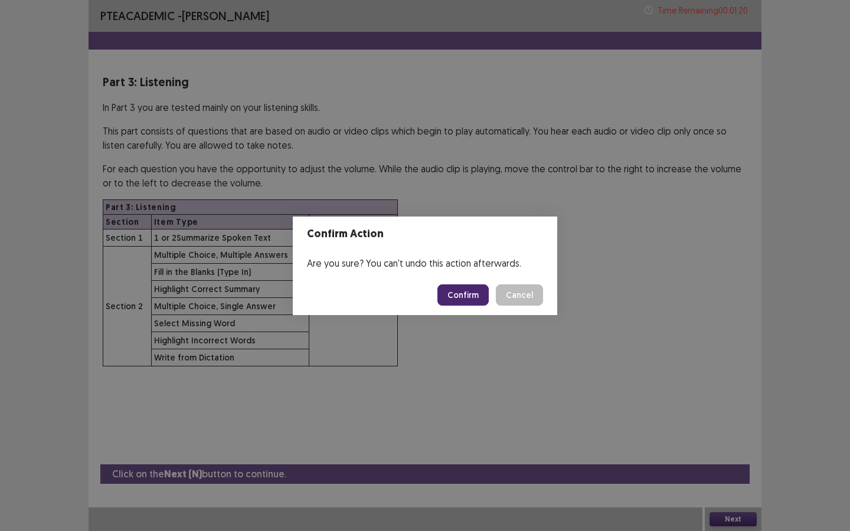
click at [653, 397] on div "Confirm Action Are you sure? You can't undo this action afterwards. Confirm Can…" at bounding box center [425, 265] width 850 height 531
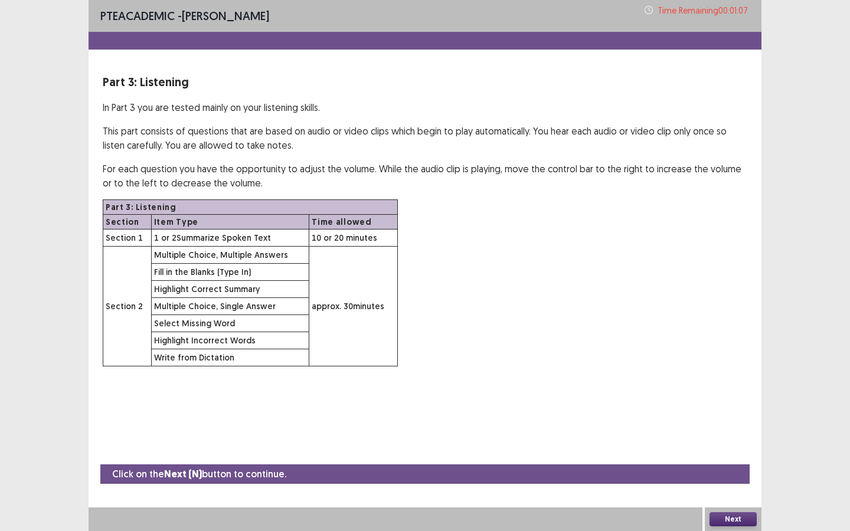
click at [740, 519] on button "Next" at bounding box center [732, 519] width 47 height 14
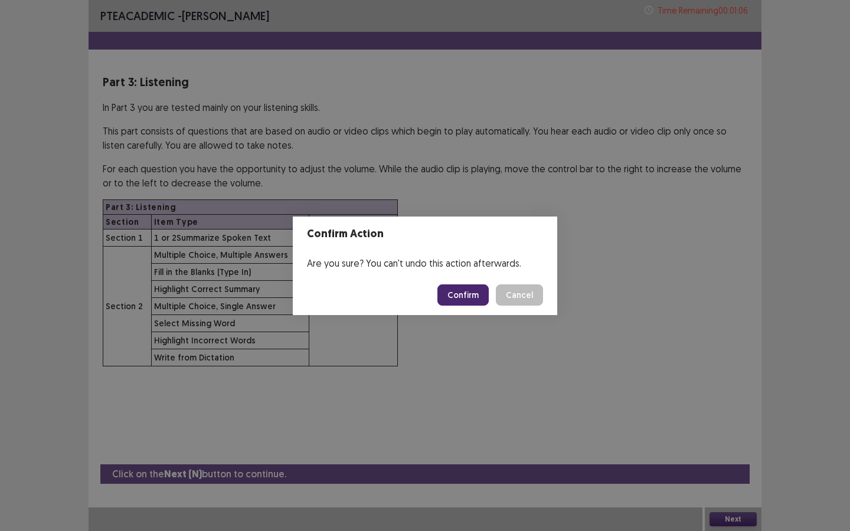
click at [467, 298] on button "Confirm" at bounding box center [462, 294] width 51 height 21
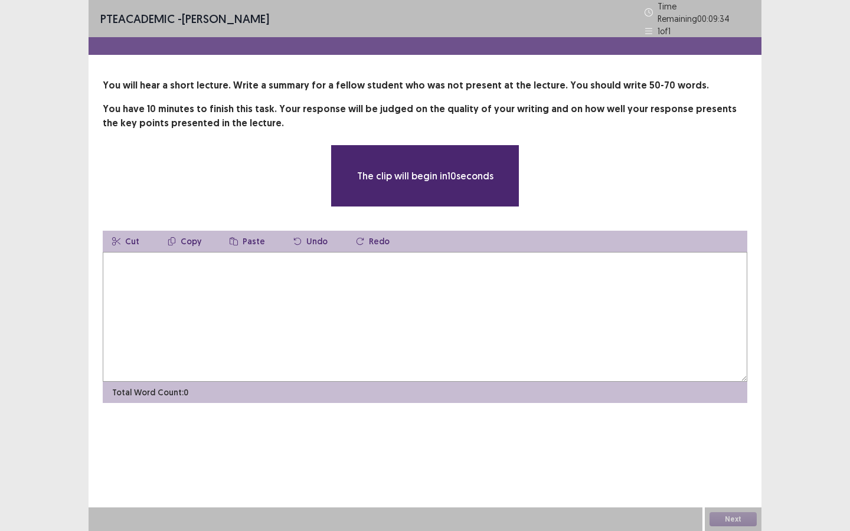
click at [415, 290] on textarea at bounding box center [425, 317] width 644 height 130
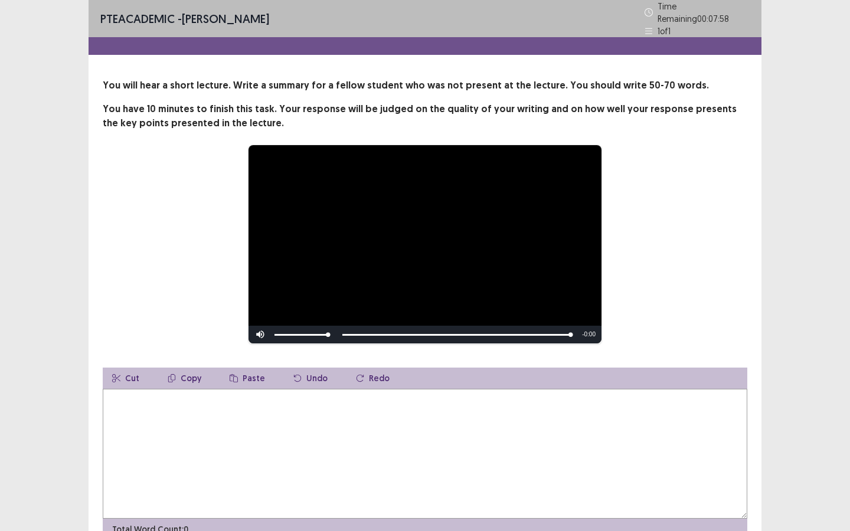
click at [361, 327] on div "Skip Backward Skip Forward Mute Current Time 1:18 / Duration 1:18 Loaded : 100.…" at bounding box center [424, 335] width 353 height 18
click at [438, 418] on textarea at bounding box center [425, 454] width 644 height 130
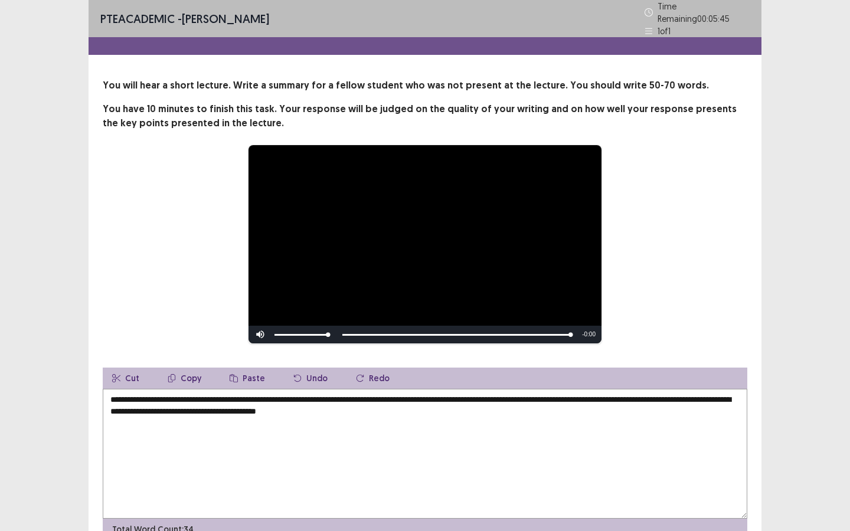
click at [371, 408] on textarea "**********" at bounding box center [425, 454] width 644 height 130
click at [415, 407] on textarea "**********" at bounding box center [425, 454] width 644 height 130
click at [546, 396] on textarea "**********" at bounding box center [425, 454] width 644 height 130
click at [573, 422] on textarea "**********" at bounding box center [425, 454] width 644 height 130
click at [543, 397] on textarea "**********" at bounding box center [425, 454] width 644 height 130
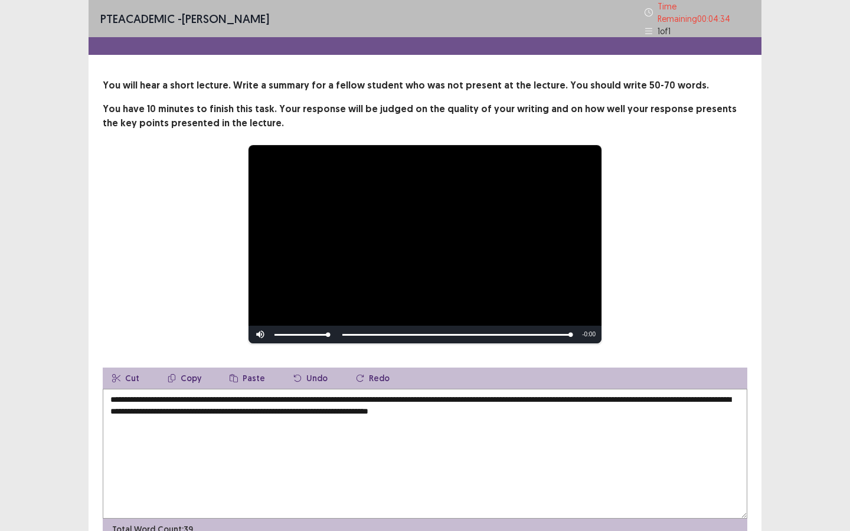
click at [575, 411] on textarea "**********" at bounding box center [425, 454] width 644 height 130
click at [202, 421] on textarea "**********" at bounding box center [425, 454] width 644 height 130
click at [289, 420] on textarea "**********" at bounding box center [425, 454] width 644 height 130
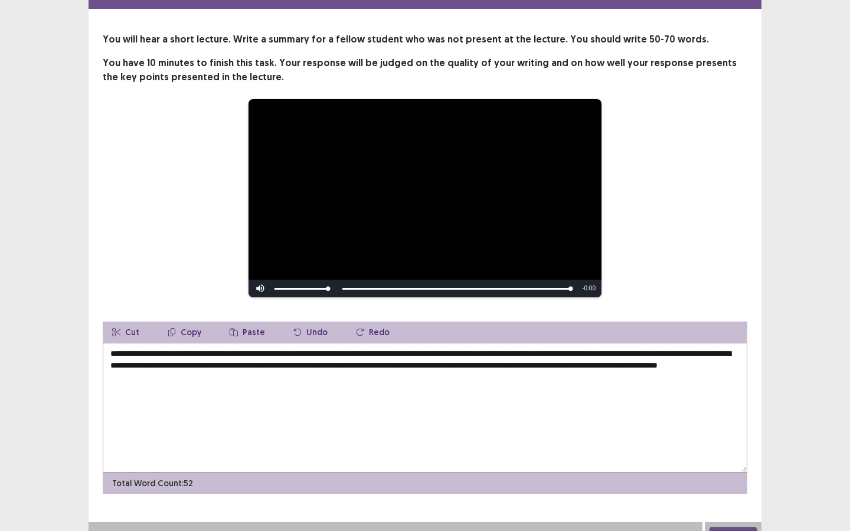
scroll to position [55, 0]
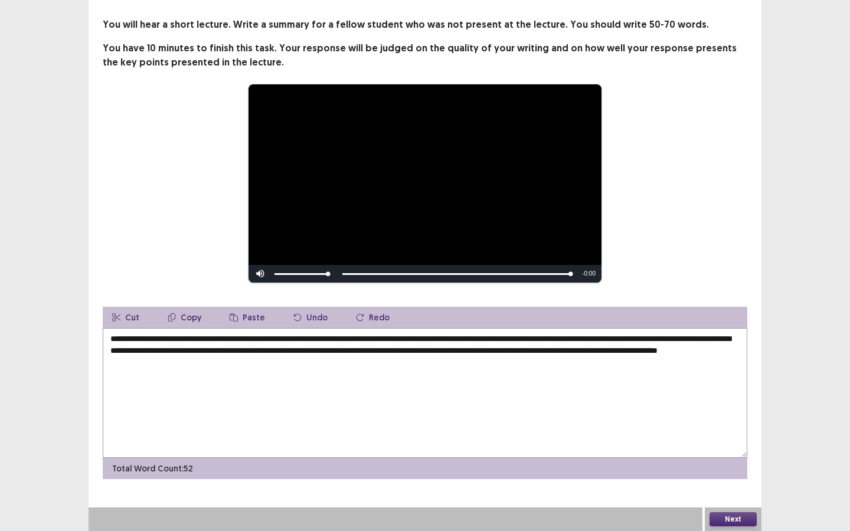
click at [618, 339] on textarea "**********" at bounding box center [425, 393] width 644 height 130
click at [624, 341] on textarea "**********" at bounding box center [425, 393] width 644 height 130
type textarea "**********"
click at [730, 520] on button "Next" at bounding box center [732, 519] width 47 height 14
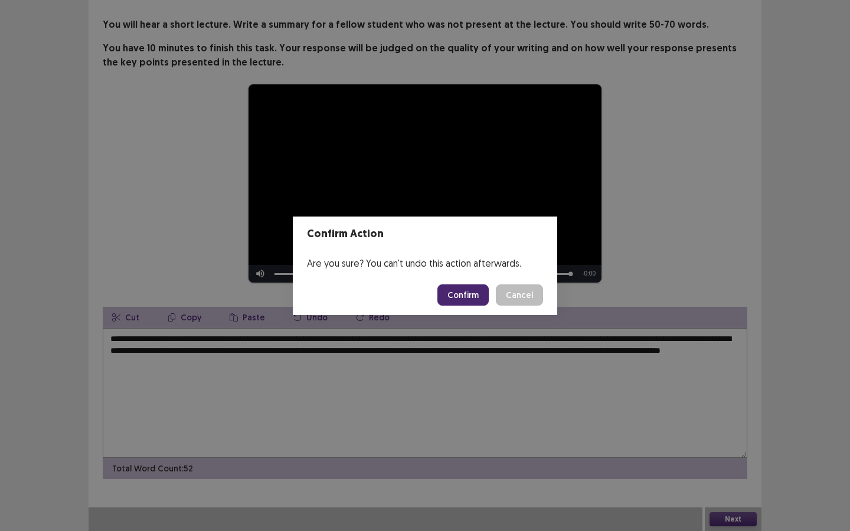
click at [518, 297] on button "Cancel" at bounding box center [519, 294] width 47 height 21
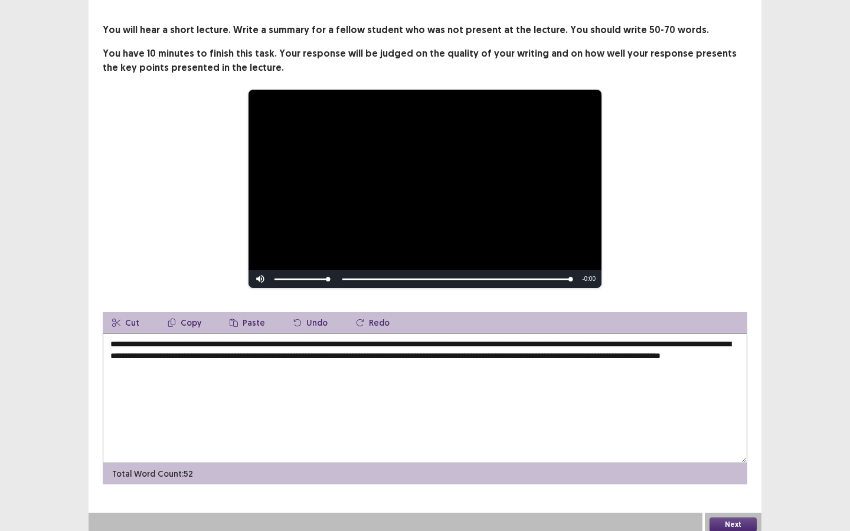
click at [730, 517] on button "Next" at bounding box center [732, 524] width 47 height 14
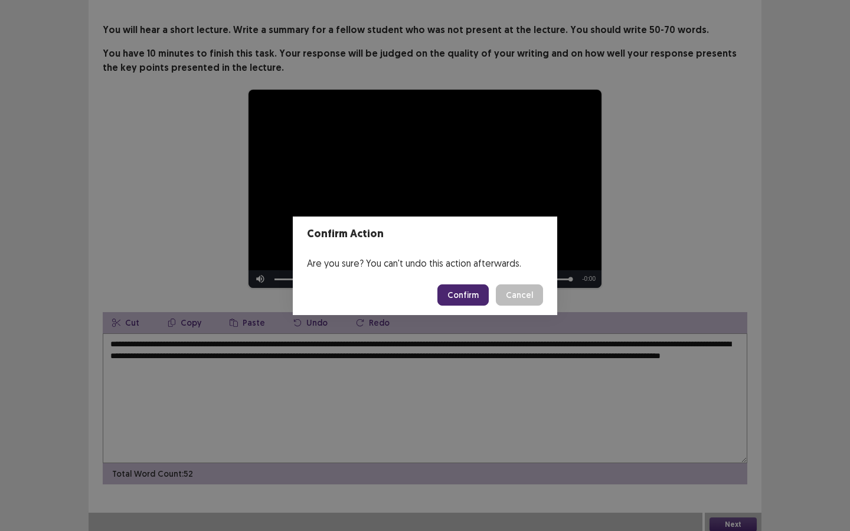
click at [467, 292] on button "Confirm" at bounding box center [462, 294] width 51 height 21
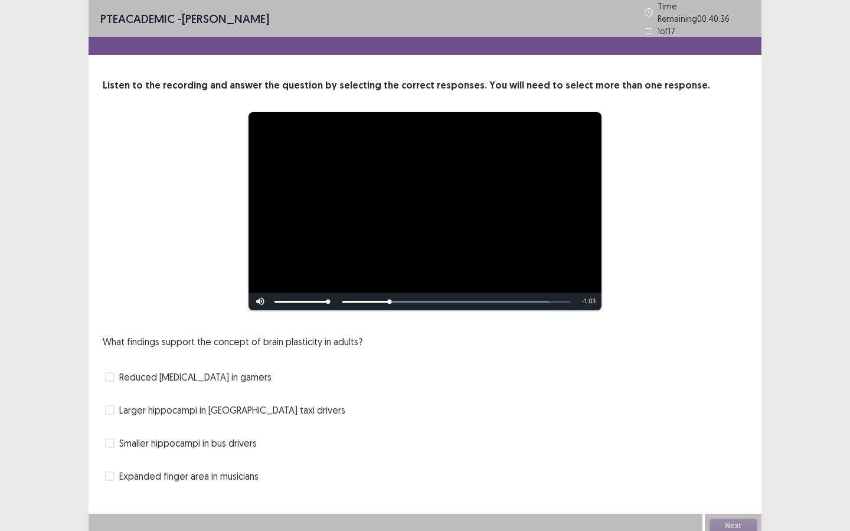
scroll to position [1, 0]
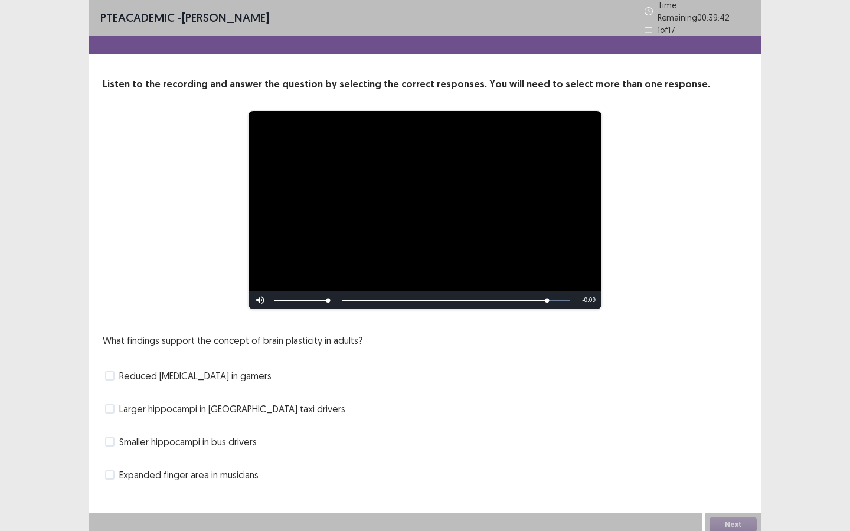
click at [150, 404] on span "Larger hippocampi in London taxi drivers" at bounding box center [232, 409] width 226 height 14
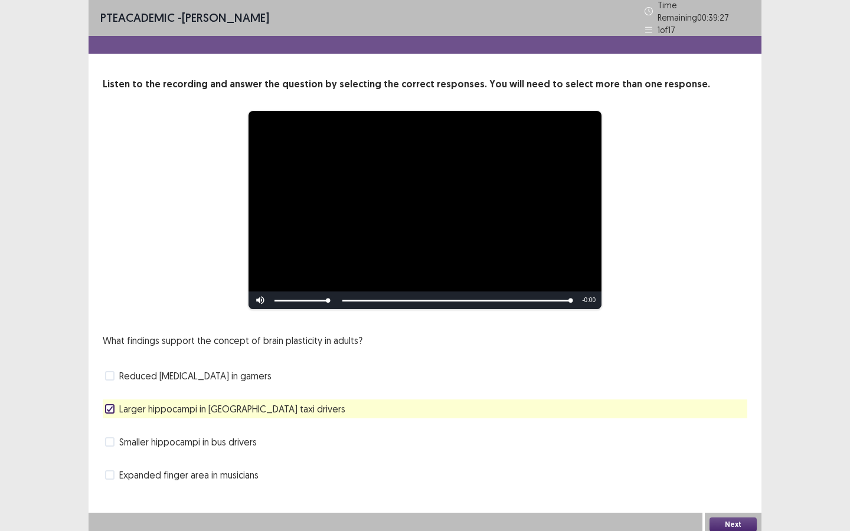
click at [732, 517] on button "Next" at bounding box center [732, 524] width 47 height 14
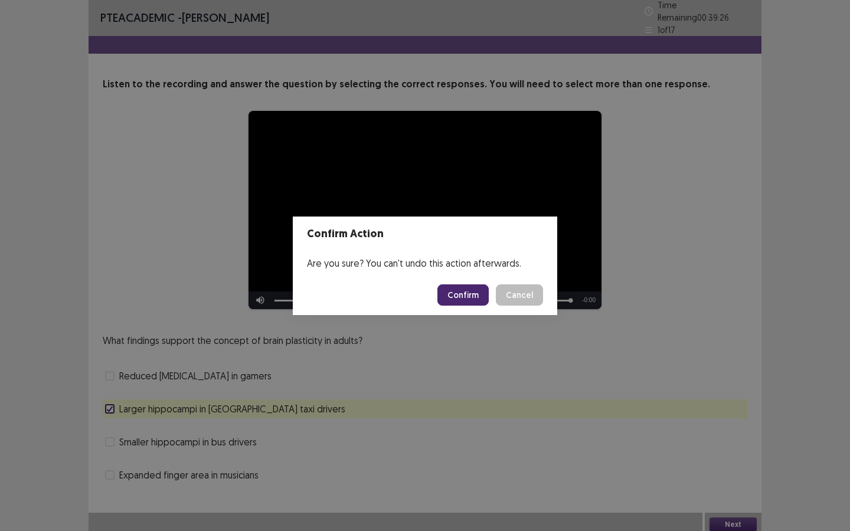
click at [464, 297] on button "Confirm" at bounding box center [462, 294] width 51 height 21
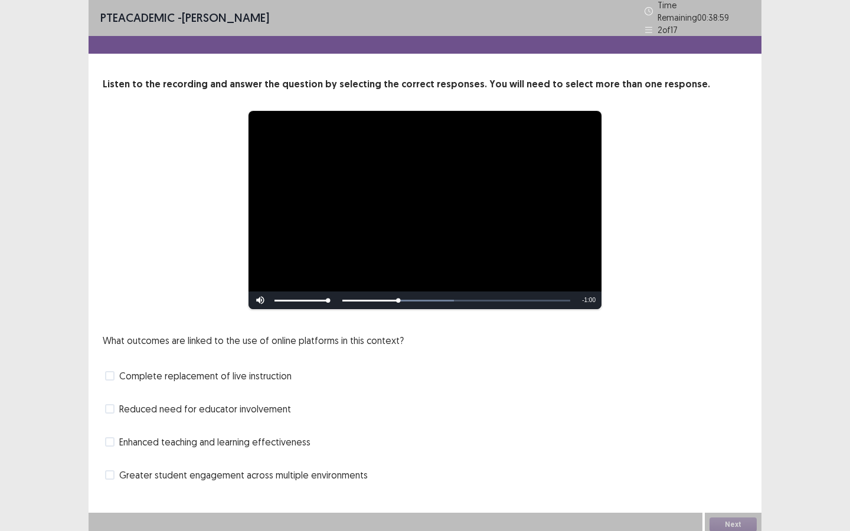
click at [172, 474] on span "Greater student engagement across multiple environments" at bounding box center [243, 475] width 248 height 14
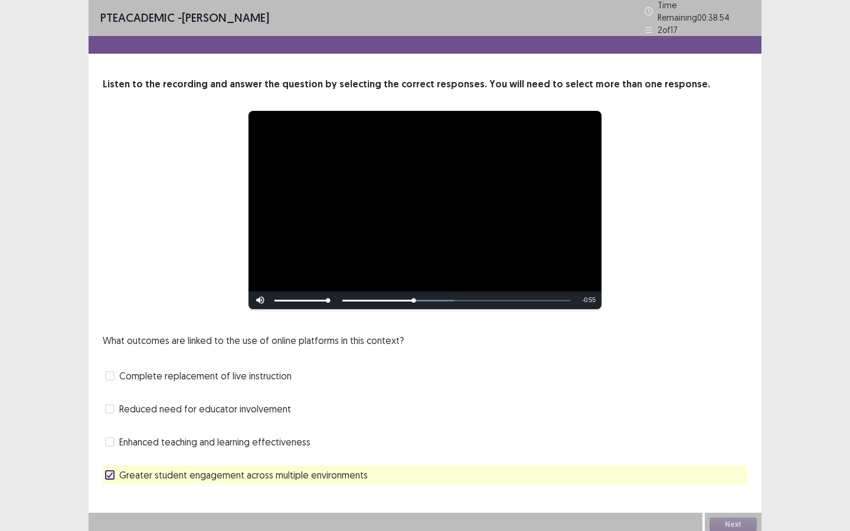
click at [198, 473] on span "Greater student engagement across multiple environments" at bounding box center [243, 475] width 248 height 14
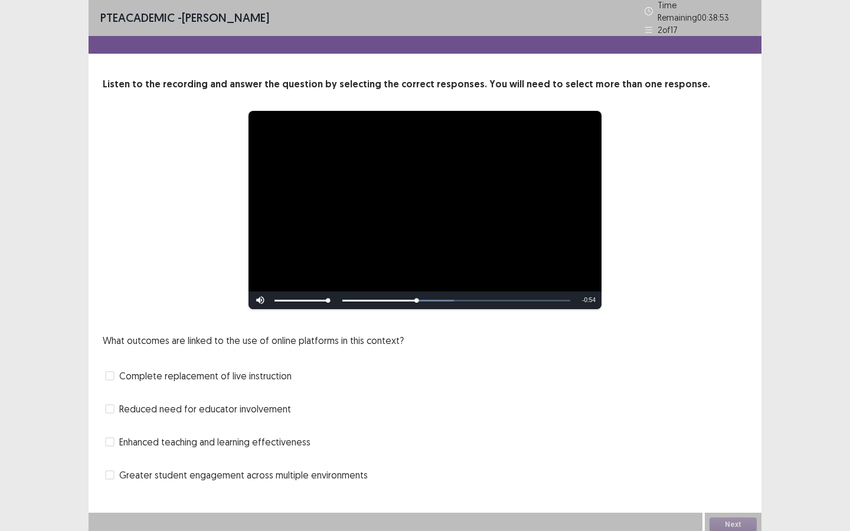
click at [205, 437] on span "Enhanced teaching and learning effectiveness" at bounding box center [214, 442] width 191 height 14
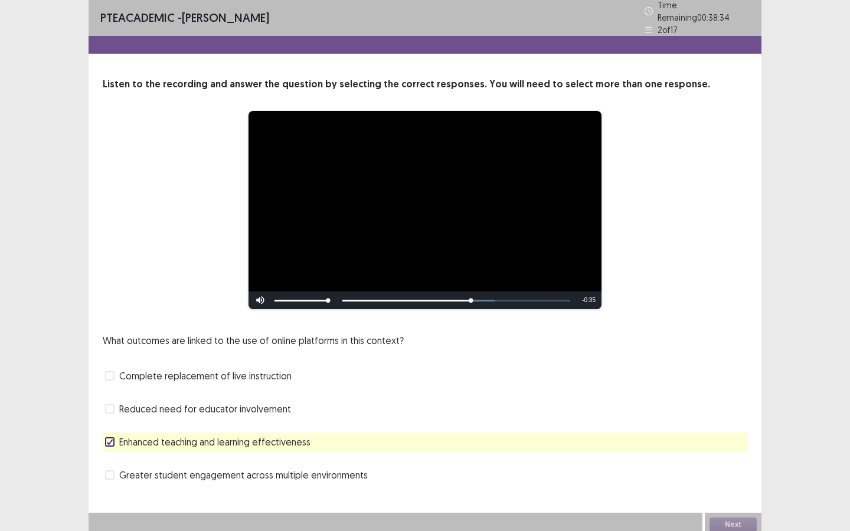
click at [196, 469] on span "Greater student engagement across multiple environments" at bounding box center [243, 475] width 248 height 14
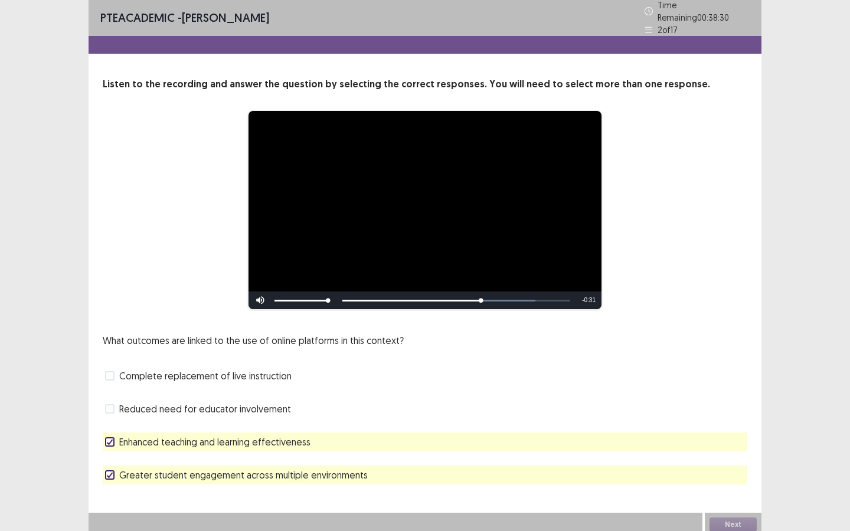
click at [189, 474] on span "Greater student engagement across multiple environments" at bounding box center [243, 475] width 248 height 14
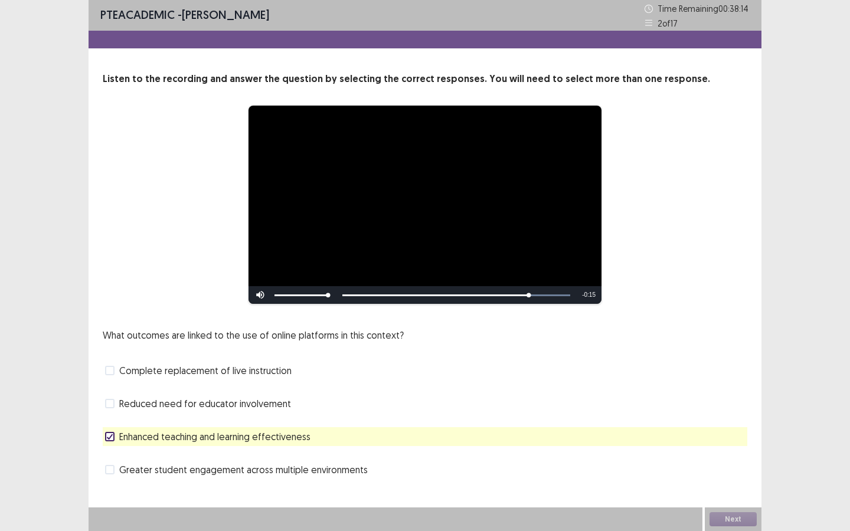
click at [224, 443] on span "Enhanced teaching and learning effectiveness" at bounding box center [214, 437] width 191 height 14
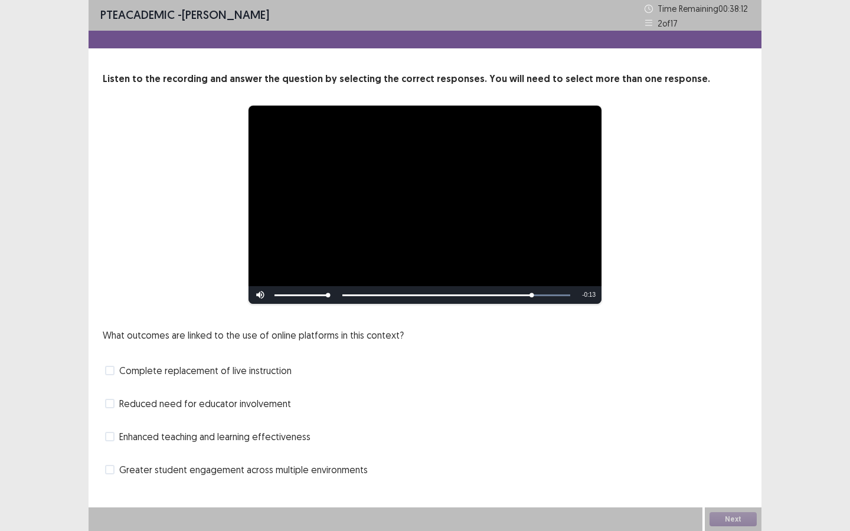
click at [224, 469] on span "Greater student engagement across multiple environments" at bounding box center [243, 470] width 248 height 14
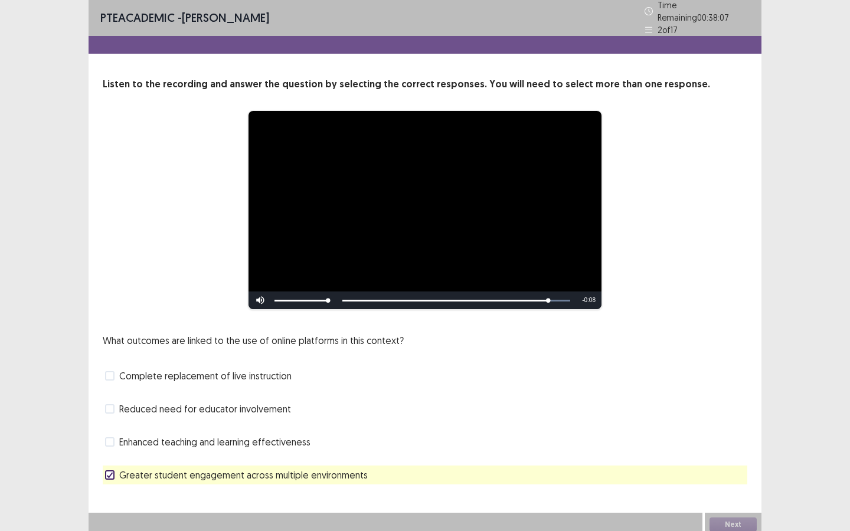
click at [221, 473] on span "Greater student engagement across multiple environments" at bounding box center [243, 475] width 248 height 14
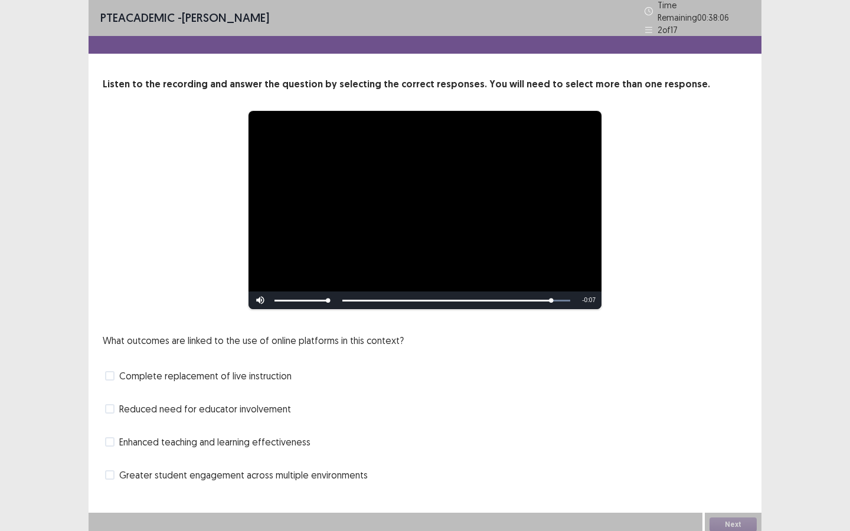
click at [217, 438] on span "Enhanced teaching and learning effectiveness" at bounding box center [214, 442] width 191 height 14
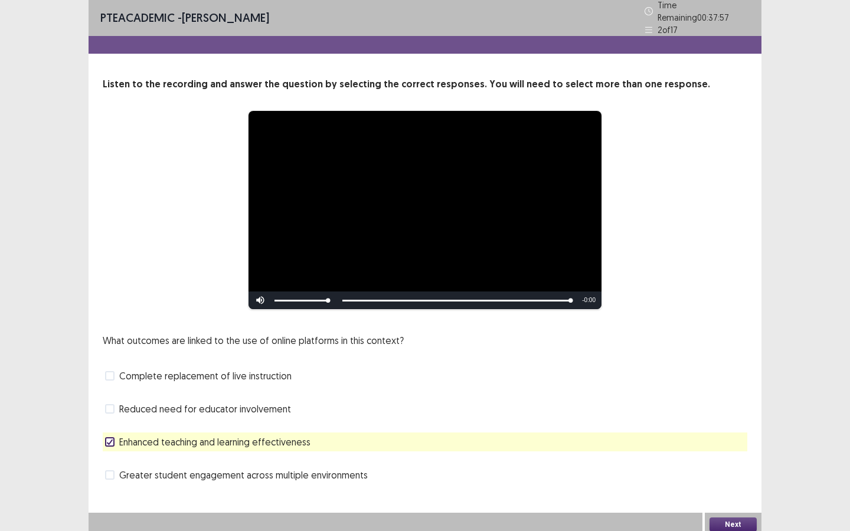
click at [730, 524] on button "Next" at bounding box center [732, 524] width 47 height 14
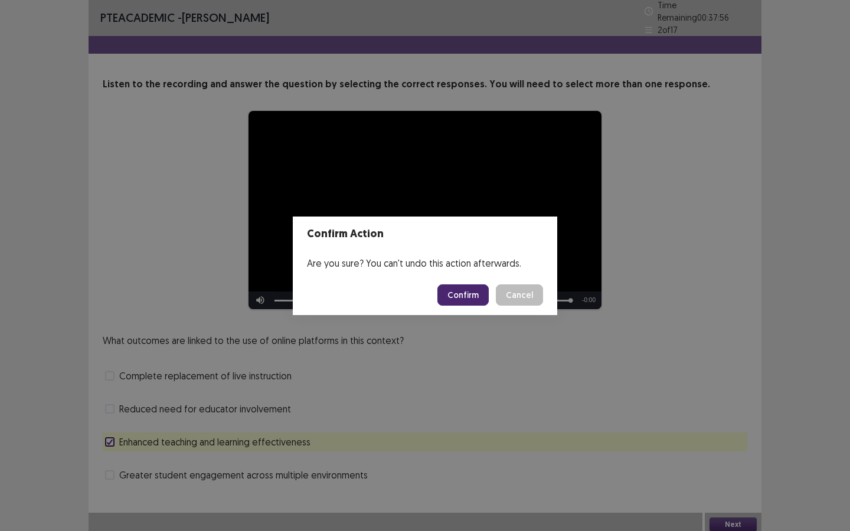
click at [483, 297] on button "Confirm" at bounding box center [462, 294] width 51 height 21
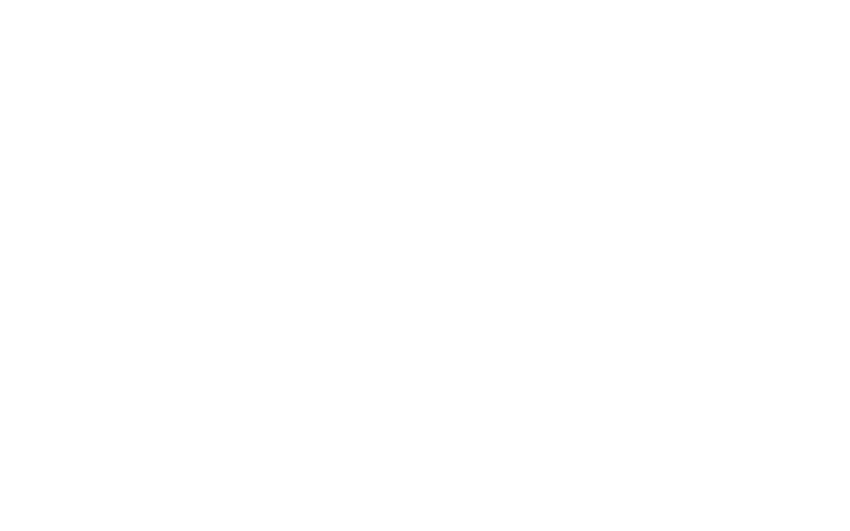
scroll to position [0, 0]
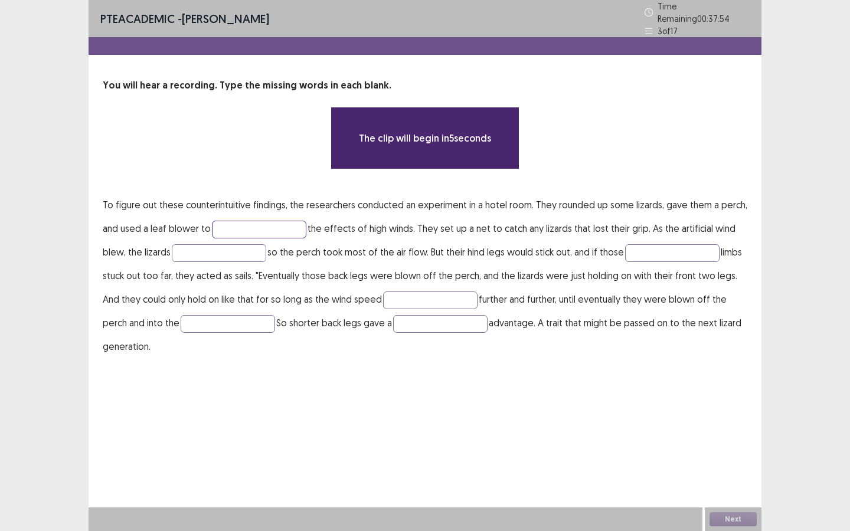
click at [231, 229] on input "text" at bounding box center [259, 230] width 94 height 18
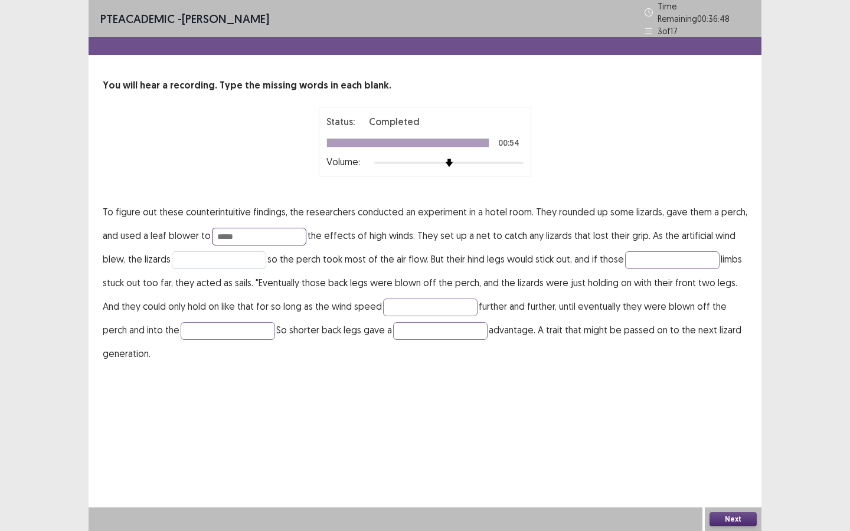
type input "*****"
click at [229, 255] on input "text" at bounding box center [219, 260] width 94 height 18
type input "****"
click at [653, 254] on input "text" at bounding box center [672, 260] width 94 height 18
type input "****"
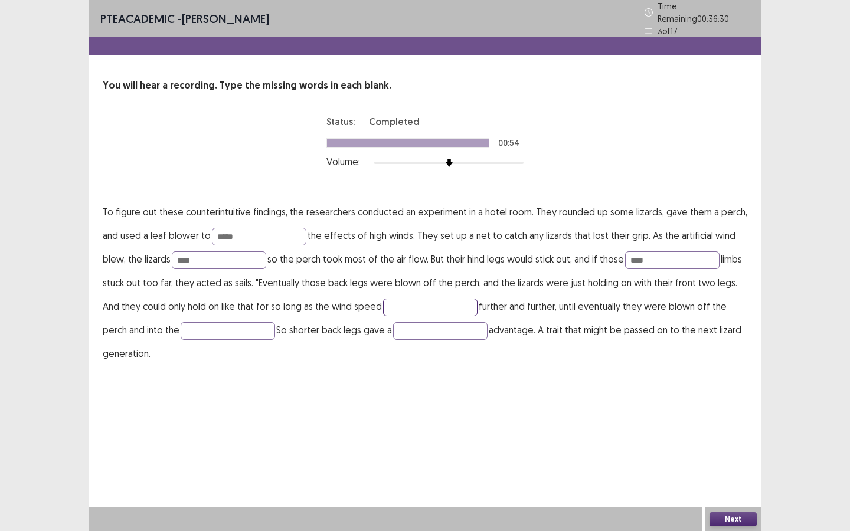
click at [388, 305] on input "text" at bounding box center [430, 308] width 94 height 18
type input "********"
click at [189, 327] on input "text" at bounding box center [228, 331] width 94 height 18
type input "****"
click at [408, 333] on input "text" at bounding box center [440, 331] width 94 height 18
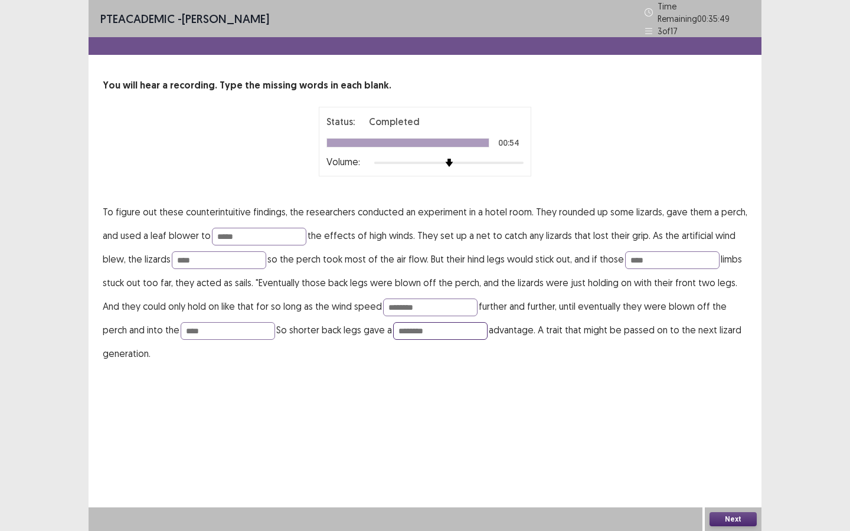
type input "********"
click at [738, 518] on button "Next" at bounding box center [732, 519] width 47 height 14
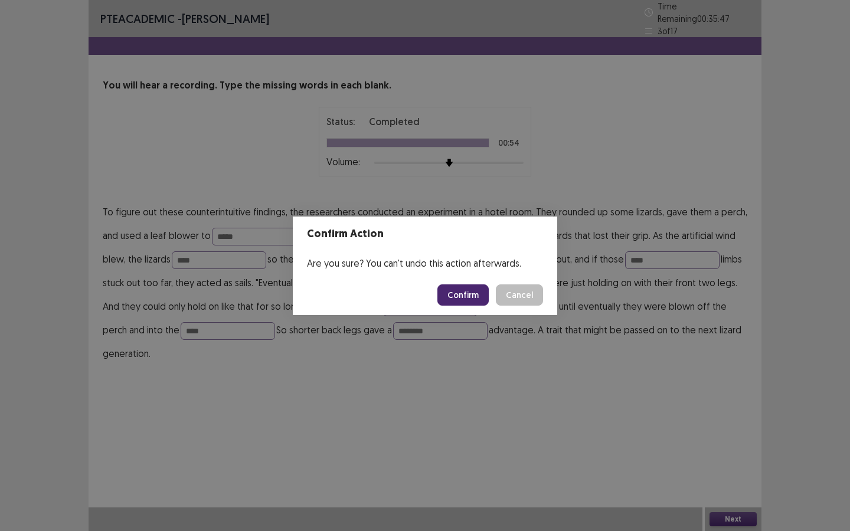
click at [473, 294] on button "Confirm" at bounding box center [462, 294] width 51 height 21
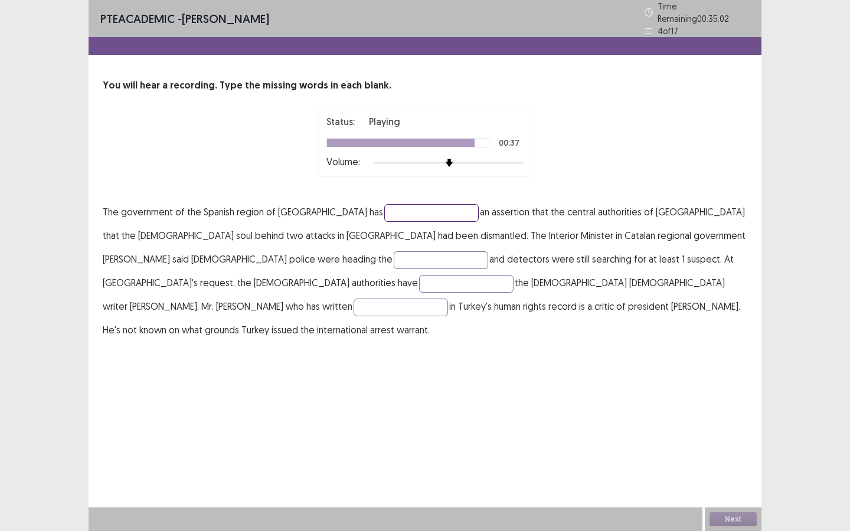
click at [384, 204] on input "text" at bounding box center [431, 213] width 94 height 18
type input "**********"
click at [394, 258] on input "text" at bounding box center [441, 260] width 94 height 18
type input "*"
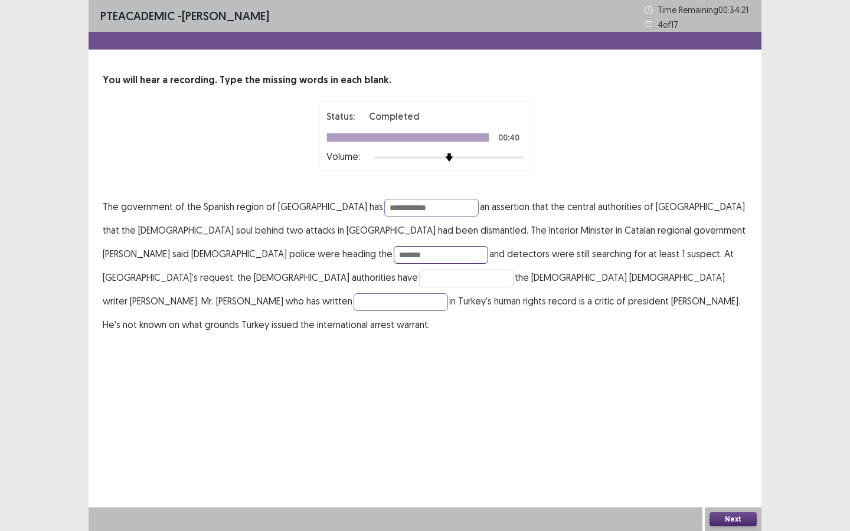
type input "*******"
click at [513, 270] on input "text" at bounding box center [466, 279] width 94 height 18
type input "*******"
click at [448, 293] on input "text" at bounding box center [400, 302] width 94 height 18
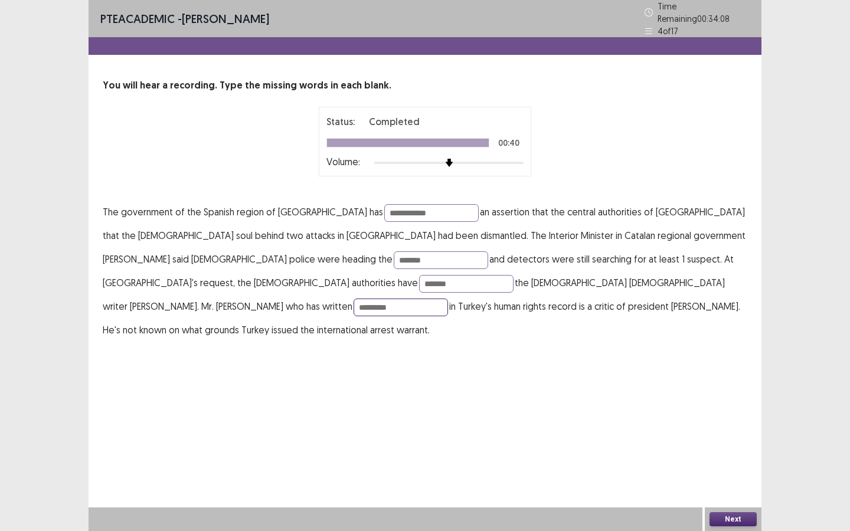
click at [421, 299] on input "*********" at bounding box center [400, 308] width 94 height 18
type input "*********"
click at [733, 517] on button "Next" at bounding box center [732, 519] width 47 height 14
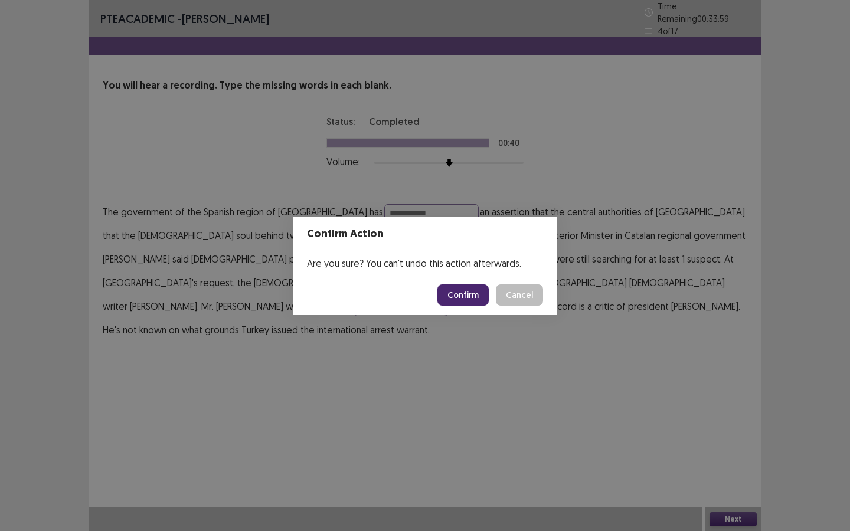
click at [476, 290] on button "Confirm" at bounding box center [462, 294] width 51 height 21
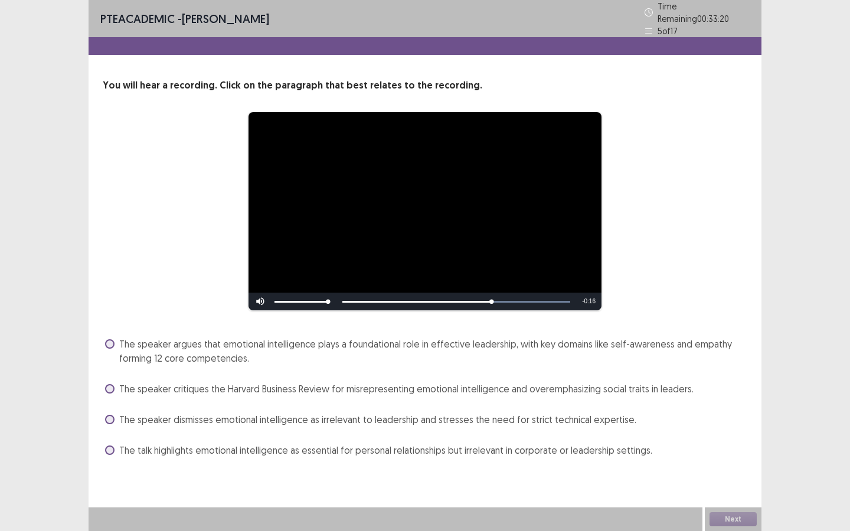
click at [219, 346] on span "The speaker argues that emotional intelligence plays a foundational role in eff…" at bounding box center [433, 351] width 628 height 28
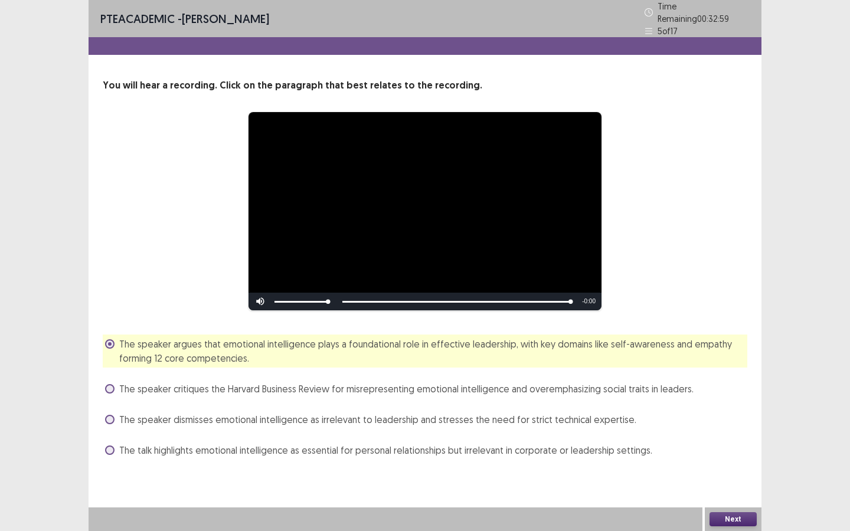
click at [739, 517] on button "Next" at bounding box center [732, 519] width 47 height 14
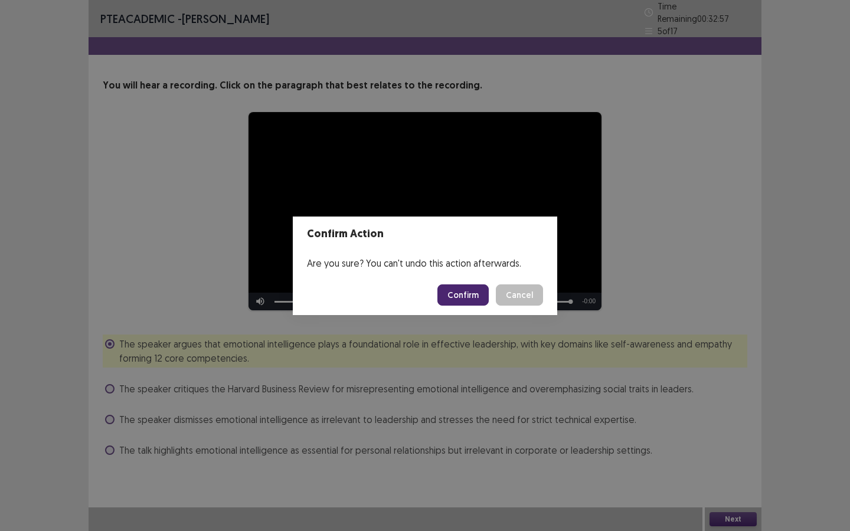
click at [464, 300] on button "Confirm" at bounding box center [462, 294] width 51 height 21
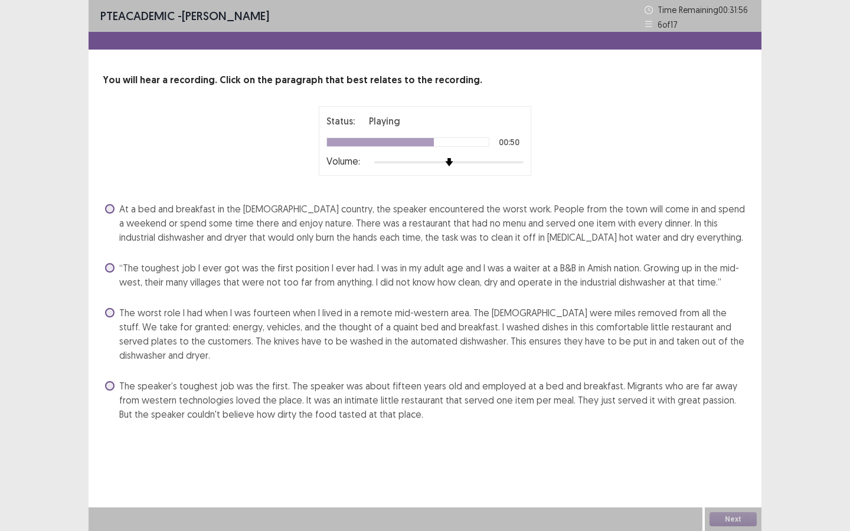
click at [352, 387] on span "The speaker’s toughest job was the first. The speaker was about fifteen years o…" at bounding box center [433, 400] width 628 height 42
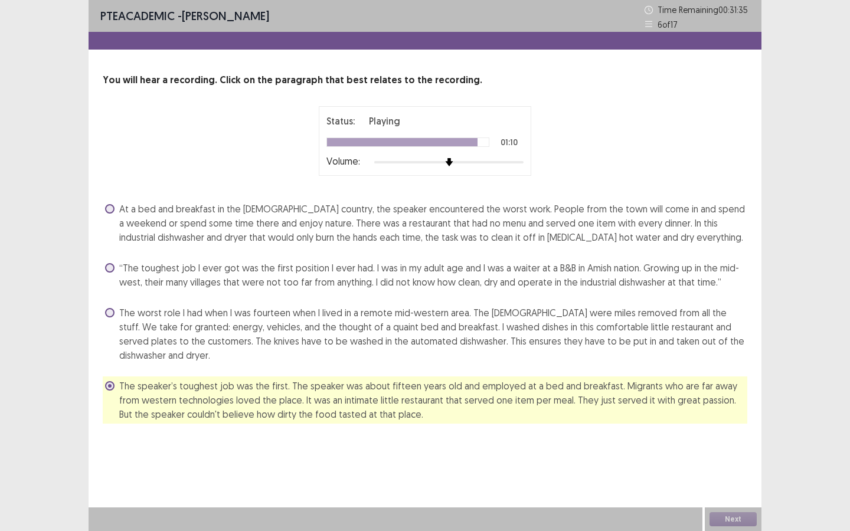
click at [393, 228] on span "At a bed and breakfast in the Amish country, the speaker encountered the worst …" at bounding box center [433, 223] width 628 height 42
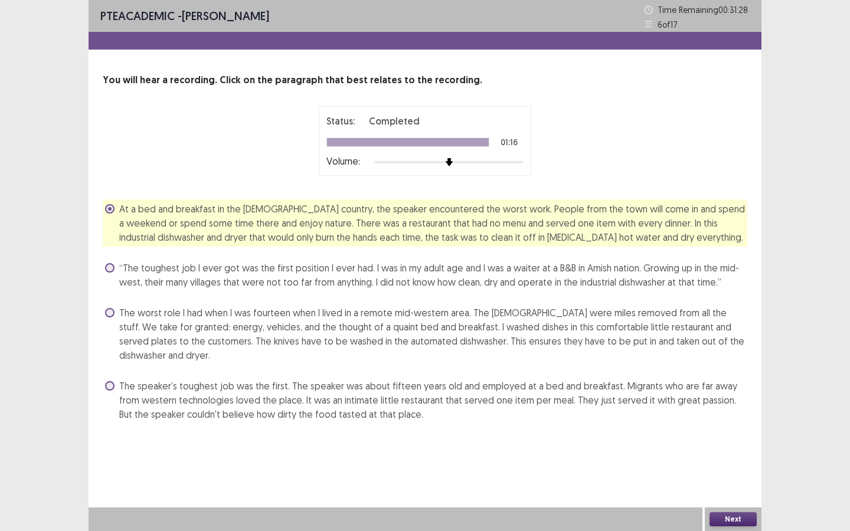
click at [732, 511] on div "Next" at bounding box center [733, 519] width 57 height 24
click at [734, 522] on button "Next" at bounding box center [732, 519] width 47 height 14
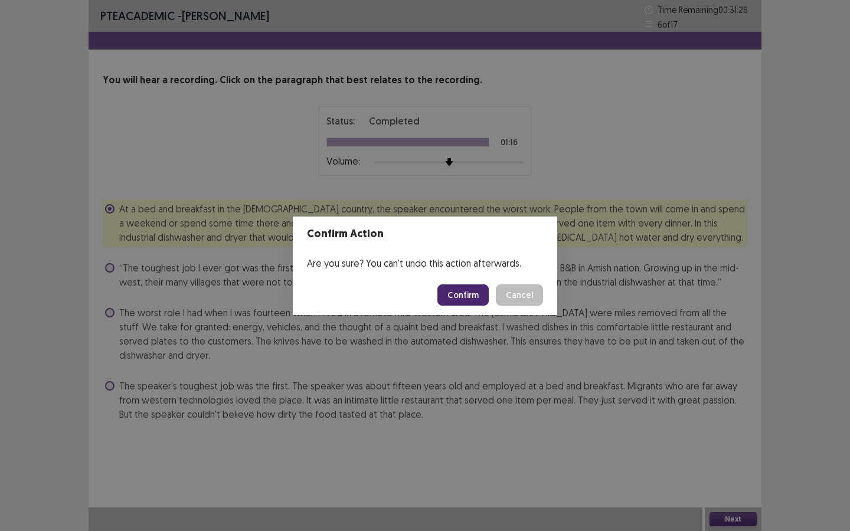
click at [477, 293] on button "Confirm" at bounding box center [462, 294] width 51 height 21
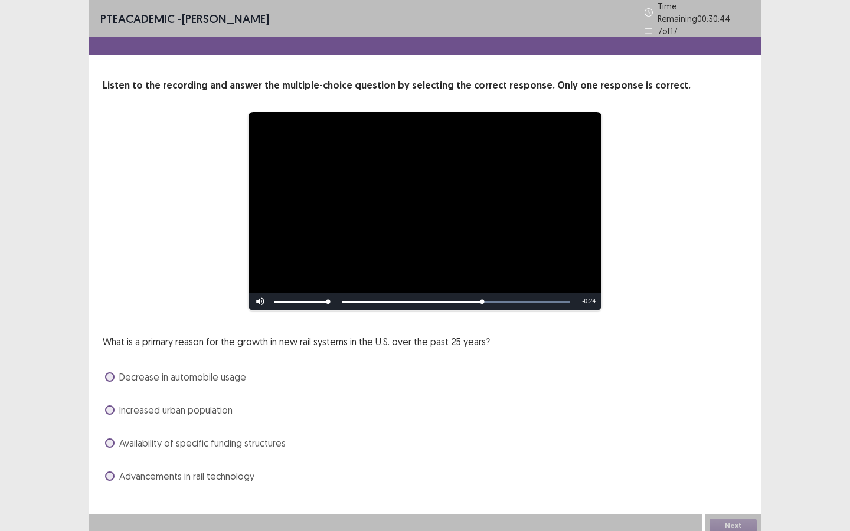
click at [191, 407] on span "Increased urban population" at bounding box center [175, 410] width 113 height 14
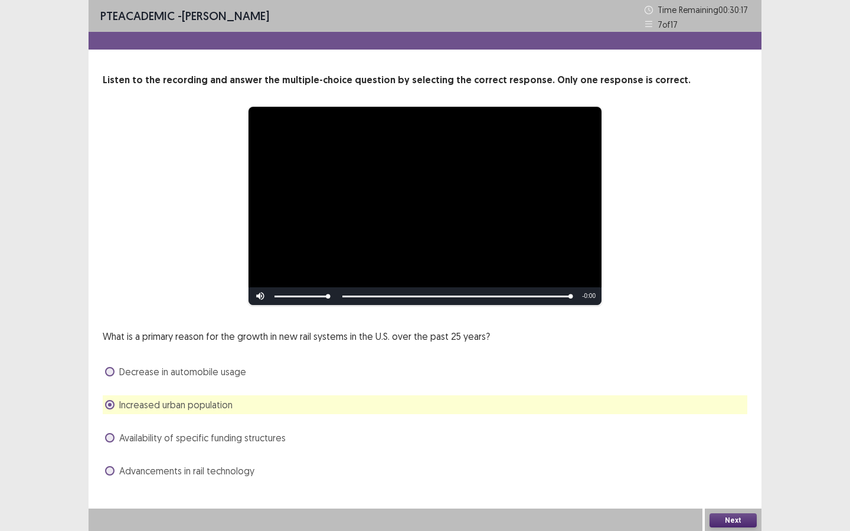
click at [720, 520] on button "Next" at bounding box center [732, 520] width 47 height 14
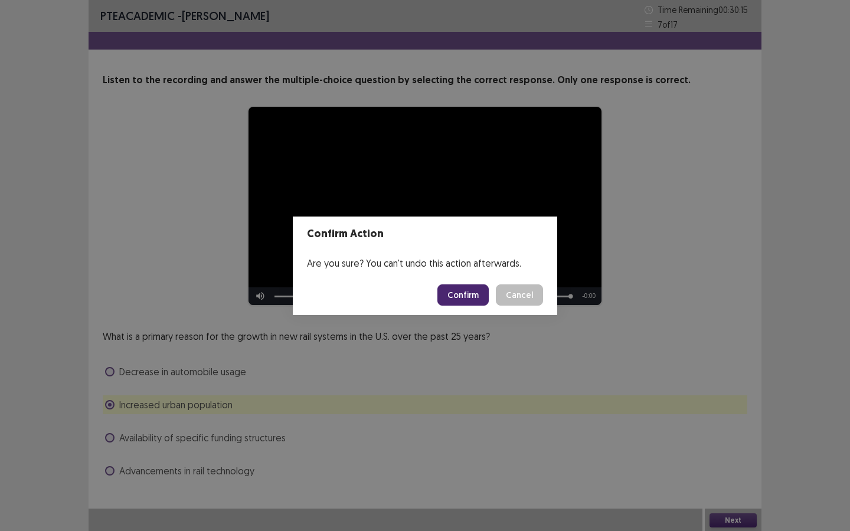
click at [520, 299] on button "Cancel" at bounding box center [519, 294] width 47 height 21
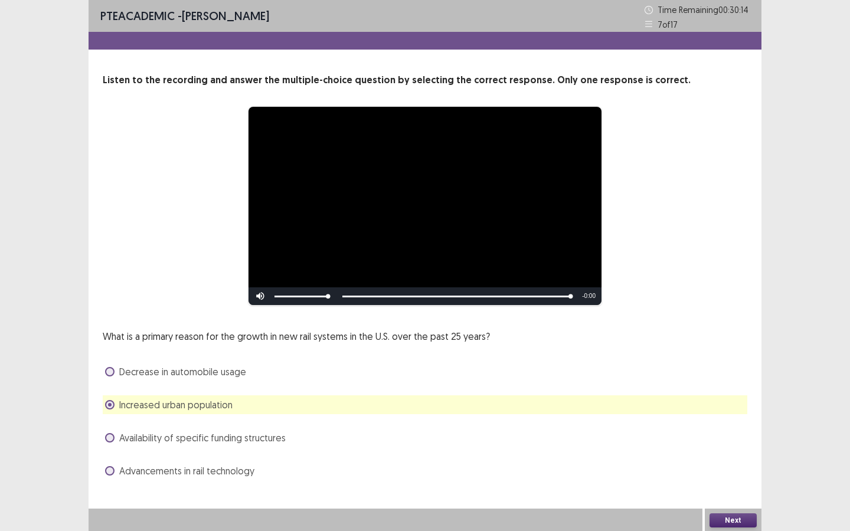
click at [221, 438] on span "Availability of specific funding structures" at bounding box center [202, 438] width 166 height 14
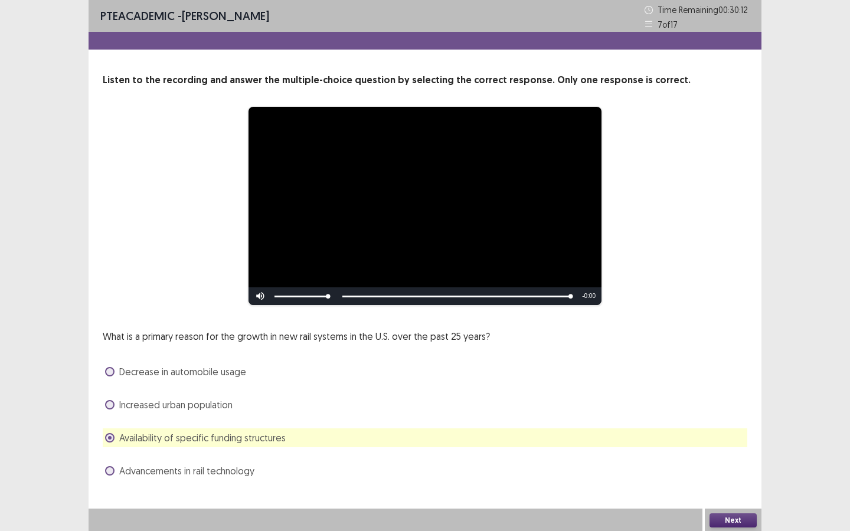
click at [731, 521] on button "Next" at bounding box center [732, 520] width 47 height 14
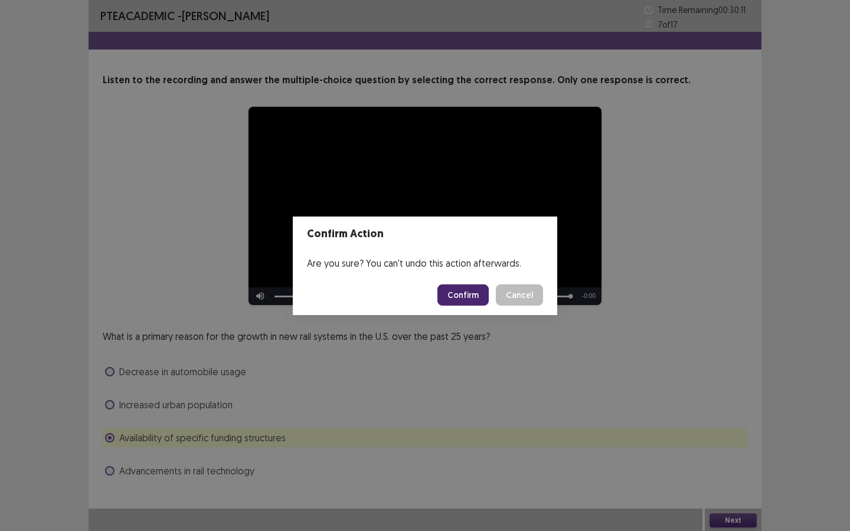
click at [467, 290] on button "Confirm" at bounding box center [462, 294] width 51 height 21
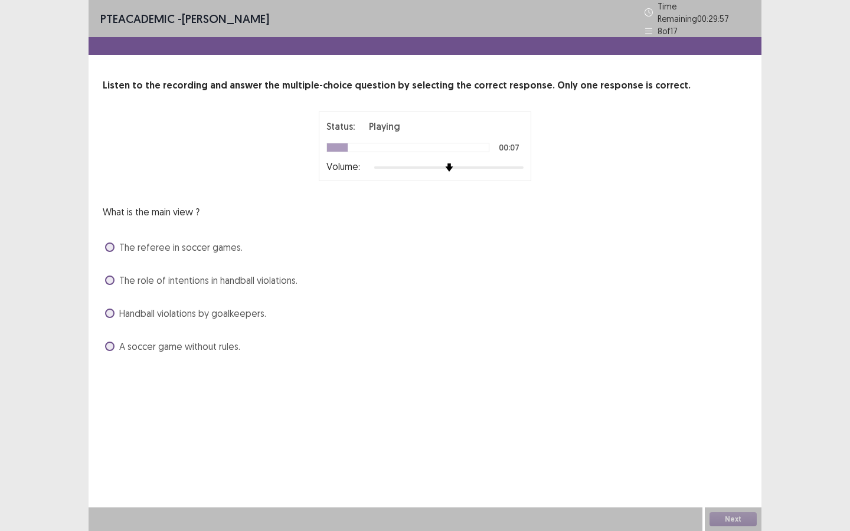
click at [197, 306] on span "Handball violations by goalkeepers." at bounding box center [192, 313] width 147 height 14
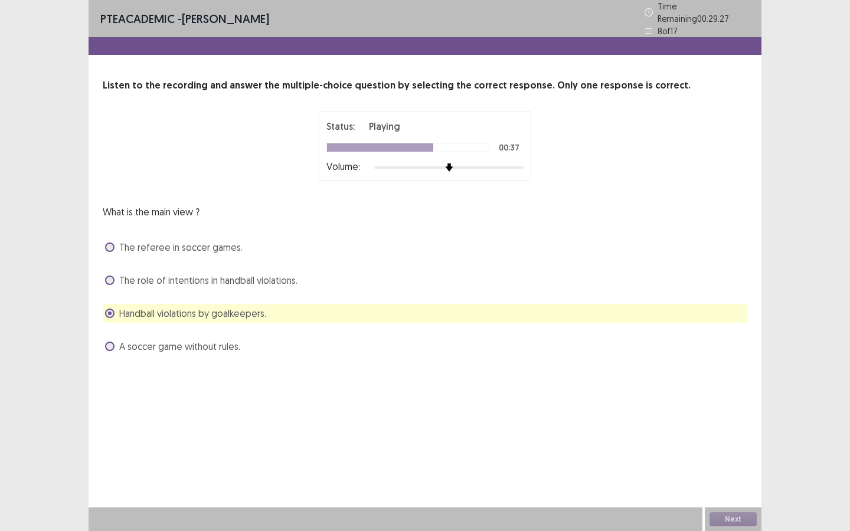
click at [266, 274] on span "The role of intentions in handball violations." at bounding box center [208, 280] width 178 height 14
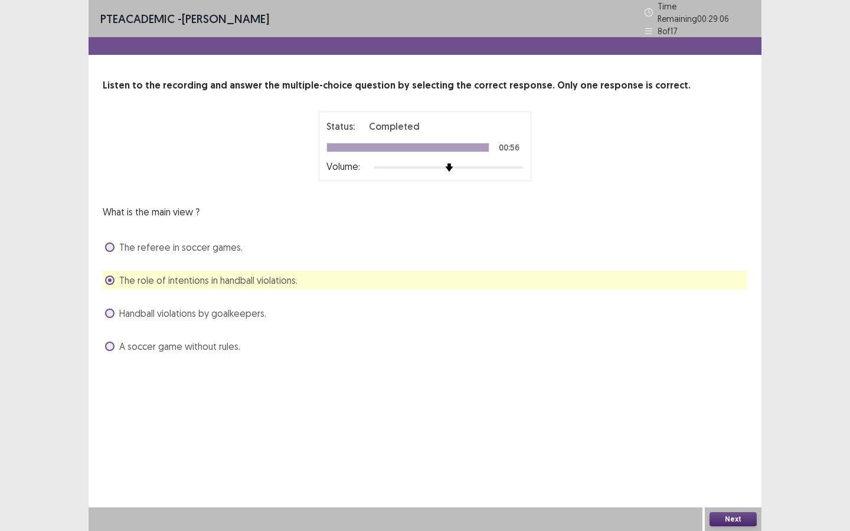
click at [731, 519] on button "Next" at bounding box center [732, 519] width 47 height 14
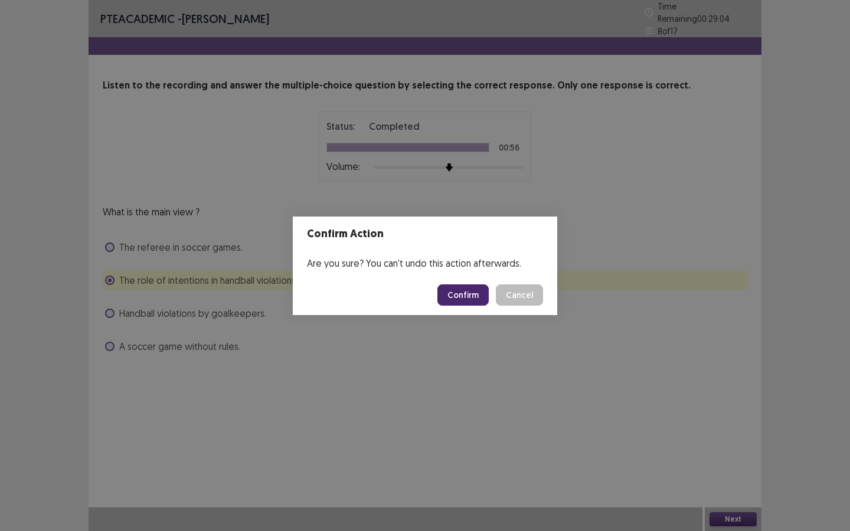
click at [475, 290] on button "Confirm" at bounding box center [462, 294] width 51 height 21
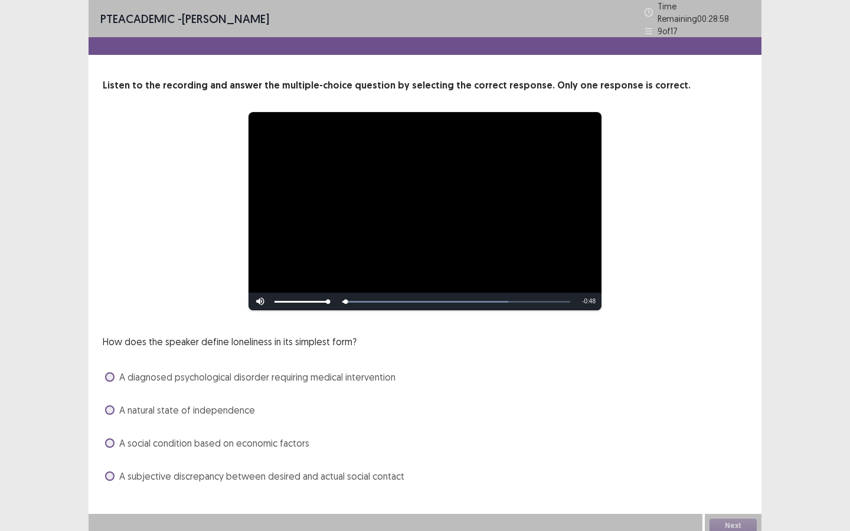
scroll to position [1, 0]
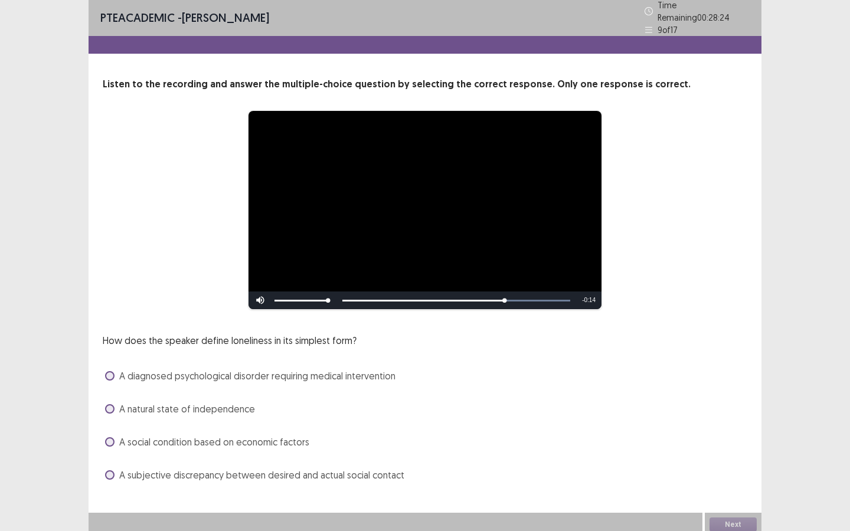
click at [218, 473] on span "A subjective discrepancy between desired and actual social contact" at bounding box center [261, 475] width 285 height 14
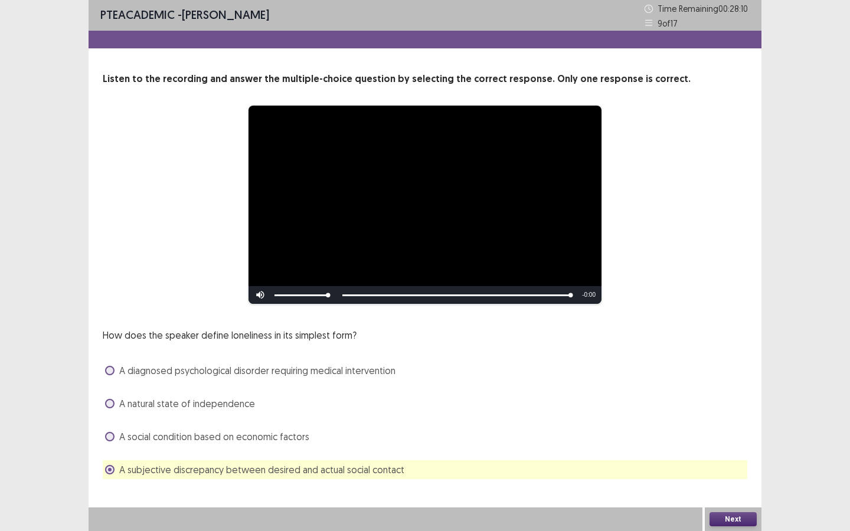
click at [736, 519] on button "Next" at bounding box center [732, 519] width 47 height 14
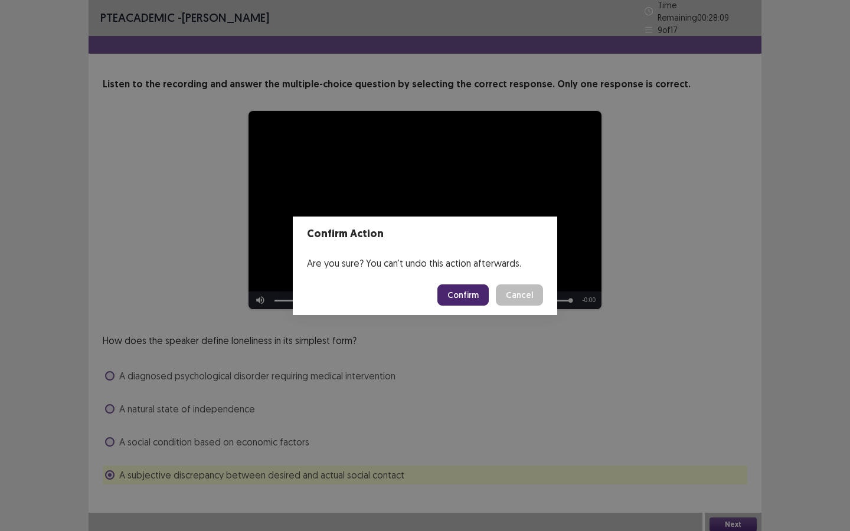
click at [460, 293] on button "Confirm" at bounding box center [462, 294] width 51 height 21
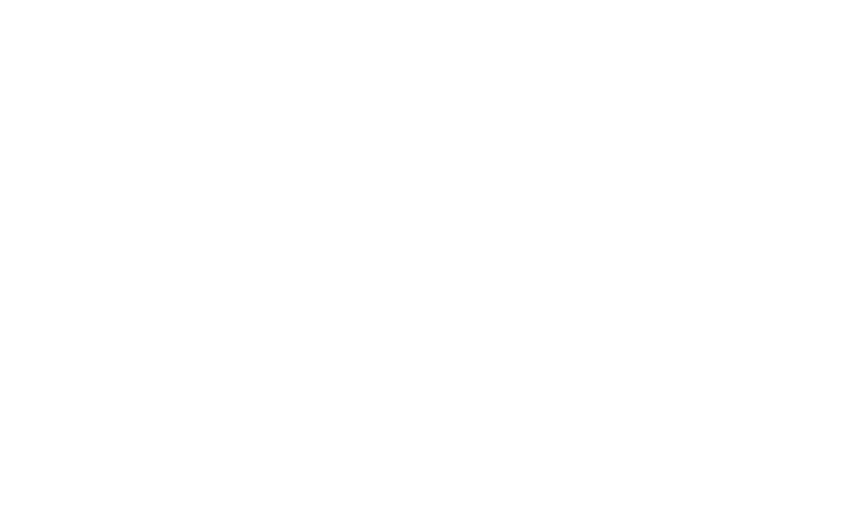
scroll to position [0, 0]
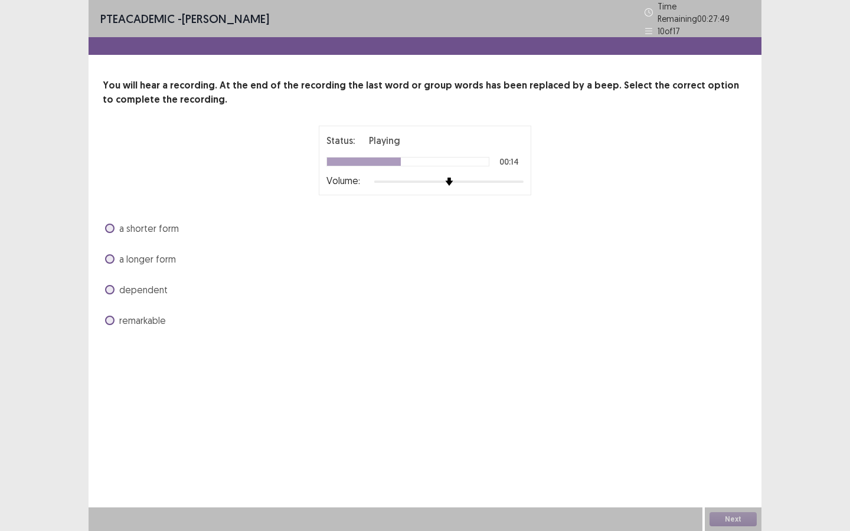
click at [126, 314] on span "remarkable" at bounding box center [142, 320] width 47 height 14
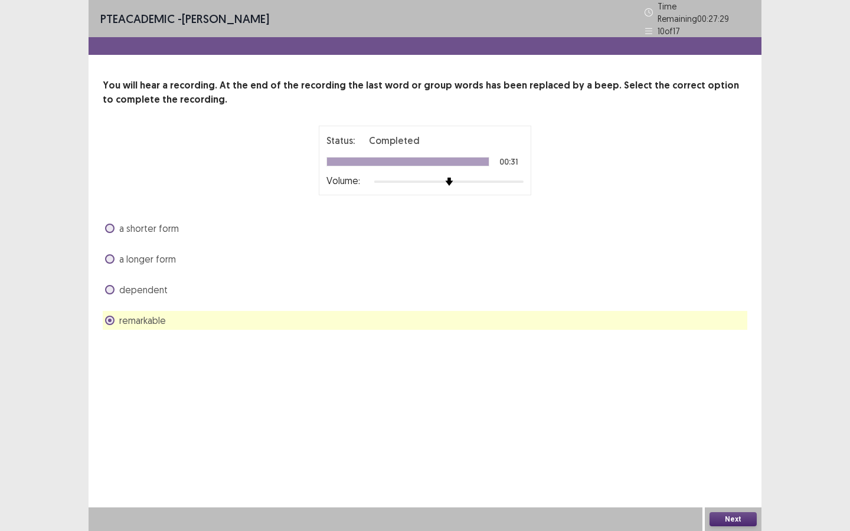
click at [745, 522] on button "Next" at bounding box center [732, 519] width 47 height 14
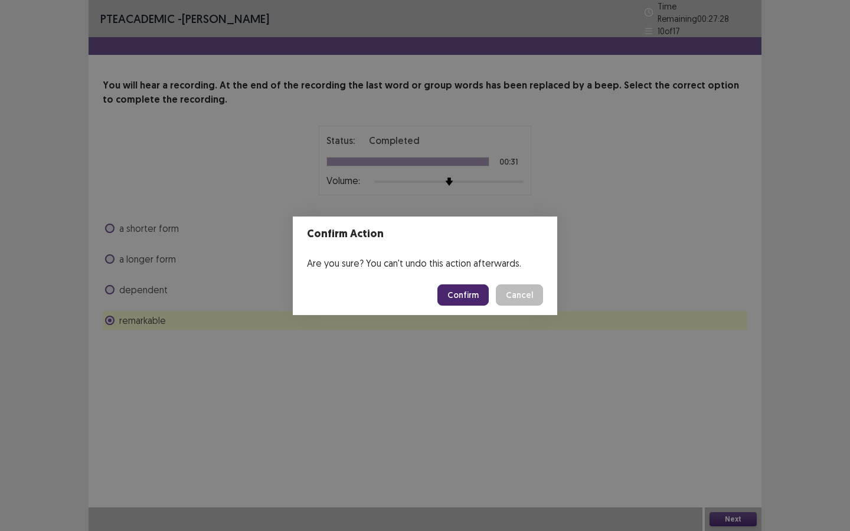
click at [476, 292] on button "Confirm" at bounding box center [462, 294] width 51 height 21
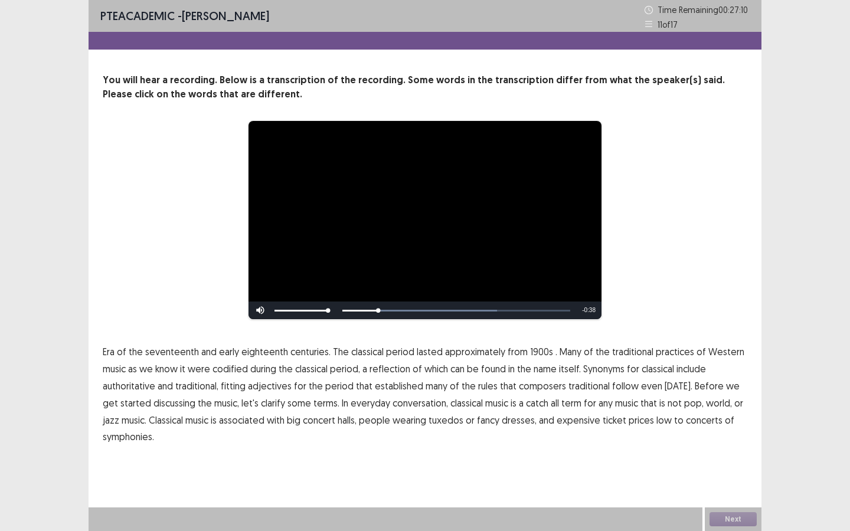
click at [533, 352] on span "1900s" at bounding box center [541, 352] width 23 height 14
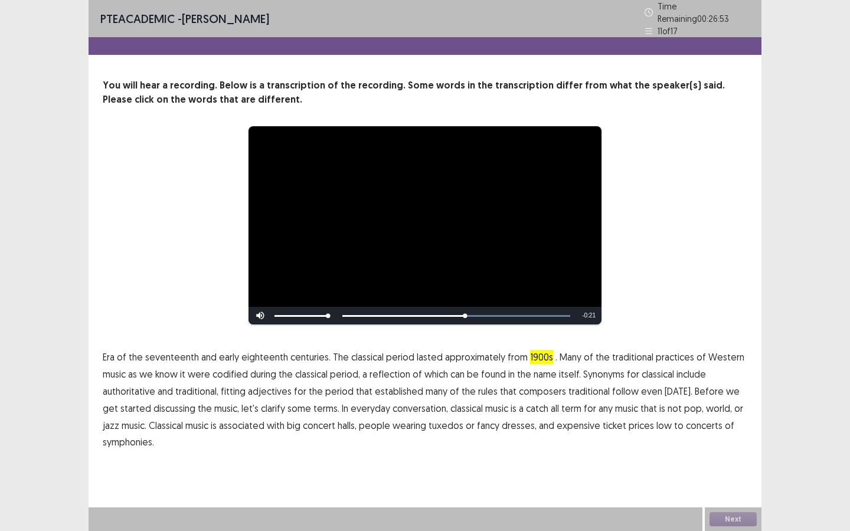
click at [590, 384] on span "traditional" at bounding box center [588, 391] width 41 height 14
click at [172, 441] on p "Era of the seventeenth and early eighteenth centuries. The classical period las…" at bounding box center [425, 400] width 644 height 102
click at [741, 517] on button "Next" at bounding box center [732, 519] width 47 height 14
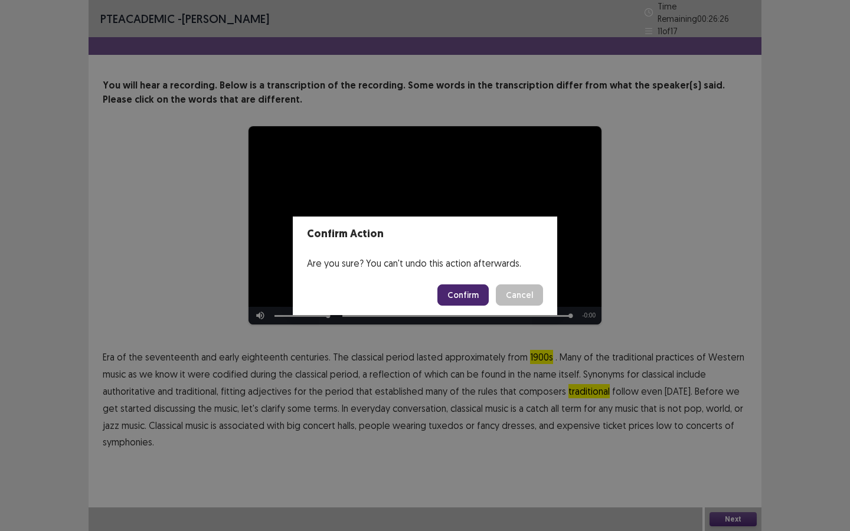
click at [476, 289] on button "Confirm" at bounding box center [462, 294] width 51 height 21
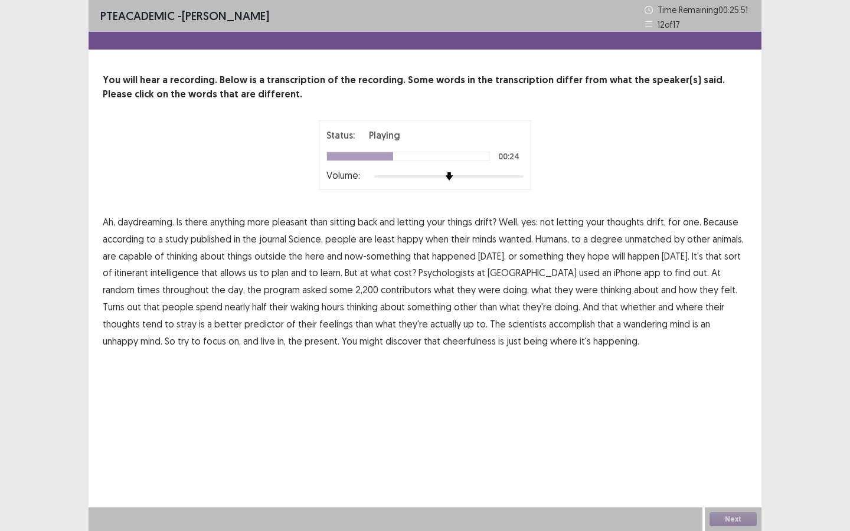
click at [199, 274] on span "intelligence" at bounding box center [174, 273] width 48 height 14
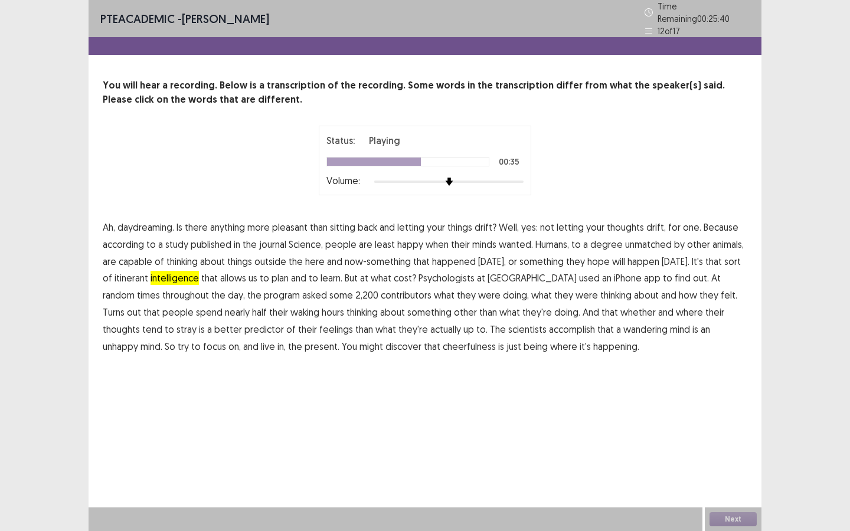
click at [381, 290] on span "contributors" at bounding box center [406, 295] width 51 height 14
click at [549, 325] on span "accomplish" at bounding box center [572, 329] width 46 height 14
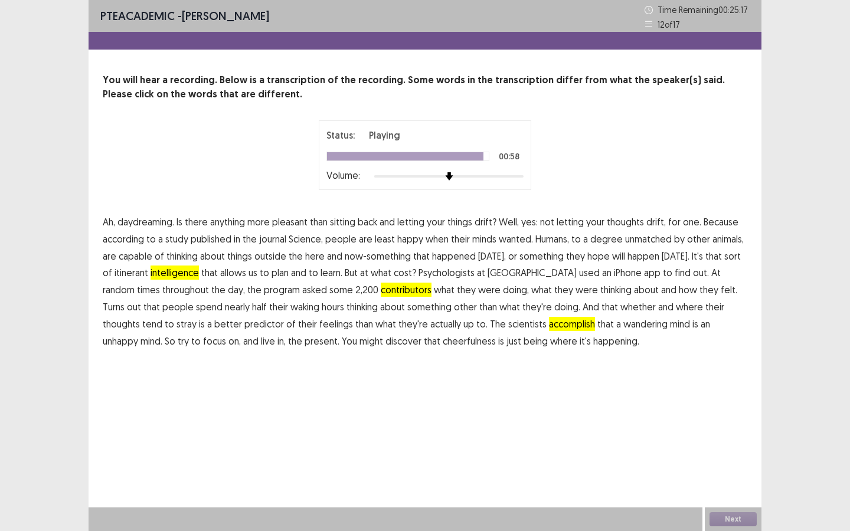
click at [443, 341] on span "cheerfulness" at bounding box center [469, 341] width 53 height 14
click at [735, 516] on button "Next" at bounding box center [732, 519] width 47 height 14
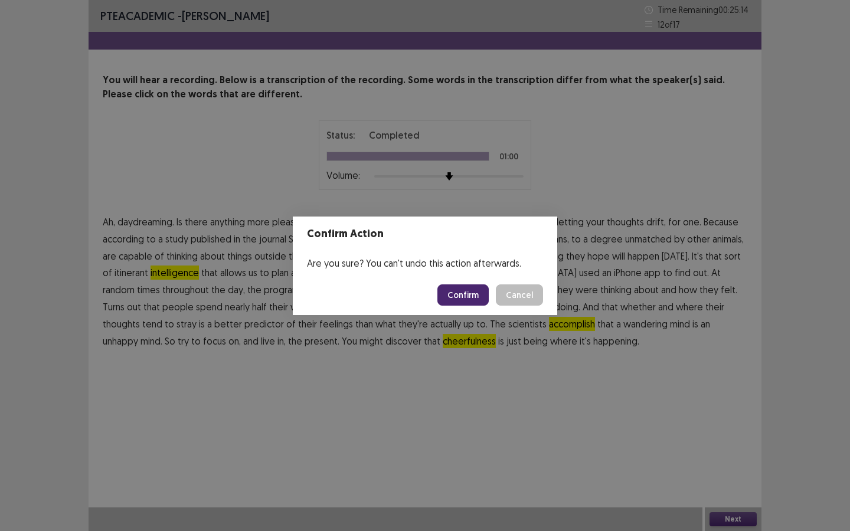
click at [471, 290] on button "Confirm" at bounding box center [462, 294] width 51 height 21
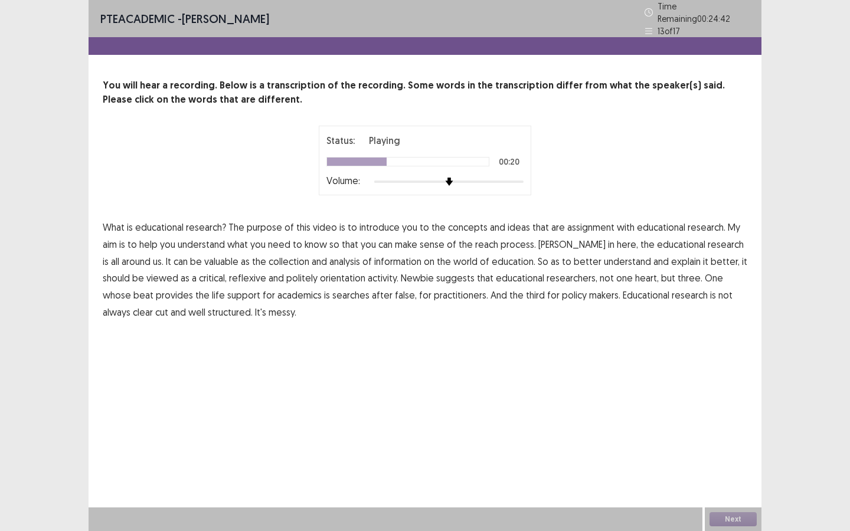
click at [640, 240] on span "the" at bounding box center [647, 244] width 14 height 14
click at [124, 254] on span "around" at bounding box center [136, 261] width 29 height 14
click at [379, 257] on span "information" at bounding box center [397, 261] width 47 height 14
click at [374, 254] on span "information" at bounding box center [397, 261] width 47 height 14
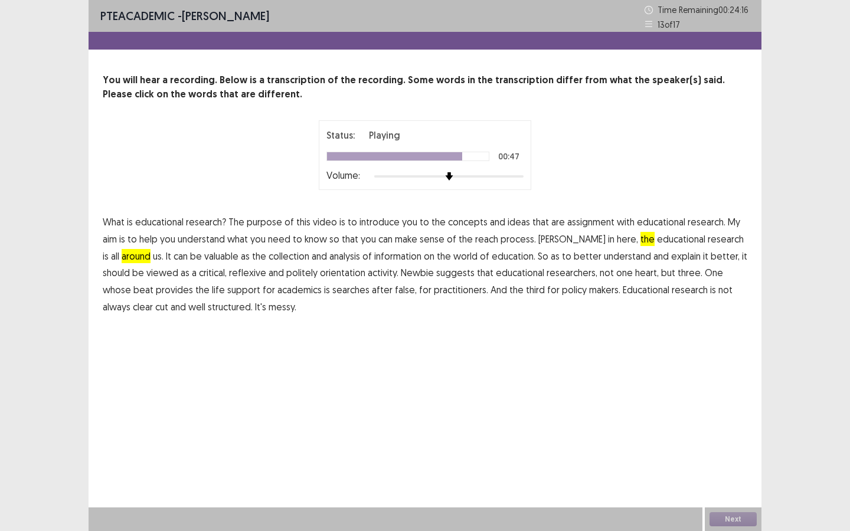
click at [395, 292] on span "false," at bounding box center [406, 290] width 22 height 14
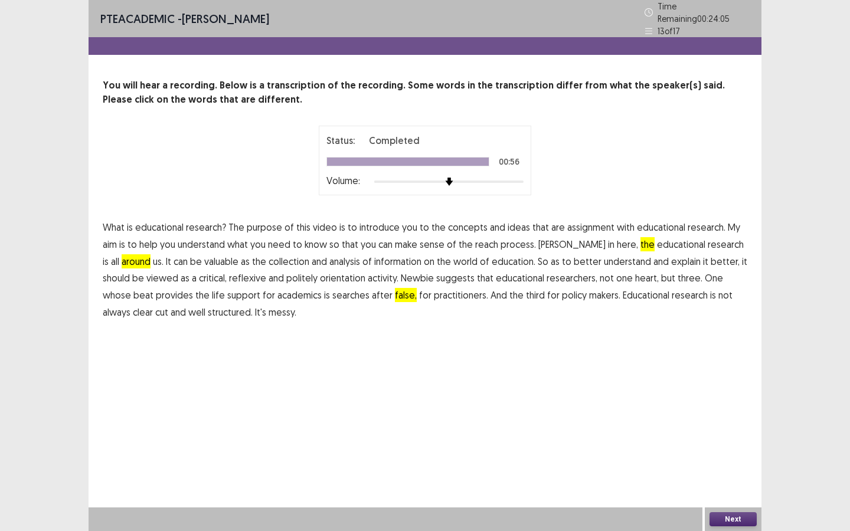
click at [740, 520] on button "Next" at bounding box center [732, 519] width 47 height 14
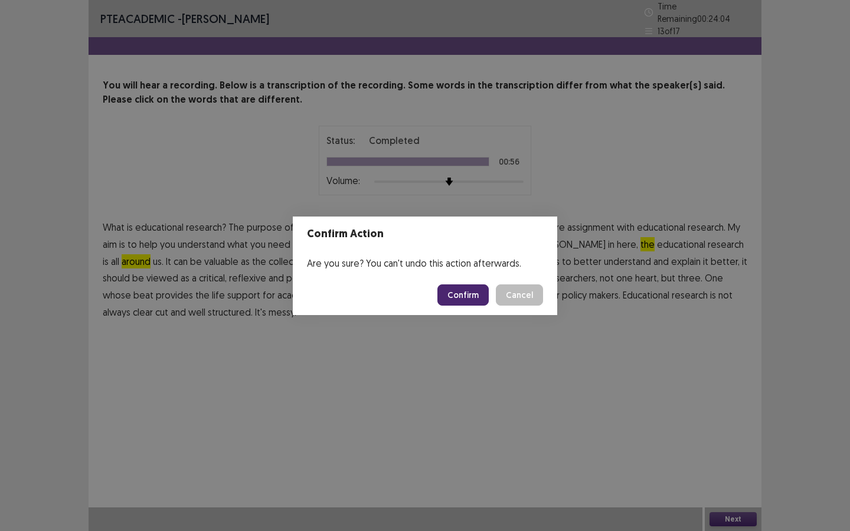
click at [460, 295] on button "Confirm" at bounding box center [462, 294] width 51 height 21
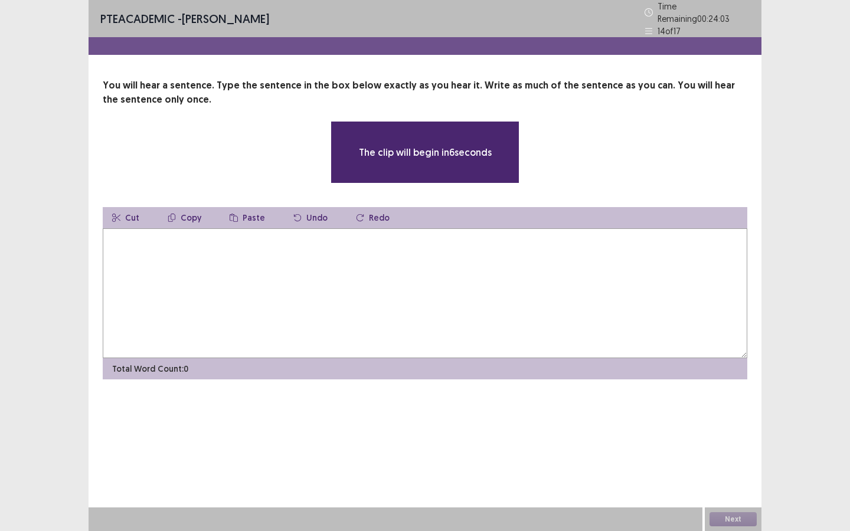
click at [434, 266] on textarea at bounding box center [425, 293] width 644 height 130
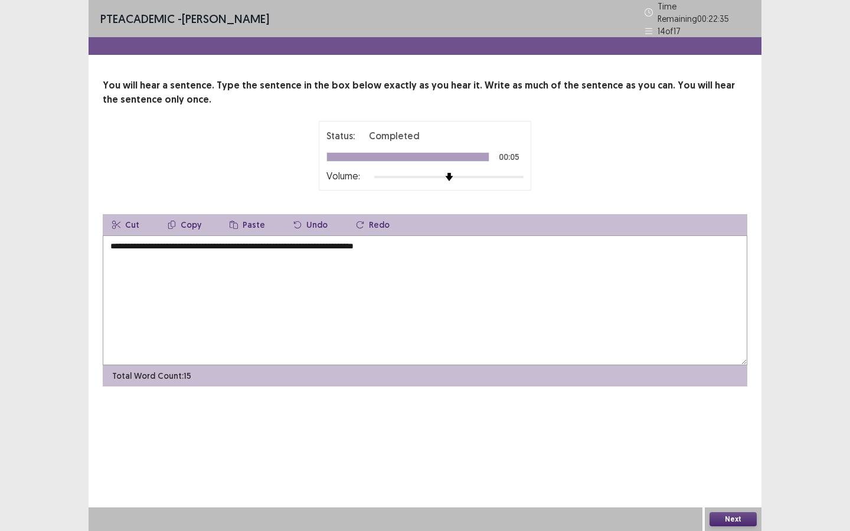
click at [371, 241] on textarea "**********" at bounding box center [425, 300] width 644 height 130
click at [358, 243] on textarea "**********" at bounding box center [425, 300] width 644 height 130
click at [384, 239] on textarea "**********" at bounding box center [425, 300] width 644 height 130
click at [281, 242] on textarea "**********" at bounding box center [425, 300] width 644 height 130
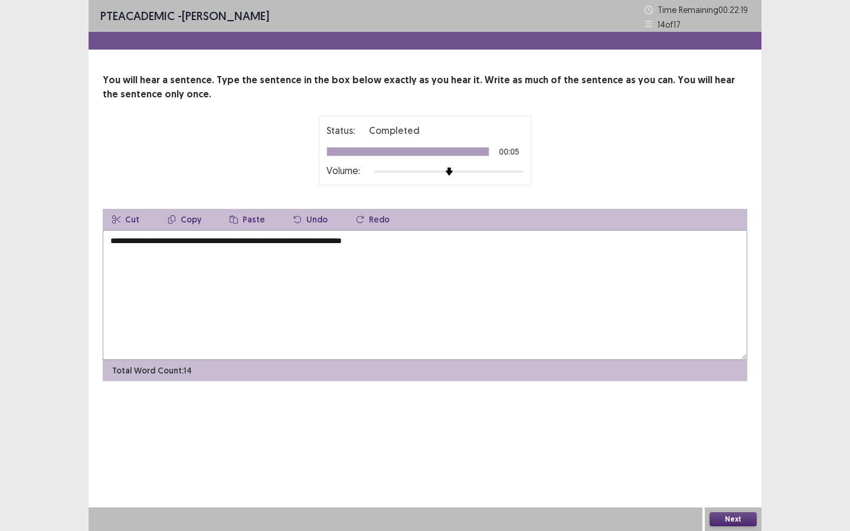
click at [298, 243] on textarea "**********" at bounding box center [425, 295] width 644 height 130
type textarea "**********"
click at [739, 519] on button "Next" at bounding box center [732, 519] width 47 height 14
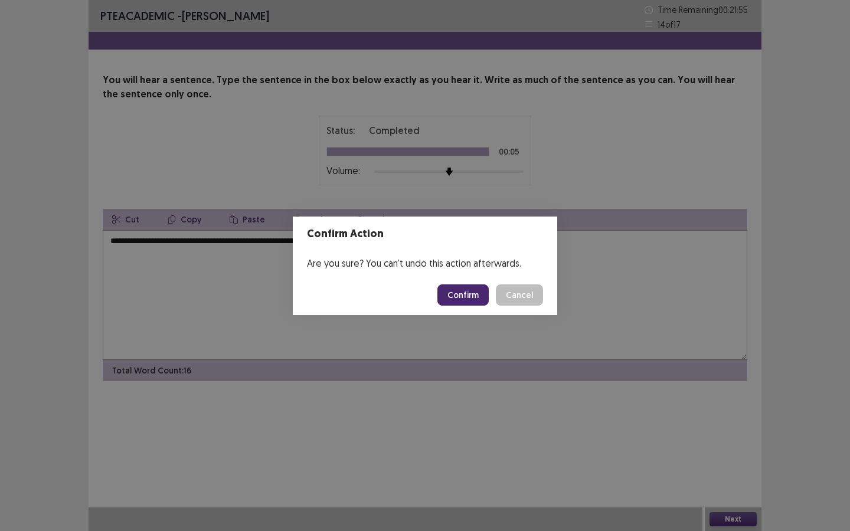
click at [476, 297] on button "Confirm" at bounding box center [462, 294] width 51 height 21
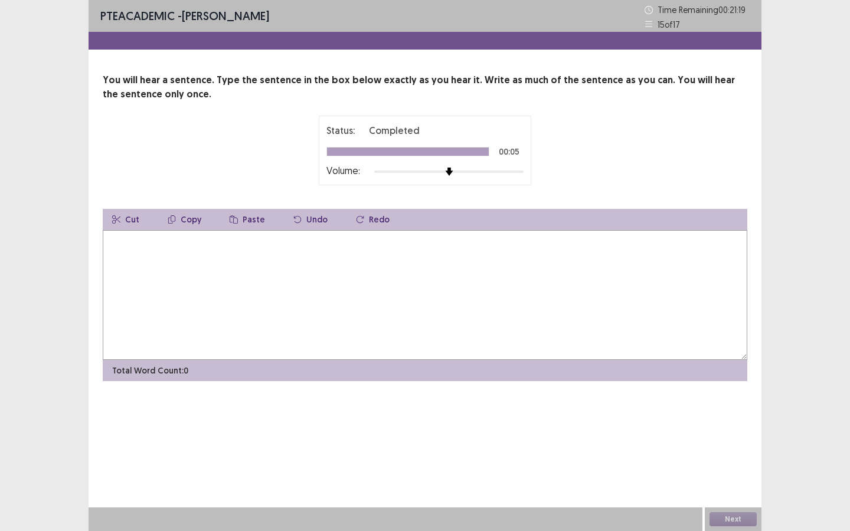
click at [476, 297] on textarea at bounding box center [425, 295] width 644 height 130
click at [230, 240] on textarea "**********" at bounding box center [425, 295] width 644 height 130
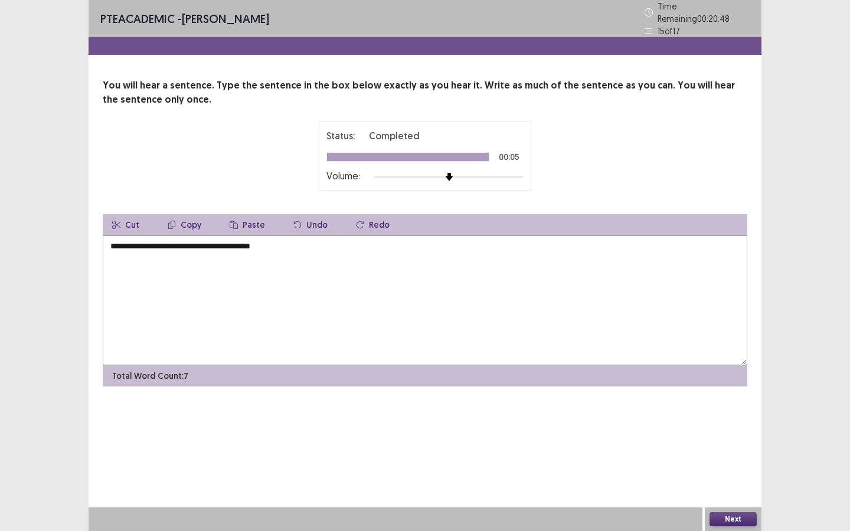
click at [281, 243] on textarea "**********" at bounding box center [425, 300] width 644 height 130
type textarea "**********"
click at [745, 522] on button "Next" at bounding box center [732, 519] width 47 height 14
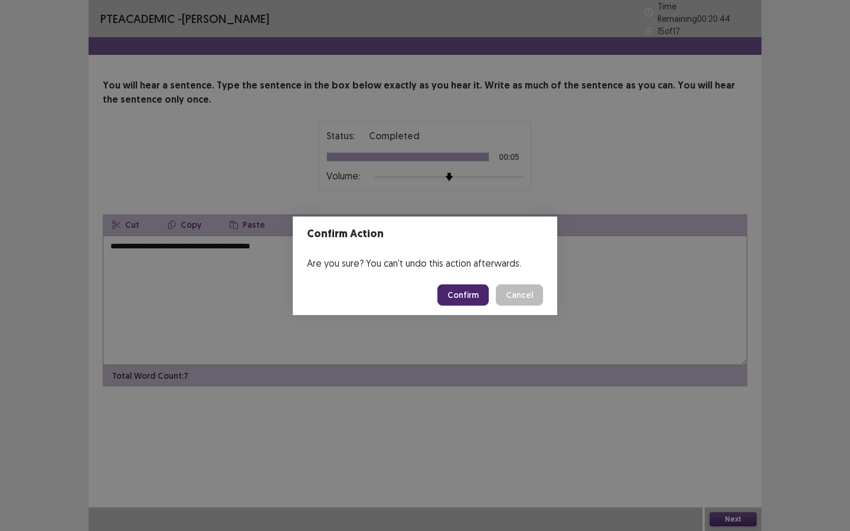
click at [473, 300] on button "Confirm" at bounding box center [462, 294] width 51 height 21
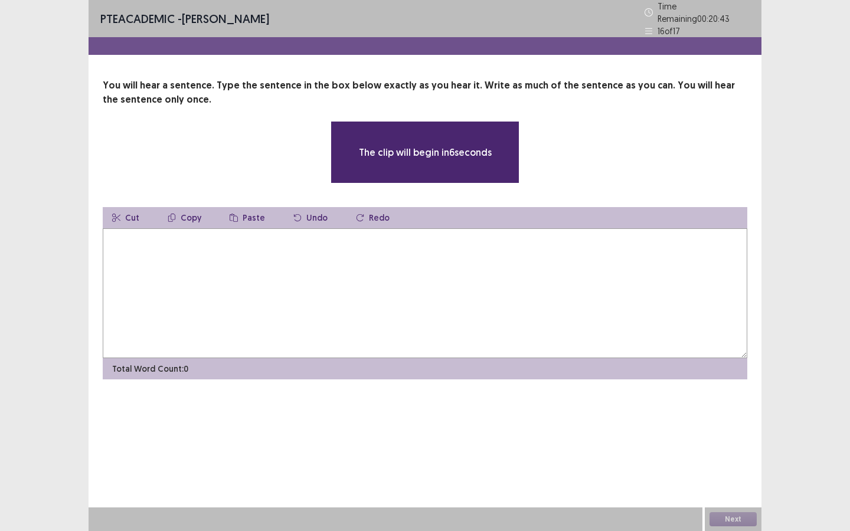
click at [473, 300] on textarea at bounding box center [425, 293] width 644 height 130
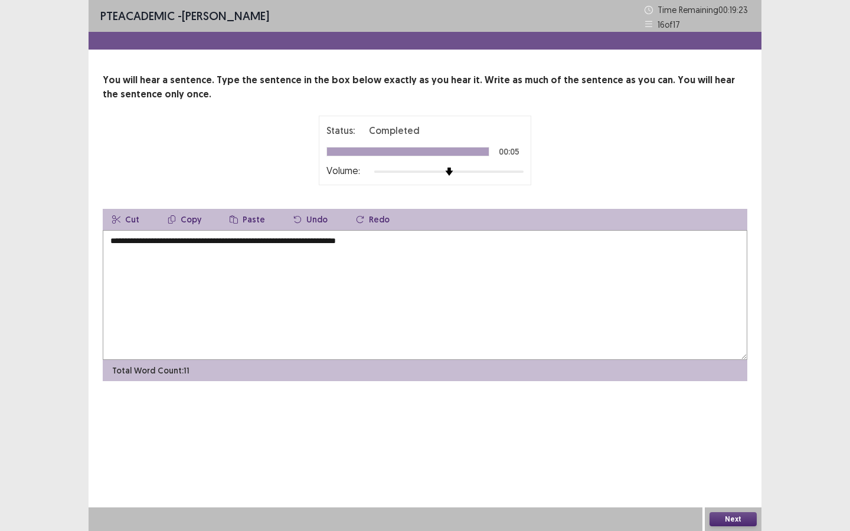
click at [197, 243] on textarea "**********" at bounding box center [425, 295] width 644 height 130
click at [318, 242] on textarea "**********" at bounding box center [425, 295] width 644 height 130
type textarea "**********"
click at [728, 515] on button "Next" at bounding box center [732, 519] width 47 height 14
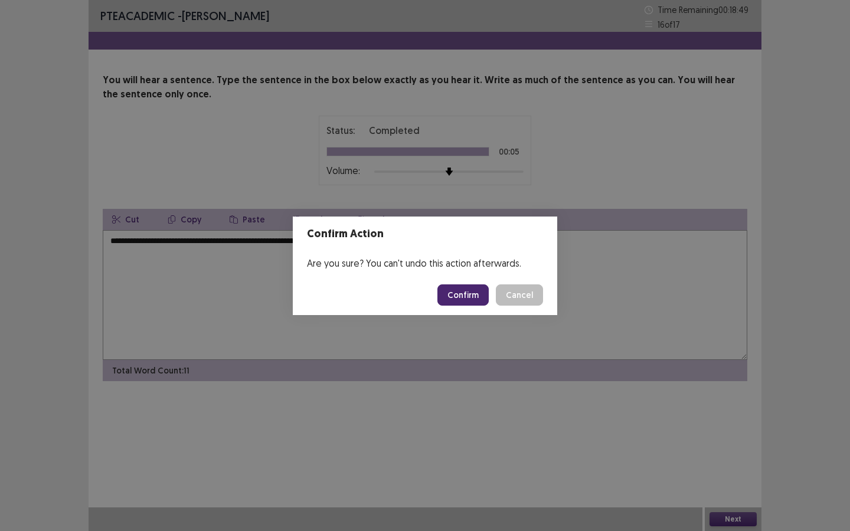
click at [467, 301] on button "Confirm" at bounding box center [462, 294] width 51 height 21
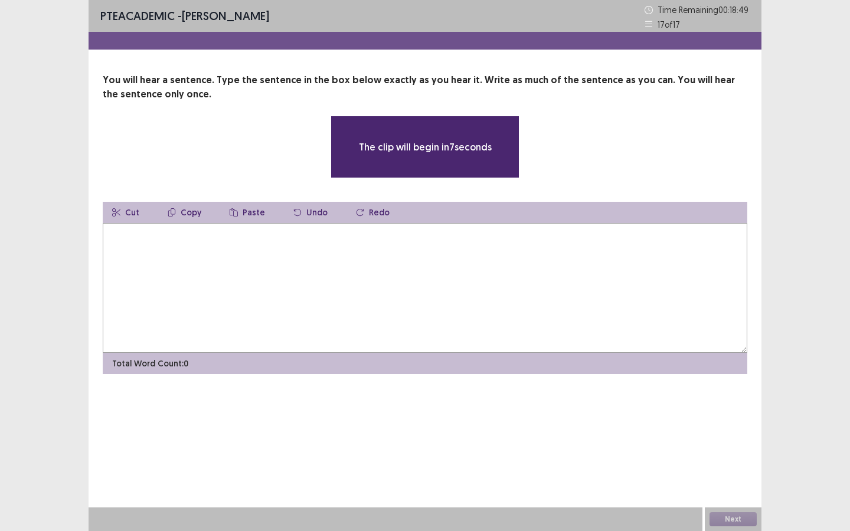
click at [345, 266] on textarea at bounding box center [425, 288] width 644 height 130
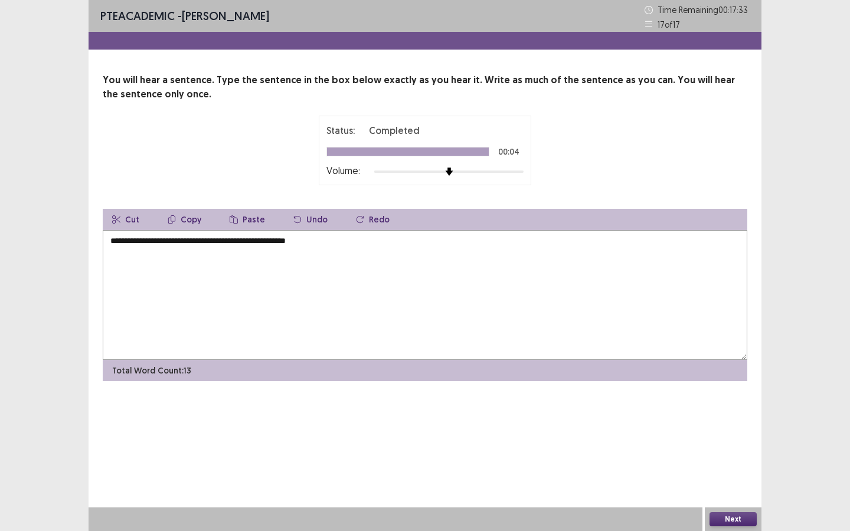
click at [224, 243] on textarea "**********" at bounding box center [425, 295] width 644 height 130
click at [309, 240] on textarea "**********" at bounding box center [425, 295] width 644 height 130
type textarea "**********"
click at [735, 515] on button "Next" at bounding box center [732, 519] width 47 height 14
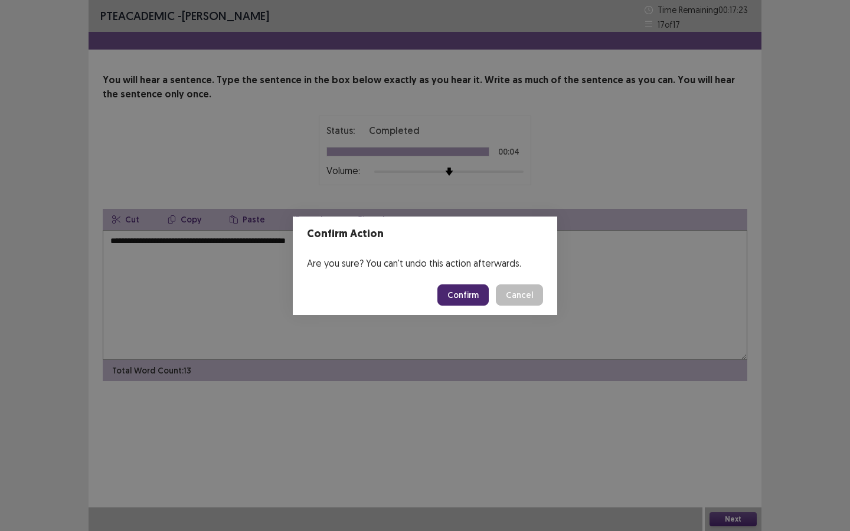
click at [468, 300] on button "Confirm" at bounding box center [462, 294] width 51 height 21
